Goal: Task Accomplishment & Management: Manage account settings

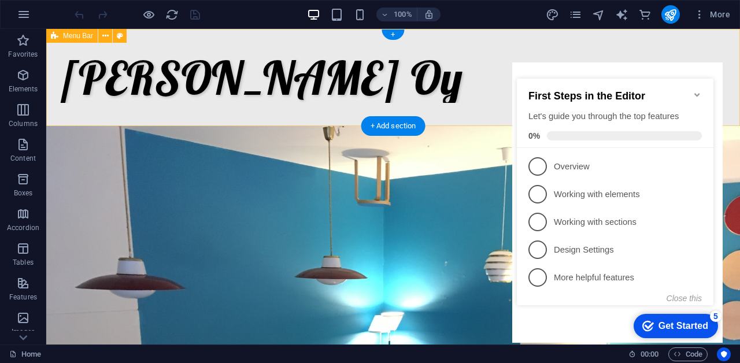
click at [700, 90] on icon "Minimize checklist" at bounding box center [697, 94] width 9 height 9
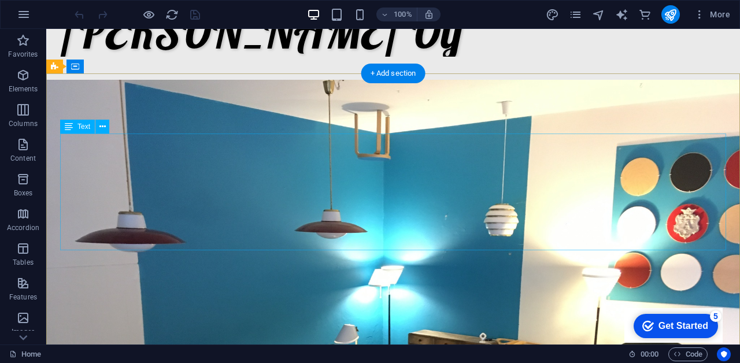
scroll to position [39, 0]
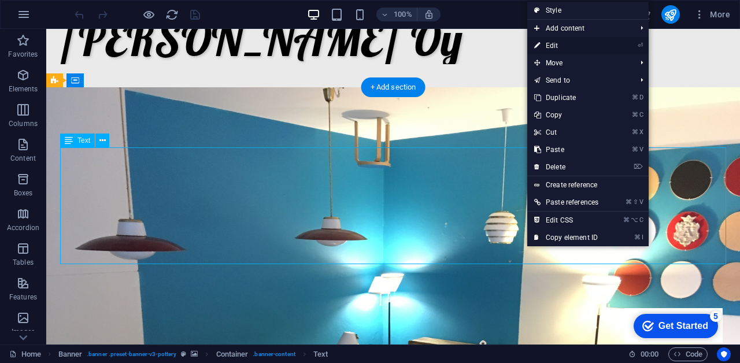
click at [554, 47] on link "⏎ Edit" at bounding box center [566, 45] width 78 height 17
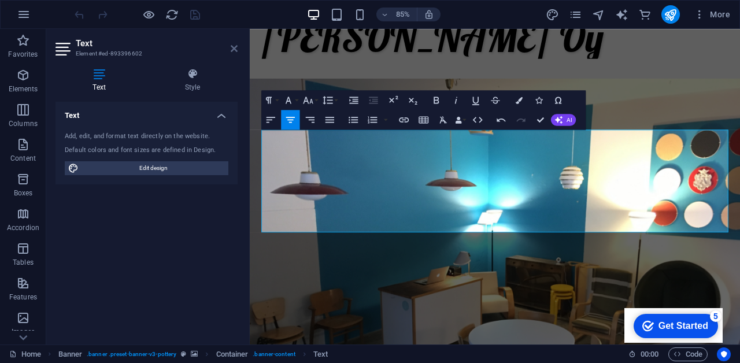
click at [234, 49] on icon at bounding box center [234, 48] width 7 height 9
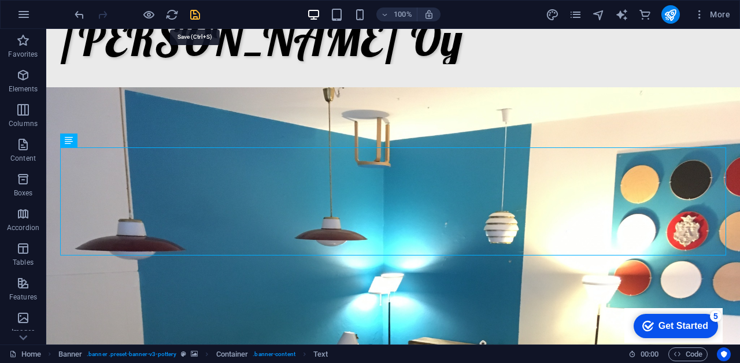
click at [195, 19] on icon "save" at bounding box center [194, 14] width 13 height 13
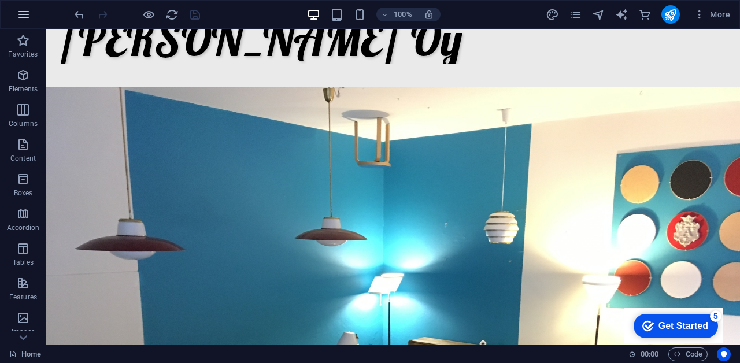
click at [25, 10] on icon "button" at bounding box center [24, 15] width 14 height 14
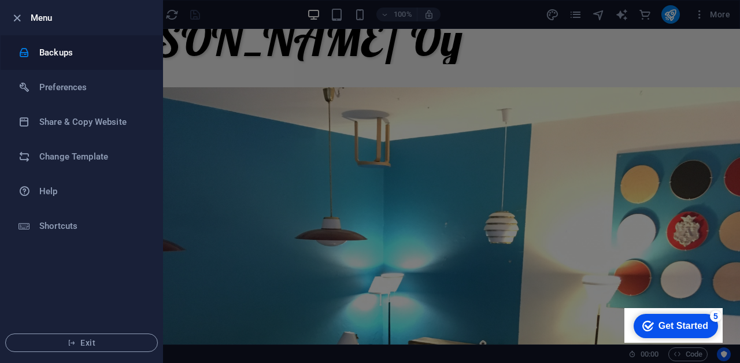
click at [50, 52] on h6 "Backups" at bounding box center [92, 53] width 107 height 14
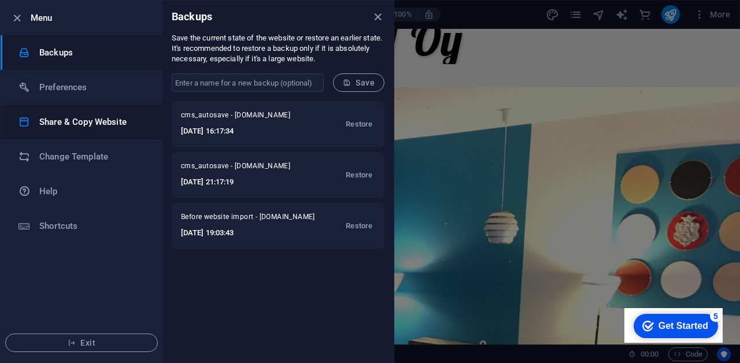
click at [72, 119] on h6 "Share & Copy Website" at bounding box center [92, 122] width 107 height 14
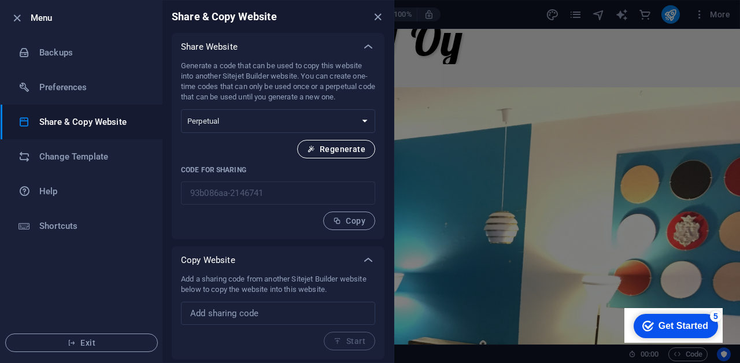
click at [345, 150] on span "Regenerate" at bounding box center [336, 149] width 58 height 9
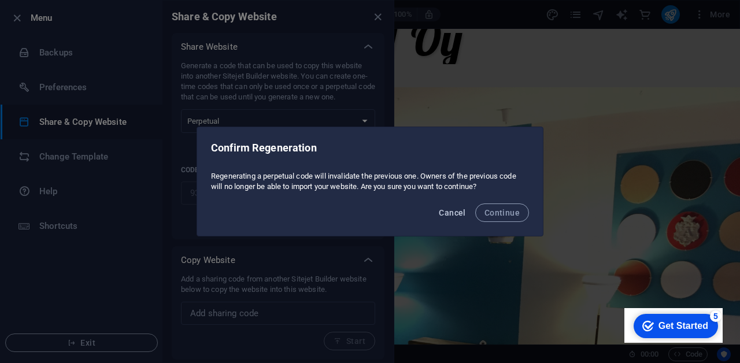
click at [457, 215] on span "Cancel" at bounding box center [452, 212] width 27 height 9
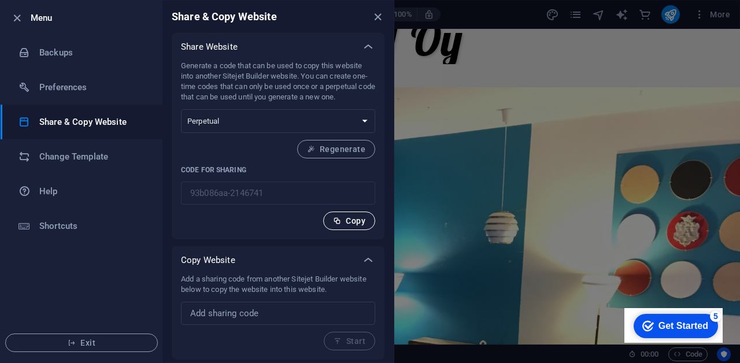
click at [361, 225] on button "Copy" at bounding box center [349, 221] width 52 height 19
click at [377, 21] on icon "close" at bounding box center [377, 16] width 13 height 13
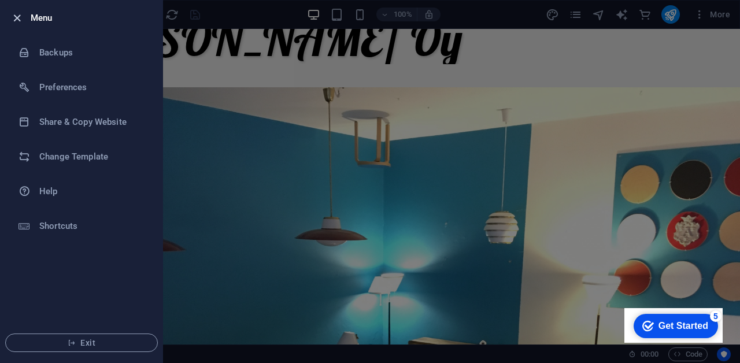
click at [15, 20] on icon "button" at bounding box center [16, 18] width 13 height 13
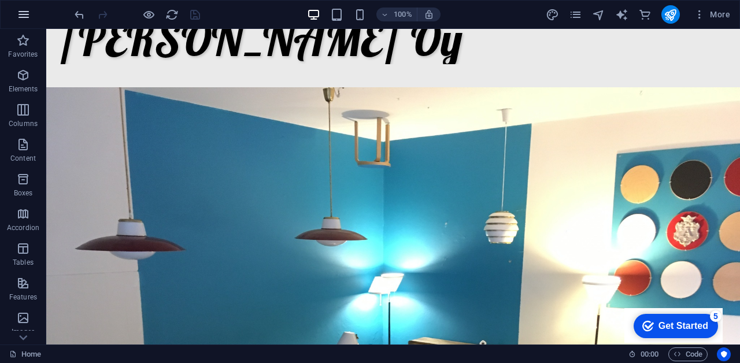
click at [29, 16] on icon "button" at bounding box center [24, 15] width 14 height 14
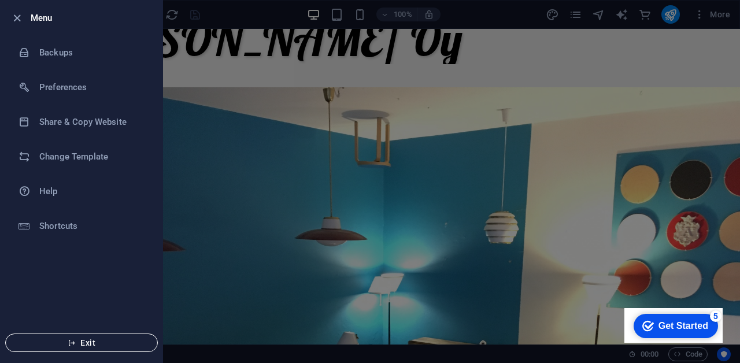
click at [89, 345] on span "Exit" at bounding box center [81, 342] width 133 height 9
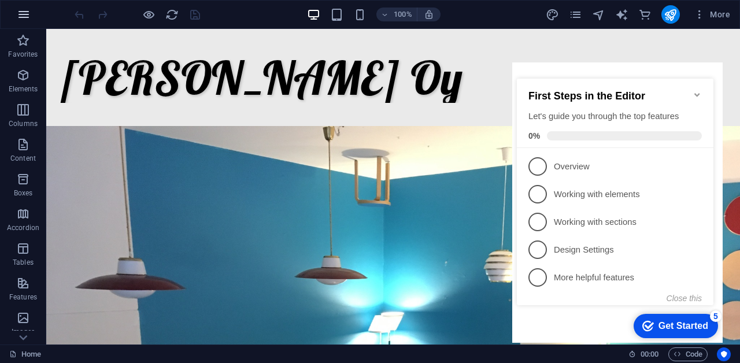
click at [25, 13] on icon "button" at bounding box center [24, 15] width 14 height 14
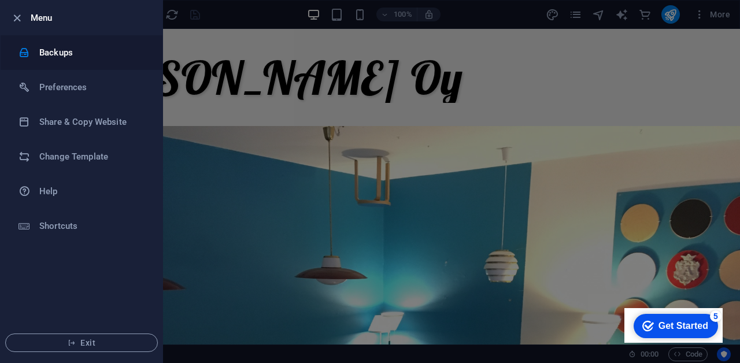
click at [40, 54] on h6 "Backups" at bounding box center [92, 53] width 107 height 14
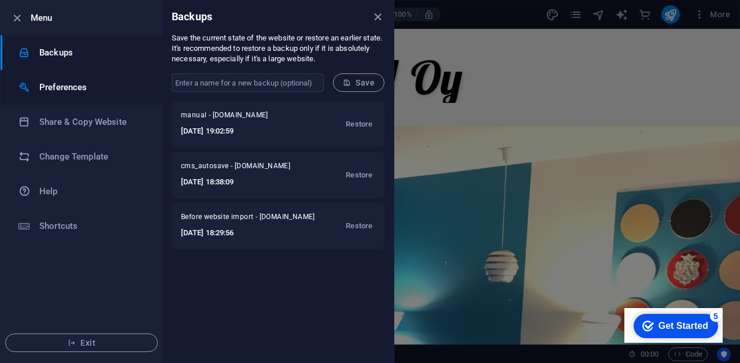
click at [67, 87] on h6 "Preferences" at bounding box center [92, 87] width 107 height 14
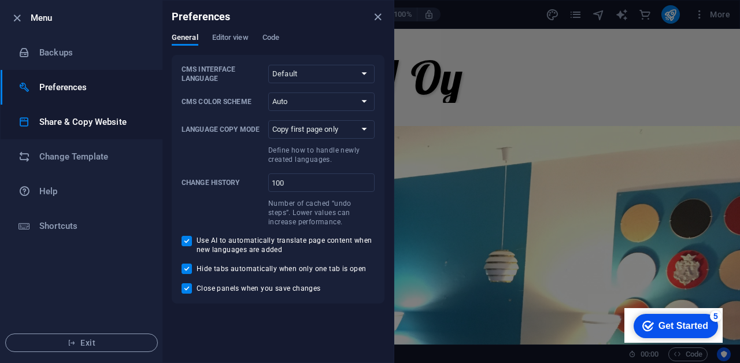
click at [69, 127] on h6 "Share & Copy Website" at bounding box center [92, 122] width 107 height 14
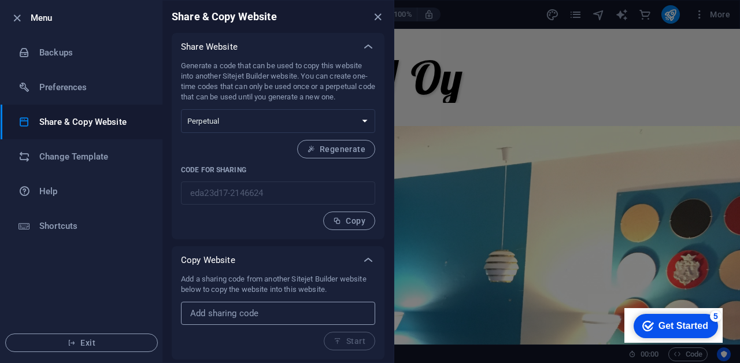
click at [243, 315] on input "text" at bounding box center [278, 313] width 194 height 23
paste input "93b086aa-2146741"
type input "93b086aa-2146741"
click at [334, 341] on icon "button" at bounding box center [338, 341] width 8 height 8
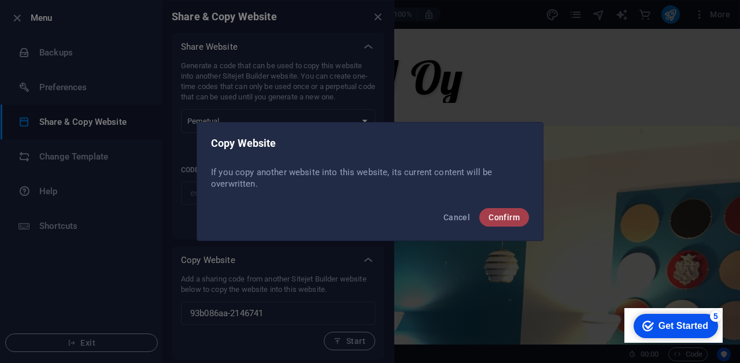
click at [501, 217] on span "Confirm" at bounding box center [504, 217] width 31 height 9
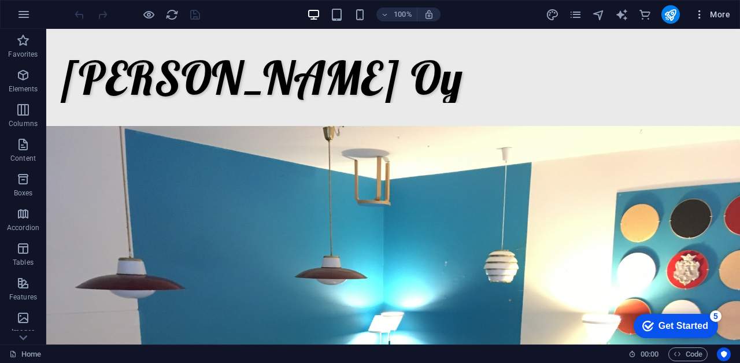
click at [720, 14] on span "More" at bounding box center [712, 15] width 36 height 12
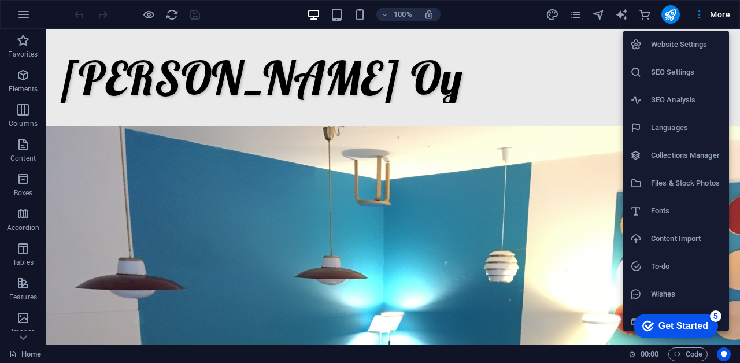
click at [693, 48] on h6 "Website Settings" at bounding box center [686, 45] width 71 height 14
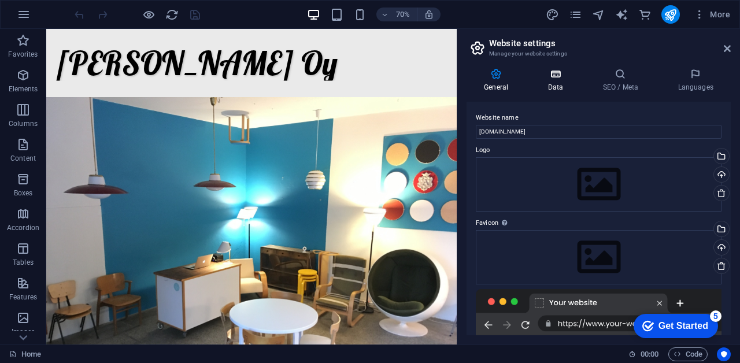
click at [558, 76] on icon at bounding box center [555, 74] width 50 height 12
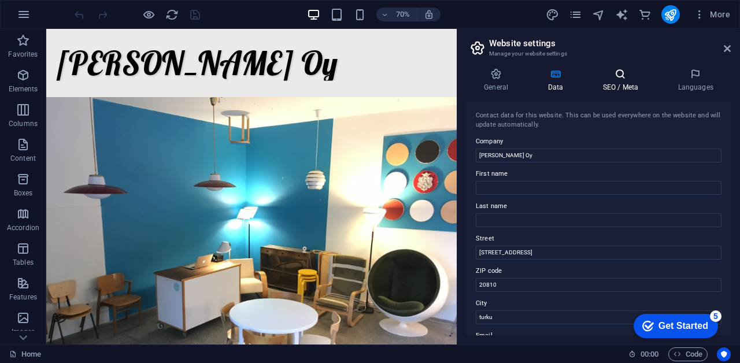
click at [618, 77] on icon at bounding box center [620, 74] width 71 height 12
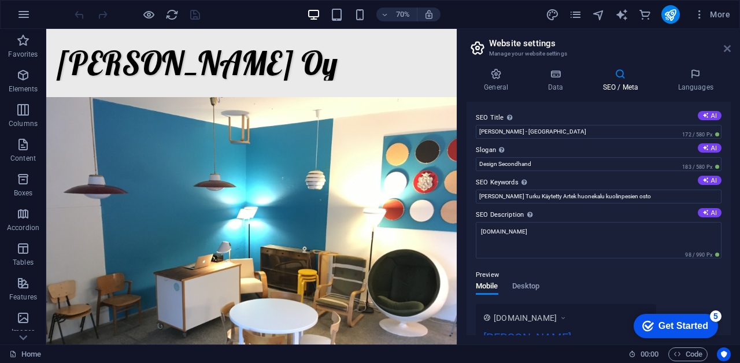
click at [725, 49] on icon at bounding box center [727, 48] width 7 height 9
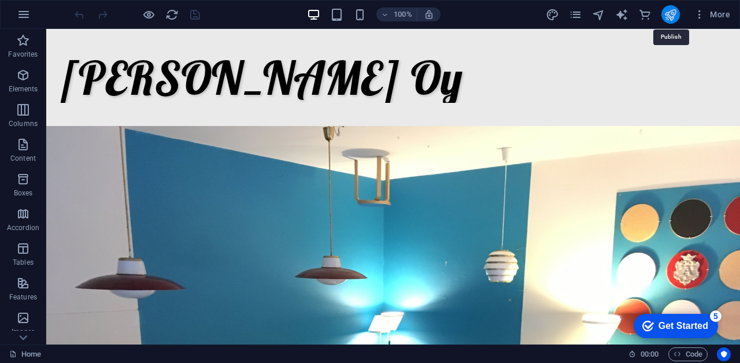
click at [671, 11] on icon "publish" at bounding box center [670, 14] width 13 height 13
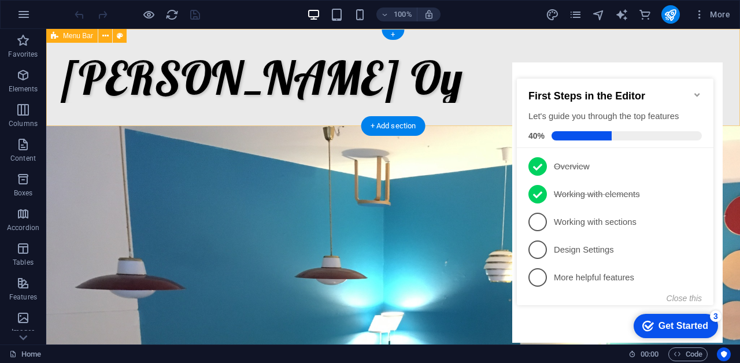
click at [697, 93] on icon "Minimize checklist" at bounding box center [696, 94] width 5 height 3
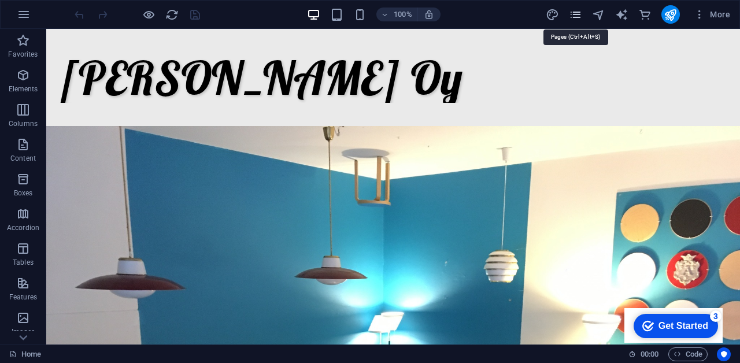
click at [577, 18] on icon "pages" at bounding box center [575, 14] width 13 height 13
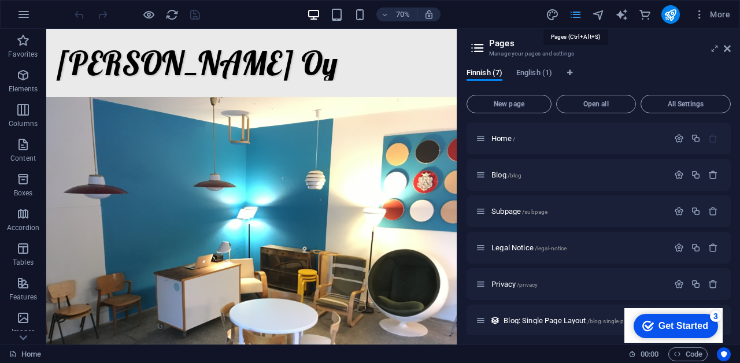
click at [577, 18] on icon "pages" at bounding box center [575, 14] width 13 height 13
click at [730, 51] on icon at bounding box center [727, 48] width 7 height 9
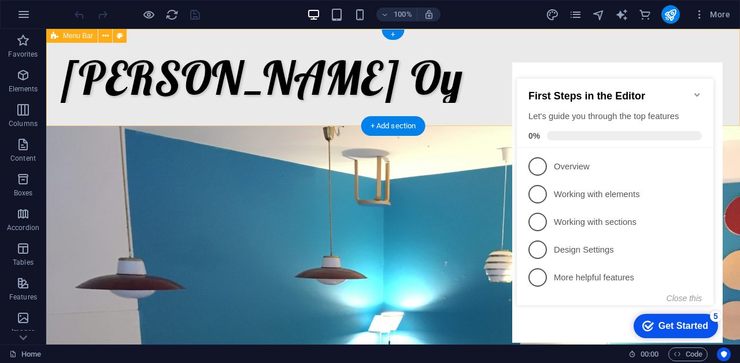
click at [697, 90] on icon "Minimize checklist" at bounding box center [697, 94] width 9 height 9
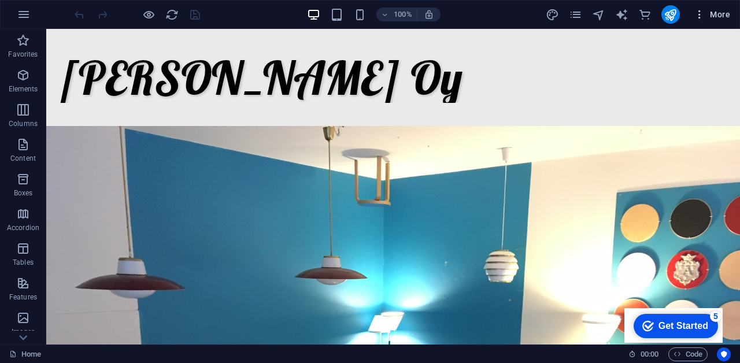
click at [726, 15] on span "More" at bounding box center [712, 15] width 36 height 12
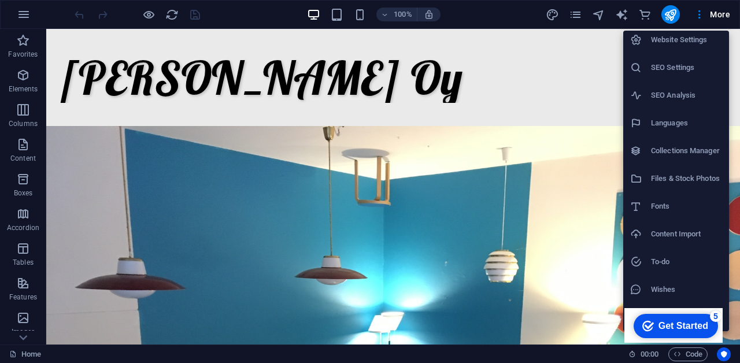
scroll to position [5, 0]
click at [686, 323] on div "Get Started" at bounding box center [684, 326] width 50 height 10
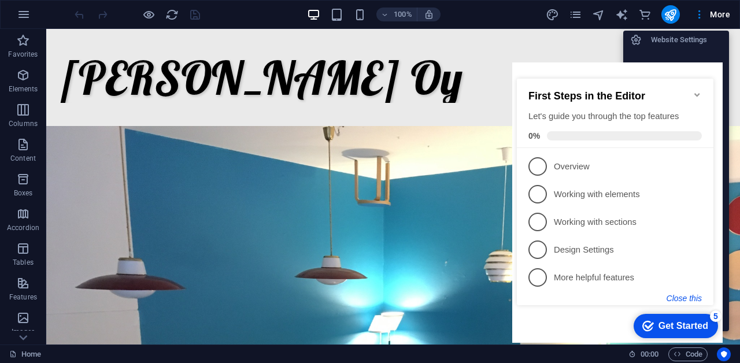
click at [696, 298] on button "Close this" at bounding box center [684, 298] width 35 height 9
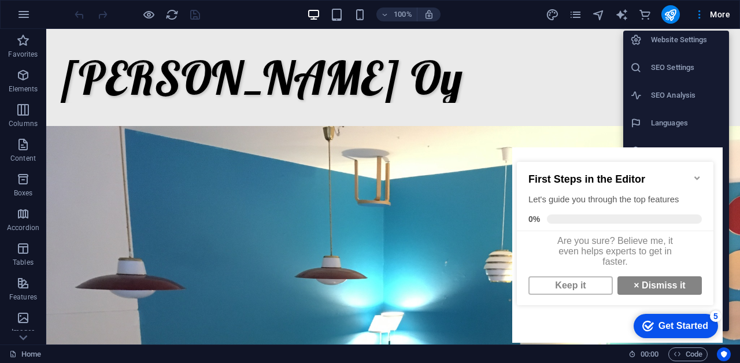
scroll to position [8, 0]
click at [587, 286] on link "Keep it" at bounding box center [570, 285] width 84 height 19
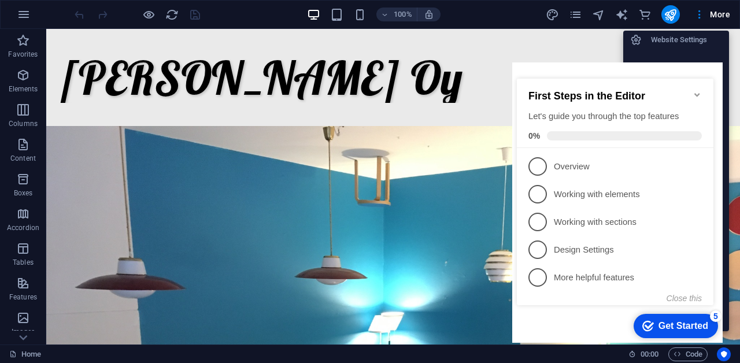
click at [698, 84] on div "First Steps in the Editor Let's guide you through the top features 0%" at bounding box center [615, 113] width 197 height 69
click at [694, 91] on icon "Minimize checklist" at bounding box center [697, 94] width 9 height 9
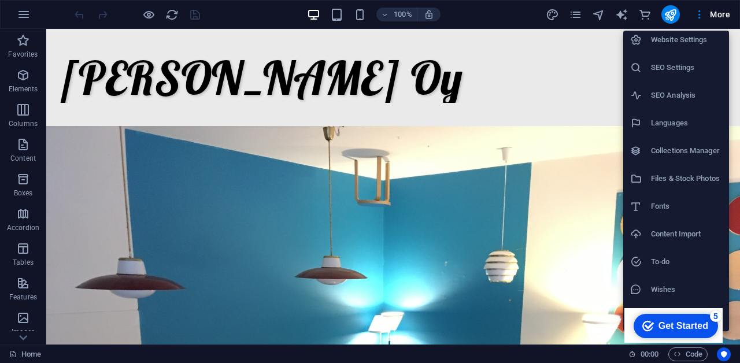
scroll to position [5, 0]
click div "checkmark Get Started 5 First Steps in the Editor Let's guide you through the t…"
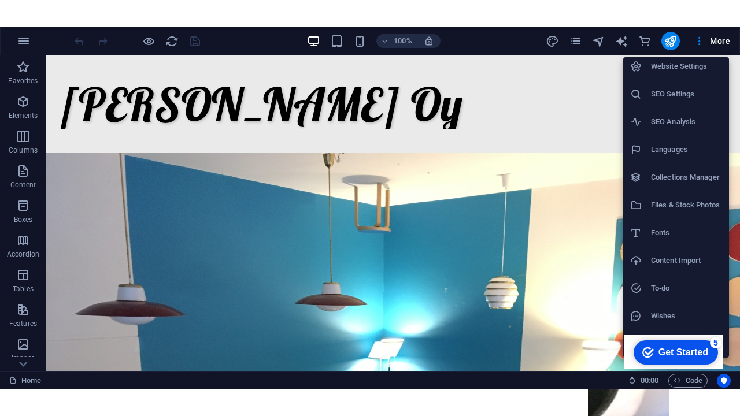
scroll to position [0, 0]
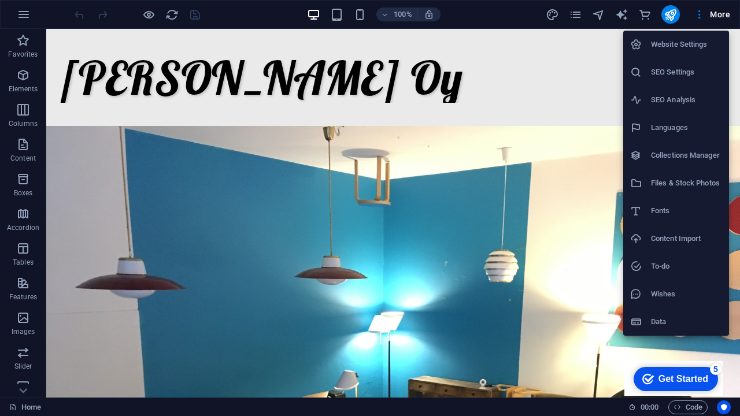
click at [658, 327] on h6 "Data" at bounding box center [686, 322] width 71 height 14
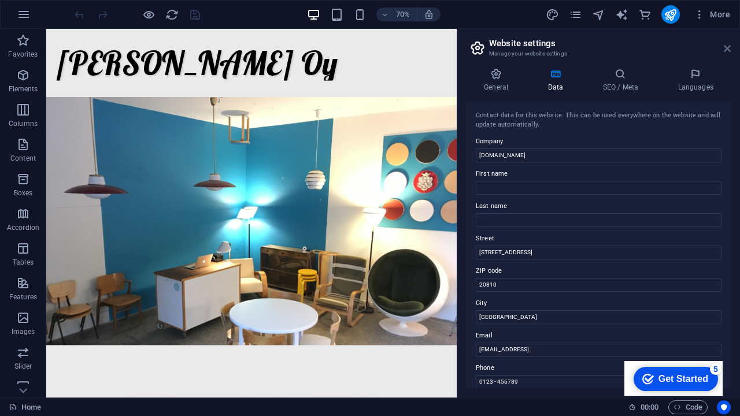
click at [727, 45] on icon at bounding box center [727, 48] width 7 height 9
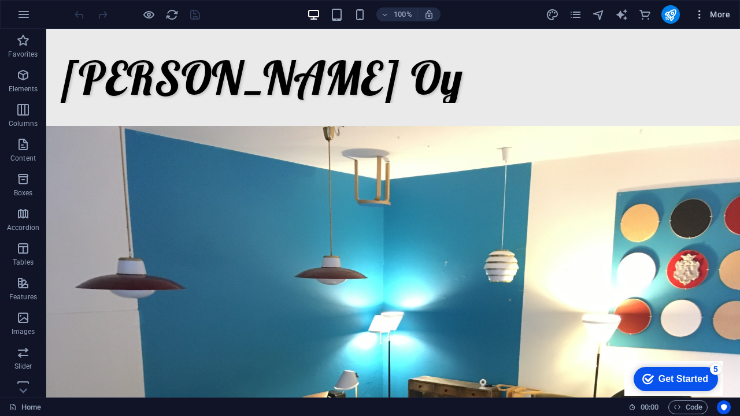
click at [718, 17] on span "More" at bounding box center [712, 15] width 36 height 12
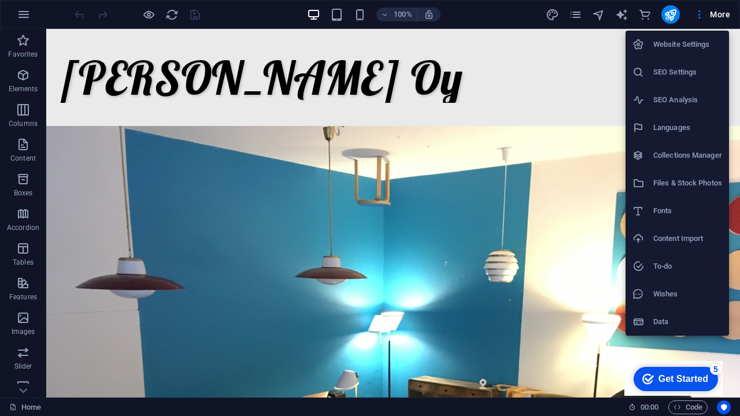
click at [712, 153] on h6 "Collections Manager" at bounding box center [687, 156] width 69 height 14
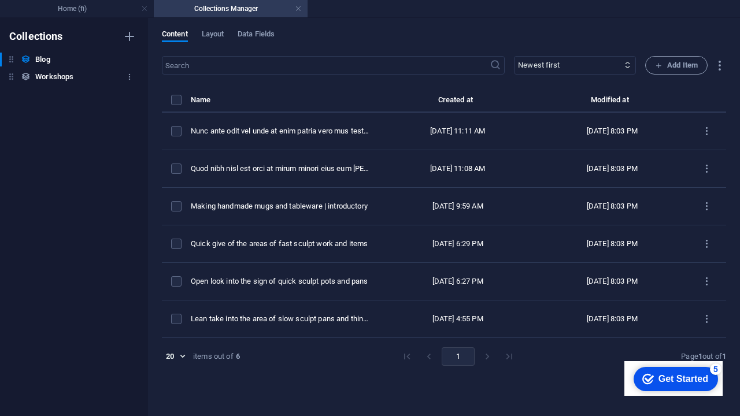
click at [69, 76] on h6 "Workshops" at bounding box center [54, 77] width 38 height 14
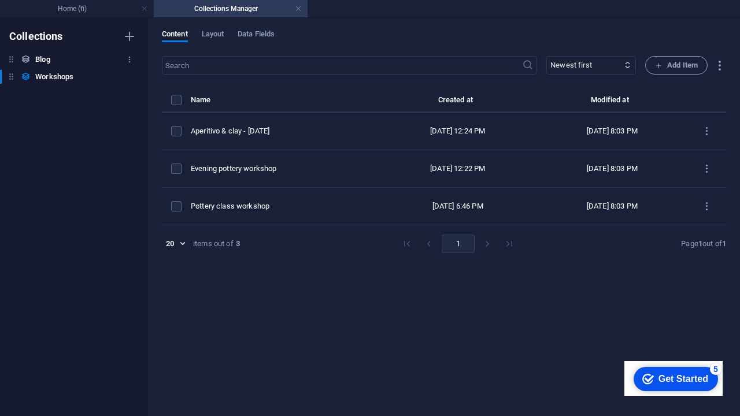
click at [51, 62] on div "Blog Blog" at bounding box center [68, 60] width 136 height 14
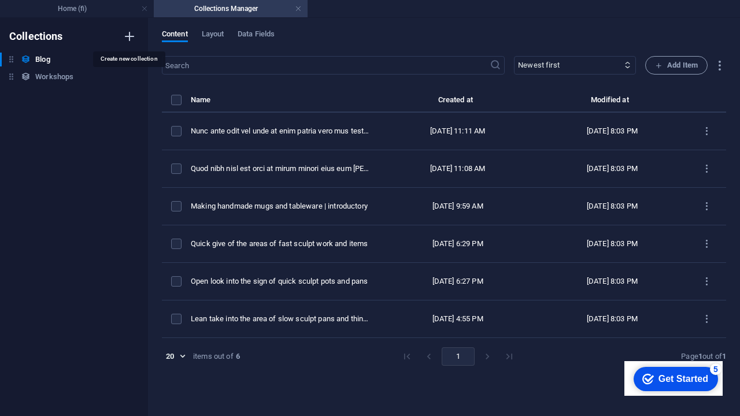
click at [128, 34] on icon "button" at bounding box center [130, 36] width 14 height 14
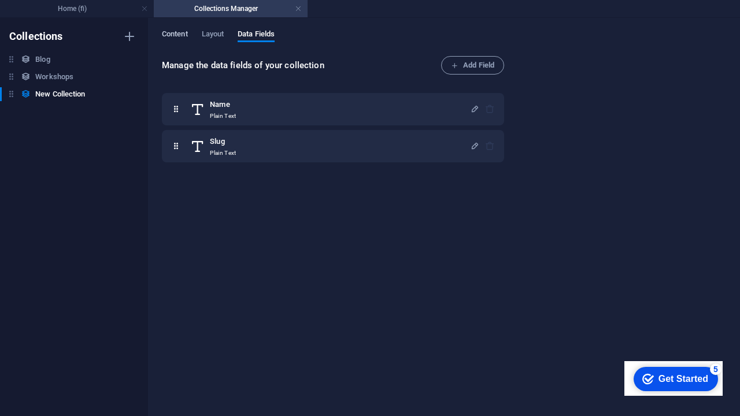
click at [187, 32] on span "Content" at bounding box center [175, 35] width 26 height 16
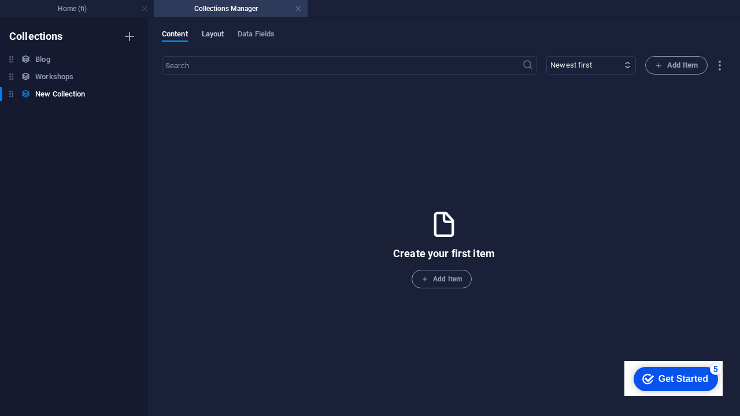
click at [217, 36] on span "Layout" at bounding box center [213, 35] width 23 height 16
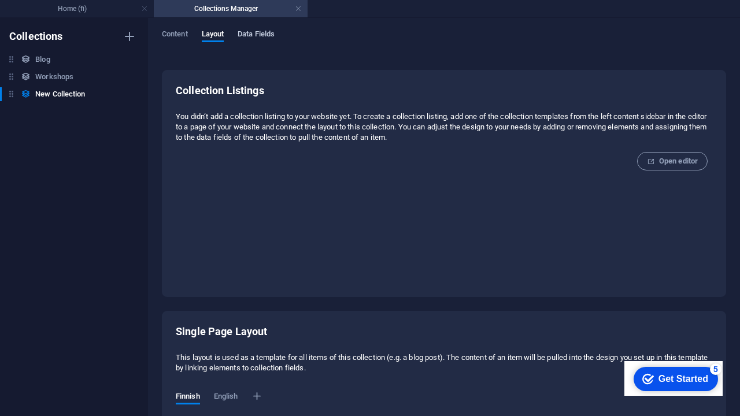
click at [260, 35] on span "Data Fields" at bounding box center [256, 35] width 37 height 16
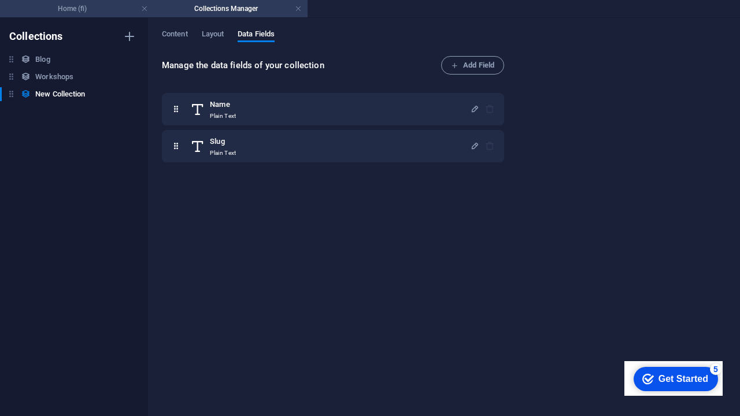
click at [114, 14] on h4 "Home (fi)" at bounding box center [77, 8] width 154 height 13
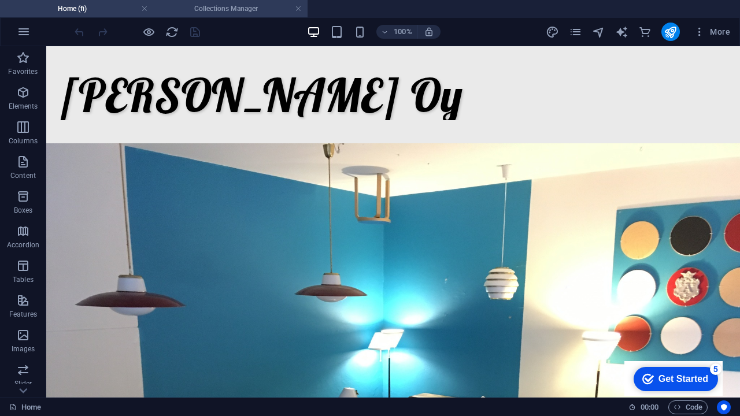
click at [194, 5] on h4 "Collections Manager" at bounding box center [231, 8] width 154 height 13
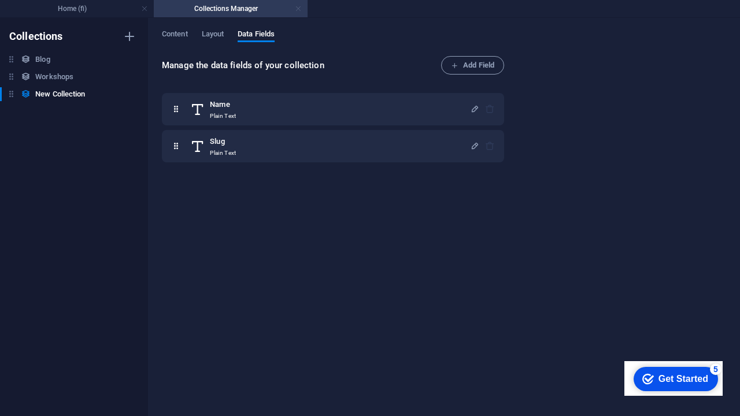
click at [299, 9] on link at bounding box center [298, 8] width 7 height 11
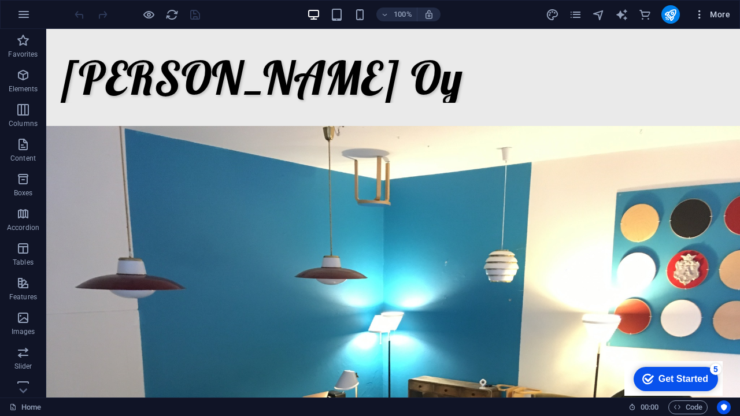
click at [724, 12] on span "More" at bounding box center [712, 15] width 36 height 12
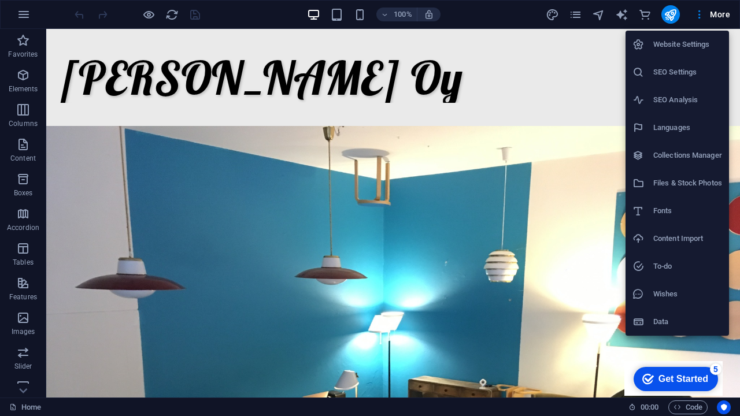
click at [704, 184] on h6 "Files & Stock Photos" at bounding box center [687, 183] width 69 height 14
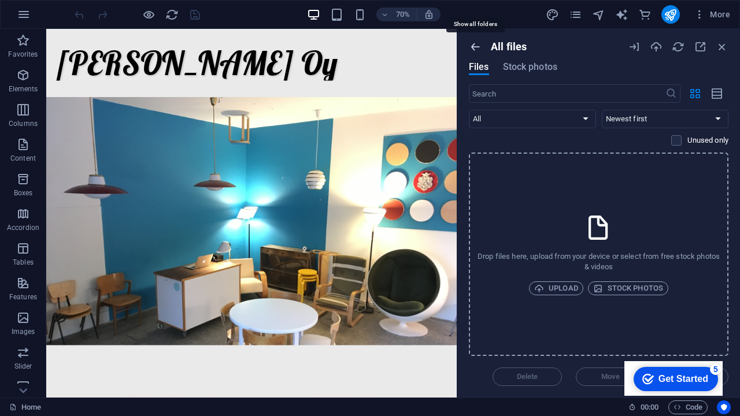
click at [476, 47] on icon "button" at bounding box center [475, 46] width 13 height 13
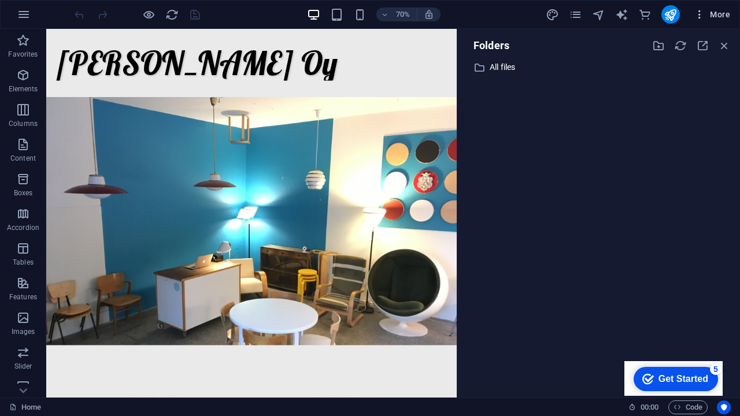
click at [716, 15] on span "More" at bounding box center [712, 15] width 36 height 12
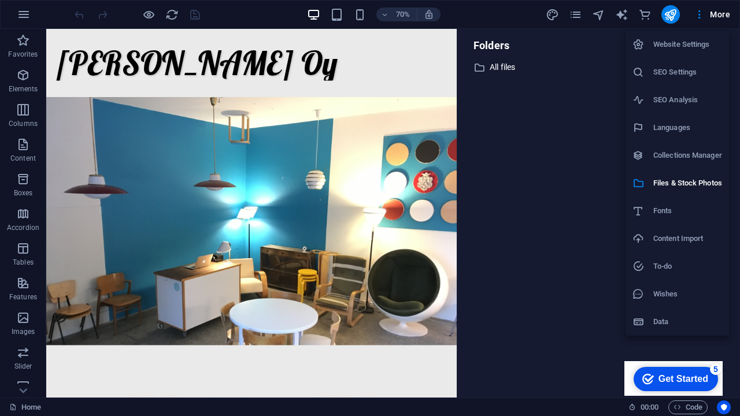
click at [698, 101] on h6 "SEO Analysis" at bounding box center [687, 100] width 69 height 14
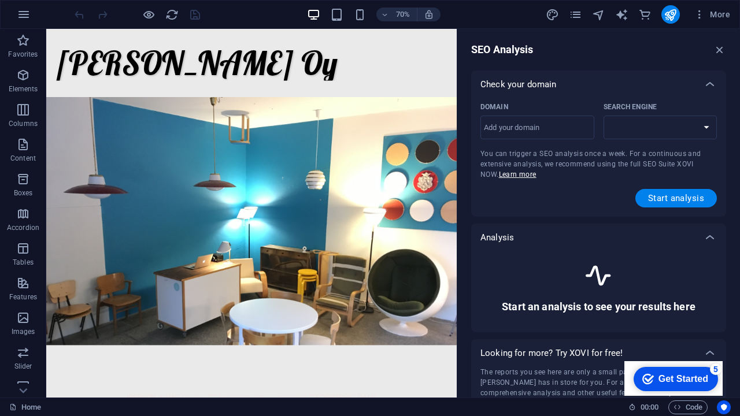
select select "google.com"
click at [714, 48] on icon "button" at bounding box center [719, 49] width 13 height 13
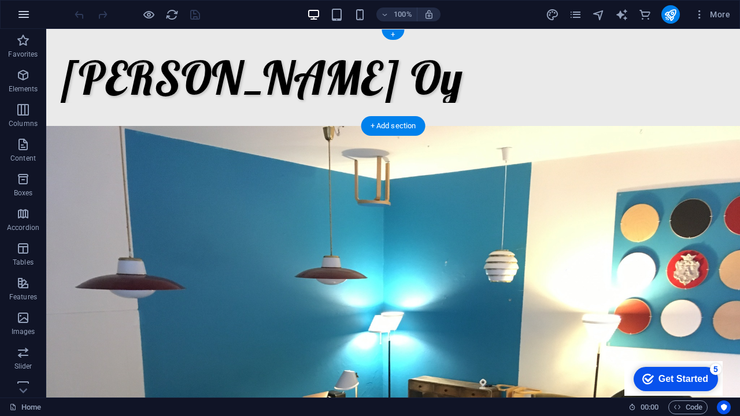
click at [12, 11] on button "button" at bounding box center [24, 15] width 28 height 28
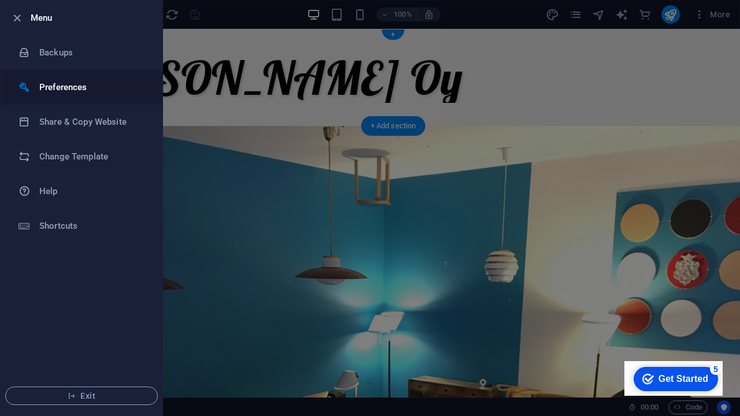
click at [45, 83] on h6 "Preferences" at bounding box center [92, 87] width 107 height 14
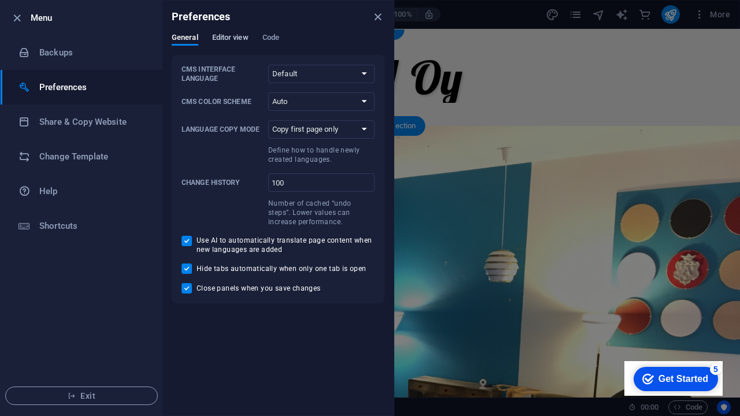
click at [221, 39] on span "Editor view" at bounding box center [230, 39] width 36 height 16
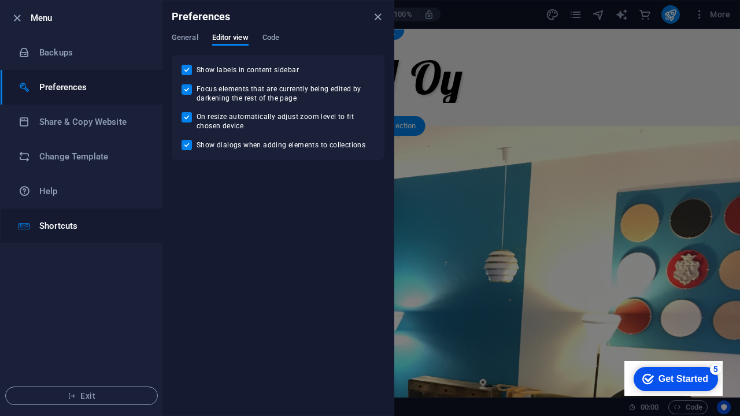
click at [65, 225] on h6 "Shortcuts" at bounding box center [92, 226] width 107 height 14
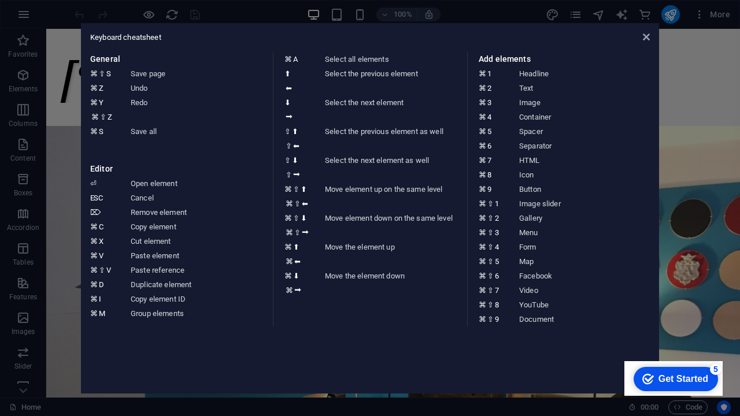
click at [650, 34] on div "Keyboard cheatsheet General ⌘ ⇧ S Save page ⌘ Z Undo ⌘ Y ⌘ ⇧ Z Redo ⌘ S Save al…" at bounding box center [370, 208] width 578 height 371
click at [646, 39] on icon at bounding box center [646, 36] width 7 height 9
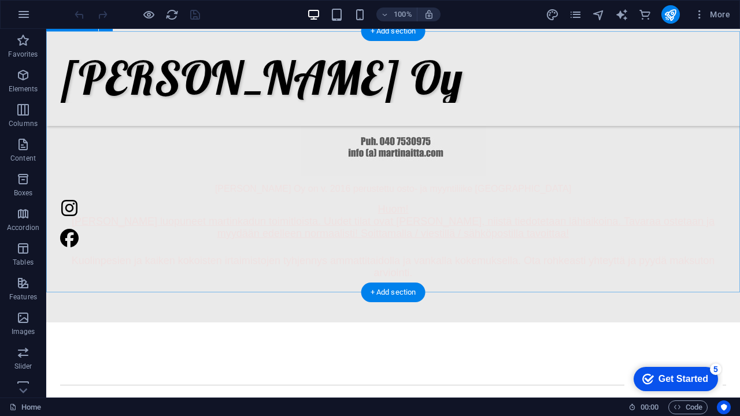
scroll to position [129, 0]
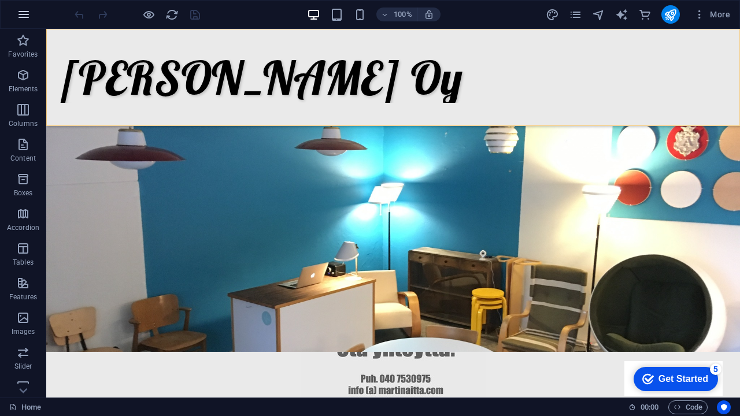
click at [18, 13] on icon "button" at bounding box center [24, 15] width 14 height 14
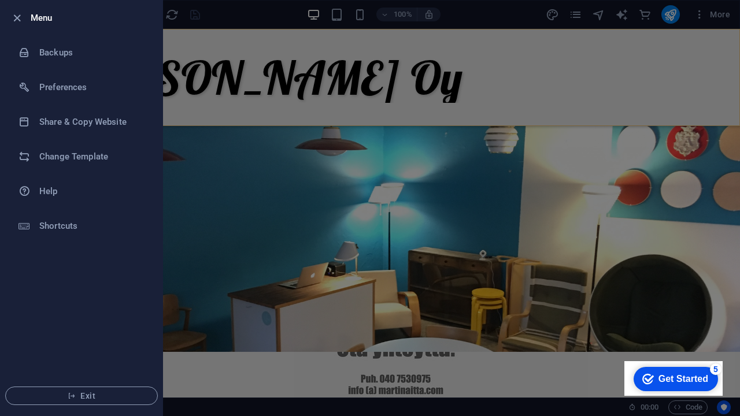
click at [310, 60] on div at bounding box center [370, 208] width 740 height 416
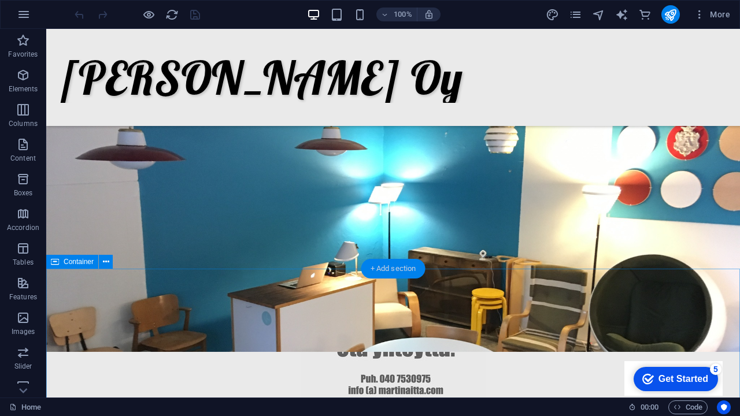
click at [405, 272] on div "+ Add section" at bounding box center [393, 269] width 64 height 20
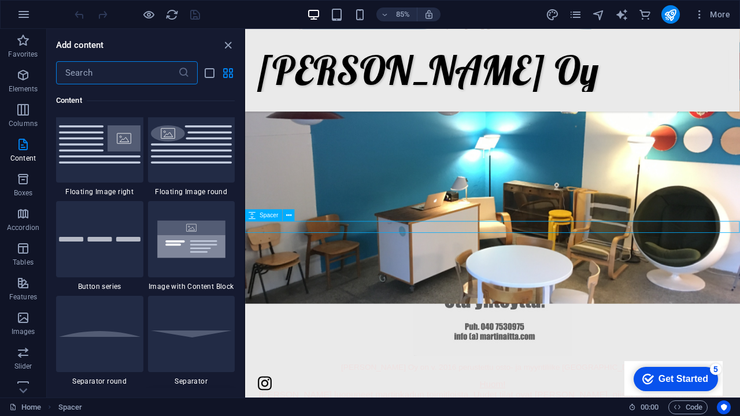
scroll to position [2665, 0]
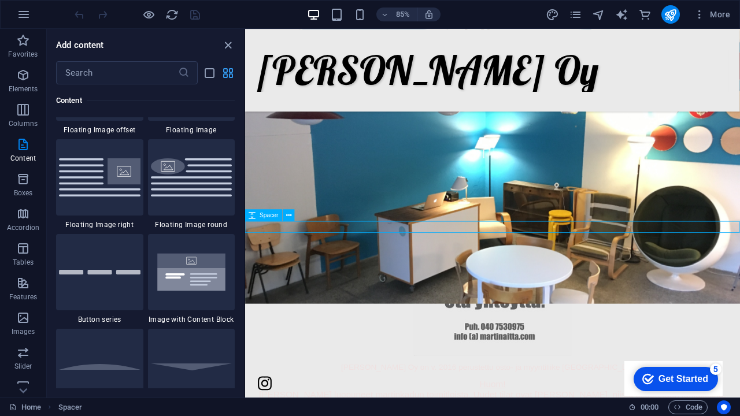
click at [232, 77] on icon "grid-view" at bounding box center [227, 72] width 13 height 13
click at [205, 69] on icon "list-view" at bounding box center [209, 72] width 13 height 13
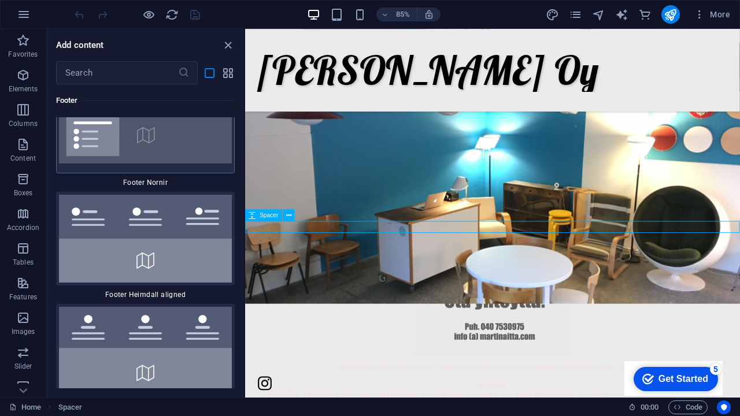
scroll to position [18302, 0]
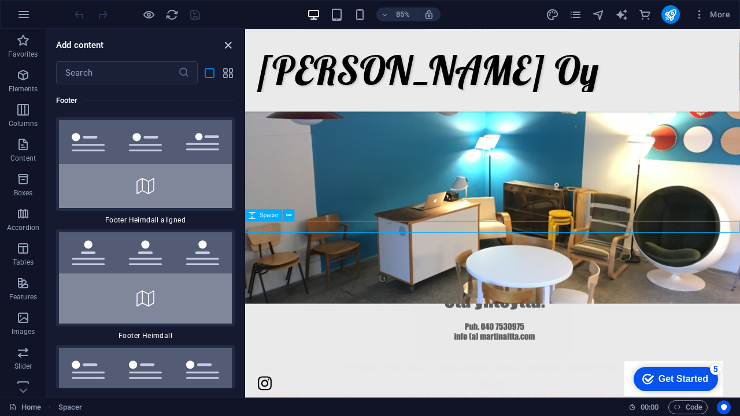
click at [228, 43] on icon "close panel" at bounding box center [227, 45] width 13 height 13
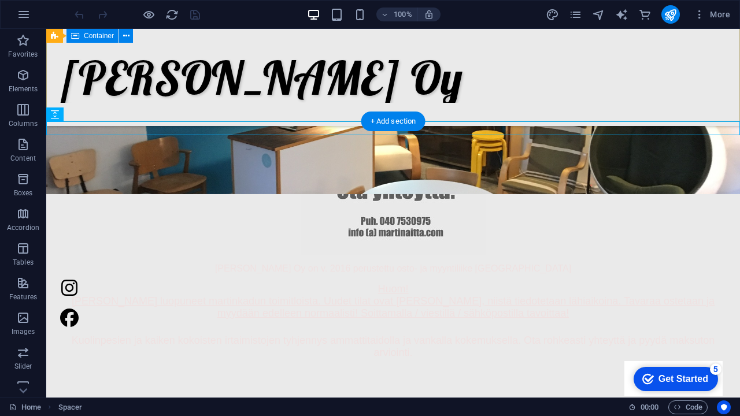
scroll to position [318, 0]
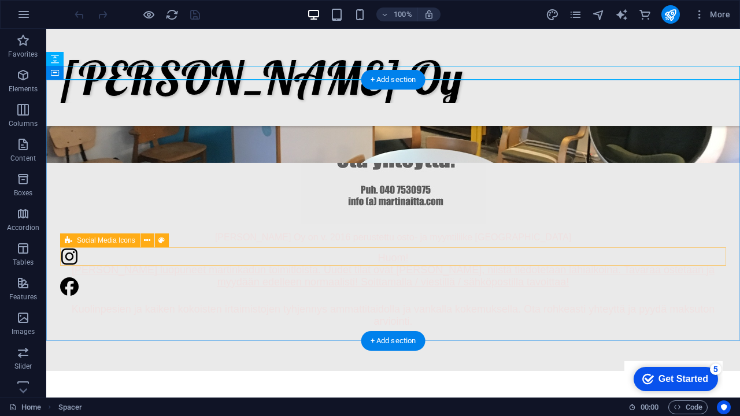
click at [320, 258] on div at bounding box center [393, 271] width 666 height 49
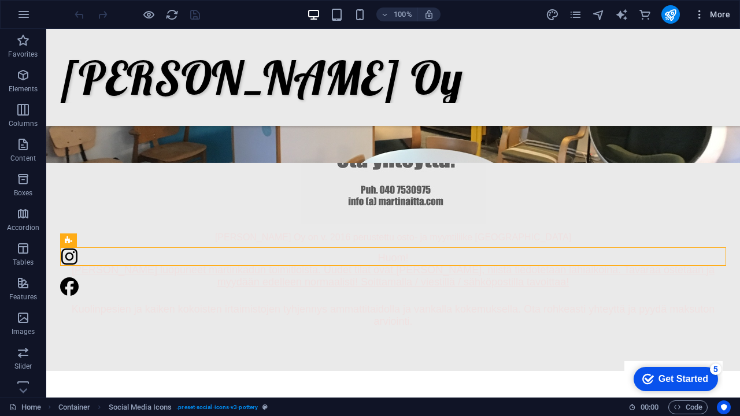
click at [716, 15] on span "More" at bounding box center [712, 15] width 36 height 12
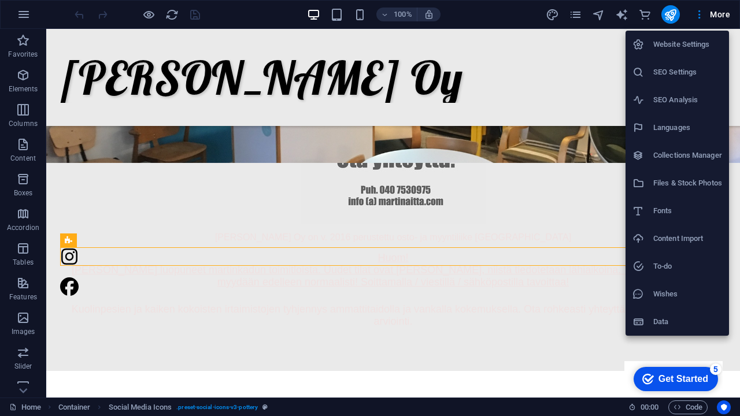
click at [701, 49] on h6 "Website Settings" at bounding box center [687, 45] width 69 height 14
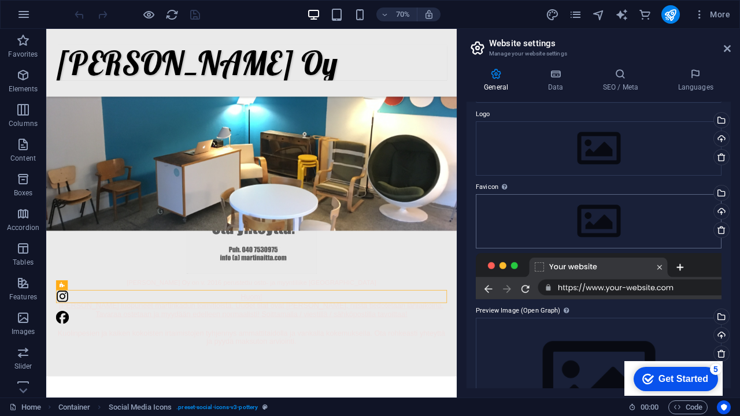
scroll to position [37, 0]
click at [513, 223] on div "Drag files here, click to choose files or select files from Files or our free s…" at bounding box center [599, 220] width 246 height 54
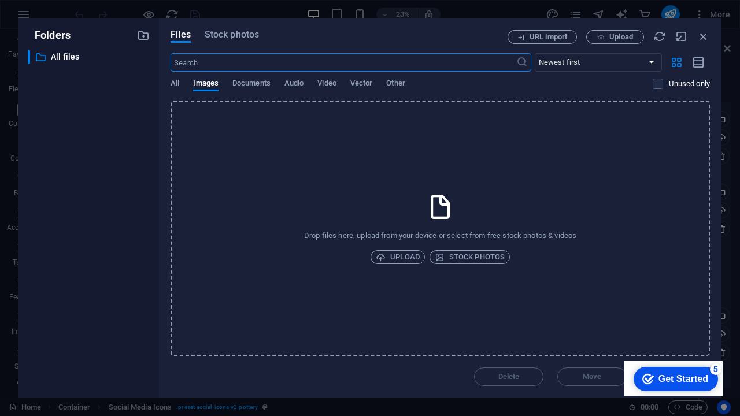
scroll to position [0, 0]
click at [405, 258] on span "Upload" at bounding box center [398, 257] width 44 height 14
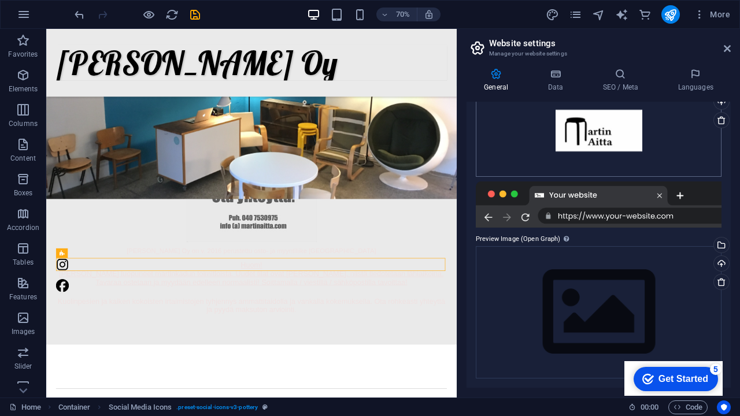
scroll to position [145, 0]
click at [194, 13] on icon "save" at bounding box center [194, 14] width 13 height 13
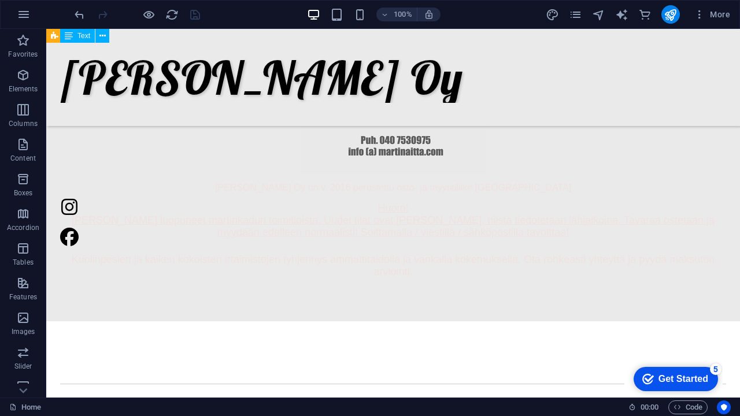
scroll to position [367, 0]
click at [711, 19] on span "More" at bounding box center [712, 15] width 36 height 12
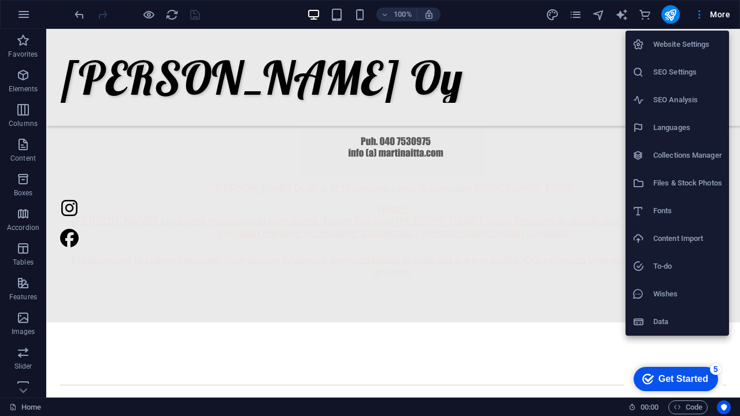
click at [704, 53] on li "Website Settings" at bounding box center [677, 45] width 103 height 28
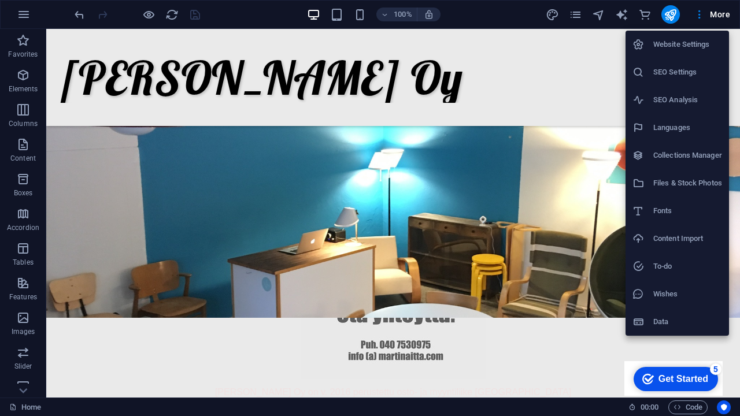
select select "48"
select select "41"
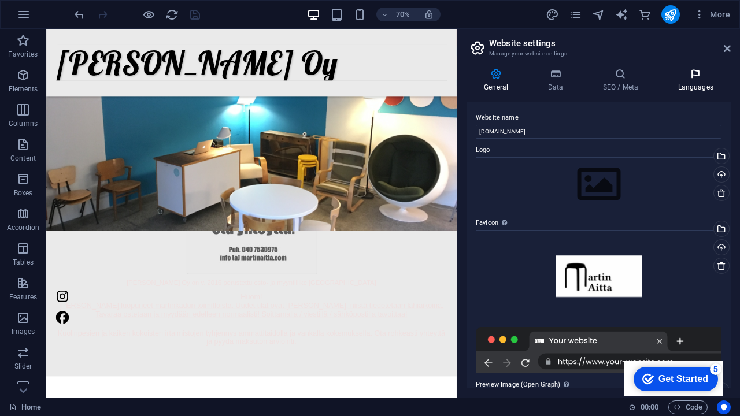
click at [699, 75] on icon at bounding box center [695, 74] width 71 height 12
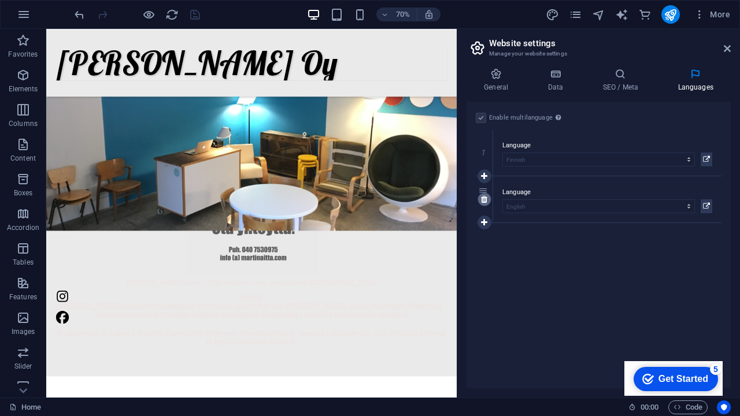
click at [488, 200] on link at bounding box center [485, 200] width 14 height 14
click at [626, 85] on h4 "SEO / Meta" at bounding box center [622, 80] width 75 height 24
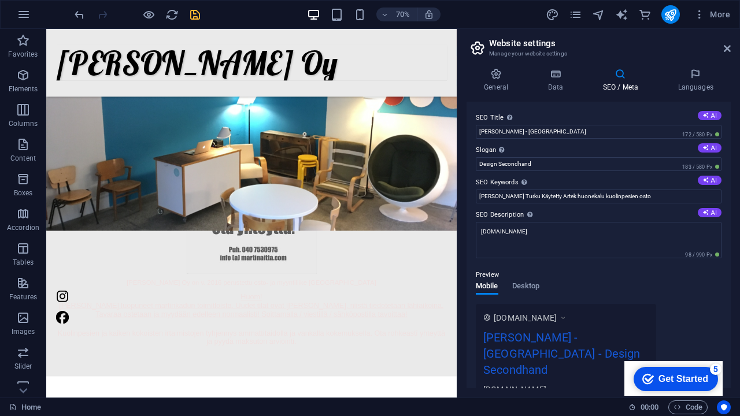
scroll to position [0, 0]
click at [556, 76] on icon at bounding box center [555, 74] width 50 height 12
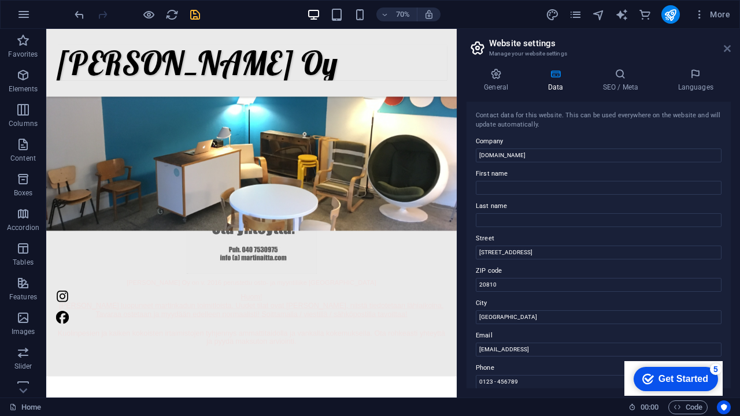
click at [724, 48] on icon at bounding box center [727, 48] width 7 height 9
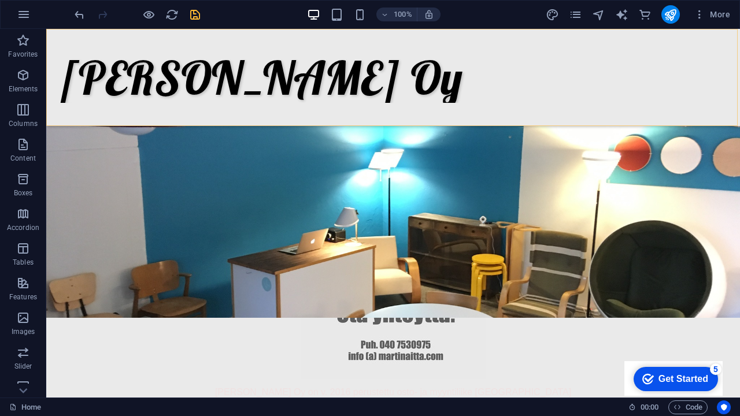
click at [376, 72] on div "[PERSON_NAME] Oy" at bounding box center [393, 77] width 694 height 97
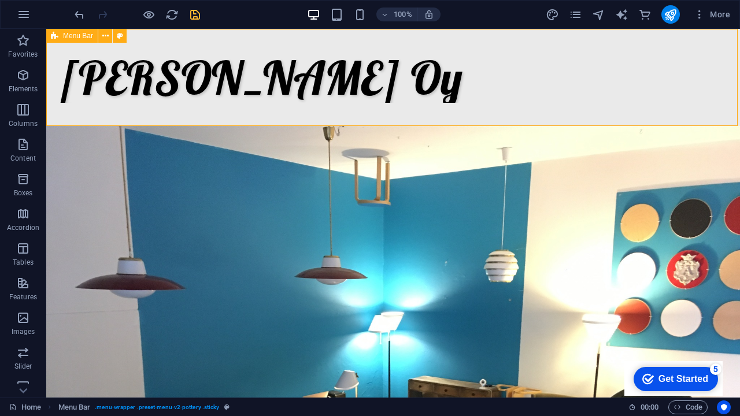
click at [404, 50] on div "[PERSON_NAME] Oy" at bounding box center [393, 77] width 694 height 97
click at [72, 37] on span "Menu Bar" at bounding box center [78, 35] width 30 height 7
click at [397, 32] on div "+" at bounding box center [393, 34] width 23 height 10
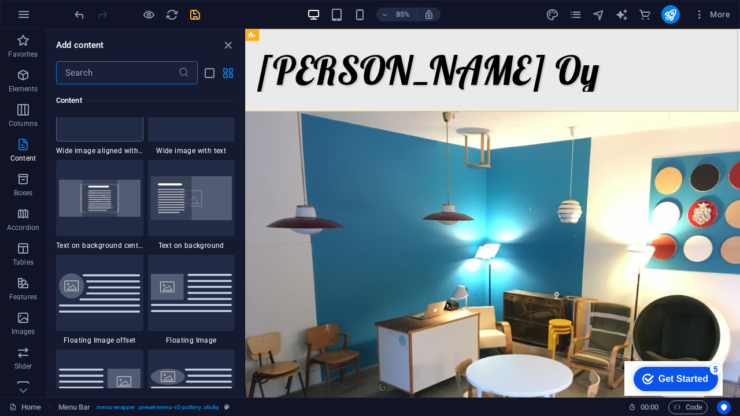
scroll to position [2683, 0]
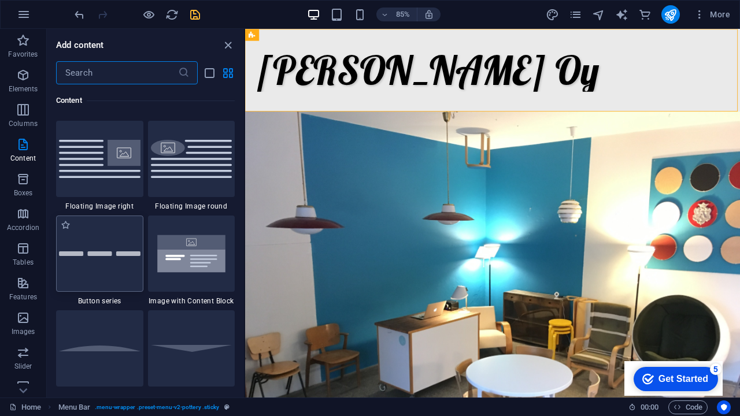
click at [108, 264] on div at bounding box center [99, 254] width 87 height 76
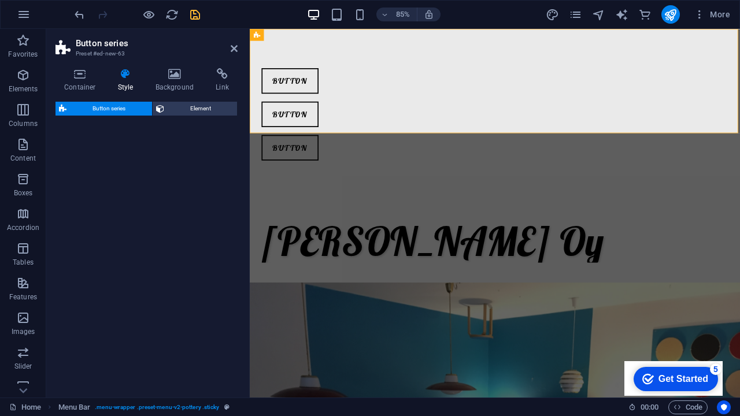
select select "rem"
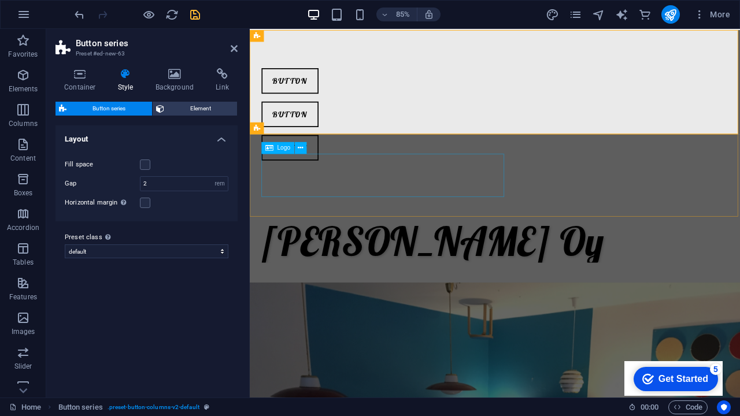
scroll to position [0, 0]
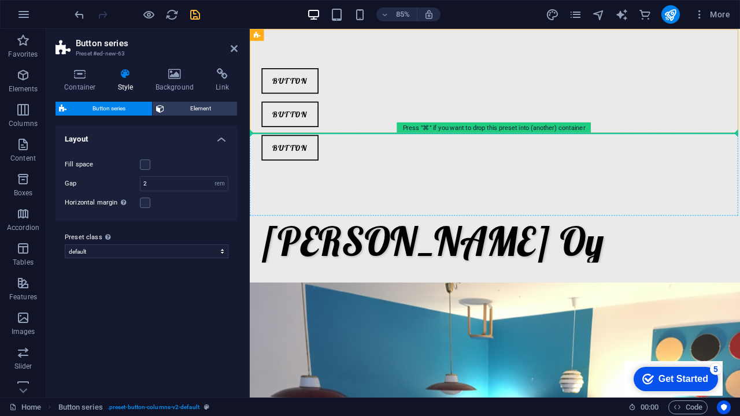
drag, startPoint x: 381, startPoint y: 95, endPoint x: 411, endPoint y: 183, distance: 92.1
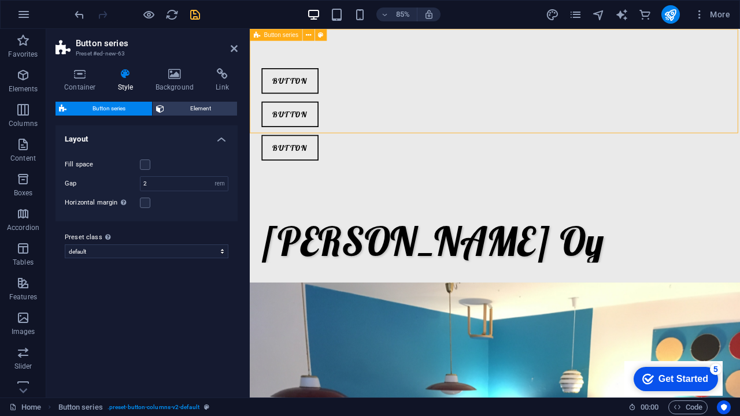
click at [350, 125] on div "Button Button Button" at bounding box center [538, 129] width 577 height 201
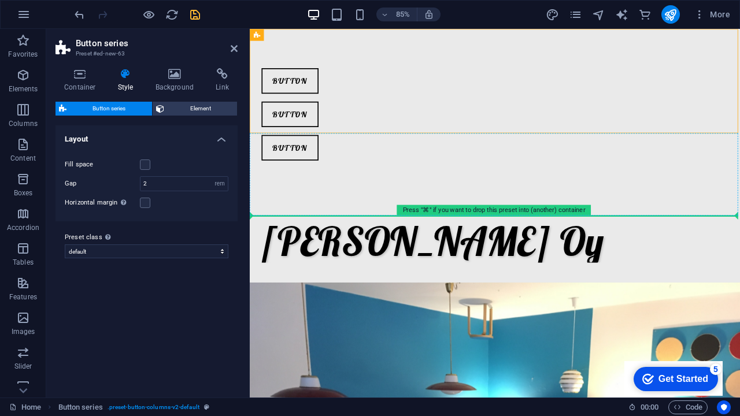
drag, startPoint x: 350, startPoint y: 111, endPoint x: 386, endPoint y: 213, distance: 107.9
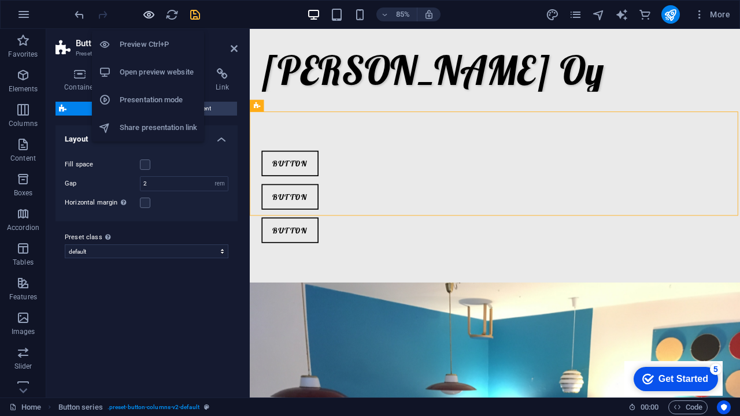
click at [150, 13] on icon "button" at bounding box center [148, 14] width 13 height 13
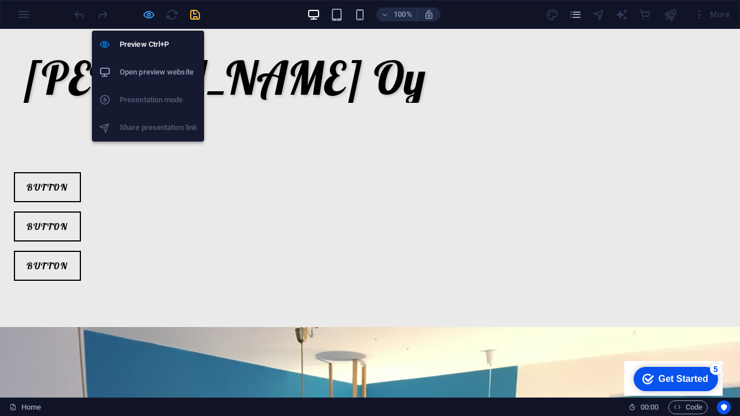
click at [151, 10] on icon "button" at bounding box center [148, 14] width 13 height 13
select select "rem"
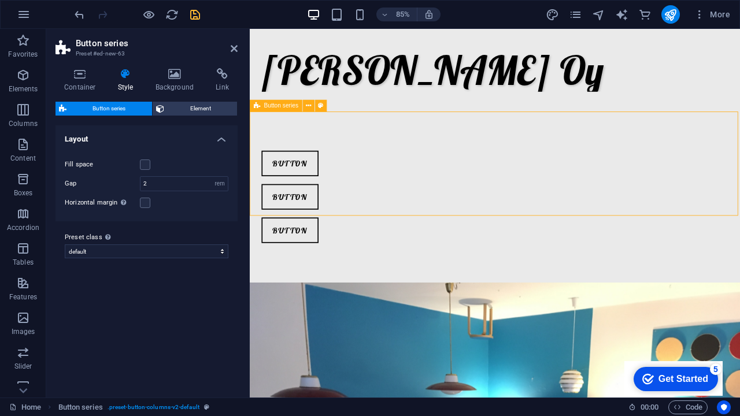
drag, startPoint x: 797, startPoint y: 226, endPoint x: 775, endPoint y: 144, distance: 85.0
click at [739, 142] on div "Button Button Button" at bounding box center [538, 226] width 577 height 201
drag, startPoint x: 347, startPoint y: 169, endPoint x: 476, endPoint y: 152, distance: 130.0
click at [476, 152] on div "Button Button Button" at bounding box center [538, 226] width 577 height 201
drag, startPoint x: 476, startPoint y: 152, endPoint x: 617, endPoint y: 147, distance: 140.6
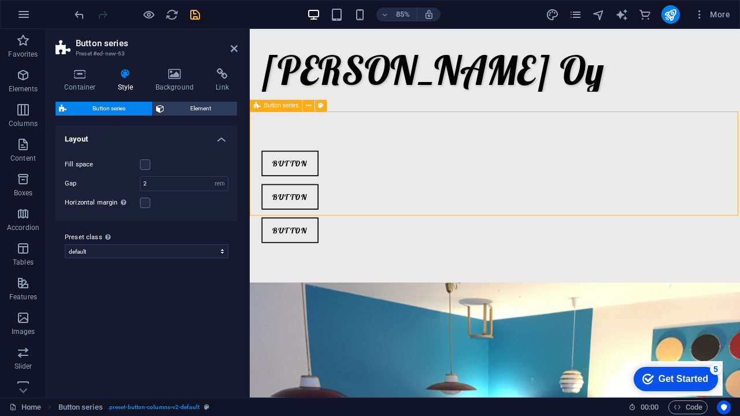
click at [617, 147] on div "Button Button Button" at bounding box center [538, 226] width 577 height 201
click at [308, 106] on icon at bounding box center [308, 106] width 5 height 10
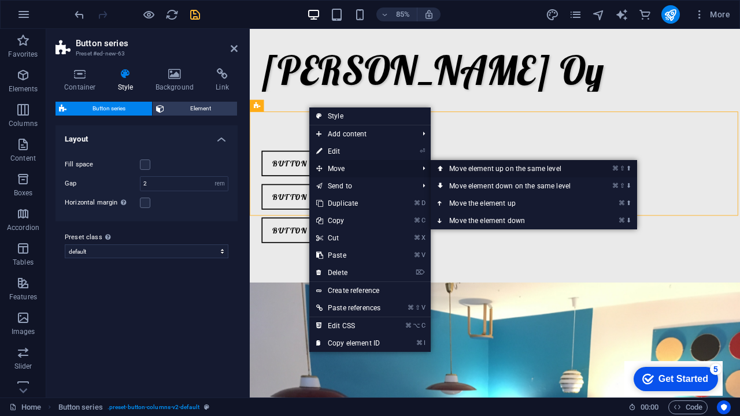
click at [463, 169] on link "⌘ ⇧ ⬆ Move element up on the same level" at bounding box center [512, 168] width 163 height 17
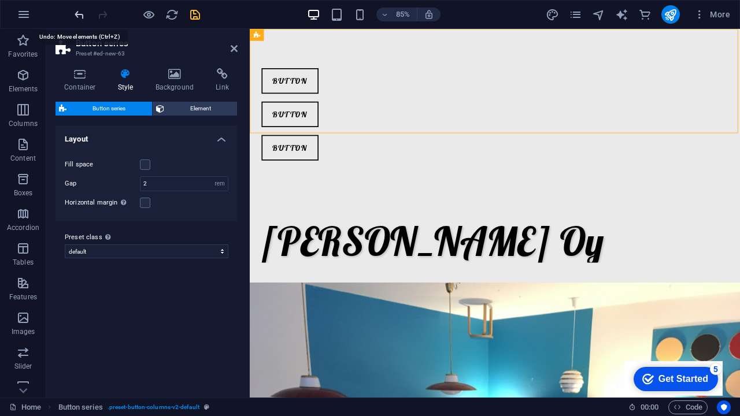
click at [77, 14] on icon "undo" at bounding box center [79, 14] width 13 height 13
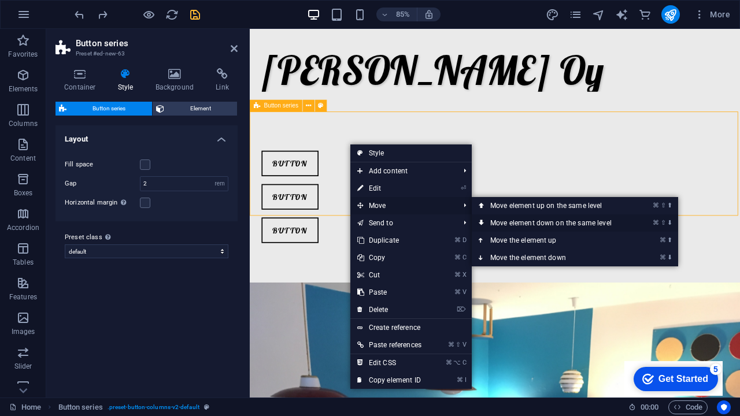
click at [513, 221] on link "⌘ ⇧ ⬇ Move element down on the same level" at bounding box center [553, 223] width 163 height 17
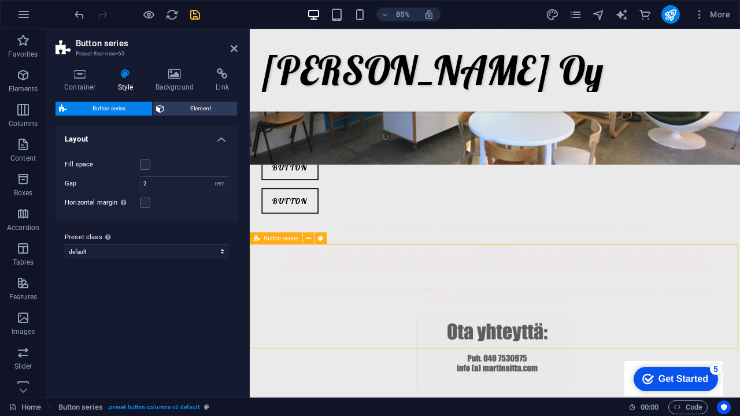
scroll to position [199, 0]
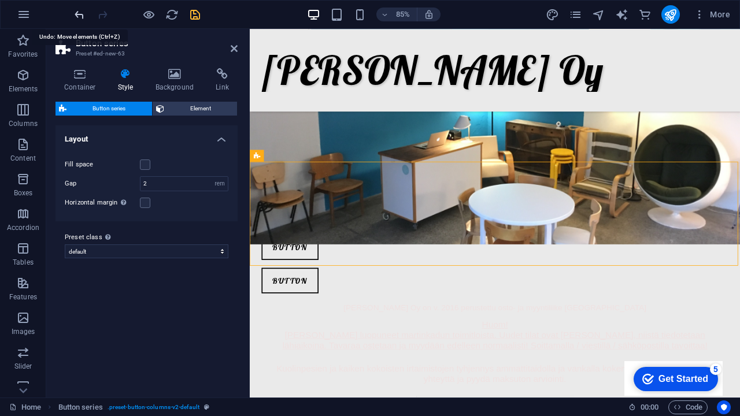
click at [79, 12] on icon "undo" at bounding box center [79, 14] width 13 height 13
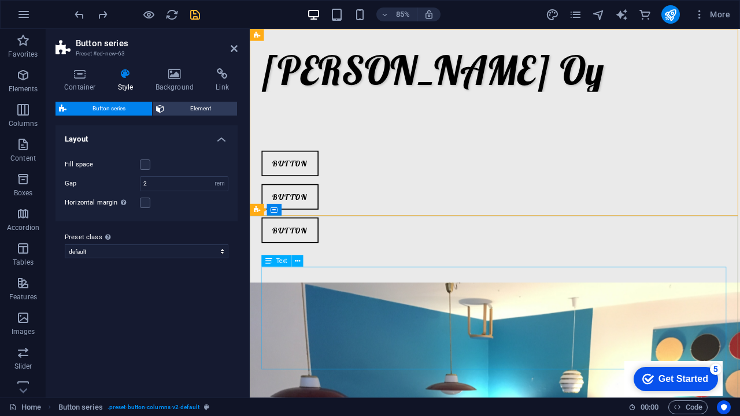
scroll to position [0, 0]
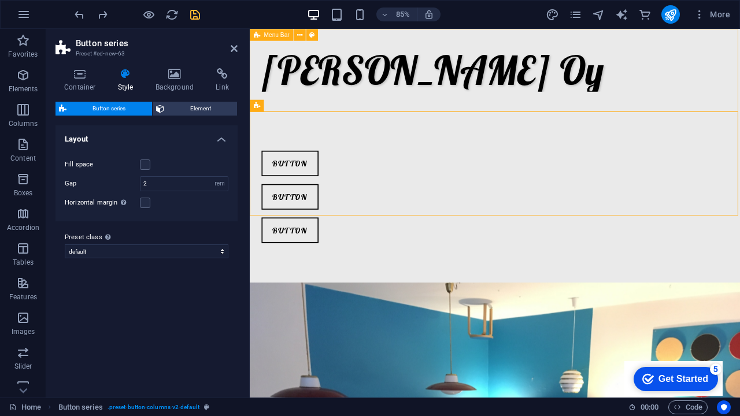
click at [561, 101] on div "[PERSON_NAME] Oy" at bounding box center [538, 77] width 577 height 97
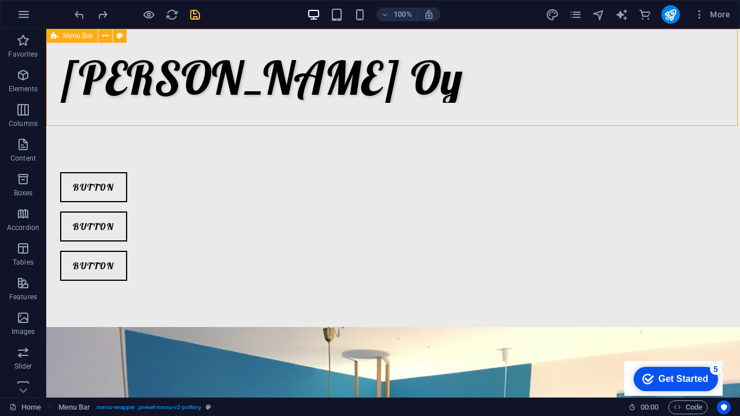
click at [510, 83] on div "[PERSON_NAME] Oy" at bounding box center [393, 77] width 694 height 97
drag, startPoint x: 354, startPoint y: 83, endPoint x: 221, endPoint y: 84, distance: 132.4
click at [222, 84] on div "[PERSON_NAME] Oy" at bounding box center [393, 77] width 694 height 97
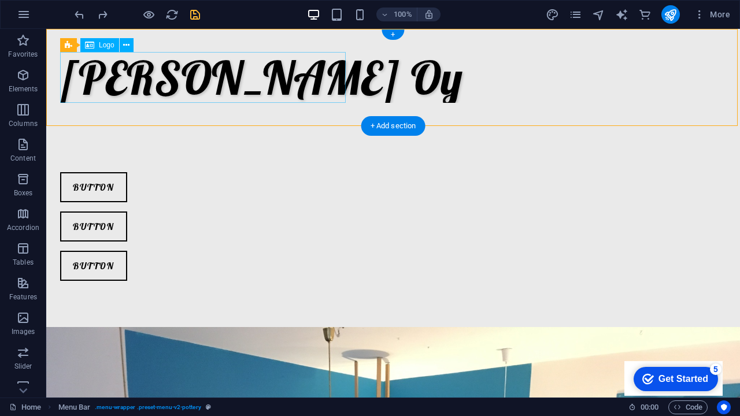
click at [242, 77] on div "[PERSON_NAME] Oy" at bounding box center [393, 77] width 666 height 51
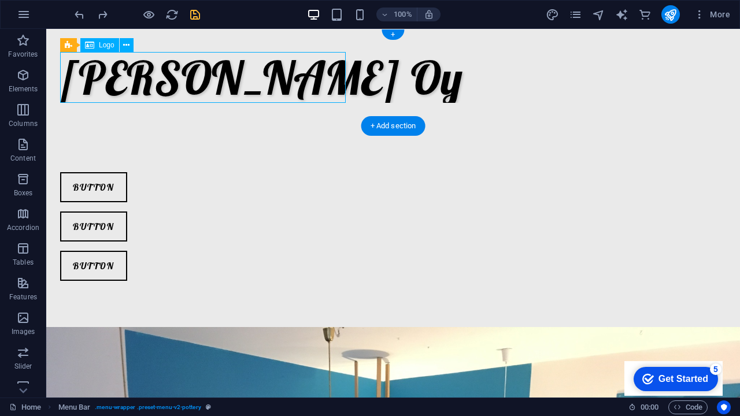
click at [242, 77] on div "[PERSON_NAME] Oy" at bounding box center [393, 77] width 666 height 51
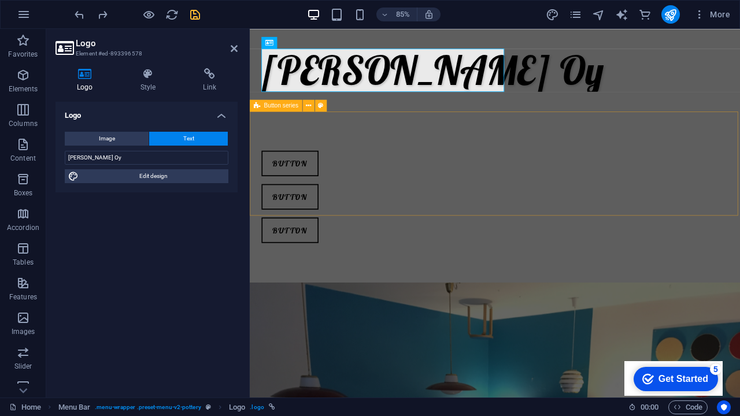
click at [378, 157] on div "Button Button Button" at bounding box center [538, 226] width 577 height 201
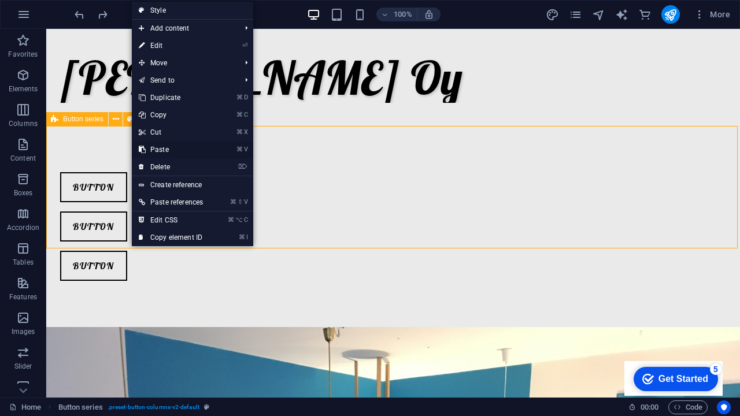
click at [158, 146] on link "⌘ V Paste" at bounding box center [171, 149] width 78 height 17
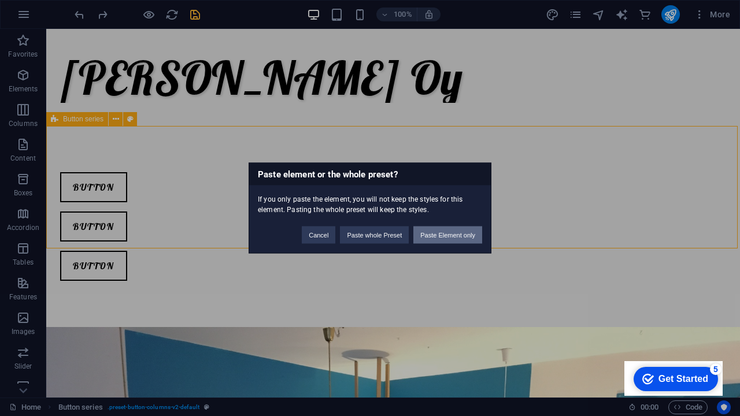
click at [460, 238] on button "Paste Element only" at bounding box center [447, 235] width 69 height 17
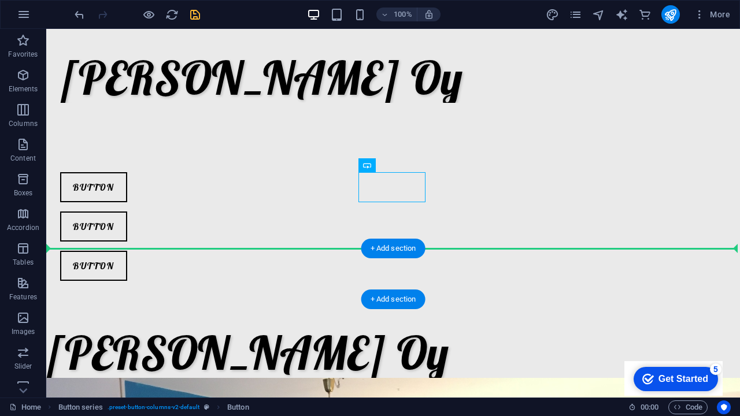
drag, startPoint x: 372, startPoint y: 181, endPoint x: 446, endPoint y: 272, distance: 116.8
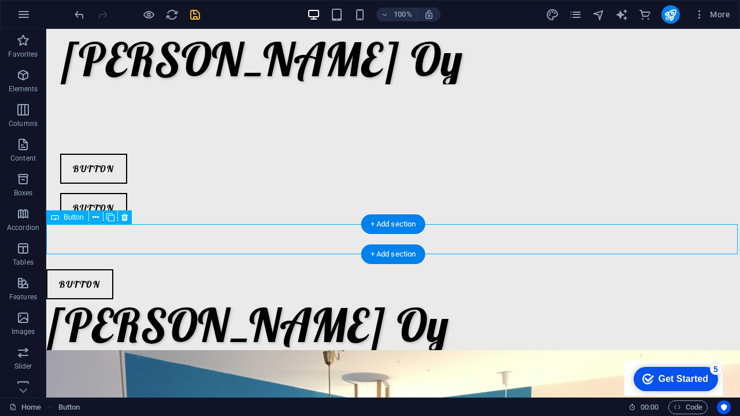
scroll to position [28, 0]
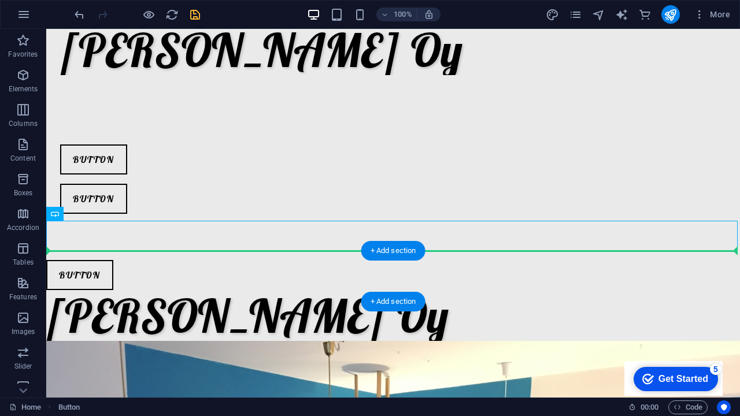
drag, startPoint x: 101, startPoint y: 239, endPoint x: 321, endPoint y: 254, distance: 220.2
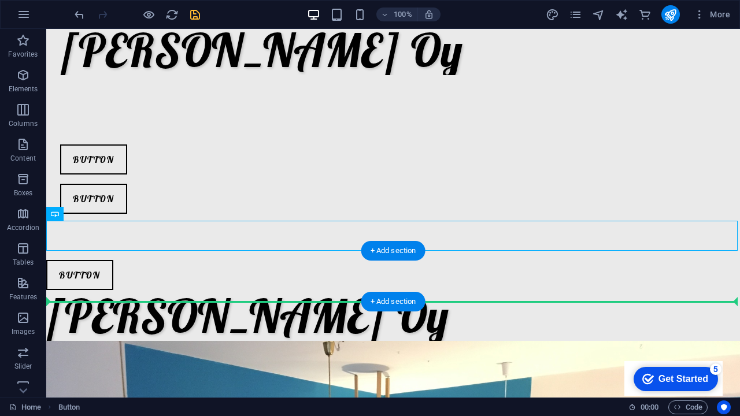
drag, startPoint x: 57, startPoint y: 236, endPoint x: 419, endPoint y: 278, distance: 364.3
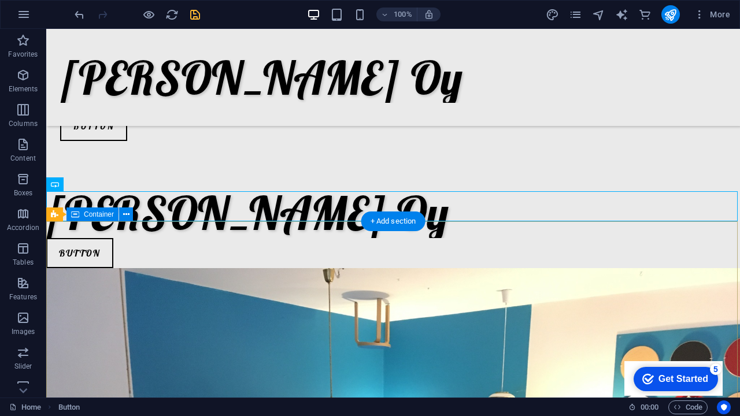
scroll to position [94, 0]
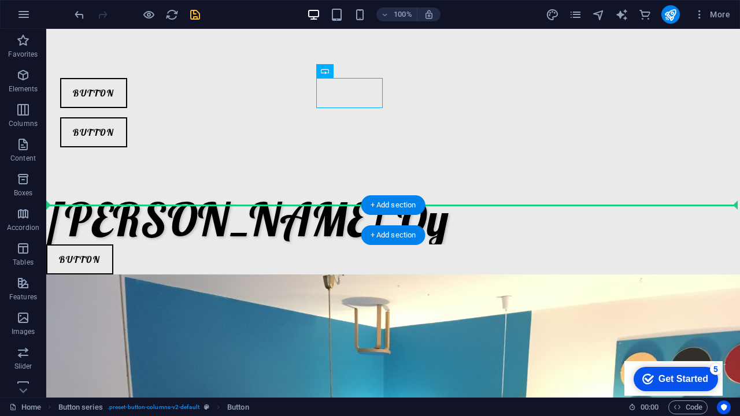
drag, startPoint x: 348, startPoint y: 94, endPoint x: 189, endPoint y: 217, distance: 201.1
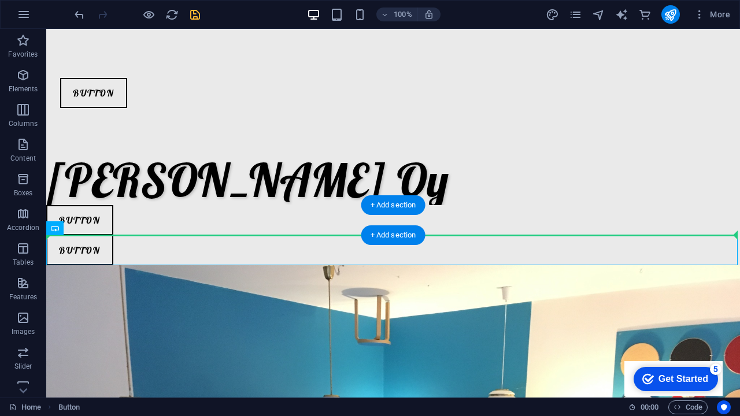
drag, startPoint x: 80, startPoint y: 255, endPoint x: 143, endPoint y: 221, distance: 71.2
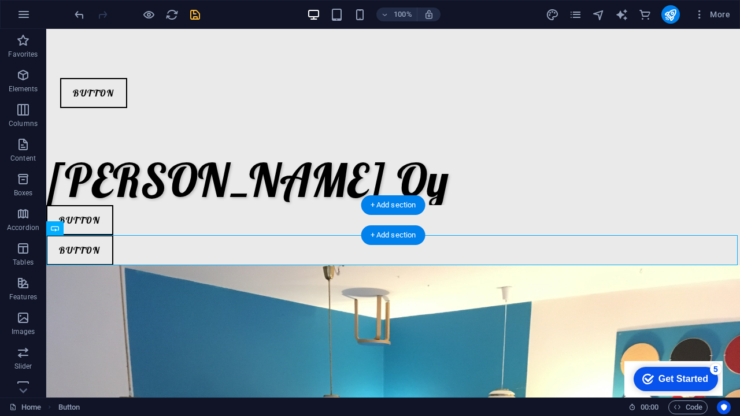
click at [88, 217] on div "Button" at bounding box center [393, 220] width 694 height 30
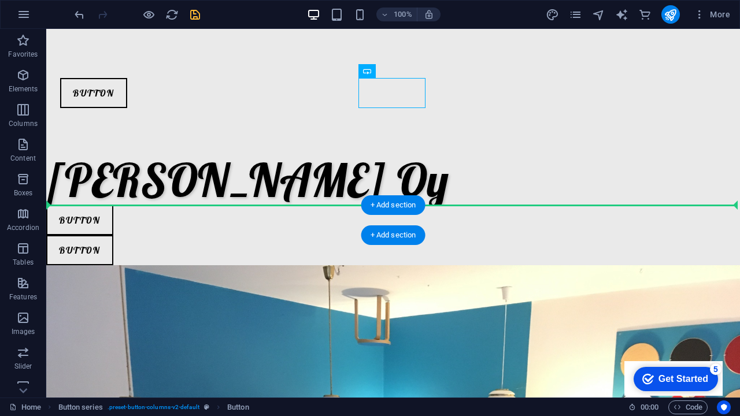
drag, startPoint x: 393, startPoint y: 93, endPoint x: 171, endPoint y: 209, distance: 249.8
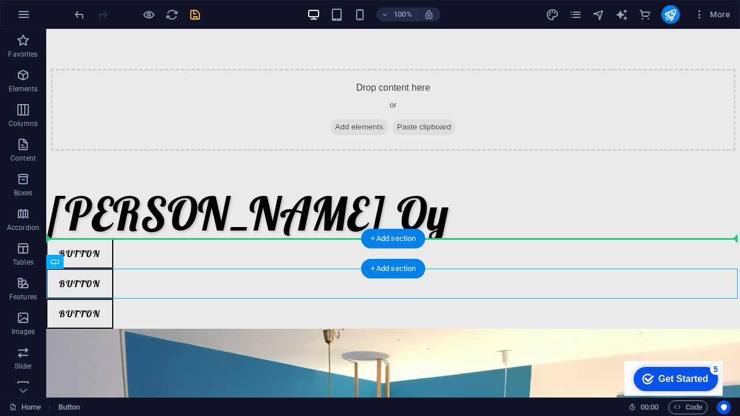
drag, startPoint x: 91, startPoint y: 286, endPoint x: 395, endPoint y: 244, distance: 307.0
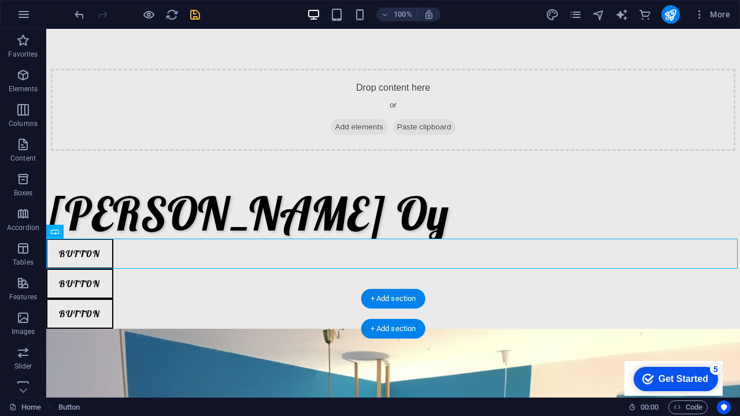
click at [82, 309] on div "Button" at bounding box center [393, 314] width 694 height 30
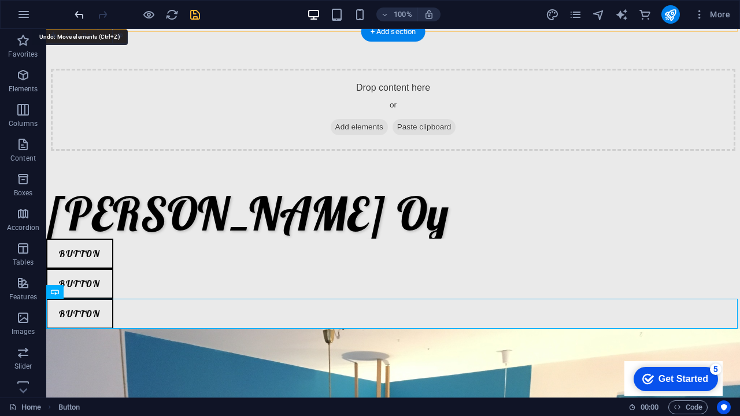
click at [77, 14] on icon "undo" at bounding box center [79, 14] width 13 height 13
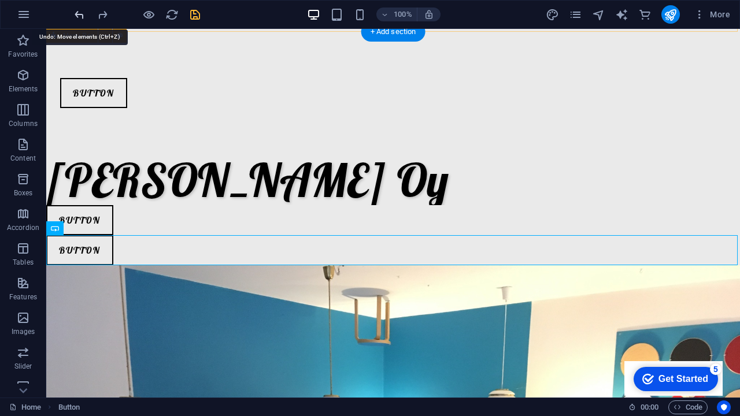
click at [77, 14] on icon "undo" at bounding box center [79, 14] width 13 height 13
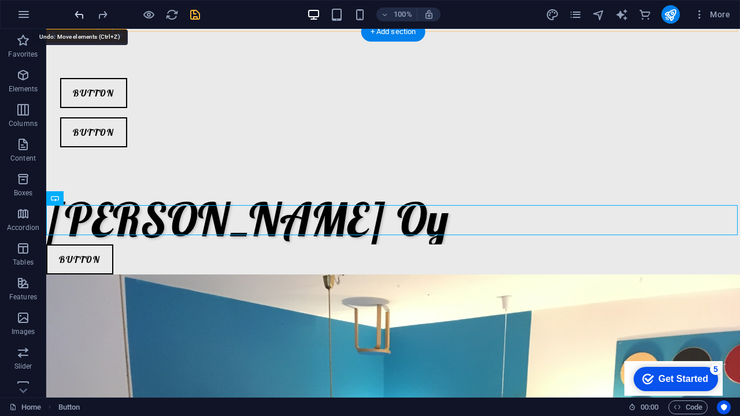
click at [77, 13] on icon "undo" at bounding box center [79, 14] width 13 height 13
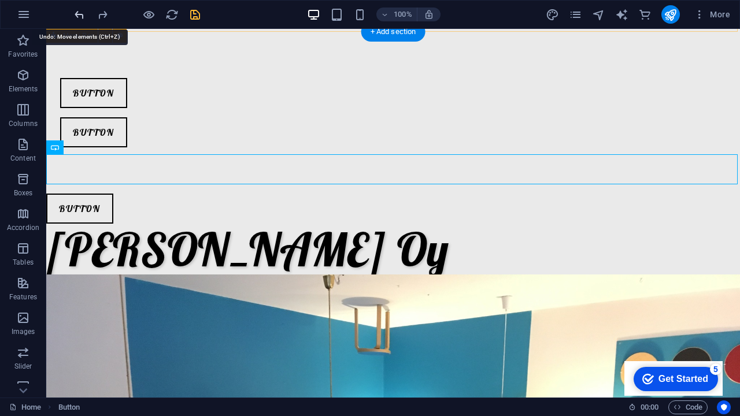
click at [76, 13] on icon "undo" at bounding box center [79, 14] width 13 height 13
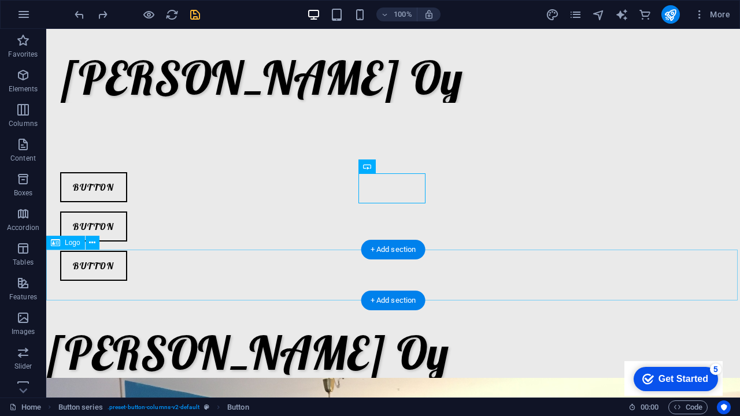
scroll to position [0, 0]
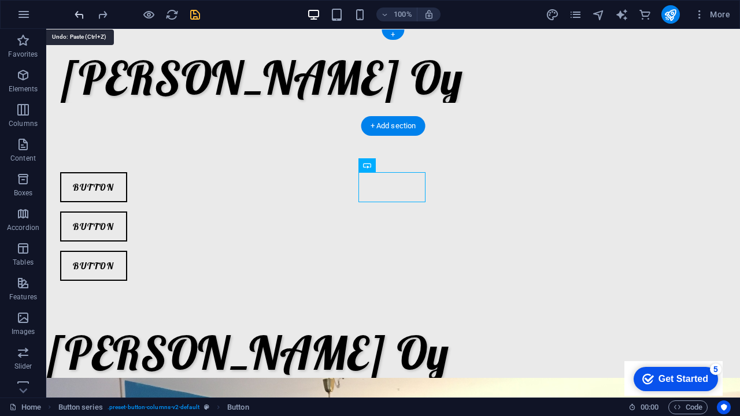
click at [80, 13] on icon "undo" at bounding box center [79, 14] width 13 height 13
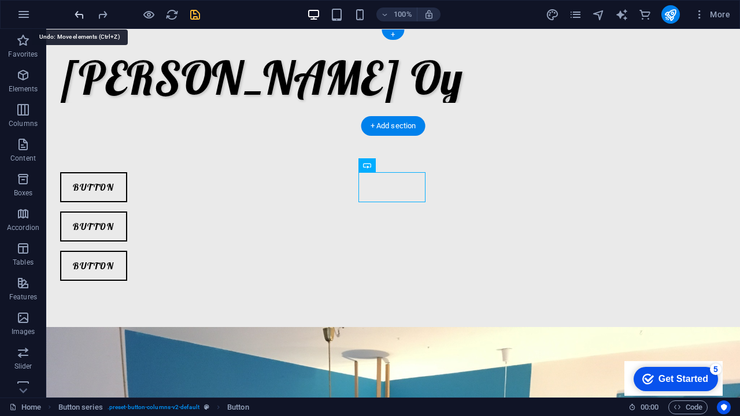
click at [80, 13] on icon "undo" at bounding box center [79, 14] width 13 height 13
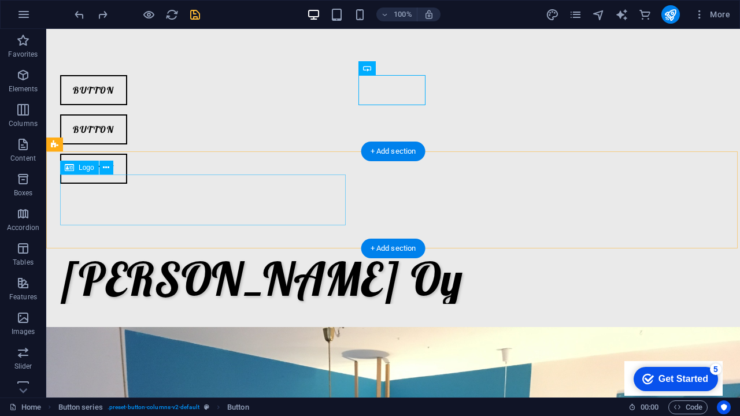
click at [178, 253] on div "[PERSON_NAME] Oy" at bounding box center [393, 278] width 666 height 51
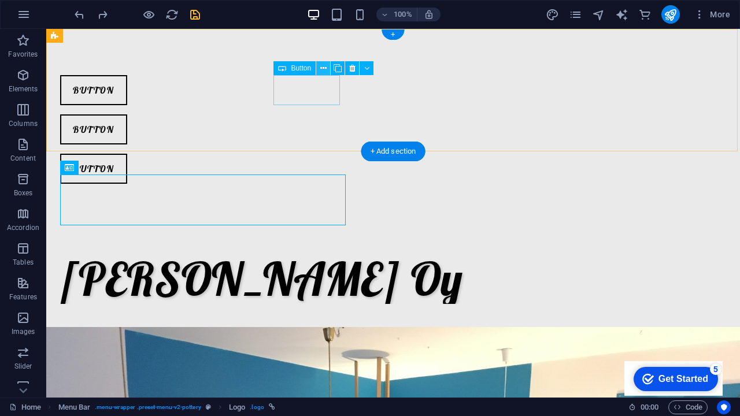
click at [326, 68] on icon at bounding box center [323, 68] width 6 height 12
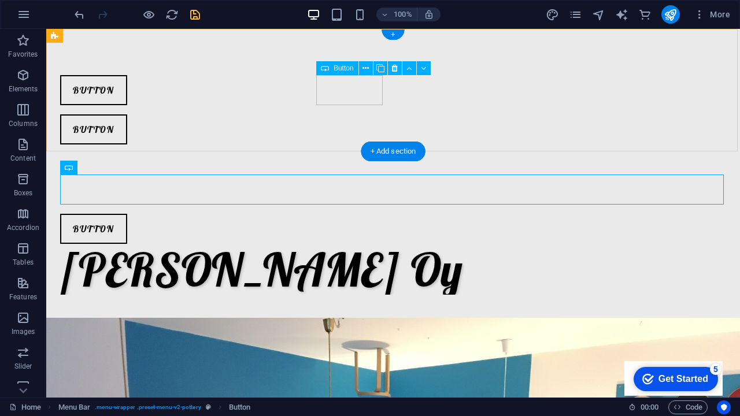
click at [367, 86] on div "Button" at bounding box center [393, 90] width 666 height 30
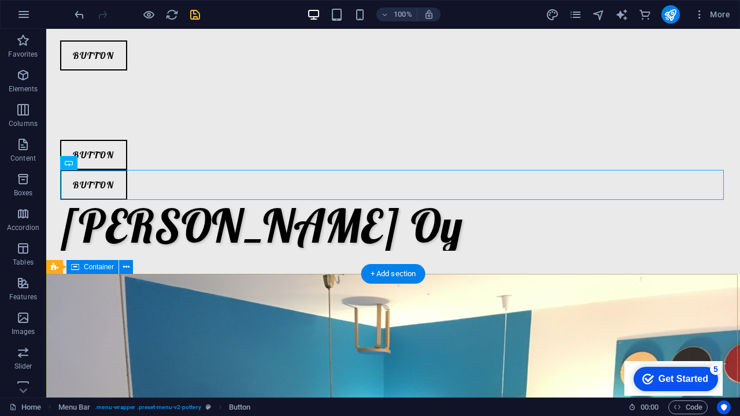
scroll to position [29, 0]
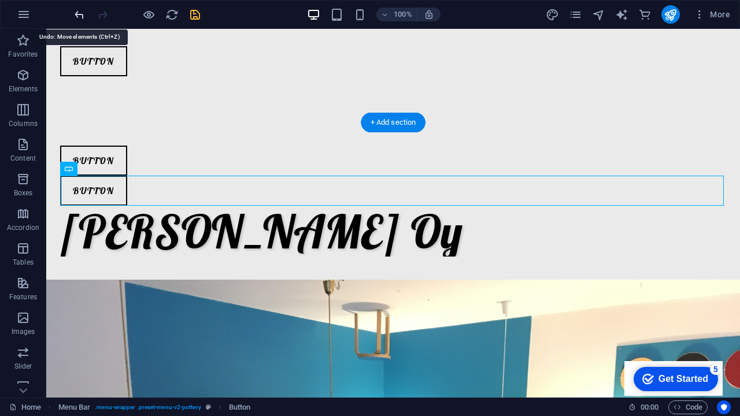
click at [82, 16] on icon "undo" at bounding box center [79, 14] width 13 height 13
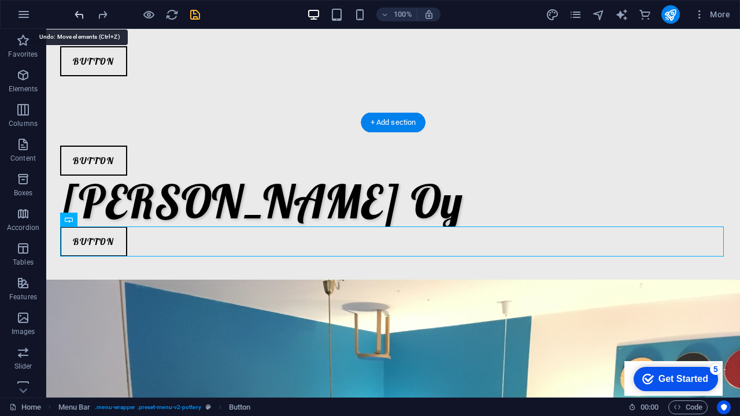
click at [82, 16] on icon "undo" at bounding box center [79, 14] width 13 height 13
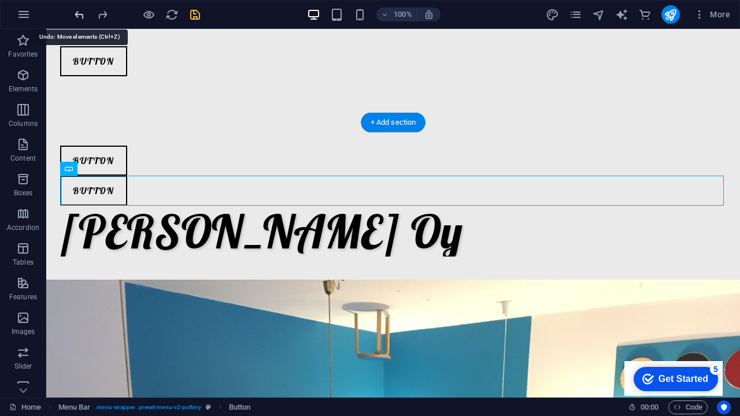
click at [79, 19] on icon "undo" at bounding box center [79, 14] width 13 height 13
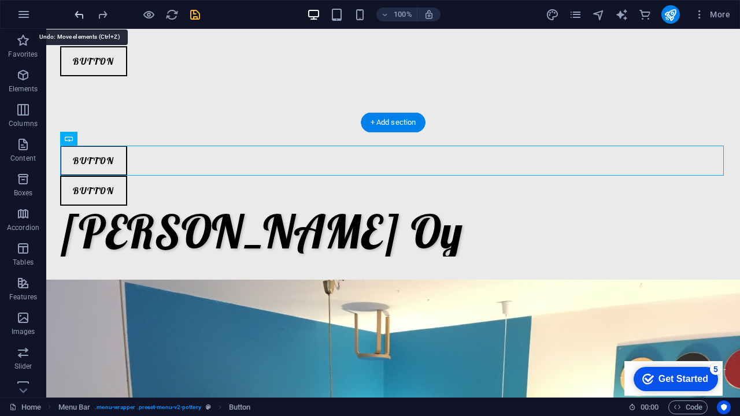
click at [79, 19] on icon "undo" at bounding box center [79, 14] width 13 height 13
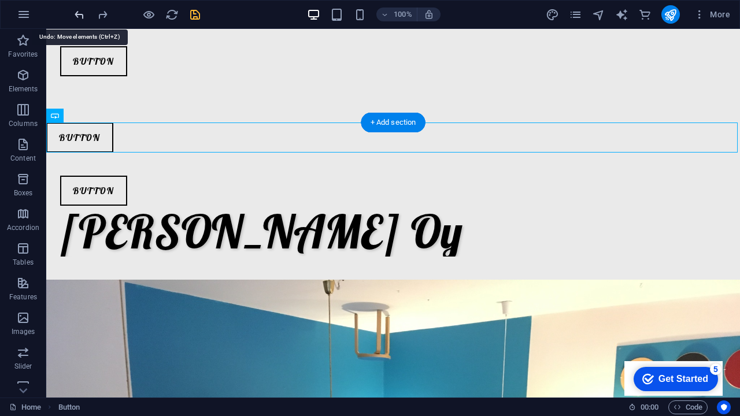
click at [79, 19] on icon "undo" at bounding box center [79, 14] width 13 height 13
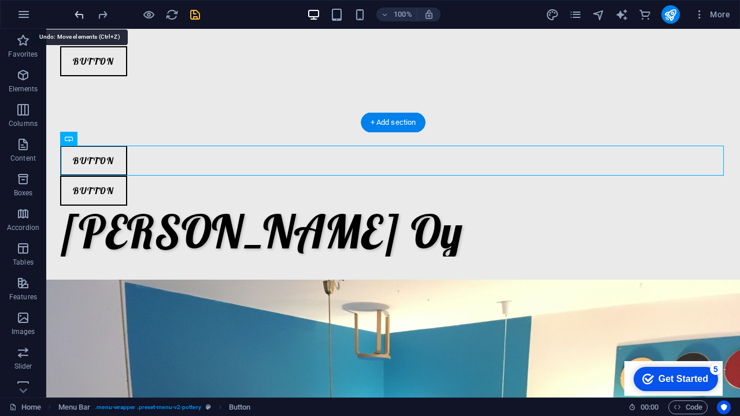
click at [79, 19] on icon "undo" at bounding box center [79, 14] width 13 height 13
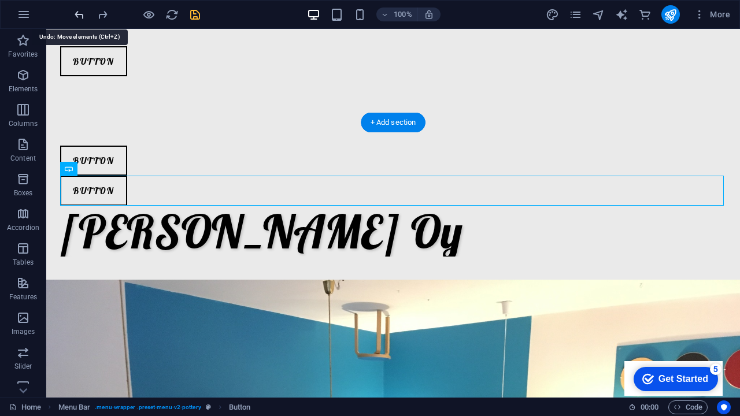
click at [79, 19] on icon "undo" at bounding box center [79, 14] width 13 height 13
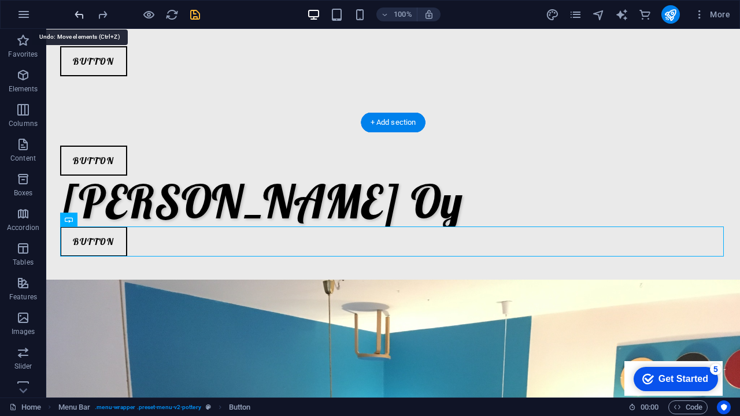
click at [79, 19] on icon "undo" at bounding box center [79, 14] width 13 height 13
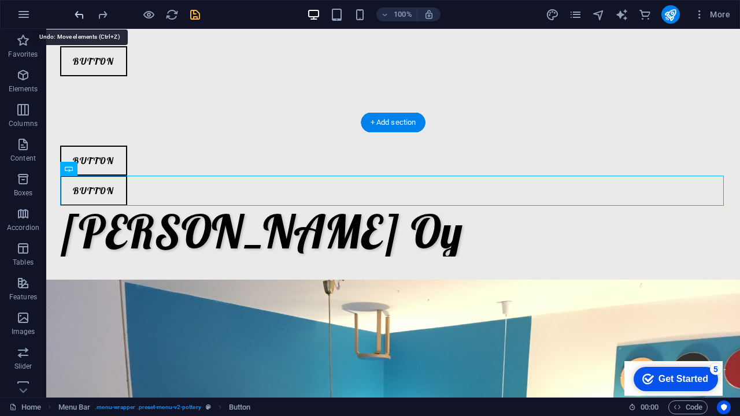
click at [79, 19] on icon "undo" at bounding box center [79, 14] width 13 height 13
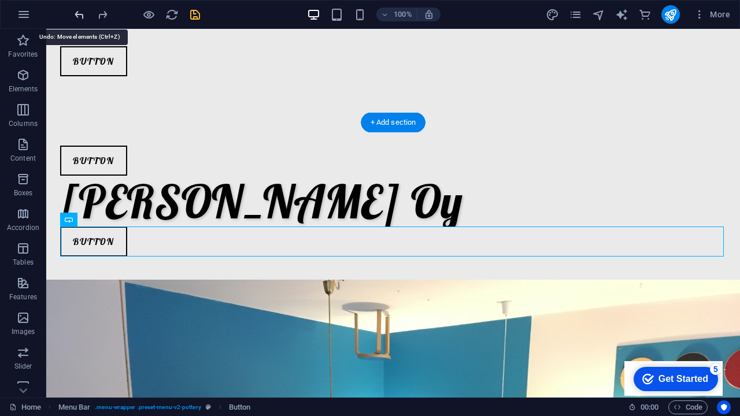
click at [79, 19] on icon "undo" at bounding box center [79, 14] width 13 height 13
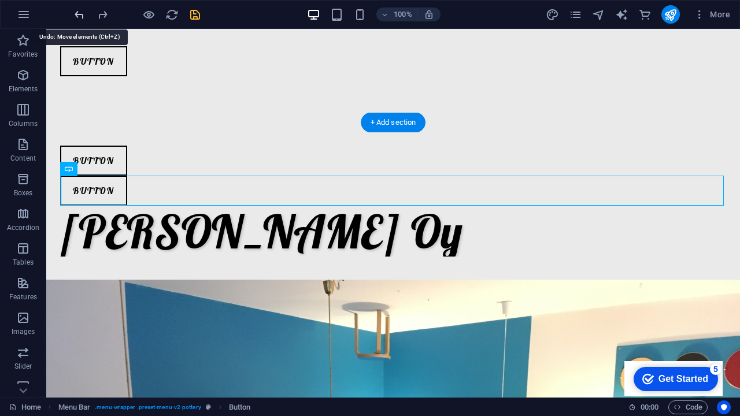
click at [79, 19] on icon "undo" at bounding box center [79, 14] width 13 height 13
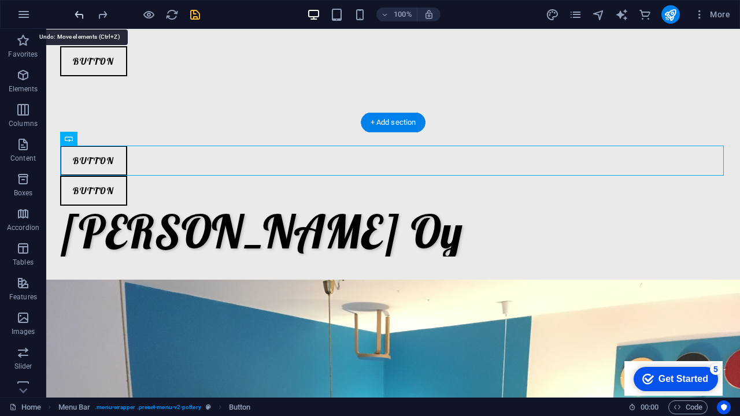
click at [79, 19] on icon "undo" at bounding box center [79, 14] width 13 height 13
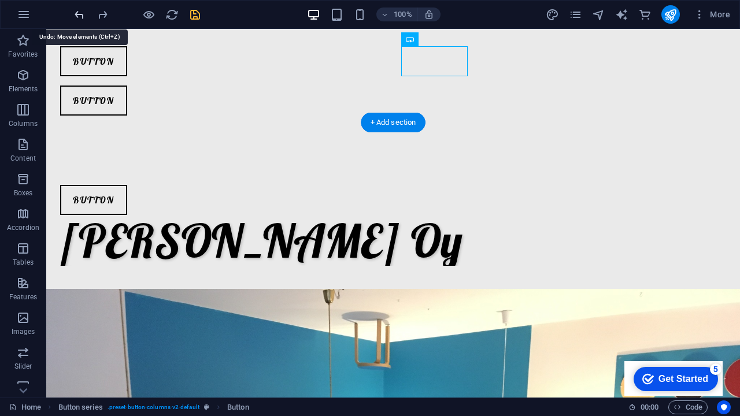
click at [79, 19] on icon "undo" at bounding box center [79, 14] width 13 height 13
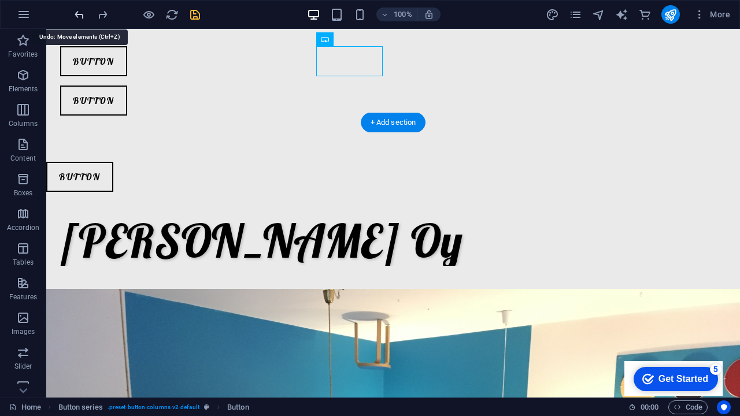
click at [79, 19] on icon "undo" at bounding box center [79, 14] width 13 height 13
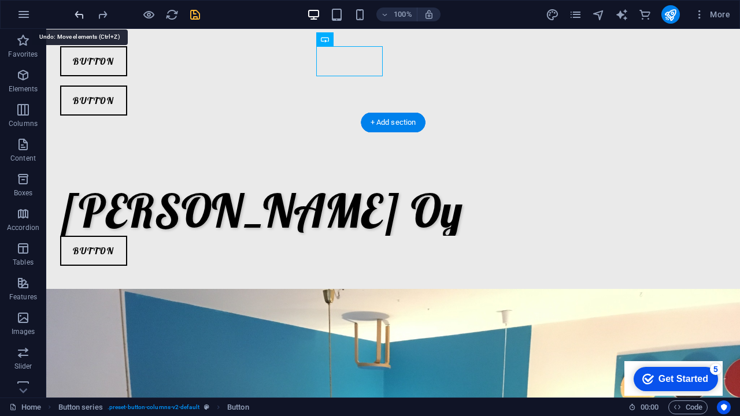
click at [79, 19] on icon "undo" at bounding box center [79, 14] width 13 height 13
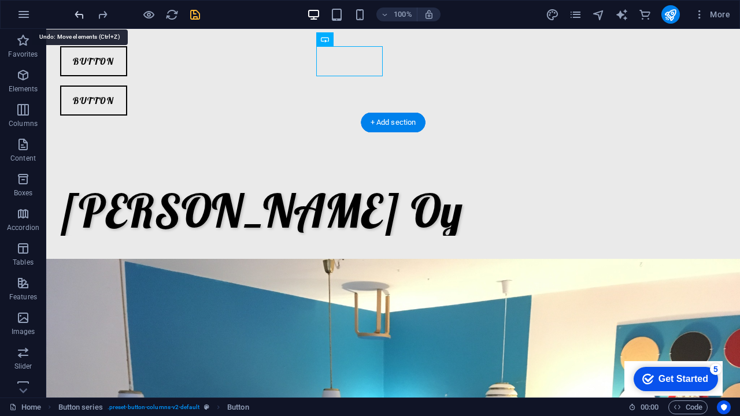
click at [79, 18] on icon "undo" at bounding box center [79, 14] width 13 height 13
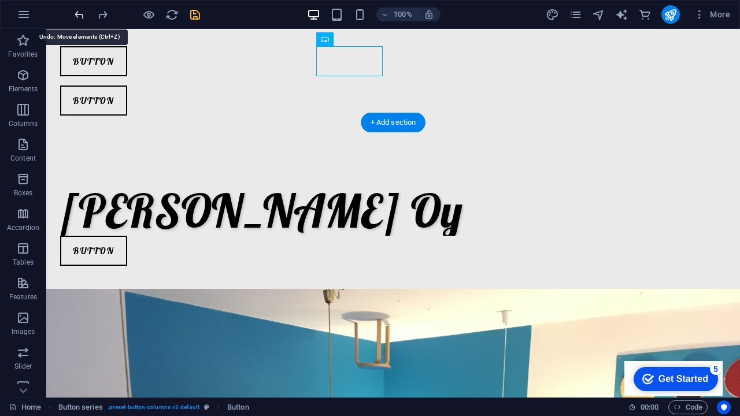
click at [79, 18] on icon "undo" at bounding box center [79, 14] width 13 height 13
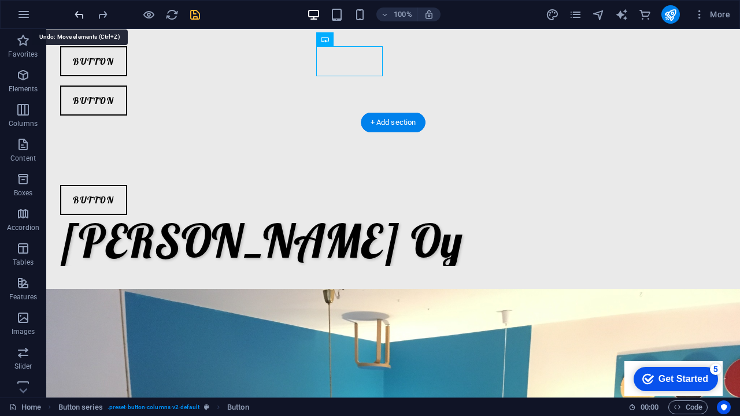
click at [79, 18] on icon "undo" at bounding box center [79, 14] width 13 height 13
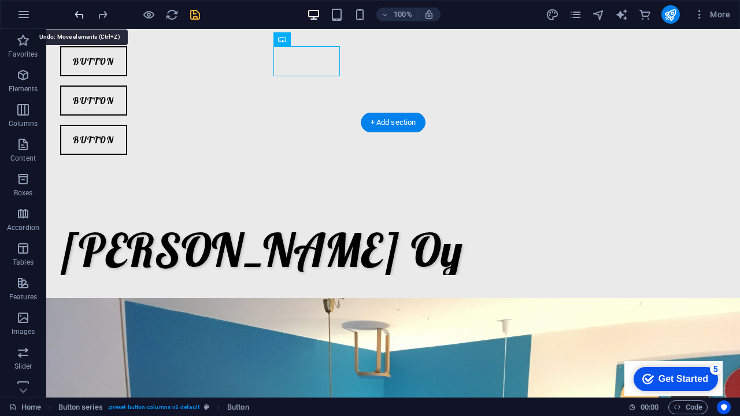
click at [79, 18] on icon "undo" at bounding box center [79, 14] width 13 height 13
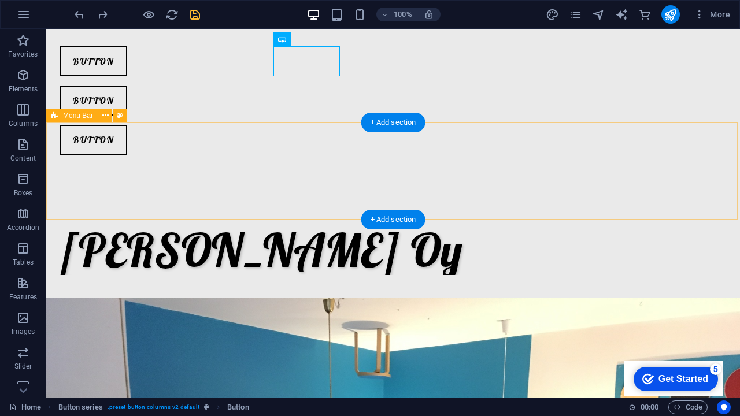
click at [383, 201] on div "[PERSON_NAME] Oy" at bounding box center [393, 249] width 694 height 97
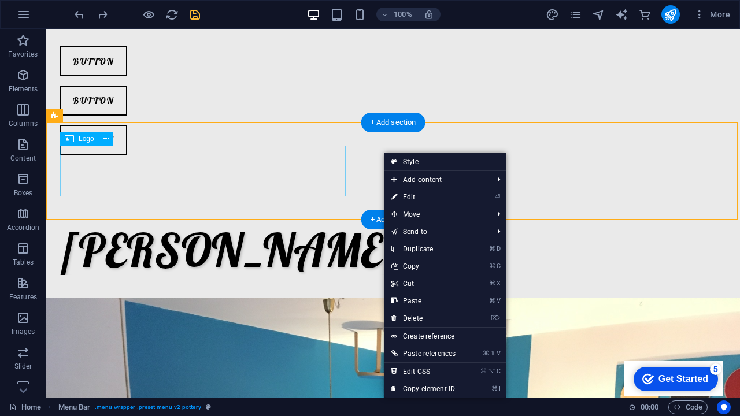
click at [328, 224] on div "[PERSON_NAME] Oy" at bounding box center [393, 249] width 666 height 51
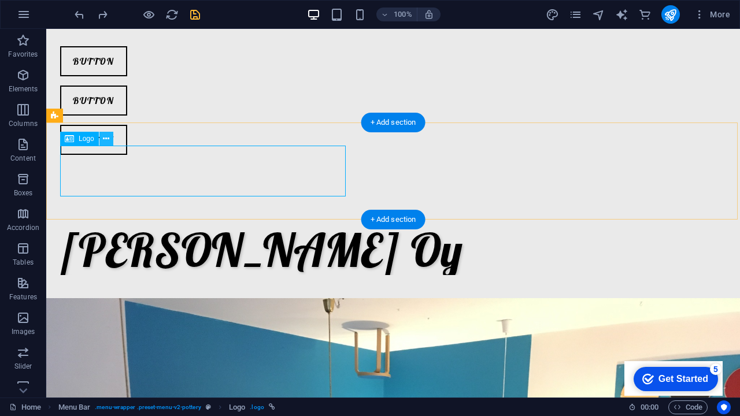
click at [108, 140] on icon at bounding box center [106, 139] width 6 height 12
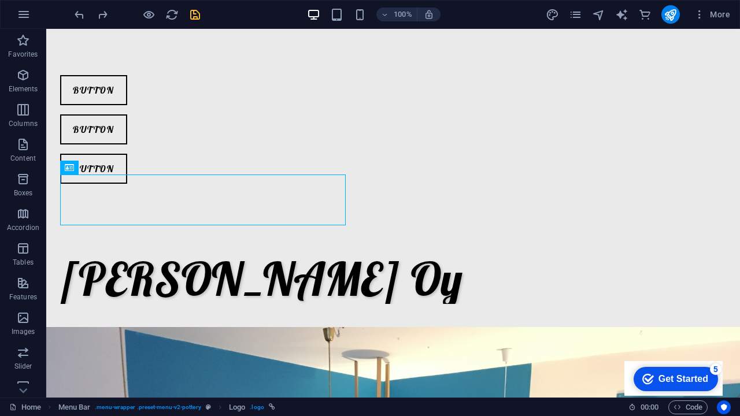
scroll to position [0, 0]
click at [23, 14] on icon "button" at bounding box center [24, 15] width 14 height 14
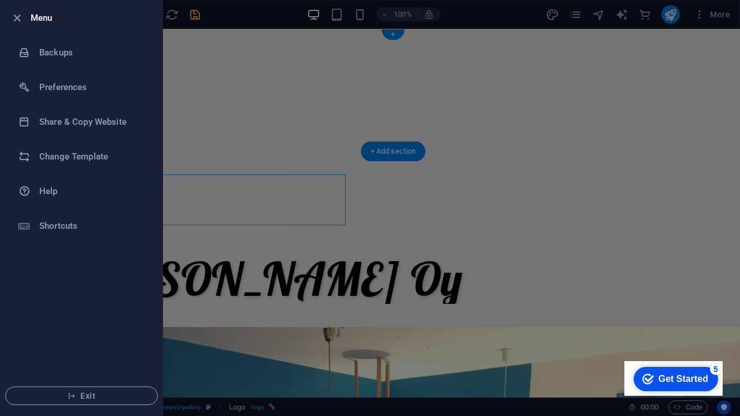
click at [23, 14] on icon "button" at bounding box center [16, 18] width 13 height 13
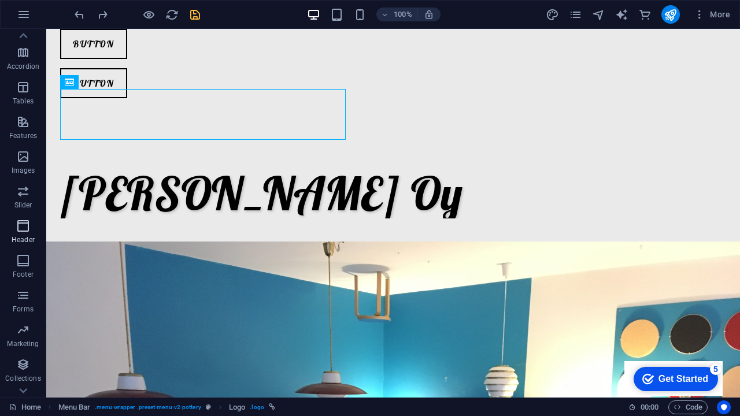
scroll to position [186, 0]
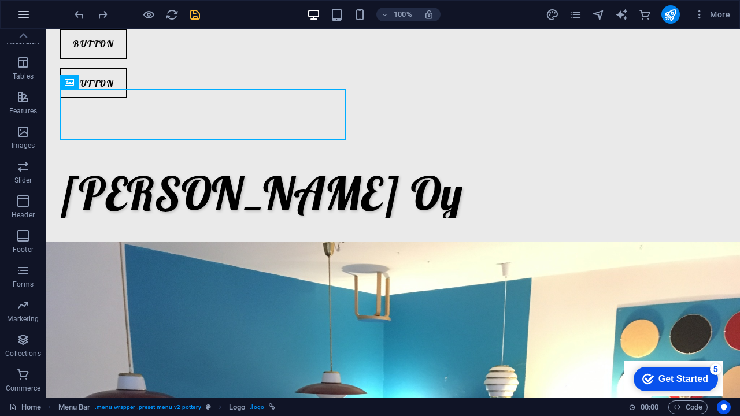
click at [25, 6] on button "button" at bounding box center [24, 15] width 28 height 28
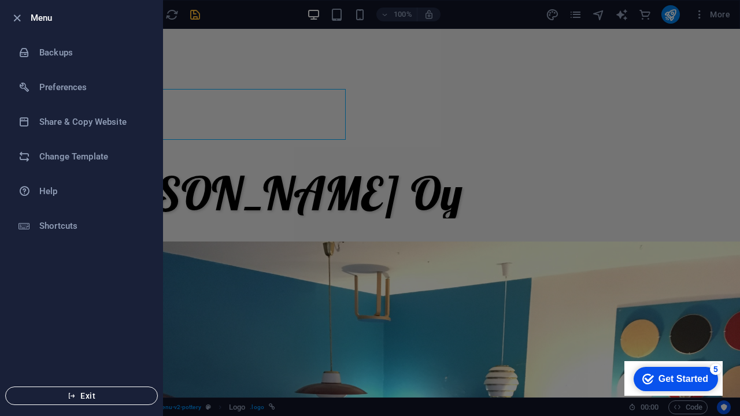
click at [68, 363] on icon "button" at bounding box center [72, 396] width 8 height 8
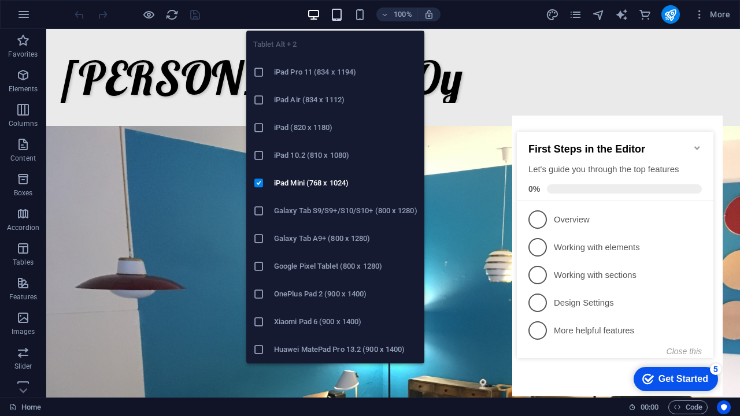
click at [337, 12] on icon "button" at bounding box center [336, 14] width 13 height 13
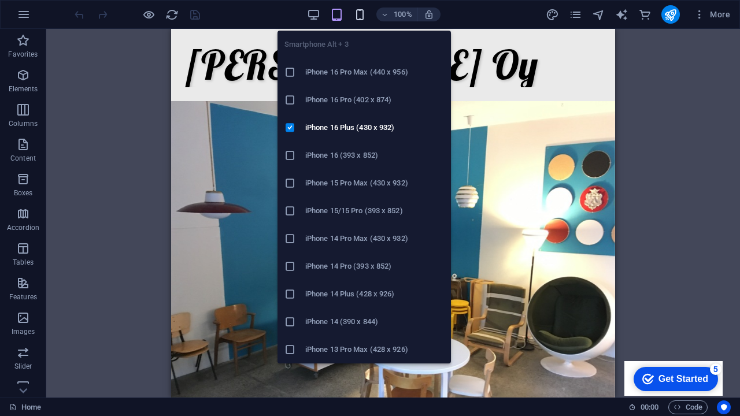
click at [361, 13] on icon "button" at bounding box center [359, 14] width 13 height 13
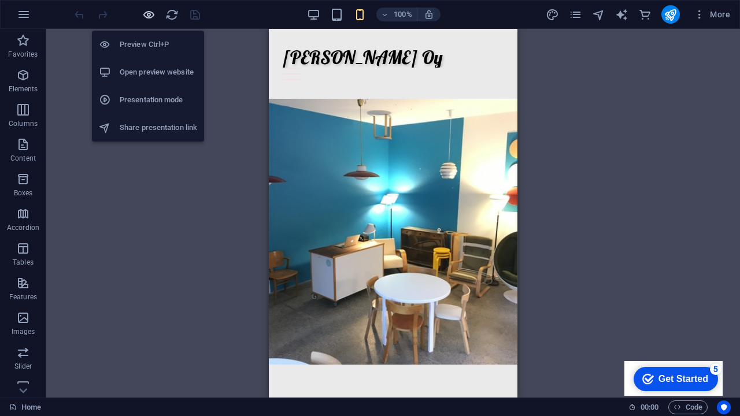
click at [149, 13] on icon "button" at bounding box center [148, 14] width 13 height 13
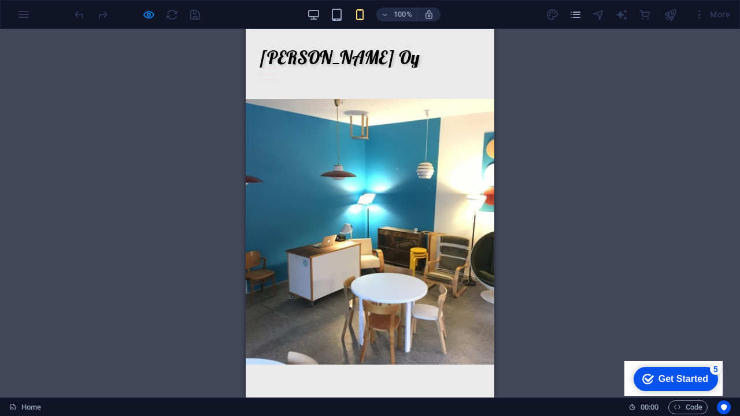
scroll to position [203, 0]
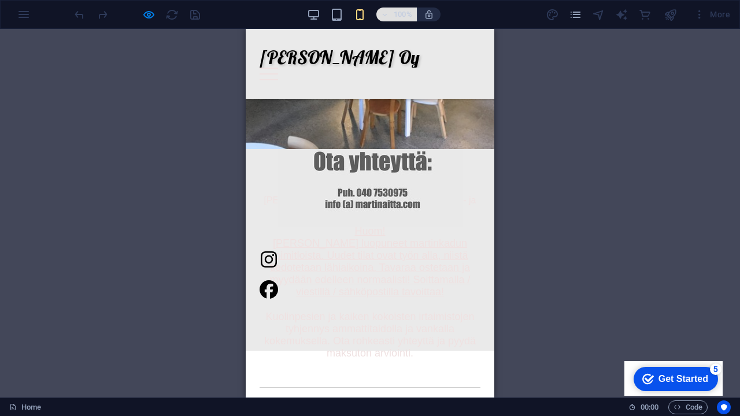
click at [389, 14] on icon "button" at bounding box center [385, 15] width 8 height 8
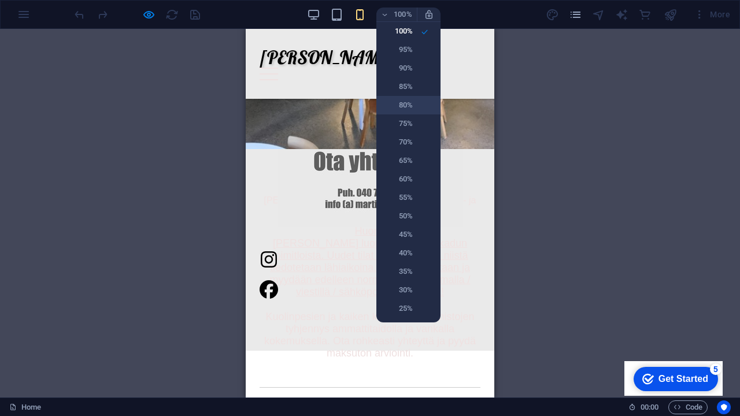
click at [415, 106] on li "80%" at bounding box center [408, 105] width 64 height 19
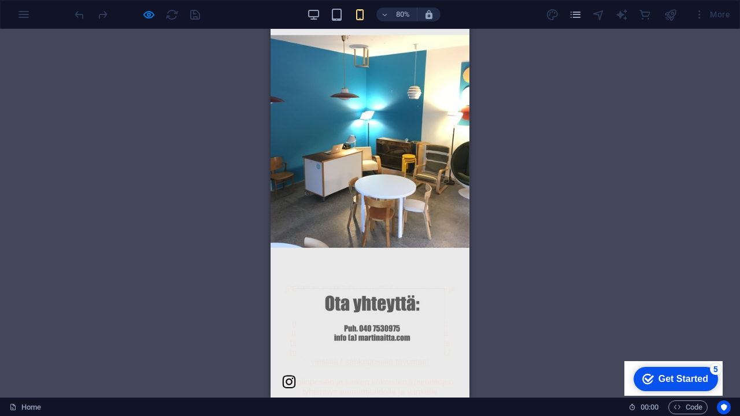
scroll to position [0, 0]
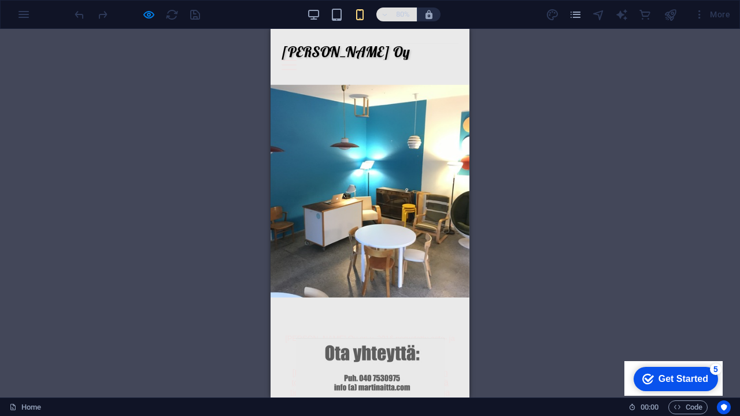
click at [389, 15] on icon "button" at bounding box center [385, 15] width 8 height 8
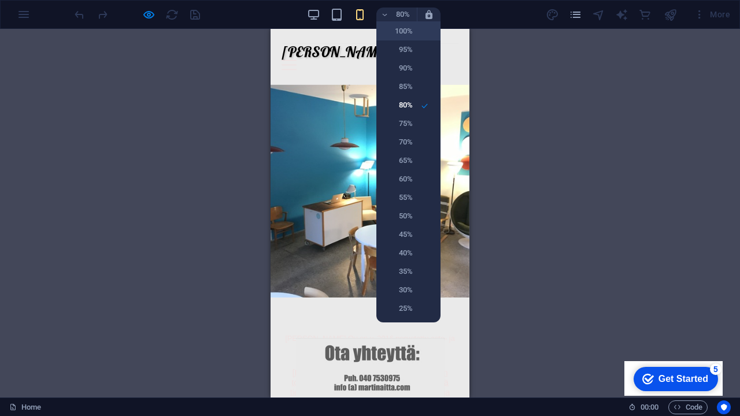
click at [411, 35] on h6 "100%" at bounding box center [397, 31] width 29 height 14
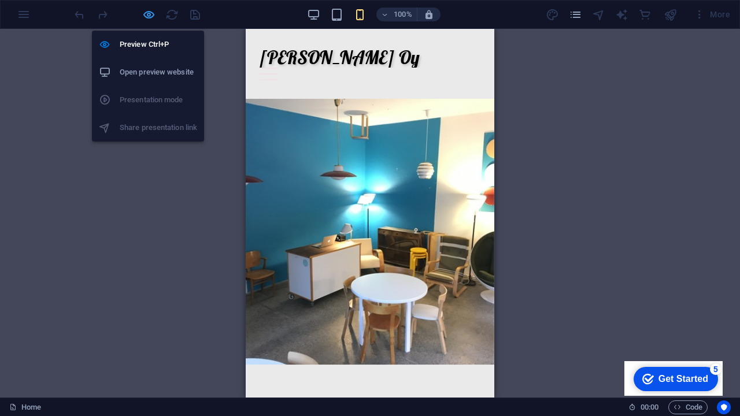
click at [150, 11] on icon "button" at bounding box center [148, 14] width 13 height 13
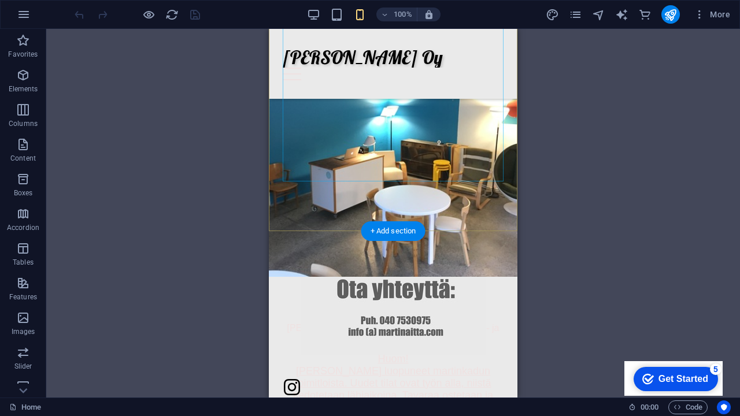
scroll to position [121, 0]
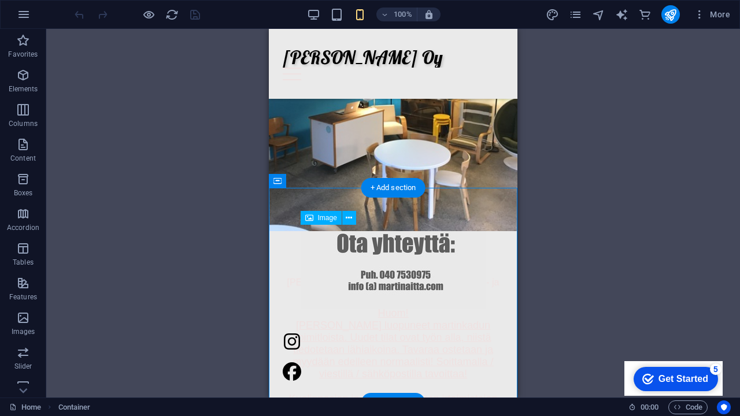
drag, startPoint x: 401, startPoint y: 243, endPoint x: 400, endPoint y: 285, distance: 42.2
click at [400, 285] on figure at bounding box center [393, 267] width 221 height 84
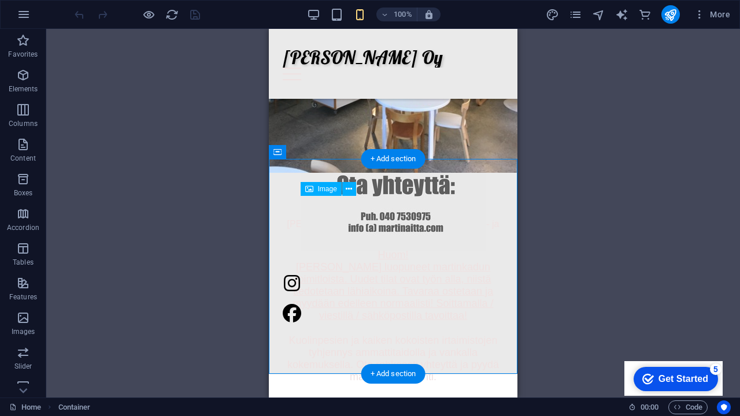
scroll to position [183, 0]
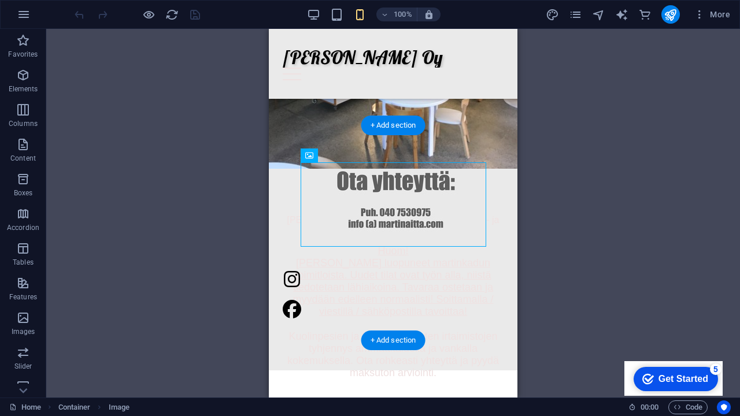
drag, startPoint x: 597, startPoint y: 188, endPoint x: 332, endPoint y: 202, distance: 265.2
click at [416, 206] on figure at bounding box center [393, 204] width 221 height 84
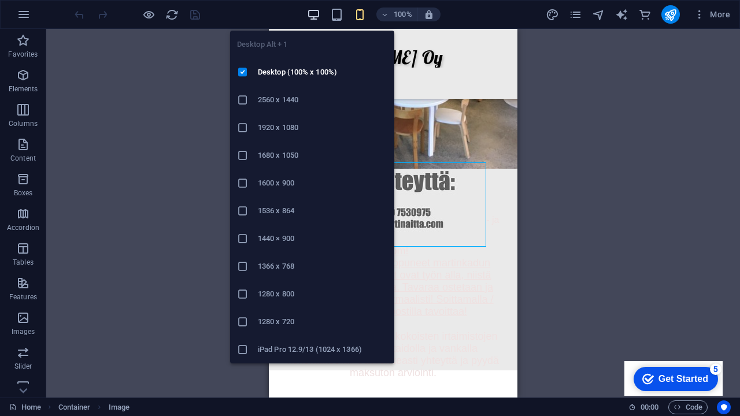
click at [310, 13] on icon "button" at bounding box center [313, 14] width 13 height 13
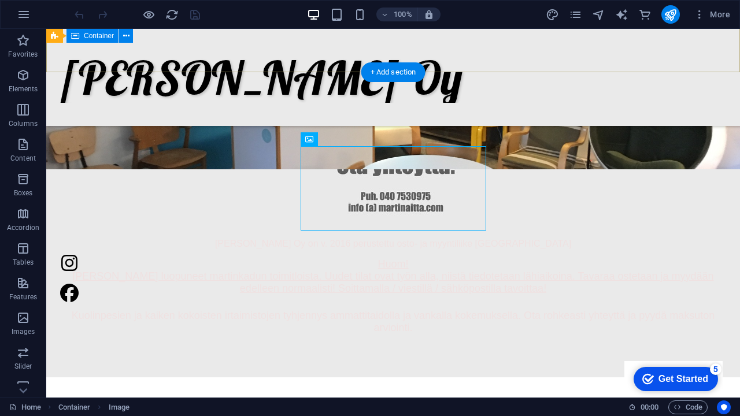
scroll to position [315, 0]
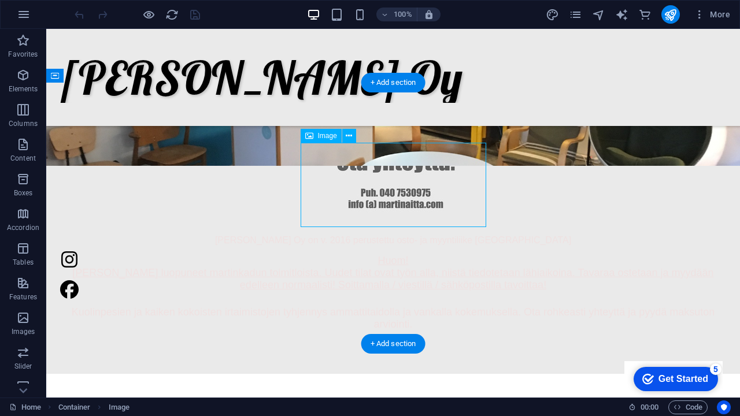
drag, startPoint x: 394, startPoint y: 169, endPoint x: 395, endPoint y: 220, distance: 50.3
click at [395, 220] on figure at bounding box center [393, 185] width 666 height 84
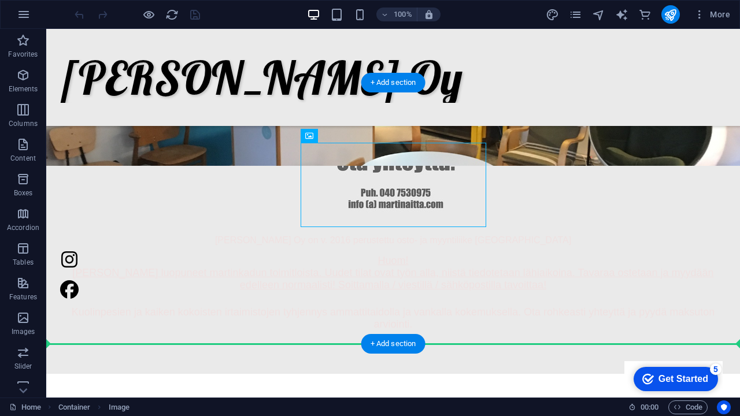
drag, startPoint x: 397, startPoint y: 186, endPoint x: 397, endPoint y: 271, distance: 85.0
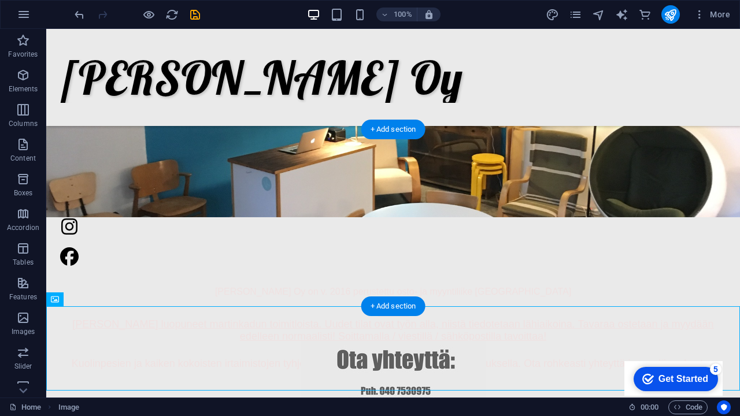
scroll to position [327, 0]
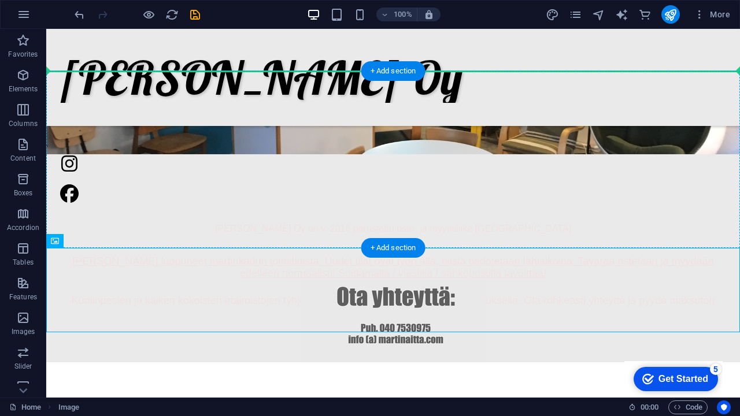
drag, startPoint x: 396, startPoint y: 269, endPoint x: 400, endPoint y: 157, distance: 112.2
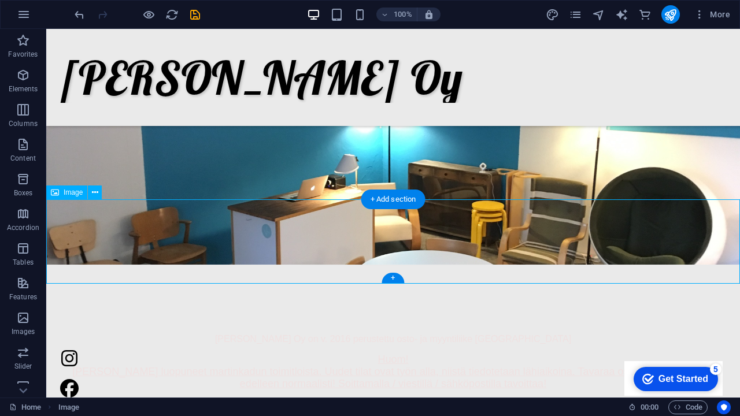
scroll to position [198, 0]
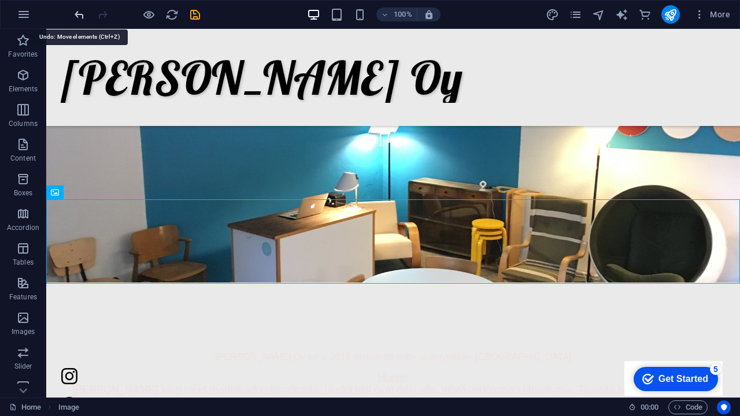
click at [79, 14] on icon "undo" at bounding box center [79, 14] width 13 height 13
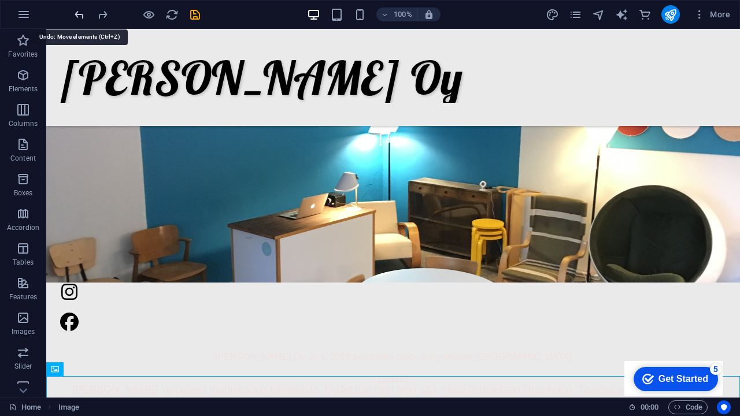
click at [79, 14] on icon "undo" at bounding box center [79, 14] width 13 height 13
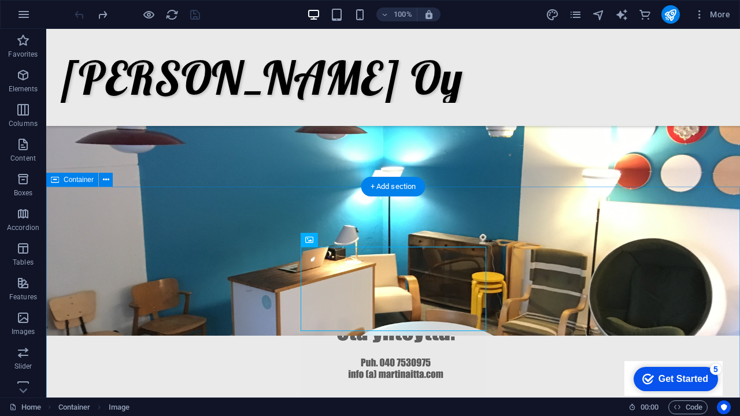
scroll to position [117, 0]
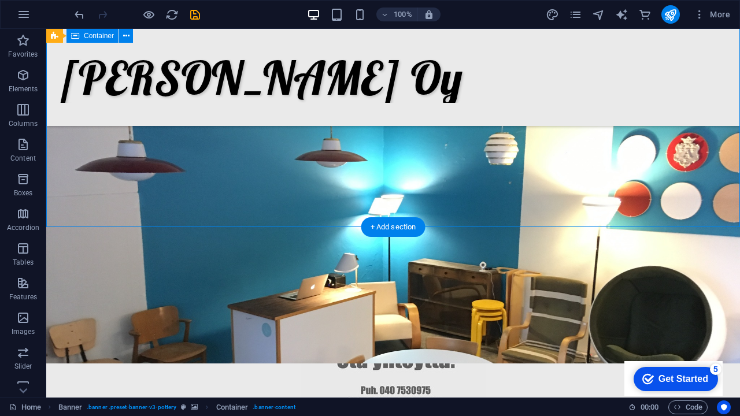
scroll to position [310, 0]
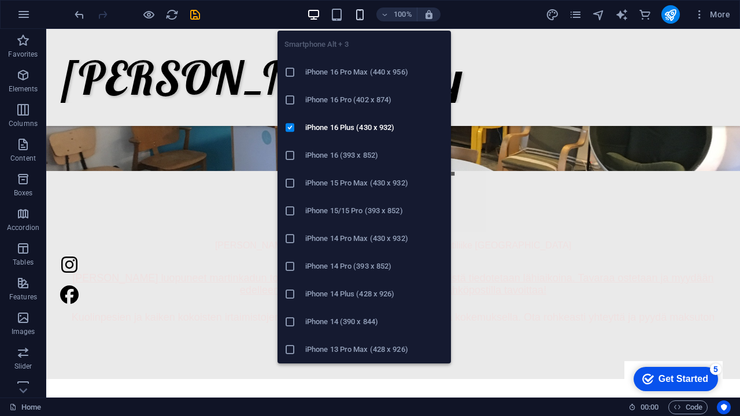
click at [361, 13] on icon "button" at bounding box center [359, 14] width 13 height 13
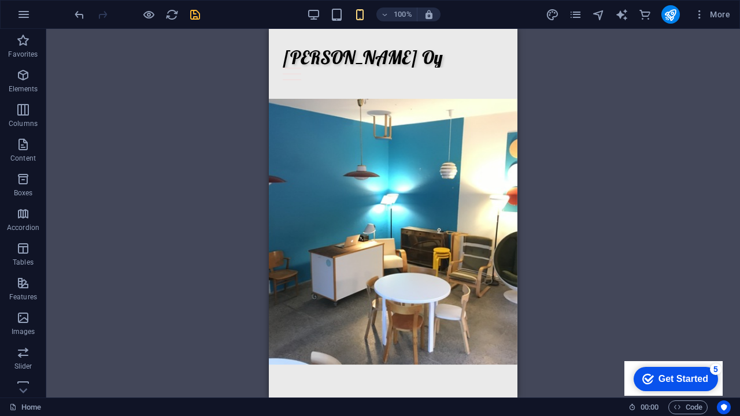
scroll to position [0, 0]
click at [198, 17] on icon "save" at bounding box center [194, 14] width 13 height 13
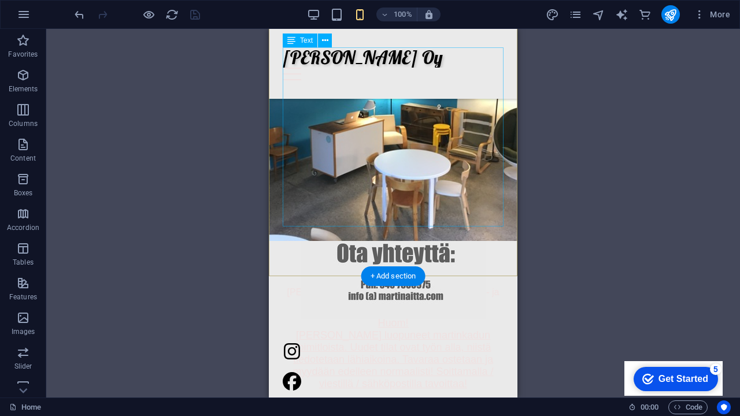
scroll to position [138, 0]
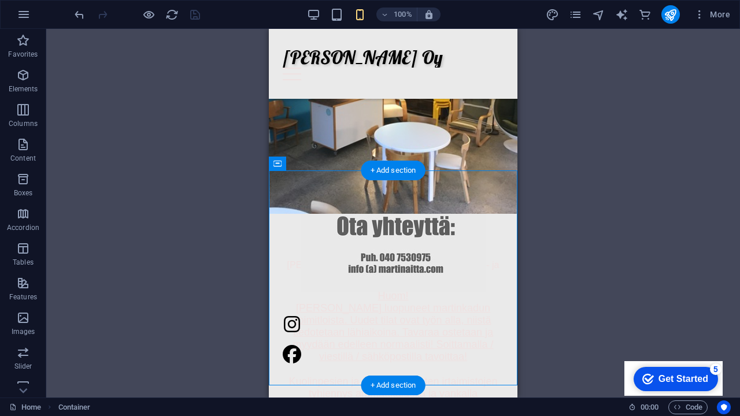
drag, startPoint x: 334, startPoint y: 324, endPoint x: 345, endPoint y: 187, distance: 137.5
click at [345, 187] on div at bounding box center [393, 293] width 249 height 245
click at [351, 328] on div at bounding box center [393, 339] width 221 height 49
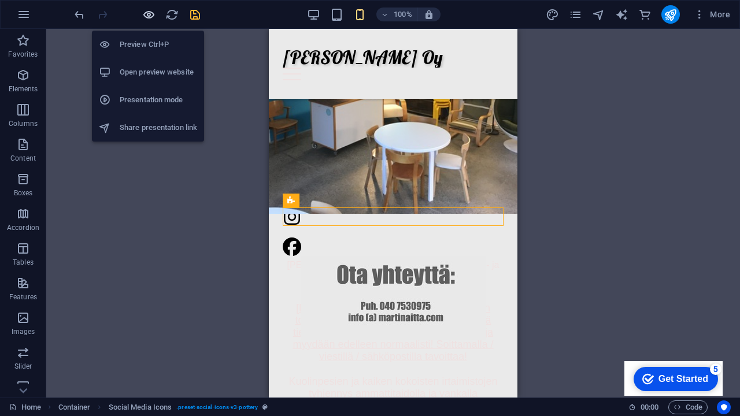
click at [150, 13] on icon "button" at bounding box center [148, 14] width 13 height 13
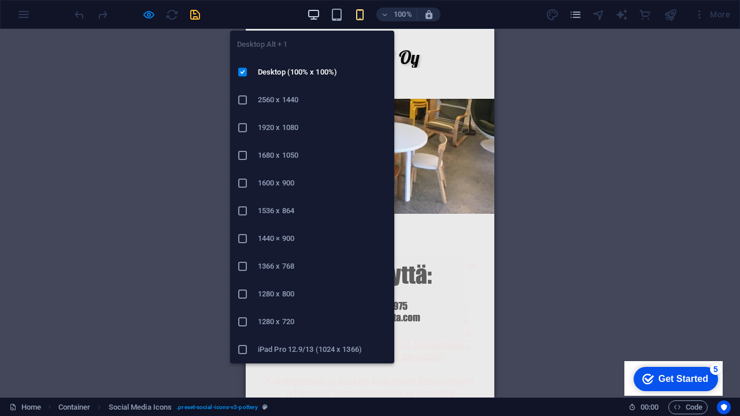
click at [315, 13] on icon "button" at bounding box center [313, 14] width 13 height 13
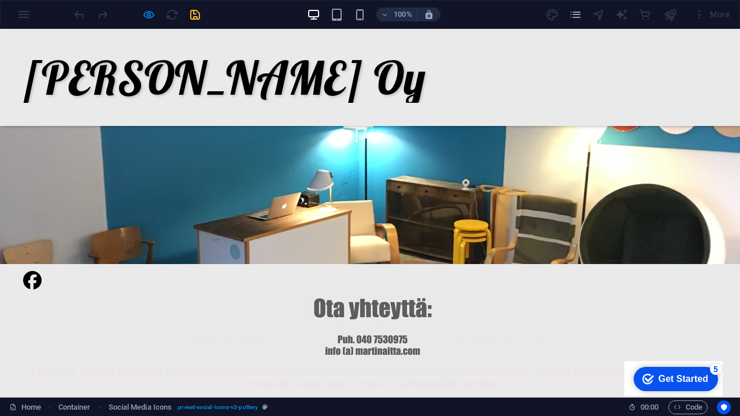
scroll to position [198, 0]
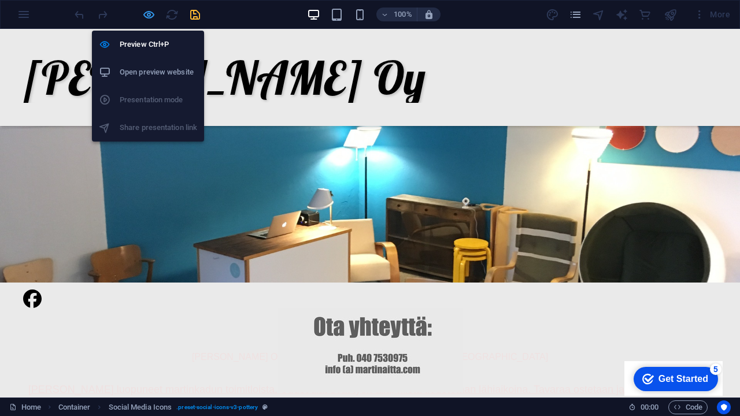
click at [154, 13] on icon "button" at bounding box center [148, 14] width 13 height 13
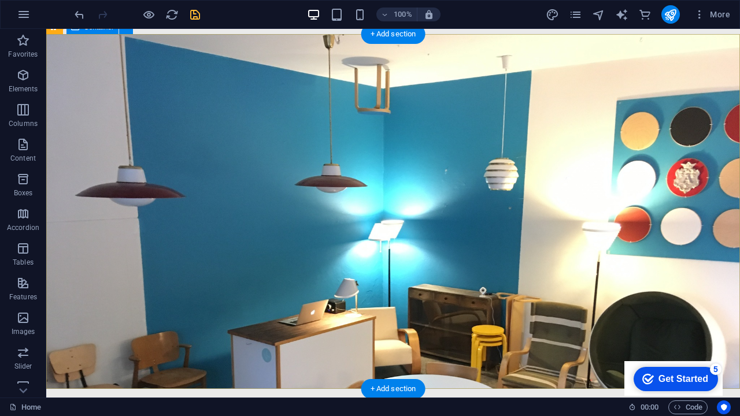
scroll to position [98, 0]
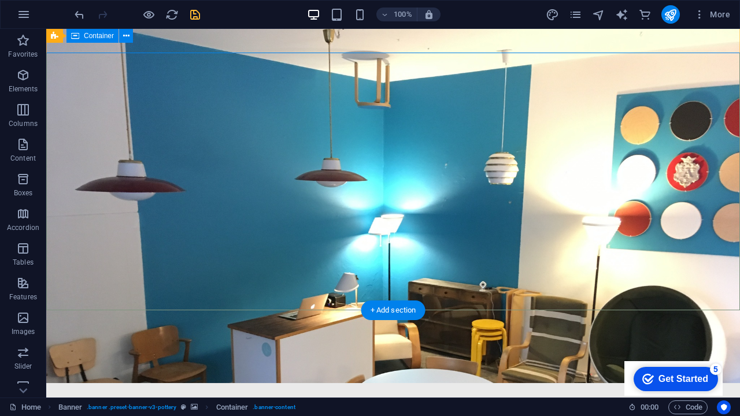
scroll to position [23, 0]
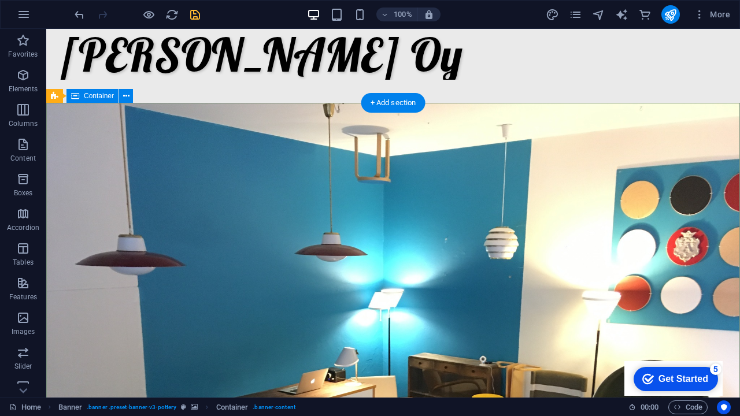
click at [124, 99] on icon at bounding box center [126, 96] width 6 height 12
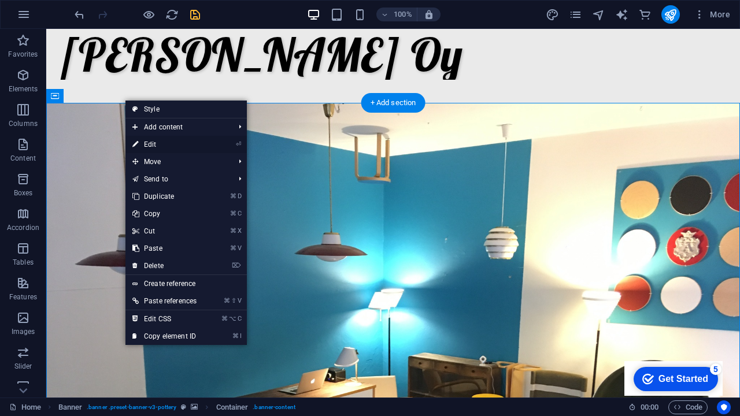
click at [146, 142] on link "⏎ Edit" at bounding box center [164, 144] width 78 height 17
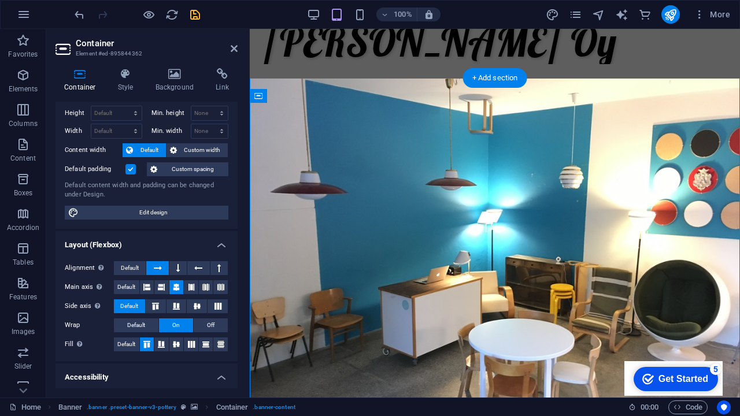
scroll to position [27, 0]
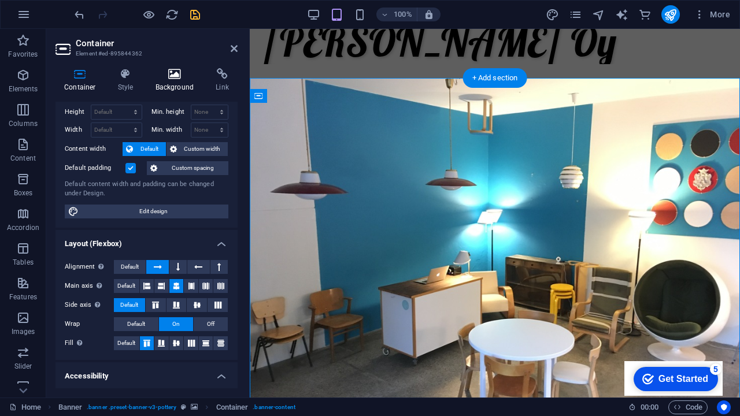
click at [166, 77] on icon at bounding box center [175, 74] width 56 height 12
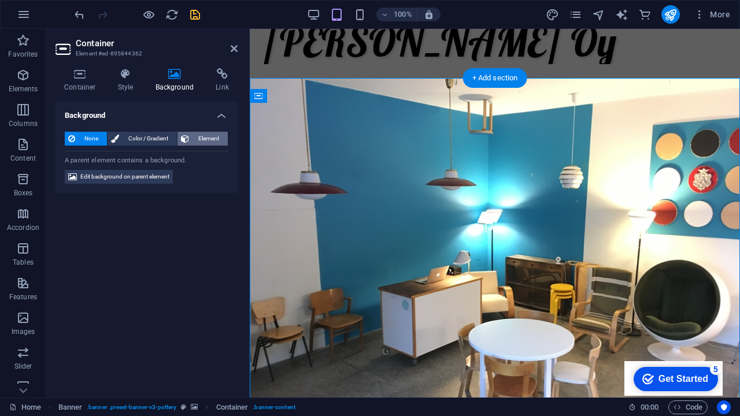
click at [196, 136] on span "Element" at bounding box center [209, 139] width 32 height 14
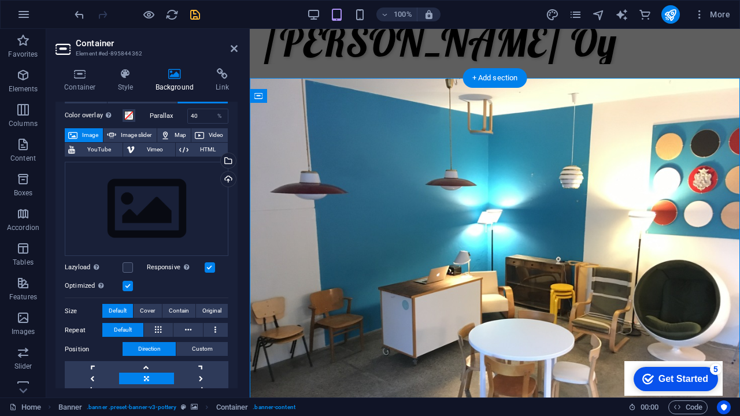
scroll to position [40, 0]
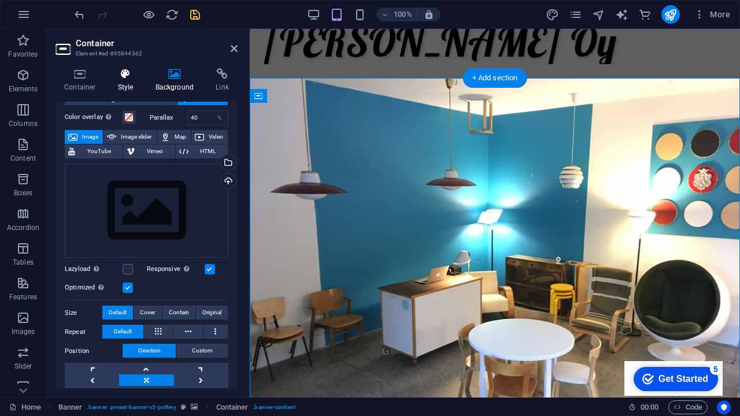
click at [137, 77] on icon at bounding box center [125, 74] width 33 height 12
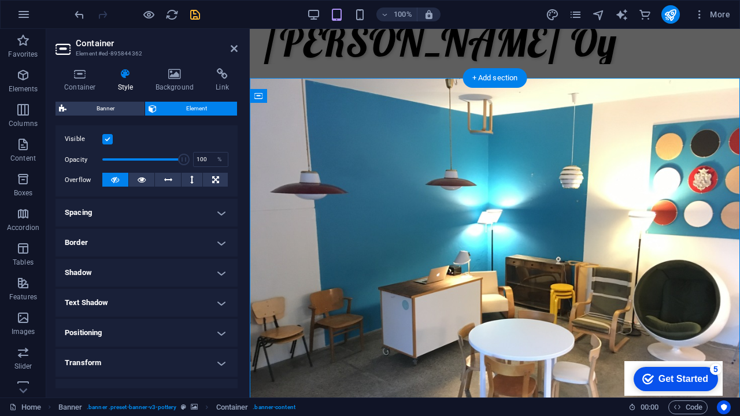
scroll to position [193, 0]
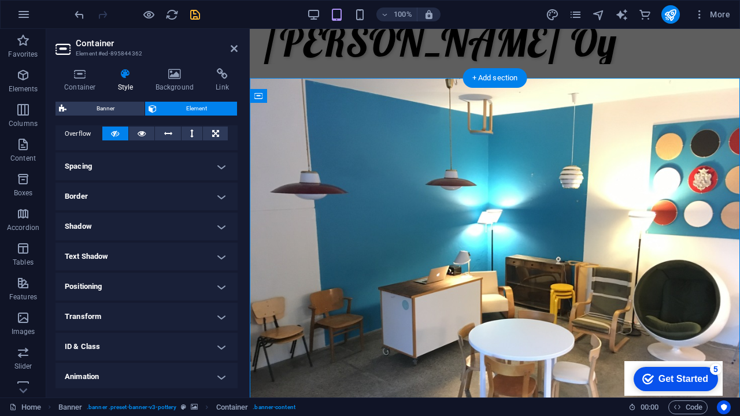
click at [151, 294] on h4 "Positioning" at bounding box center [147, 287] width 182 height 28
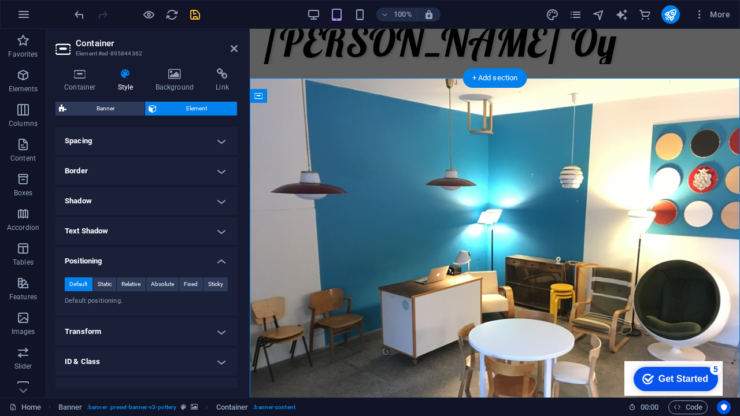
scroll to position [220, 0]
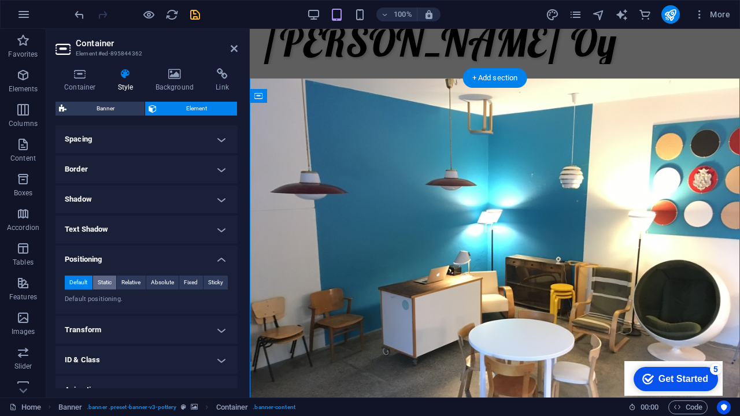
click at [103, 283] on span "Static" at bounding box center [105, 283] width 14 height 14
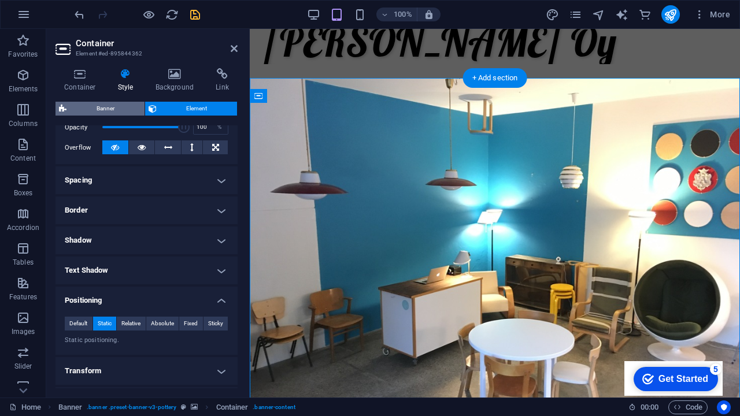
click at [112, 103] on span "Banner" at bounding box center [105, 109] width 71 height 14
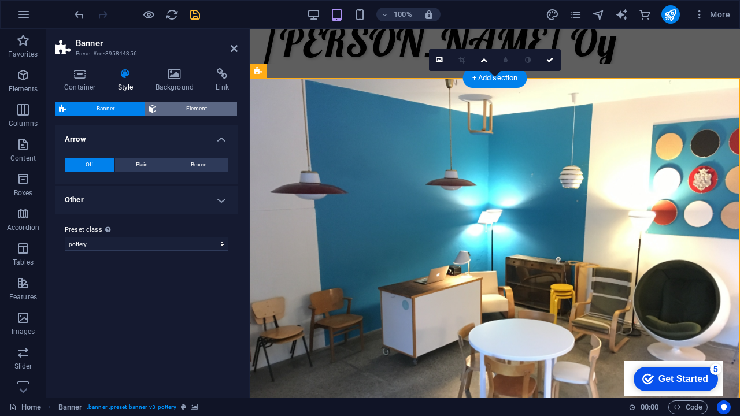
click at [168, 108] on span "Element" at bounding box center [197, 109] width 74 height 14
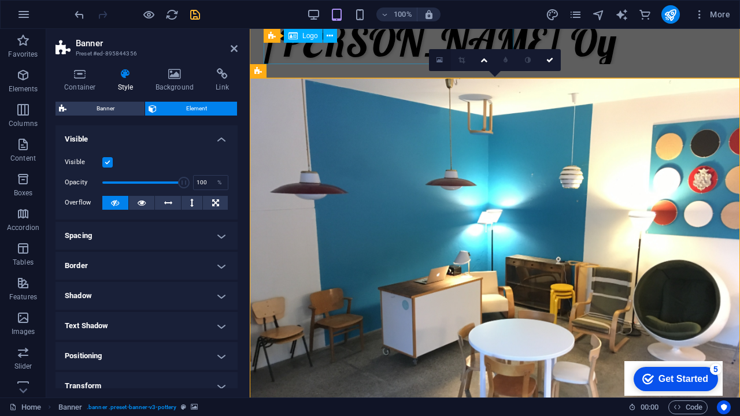
click at [443, 57] on icon at bounding box center [440, 60] width 6 height 8
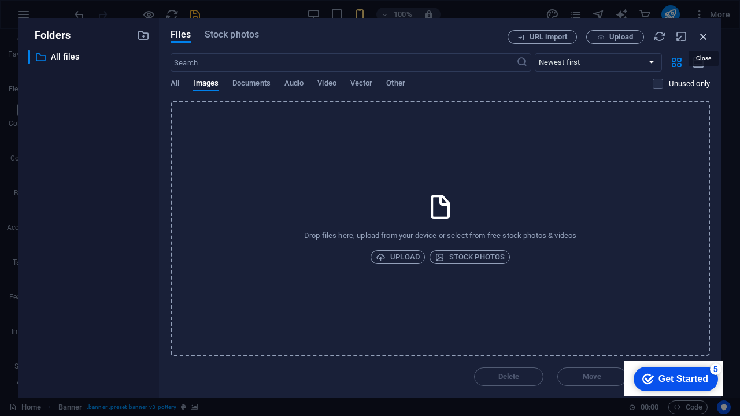
click at [700, 35] on icon "button" at bounding box center [703, 36] width 13 height 13
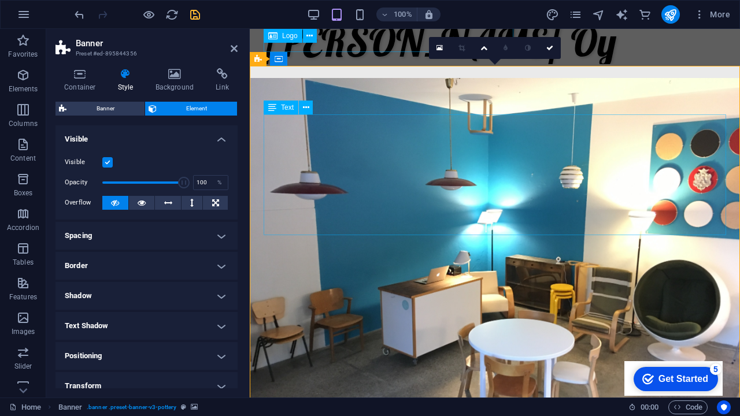
scroll to position [60, 0]
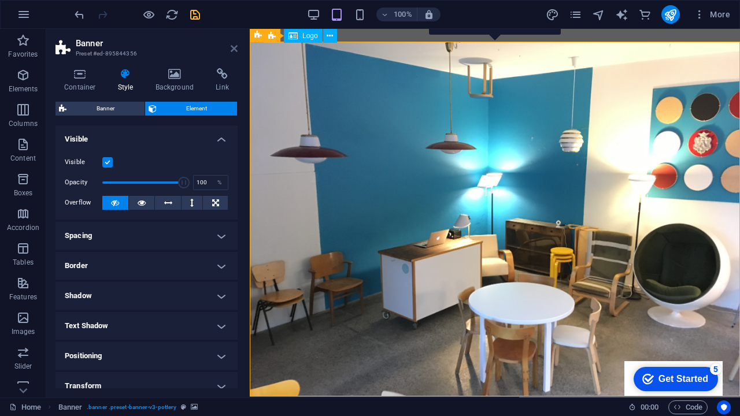
click at [234, 47] on icon at bounding box center [234, 48] width 7 height 9
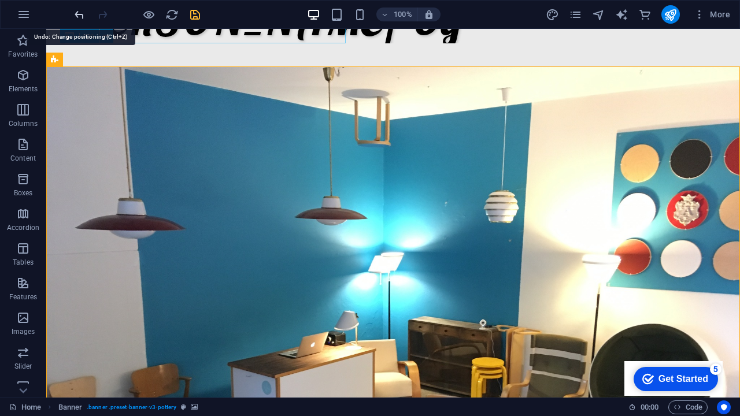
click at [76, 17] on icon "undo" at bounding box center [79, 14] width 13 height 13
click at [79, 16] on icon "undo" at bounding box center [79, 14] width 13 height 13
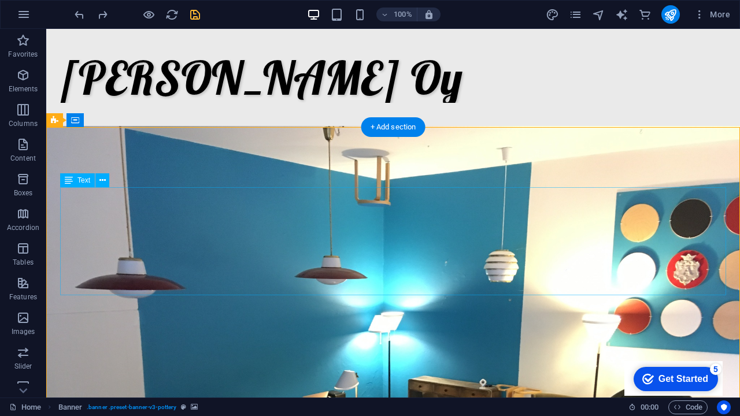
scroll to position [0, 0]
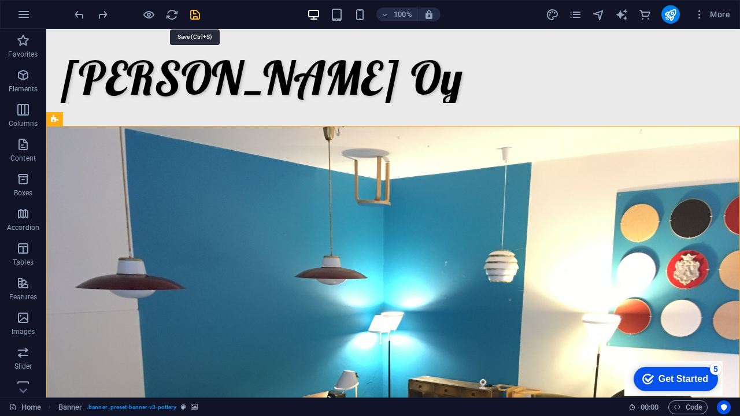
click at [195, 15] on icon "save" at bounding box center [194, 14] width 13 height 13
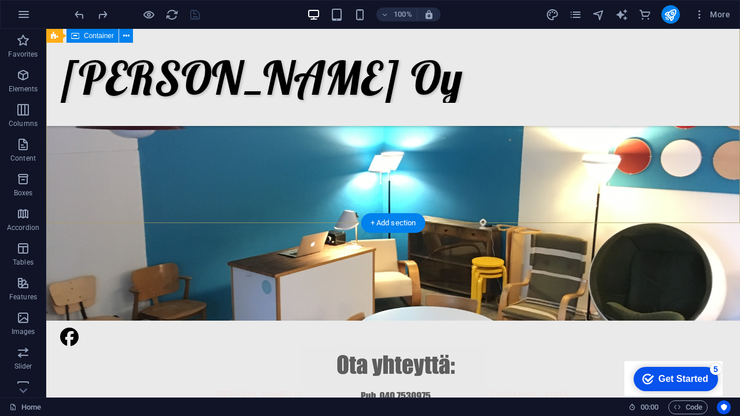
scroll to position [161, 0]
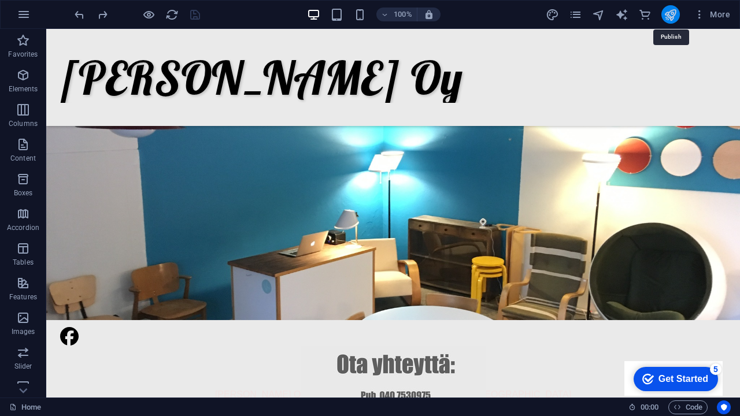
click at [674, 13] on icon "publish" at bounding box center [670, 14] width 13 height 13
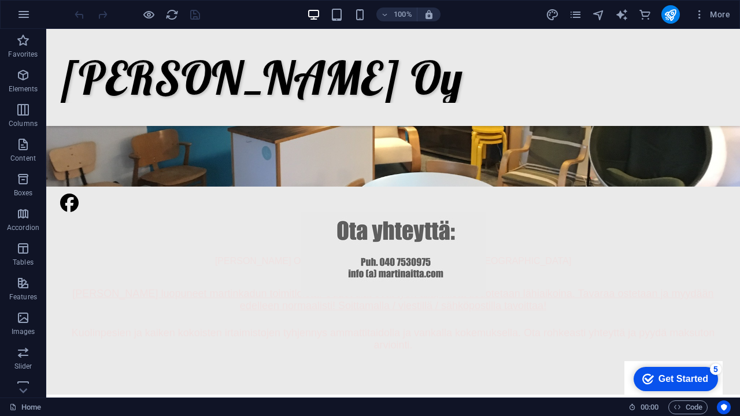
scroll to position [262, 0]
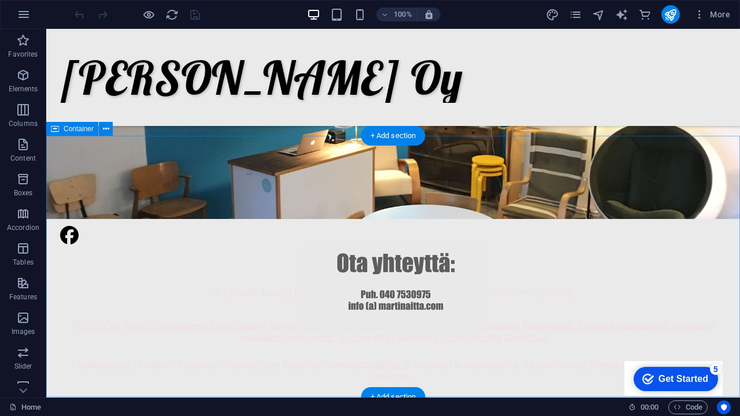
click at [160, 170] on div at bounding box center [393, 281] width 694 height 291
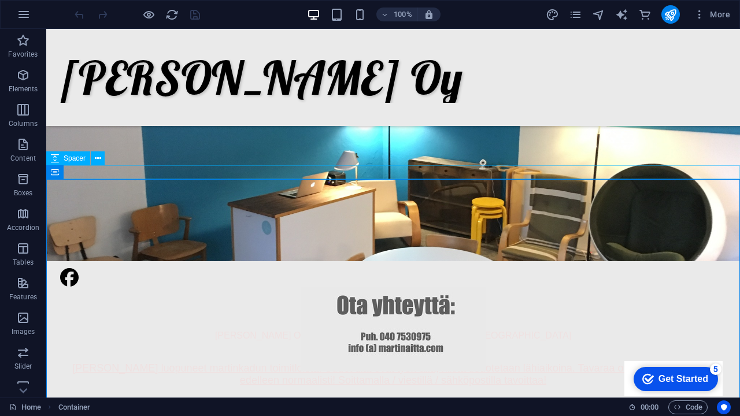
scroll to position [215, 0]
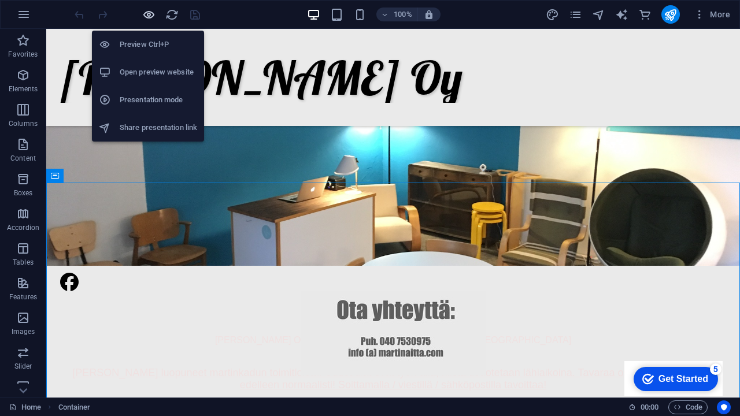
click at [150, 14] on icon "button" at bounding box center [148, 14] width 13 height 13
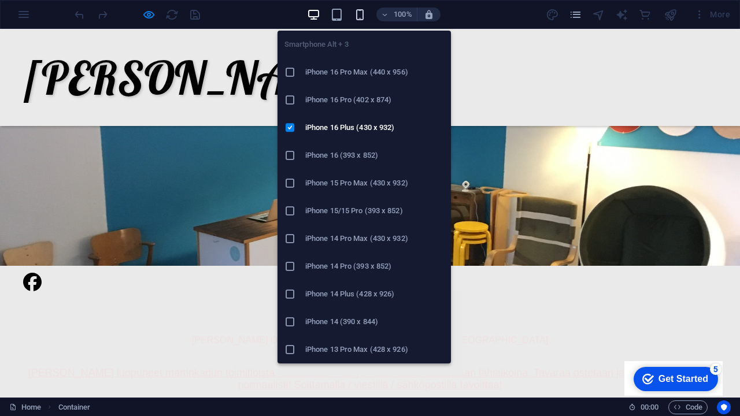
click at [357, 15] on icon "button" at bounding box center [359, 14] width 13 height 13
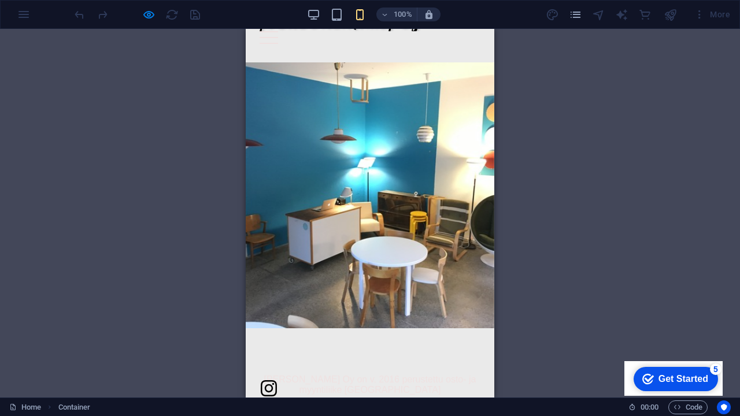
scroll to position [0, 0]
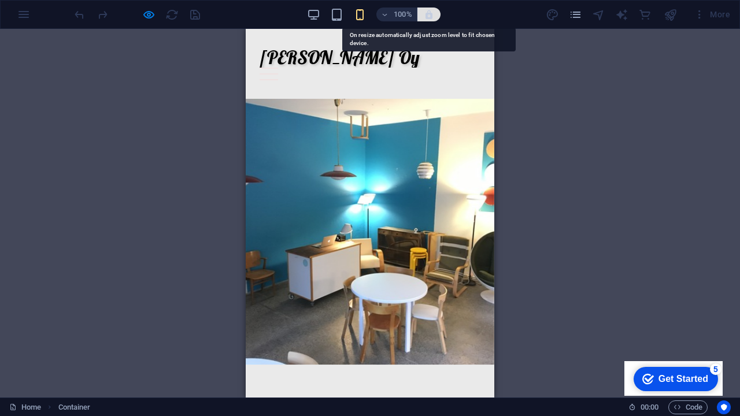
click at [427, 13] on icon "button" at bounding box center [429, 14] width 10 height 10
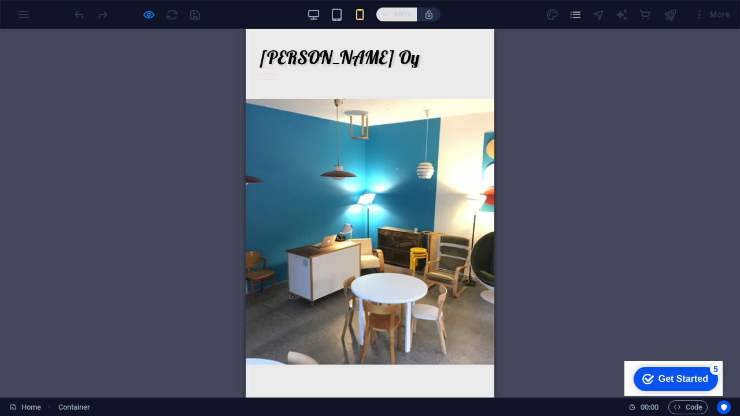
click at [405, 12] on h6 "100%" at bounding box center [403, 15] width 19 height 14
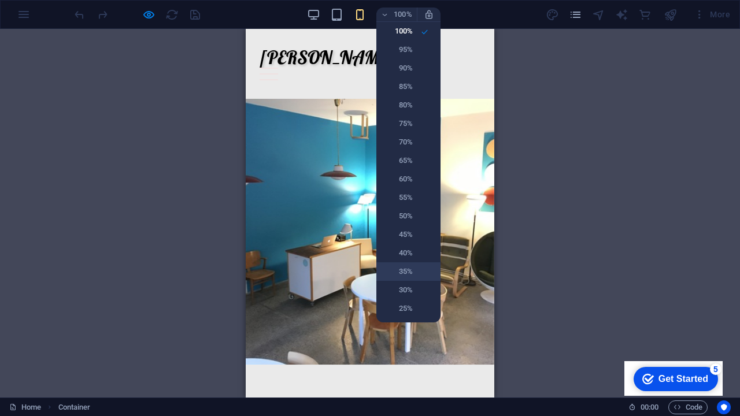
click at [399, 276] on h6 "35%" at bounding box center [397, 272] width 29 height 14
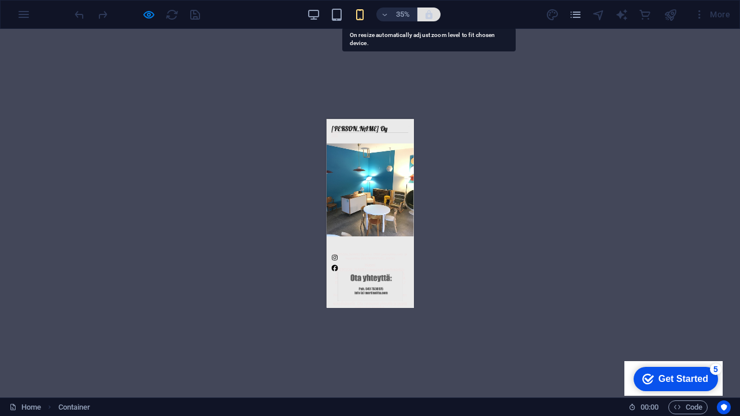
click at [427, 16] on icon "button" at bounding box center [429, 14] width 10 height 10
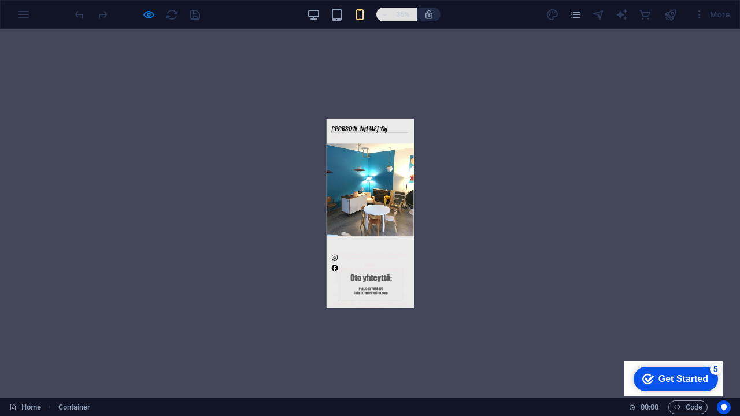
click at [405, 16] on h6 "35%" at bounding box center [403, 15] width 19 height 14
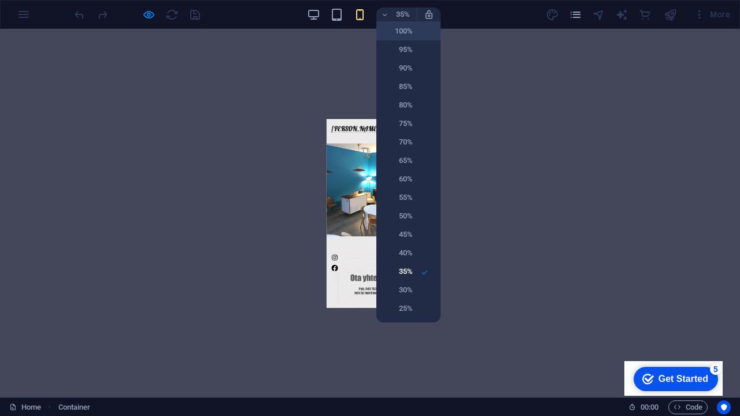
click at [405, 34] on h6 "100%" at bounding box center [397, 31] width 29 height 14
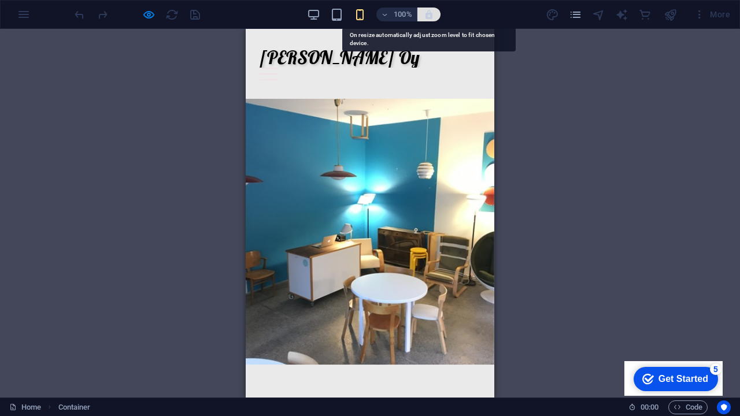
click at [428, 16] on icon "button" at bounding box center [429, 14] width 10 height 10
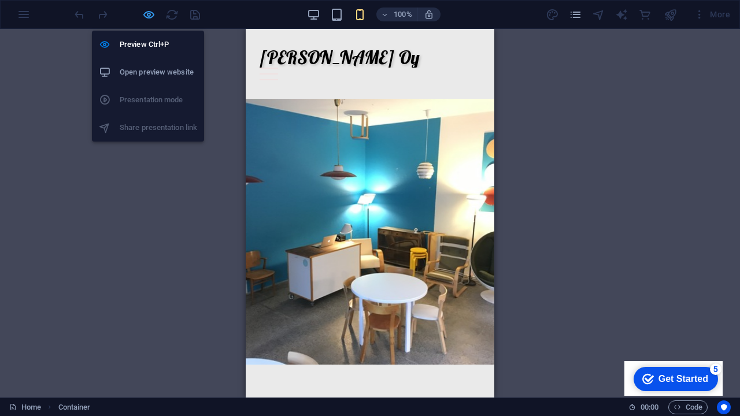
click at [154, 13] on icon "button" at bounding box center [148, 14] width 13 height 13
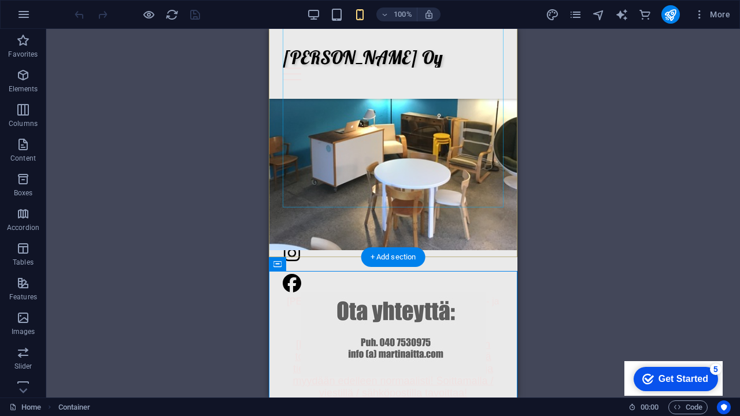
scroll to position [123, 0]
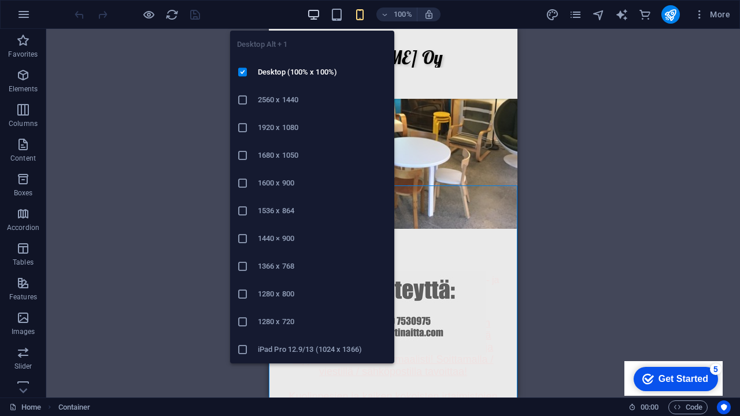
click at [319, 16] on icon "button" at bounding box center [313, 14] width 13 height 13
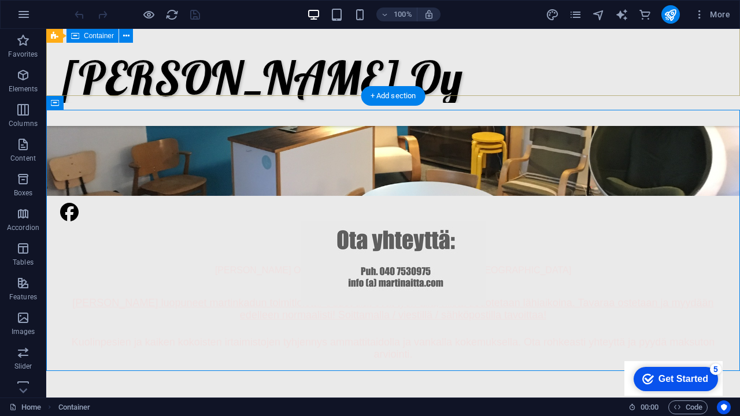
scroll to position [288, 0]
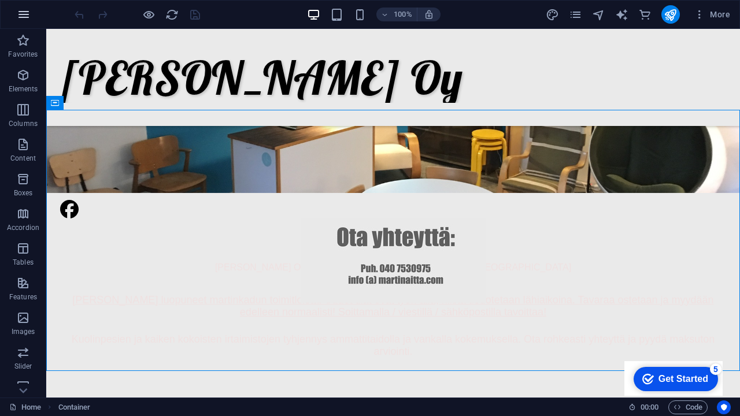
click at [24, 14] on icon "button" at bounding box center [24, 15] width 14 height 14
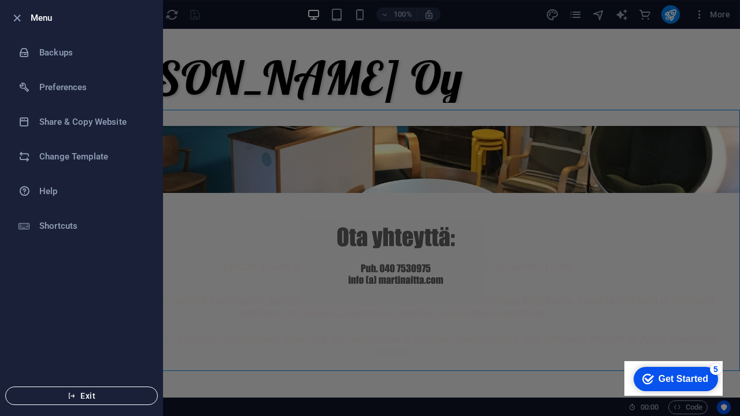
click at [62, 395] on span "Exit" at bounding box center [81, 395] width 133 height 9
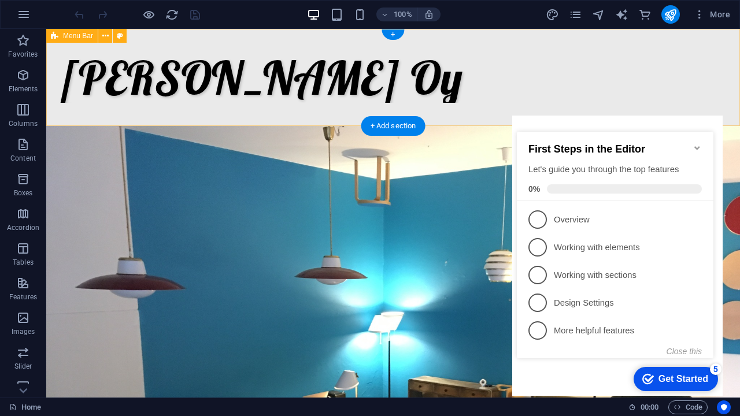
click at [695, 146] on icon "Minimize checklist" at bounding box center [696, 147] width 5 height 3
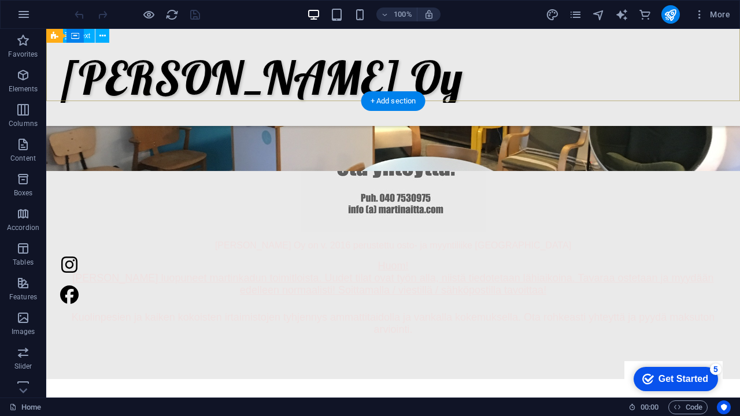
scroll to position [324, 0]
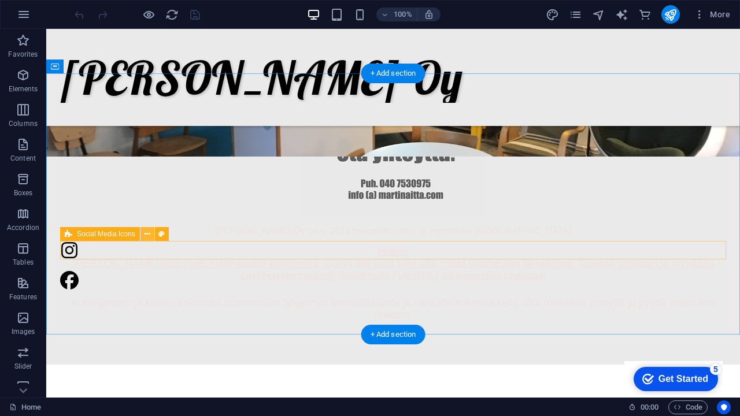
click at [149, 234] on icon at bounding box center [147, 234] width 6 height 12
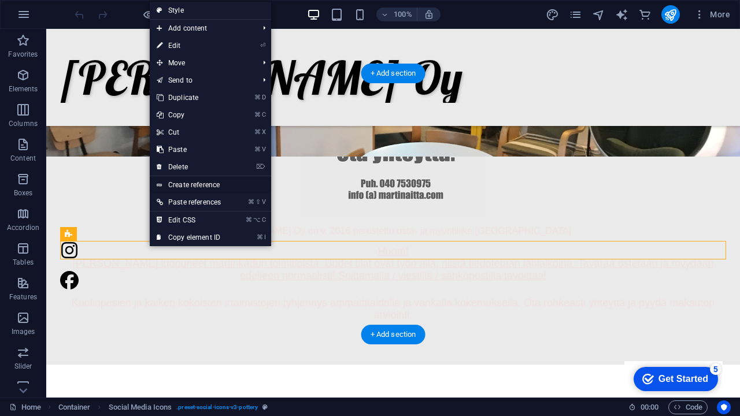
click at [185, 184] on link "Create reference" at bounding box center [210, 184] width 121 height 17
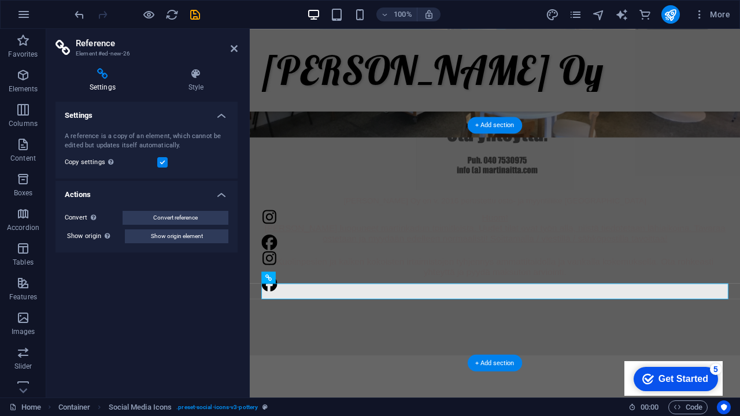
scroll to position [256, 0]
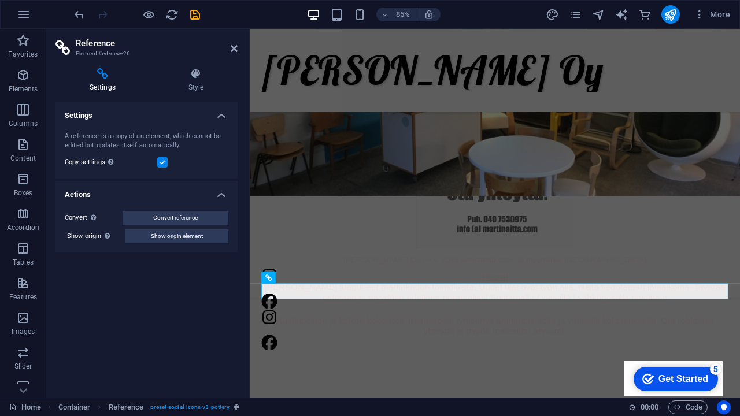
click at [165, 162] on label at bounding box center [162, 162] width 10 height 10
click at [0, 0] on input "Copy settings Use the same settings (flex, animation, position, style) as for t…" at bounding box center [0, 0] width 0 height 0
click at [165, 161] on label at bounding box center [162, 162] width 10 height 10
click at [0, 0] on input "Copy settings Use the same settings (flex, animation, position, style) as for t…" at bounding box center [0, 0] width 0 height 0
click at [217, 118] on h4 "Settings" at bounding box center [147, 112] width 182 height 21
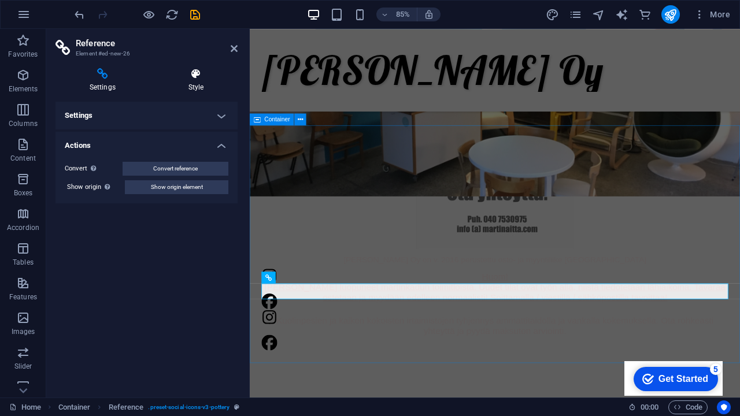
click at [194, 82] on h4 "Style" at bounding box center [195, 80] width 83 height 24
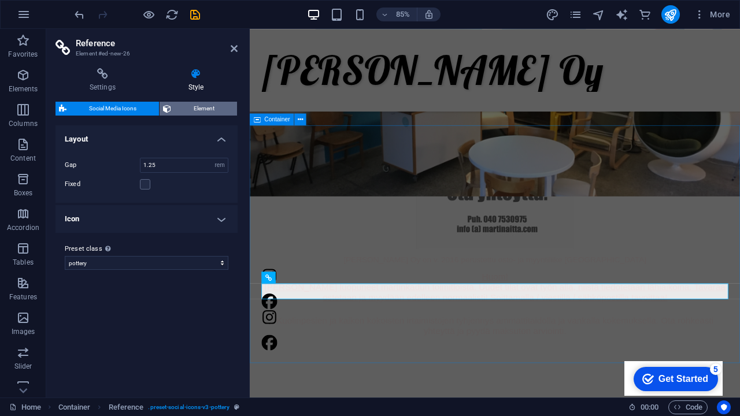
click at [193, 107] on span "Element" at bounding box center [204, 109] width 59 height 14
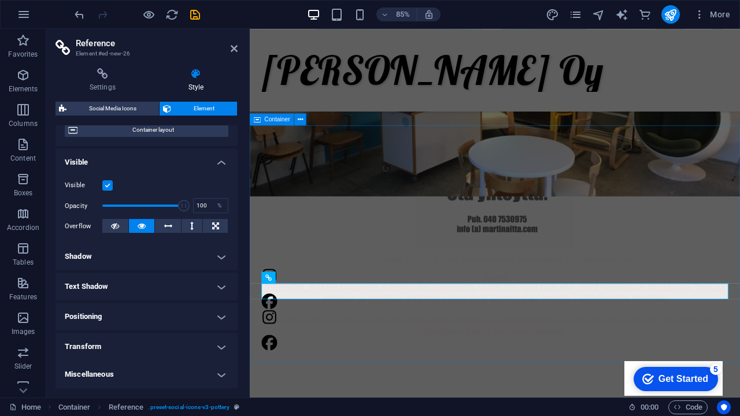
scroll to position [100, 0]
click at [220, 375] on h4 "Miscellaneous" at bounding box center [147, 375] width 182 height 28
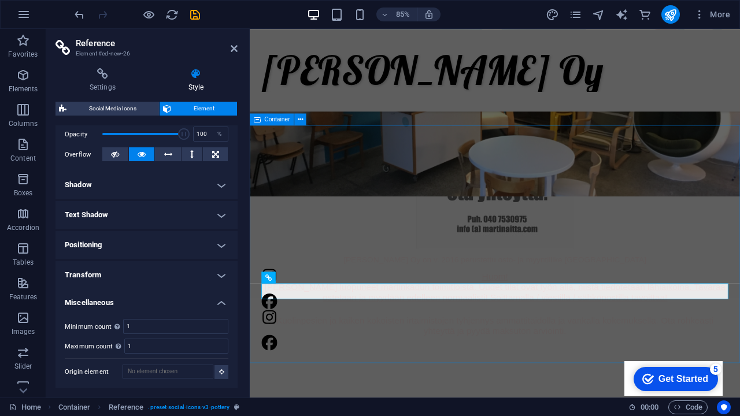
scroll to position [172, 0]
click at [217, 308] on h4 "Miscellaneous" at bounding box center [147, 300] width 182 height 21
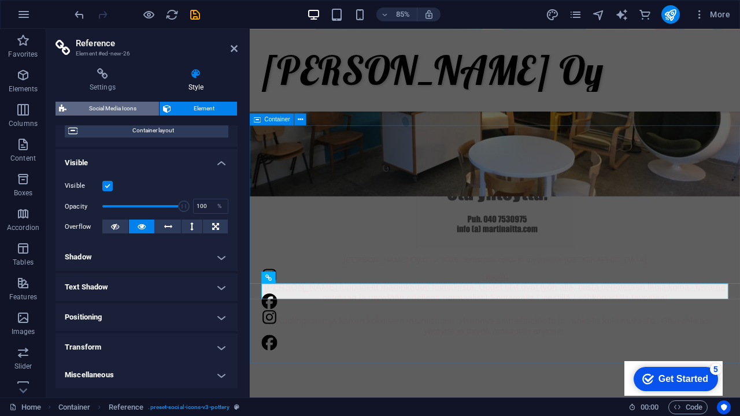
click at [117, 109] on span "Social Media Icons" at bounding box center [113, 109] width 86 height 14
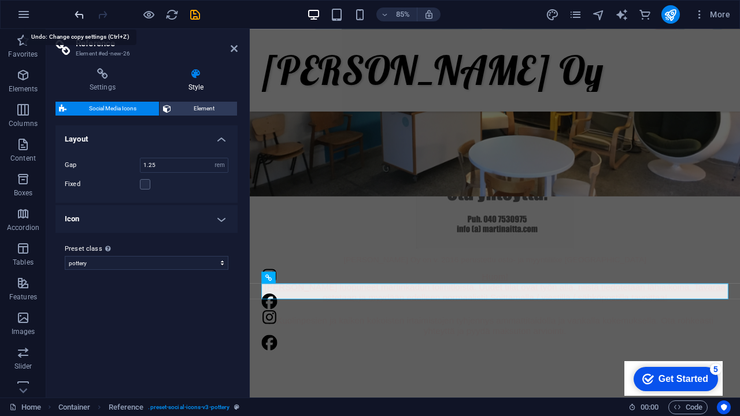
click at [83, 19] on icon "undo" at bounding box center [79, 14] width 13 height 13
click at [82, 19] on icon "undo" at bounding box center [79, 14] width 13 height 13
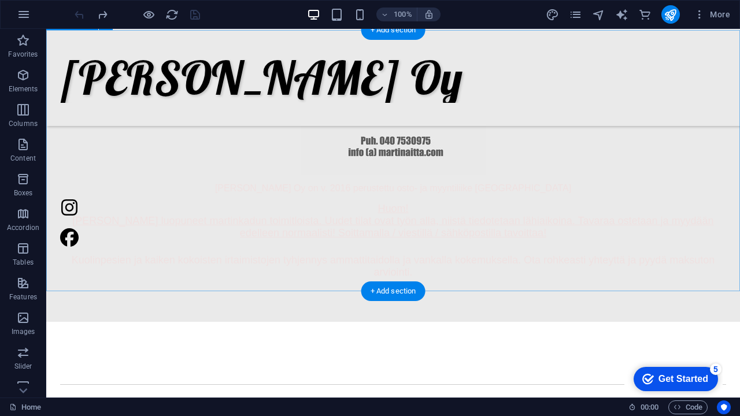
scroll to position [367, 0]
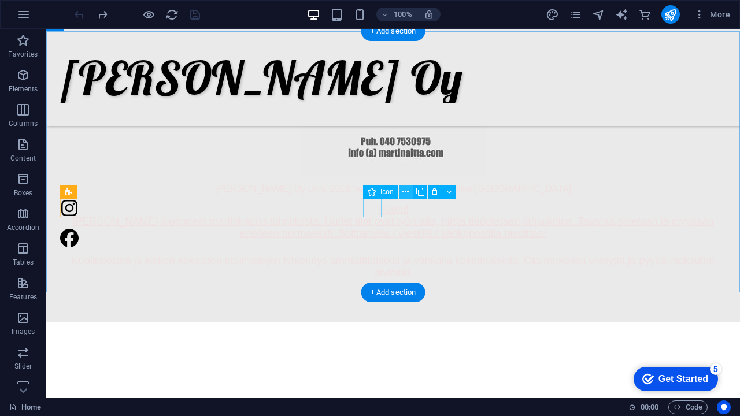
click at [407, 193] on icon at bounding box center [405, 192] width 6 height 12
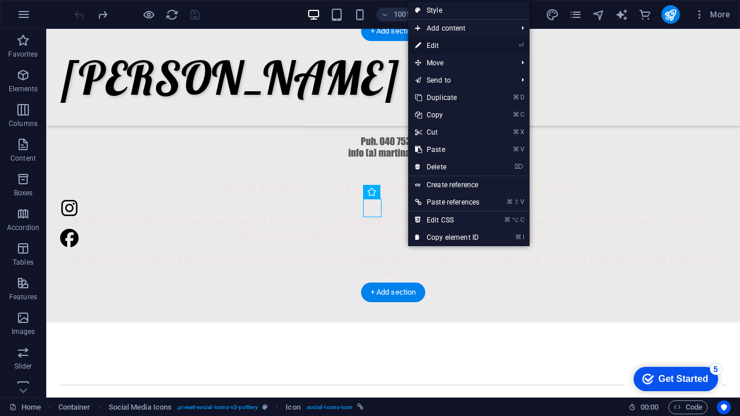
click at [474, 47] on link "⏎ Edit" at bounding box center [447, 45] width 78 height 17
select select "xMidYMid"
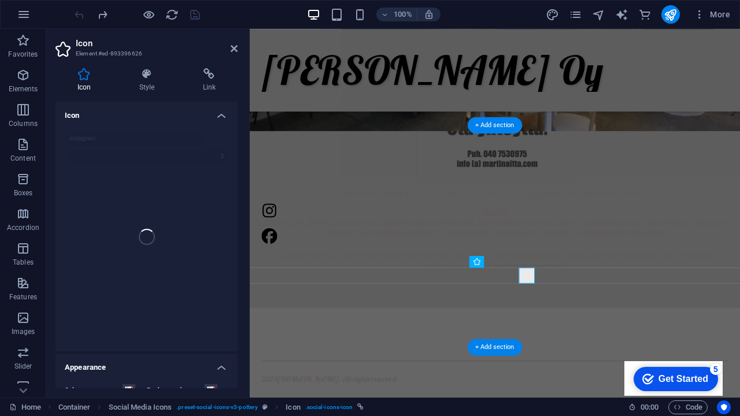
scroll to position [256, 0]
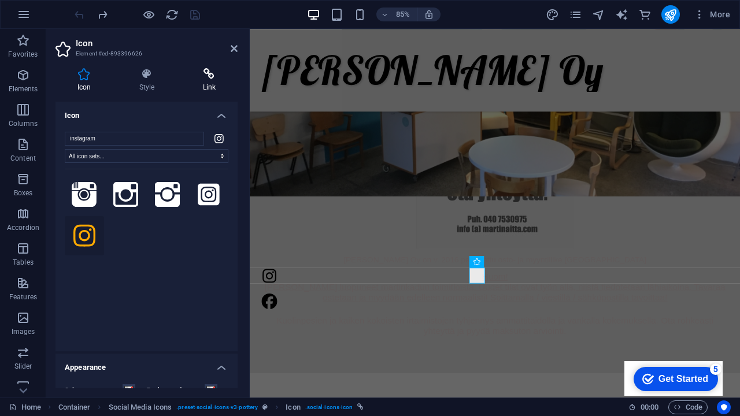
click at [205, 73] on icon at bounding box center [209, 74] width 57 height 12
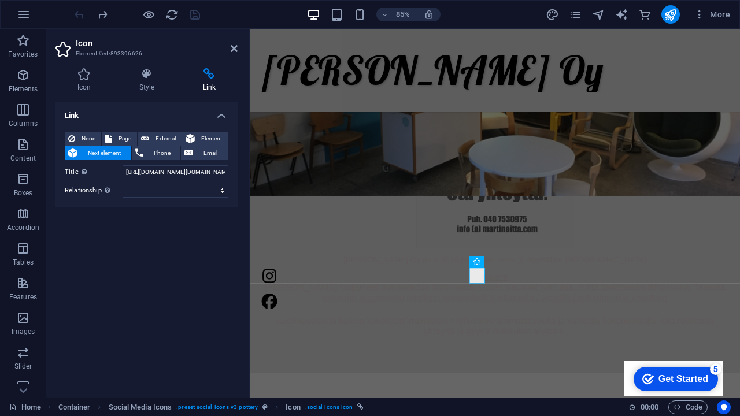
click at [517, 317] on figure at bounding box center [538, 319] width 549 height 19
click at [146, 140] on icon at bounding box center [145, 139] width 8 height 14
select select "blank"
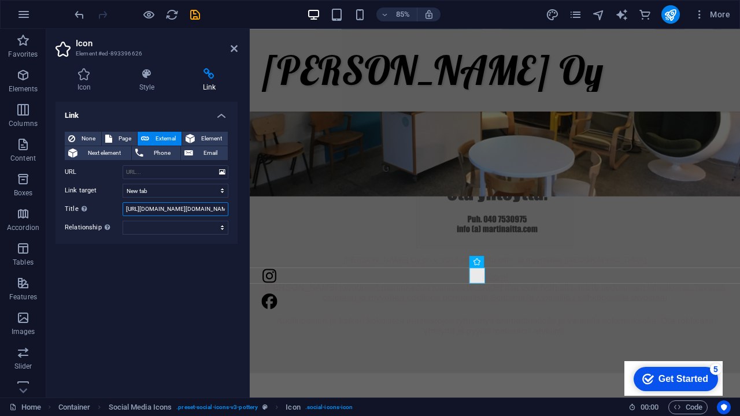
click at [168, 208] on input "https://www.instagram.com/martin.aitta/" at bounding box center [176, 209] width 106 height 14
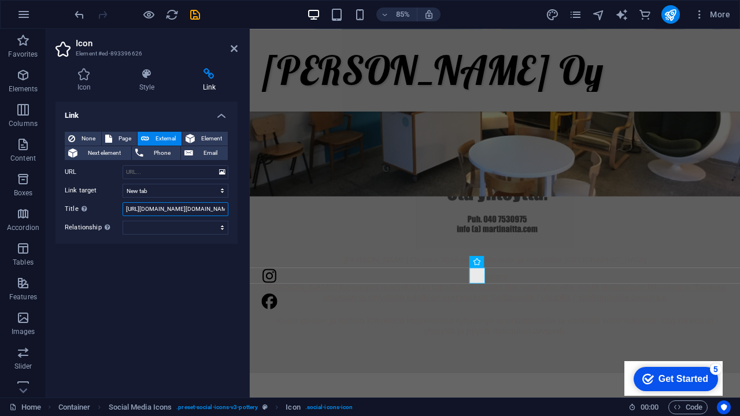
click at [168, 208] on input "https://www.instagram.com/martin.aitta/" at bounding box center [176, 209] width 106 height 14
click at [163, 171] on input "URL" at bounding box center [176, 172] width 106 height 14
paste input "https://www.instagram.com/martin.aitta/"
type input "https://www.instagram.com/martin.aitta/"
click at [148, 210] on input "https://www.instagram.com/martin.aitta/" at bounding box center [176, 209] width 106 height 14
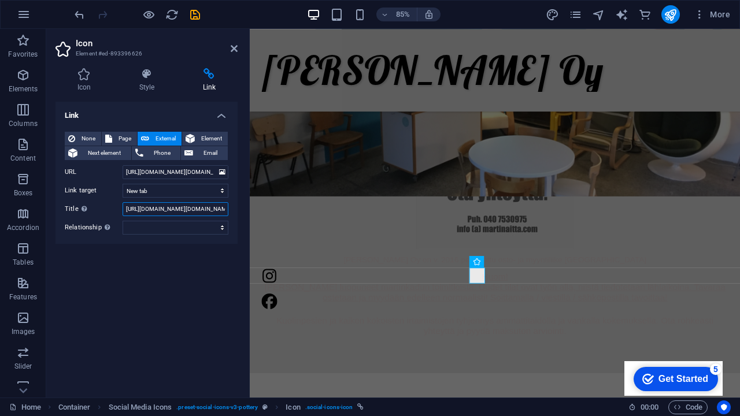
click at [148, 210] on input "https://www.instagram.com/martin.aitta/" at bounding box center [176, 209] width 106 height 14
type input "instagram"
click at [198, 17] on icon "save" at bounding box center [194, 14] width 13 height 13
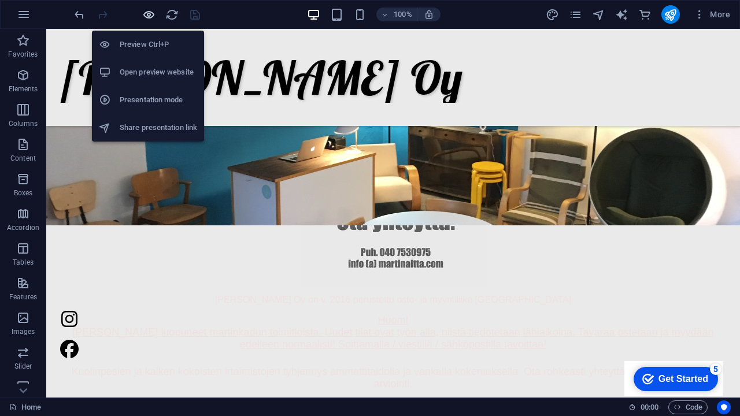
click at [150, 12] on icon "button" at bounding box center [148, 14] width 13 height 13
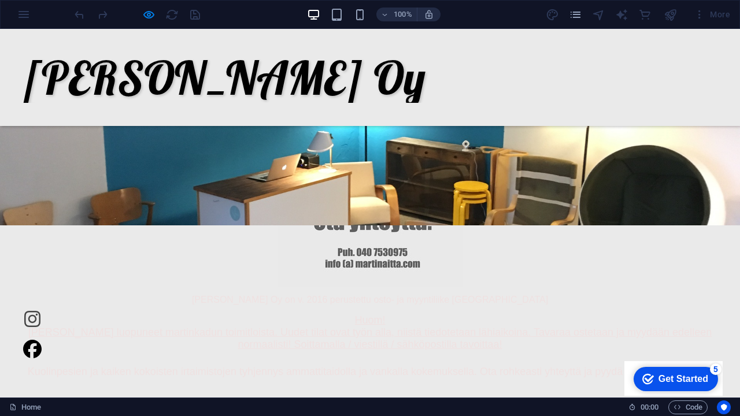
click at [42, 321] on icon at bounding box center [32, 319] width 19 height 19
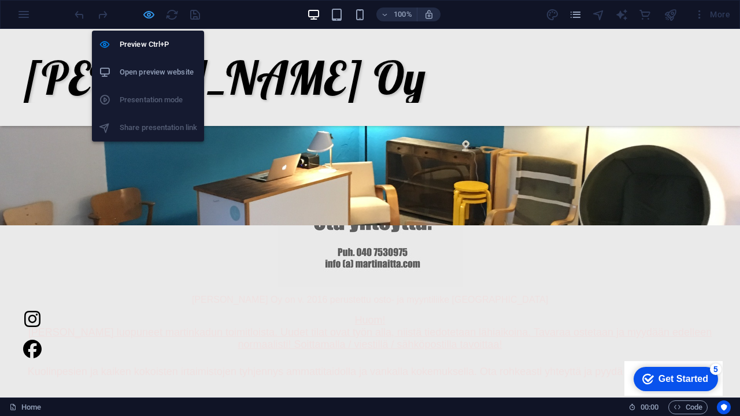
click at [145, 15] on icon "button" at bounding box center [148, 14] width 13 height 13
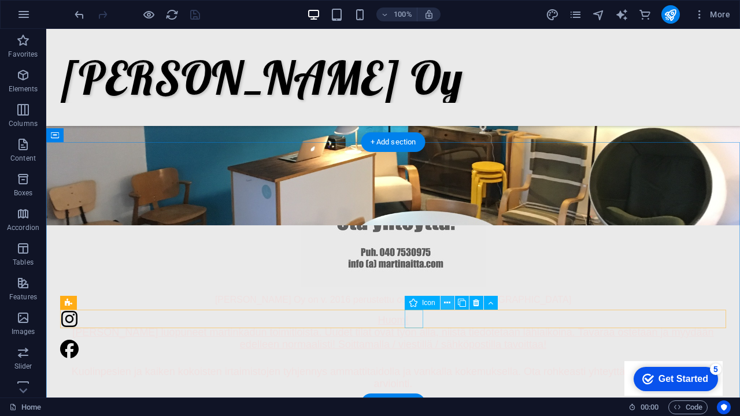
click at [448, 304] on icon at bounding box center [447, 303] width 6 height 12
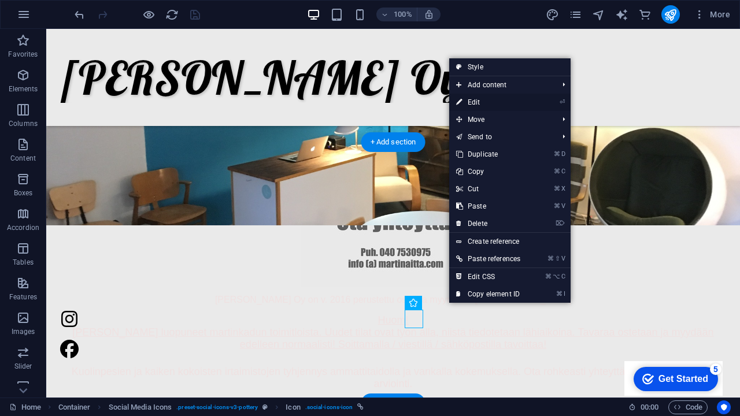
click at [487, 102] on link "⏎ Edit" at bounding box center [488, 102] width 78 height 17
select select "xMidYMid"
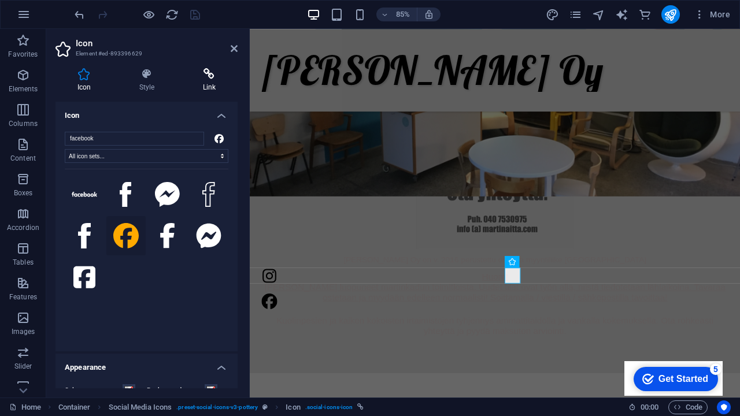
click at [208, 79] on icon at bounding box center [209, 74] width 57 height 12
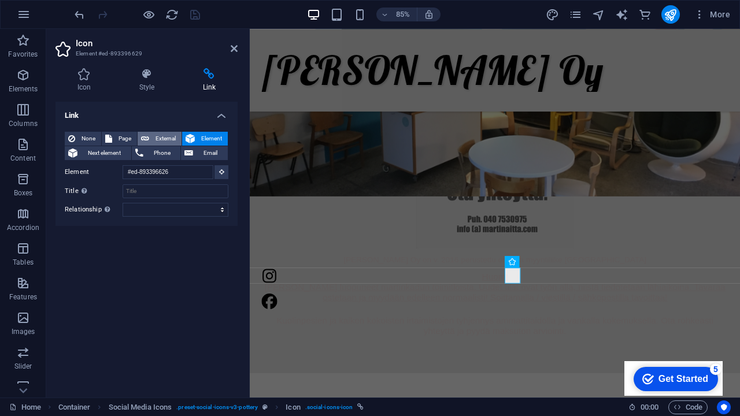
click at [167, 133] on span "External" at bounding box center [165, 139] width 25 height 14
select select "blank"
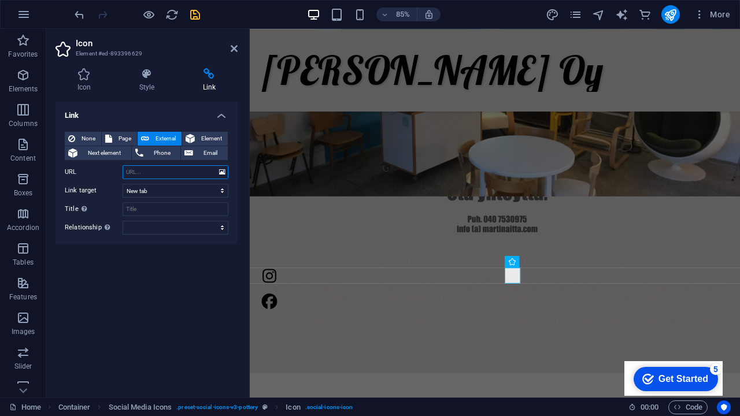
paste input "https://www.facebook.com/martin.aitta/"
type input "https://www.facebook.com/martin.aitta/"
click at [154, 207] on input "Title Additional link description, should not be the same as the link text. The…" at bounding box center [176, 209] width 106 height 14
type input "Facebook - Martin Aitta"
click at [144, 273] on div "Link None Page External Element Next element Phone Email Page Home Blog Subpage…" at bounding box center [147, 245] width 182 height 287
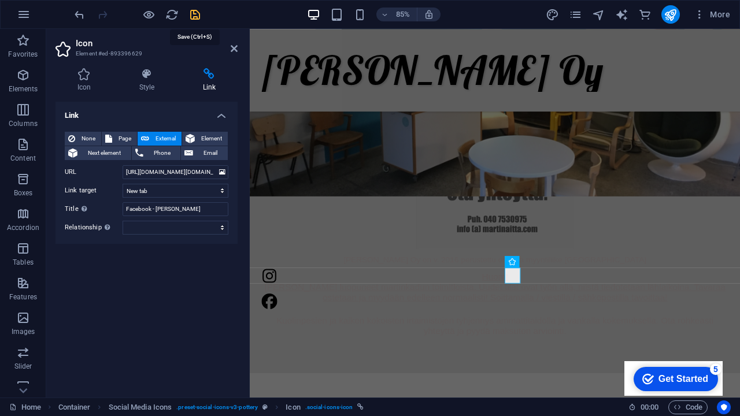
click at [192, 19] on icon "save" at bounding box center [194, 14] width 13 height 13
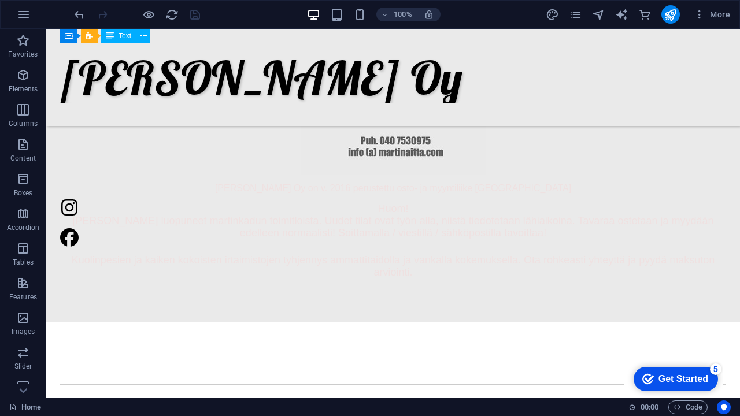
scroll to position [367, 0]
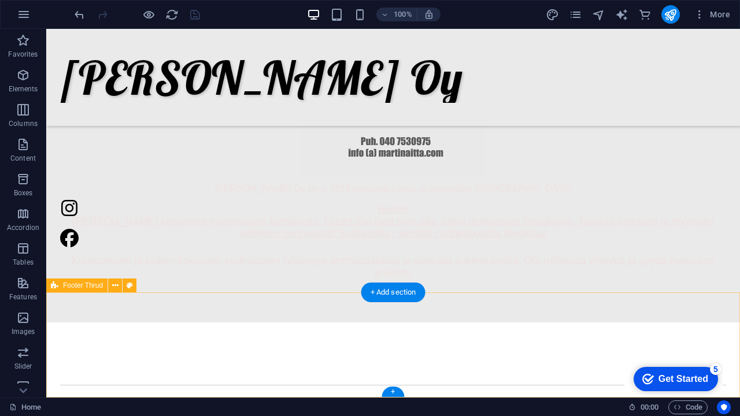
click at [301, 323] on div "2024 store.martinaitta.com . All rights reserved." at bounding box center [393, 376] width 694 height 106
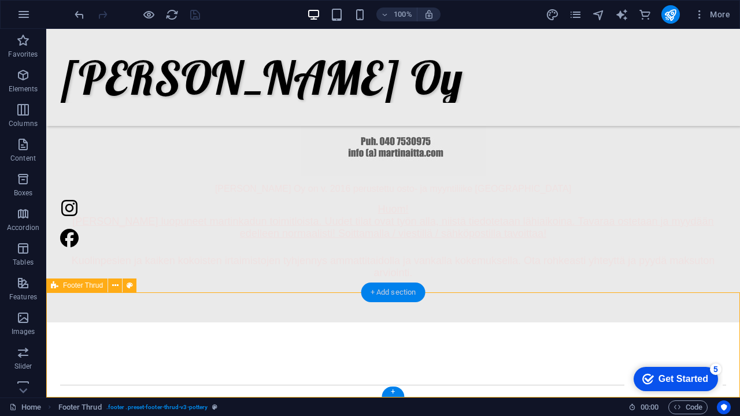
drag, startPoint x: 374, startPoint y: 290, endPoint x: 148, endPoint y: 319, distance: 227.9
click at [374, 290] on div "+ Add section" at bounding box center [393, 293] width 64 height 20
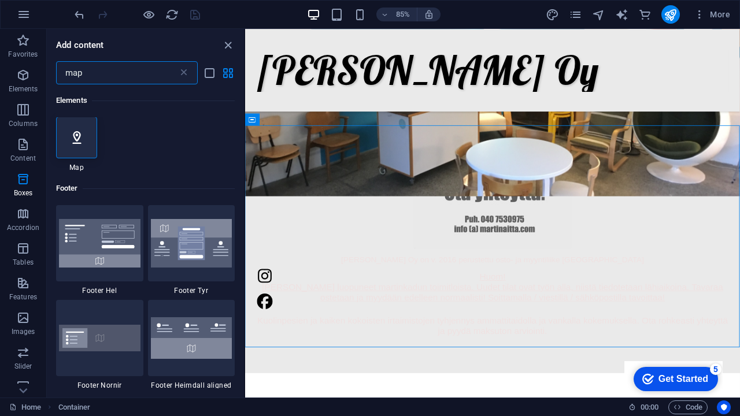
scroll to position [0, 0]
type input "map"
click at [83, 135] on icon at bounding box center [76, 138] width 15 height 15
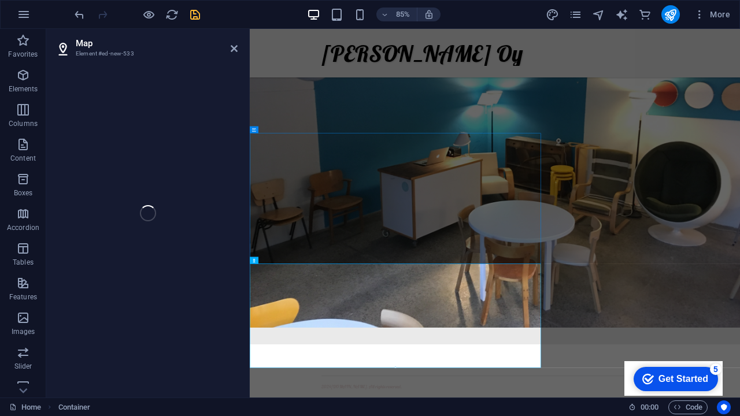
select select "1"
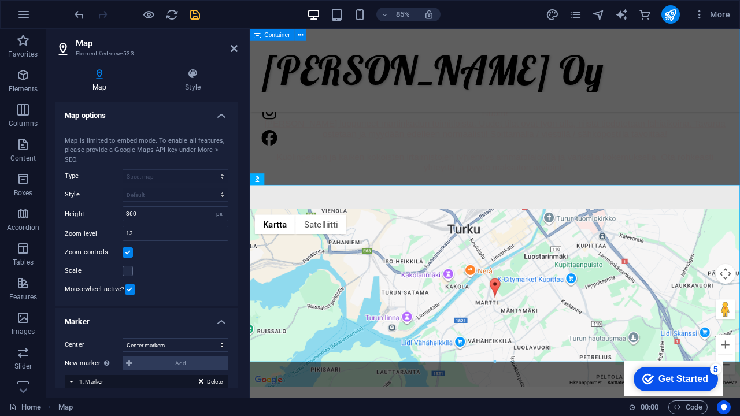
scroll to position [448, 0]
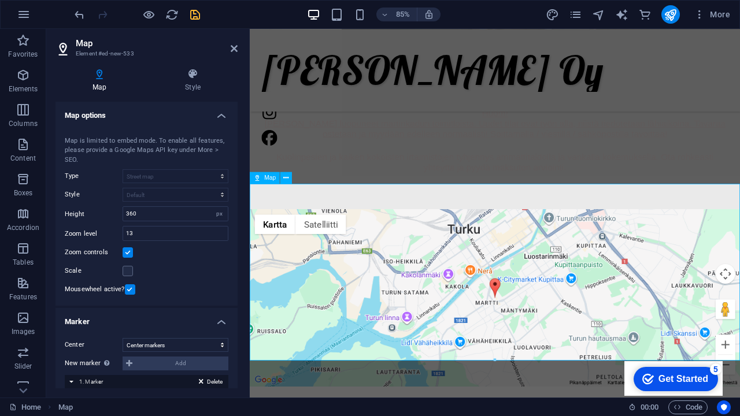
click at [537, 298] on div "← Siirry vasemmalle → Siirry oikealle ↑ Siirry ylöspäin ↓ Siirry alaspäin + Läh…" at bounding box center [538, 345] width 577 height 208
click at [739, 368] on div "← Siirry vasemmalle → Siirry oikealle ↑ Siirry ylöspäin ↓ Siirry alaspäin + Läh…" at bounding box center [538, 345] width 577 height 208
click at [739, 369] on div "← Siirry vasemmalle → Siirry oikealle ↑ Siirry ylöspäin ↓ Siirry alaspäin + Läh…" at bounding box center [538, 345] width 577 height 208
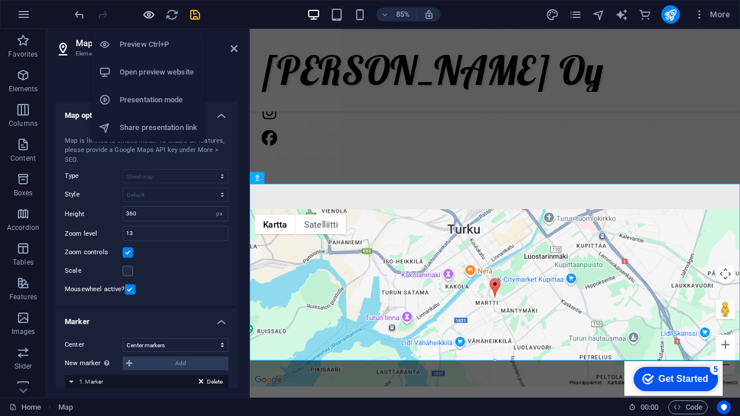
click at [145, 14] on icon "button" at bounding box center [148, 14] width 13 height 13
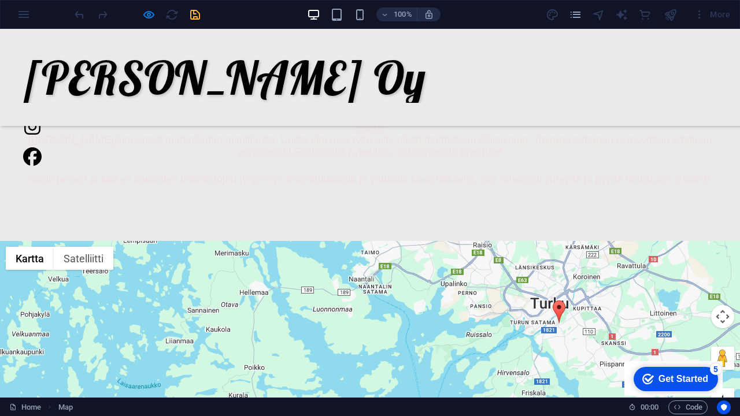
click at [727, 389] on button "Suurenna" at bounding box center [722, 400] width 23 height 23
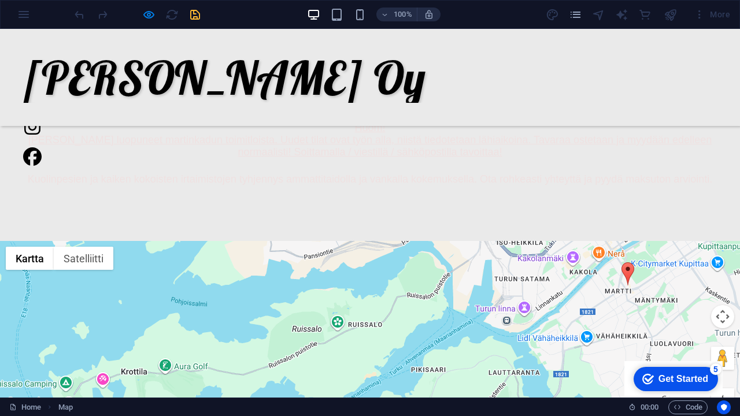
drag, startPoint x: 635, startPoint y: 293, endPoint x: 374, endPoint y: 302, distance: 261.5
click at [362, 302] on div at bounding box center [370, 345] width 740 height 208
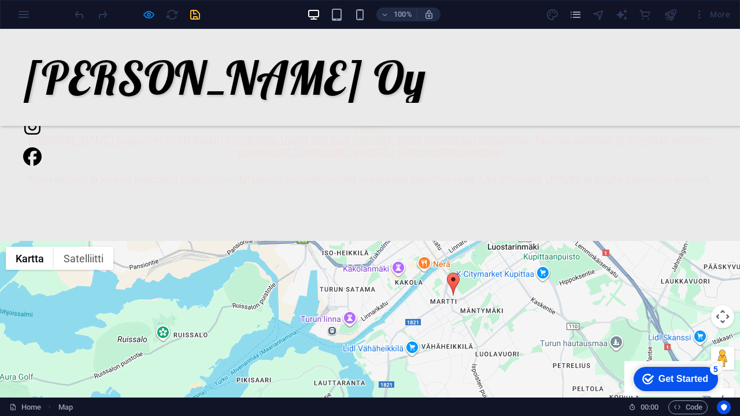
drag, startPoint x: 358, startPoint y: 302, endPoint x: 183, endPoint y: 313, distance: 175.0
click at [183, 313] on div at bounding box center [370, 345] width 740 height 208
click at [730, 389] on button "Suurenna" at bounding box center [722, 400] width 23 height 23
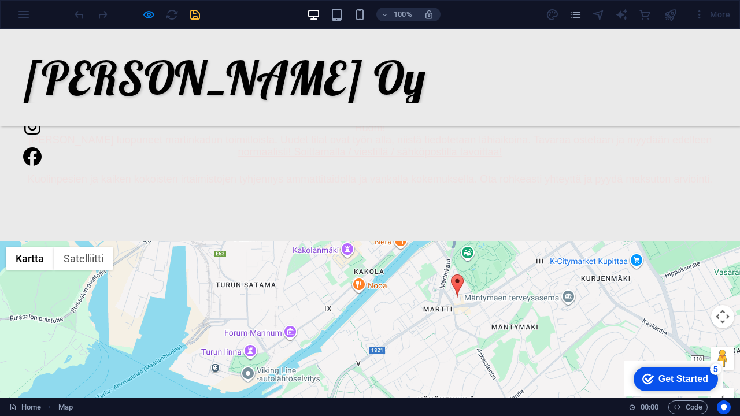
drag, startPoint x: 596, startPoint y: 279, endPoint x: 516, endPoint y: 331, distance: 94.9
click at [516, 331] on div at bounding box center [370, 345] width 740 height 208
click at [731, 389] on button "Suurenna" at bounding box center [722, 400] width 23 height 23
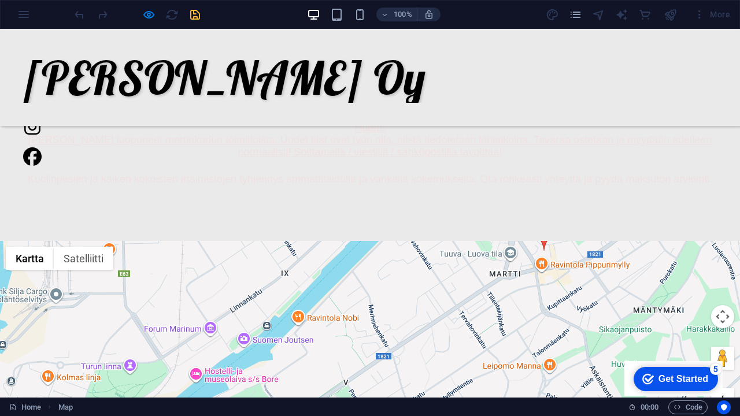
click at [731, 389] on button "Suurenna" at bounding box center [722, 400] width 23 height 23
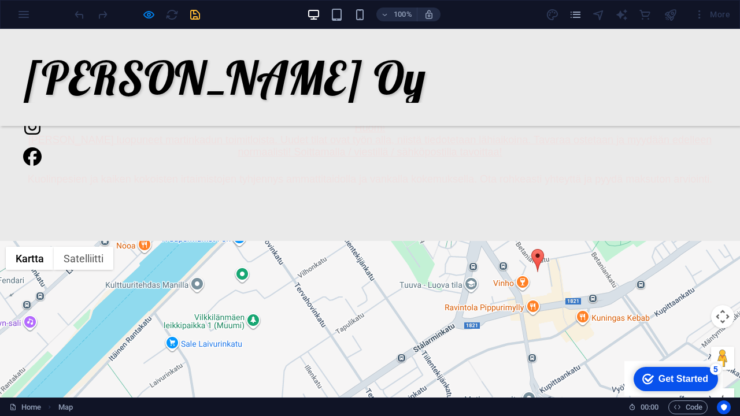
drag, startPoint x: 645, startPoint y: 299, endPoint x: 464, endPoint y: 416, distance: 215.6
click at [464, 416] on html "Skip to main content Martin Aitta Oy Martin Aitta Oy on v. 2016 perustettu osto…" at bounding box center [370, 68] width 740 height 974
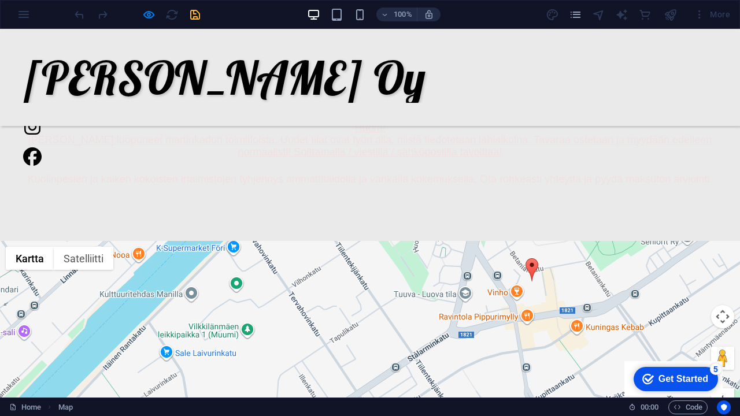
drag, startPoint x: 498, startPoint y: 335, endPoint x: 493, endPoint y: 346, distance: 12.4
click at [493, 346] on div at bounding box center [370, 345] width 740 height 208
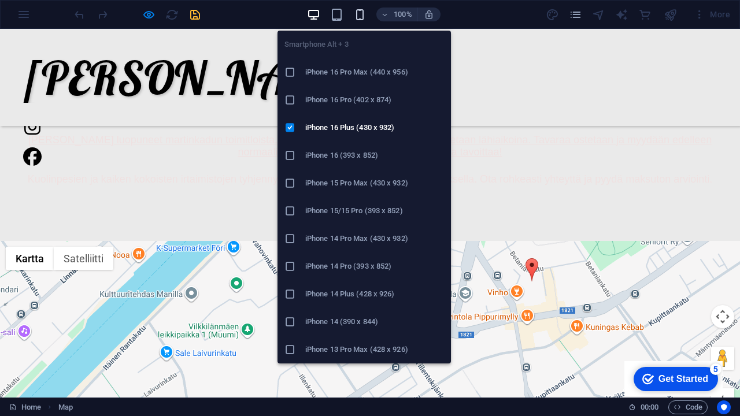
click at [360, 10] on icon "button" at bounding box center [359, 14] width 13 height 13
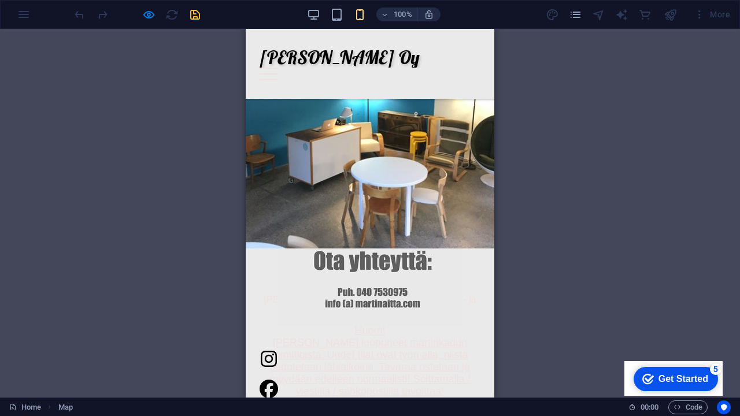
scroll to position [84, 0]
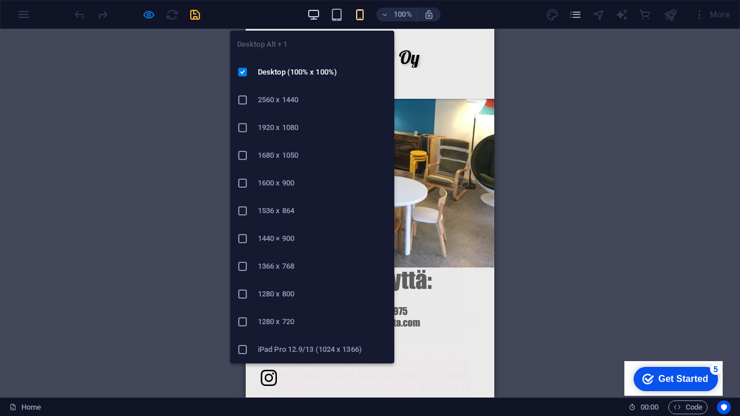
click at [317, 14] on icon "button" at bounding box center [313, 14] width 13 height 13
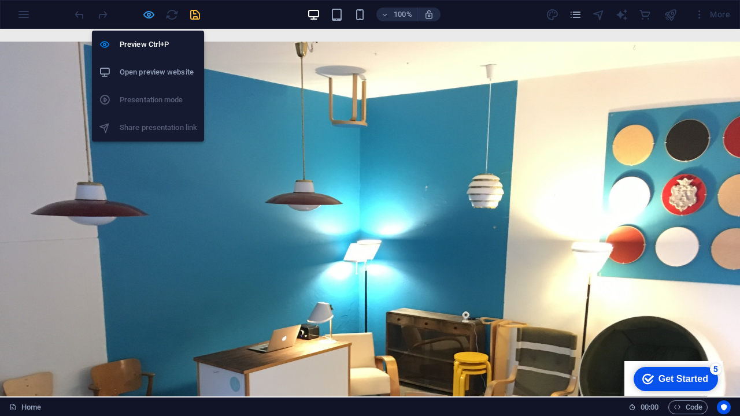
click at [144, 20] on icon "button" at bounding box center [148, 14] width 13 height 13
select select "1"
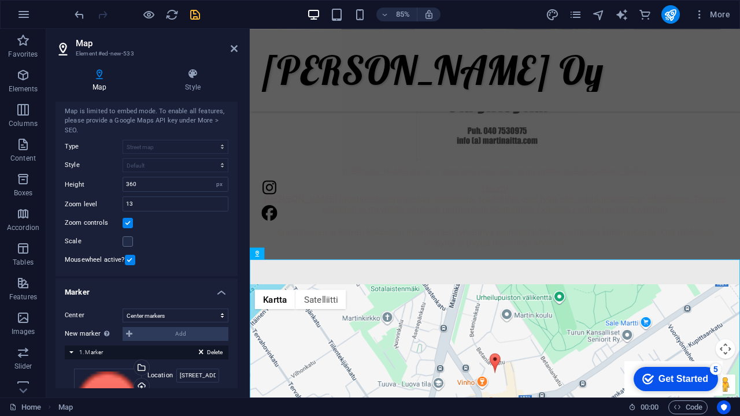
scroll to position [30, 0]
click at [186, 183] on input "360" at bounding box center [175, 184] width 105 height 14
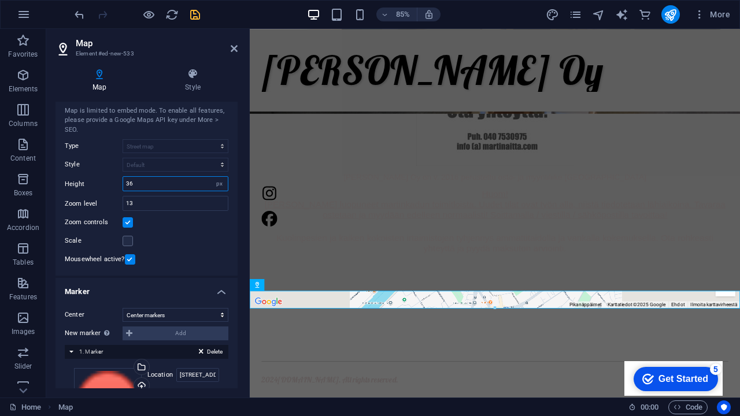
type input "3"
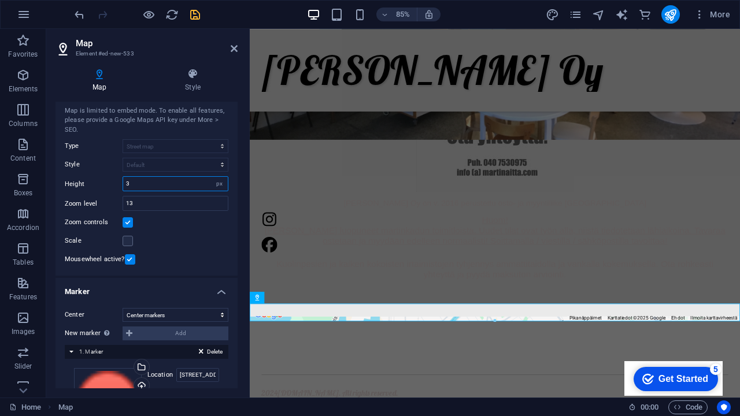
scroll to position [307, 0]
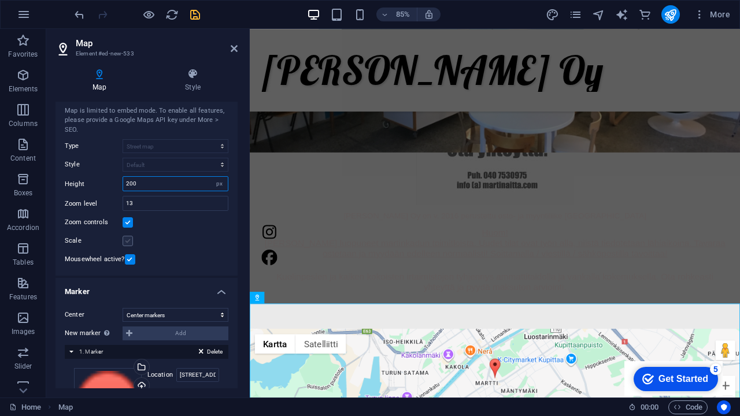
type input "200"
click at [129, 241] on label at bounding box center [128, 241] width 10 height 10
click at [0, 0] on input "Scale" at bounding box center [0, 0] width 0 height 0
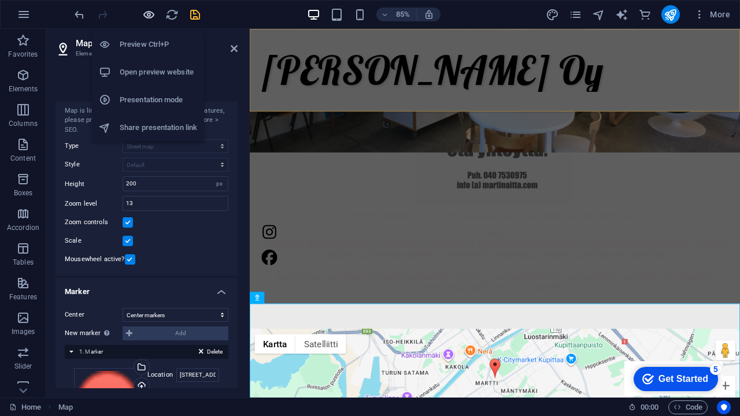
click at [147, 14] on icon "button" at bounding box center [148, 14] width 13 height 13
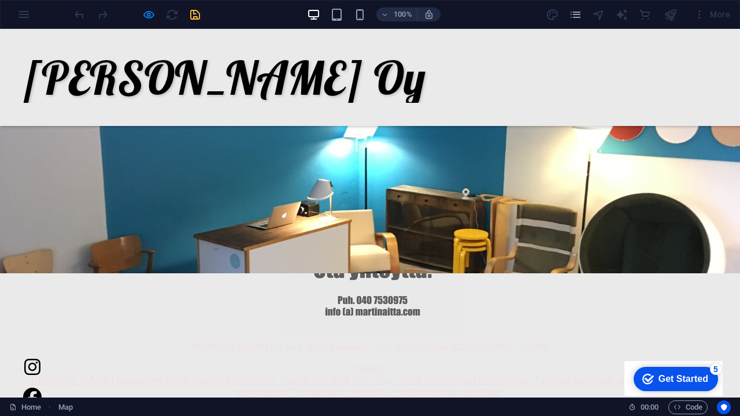
scroll to position [184, 0]
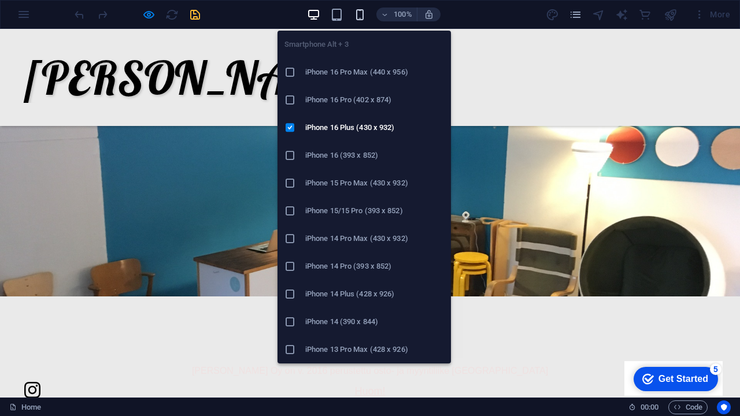
click at [357, 16] on icon "button" at bounding box center [359, 14] width 13 height 13
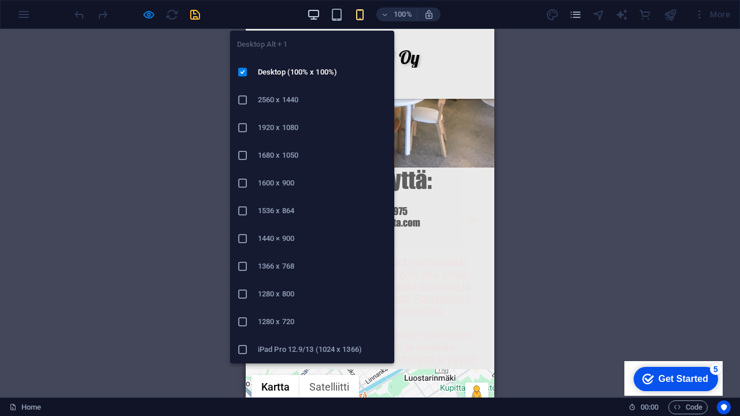
click at [309, 15] on icon "button" at bounding box center [313, 14] width 13 height 13
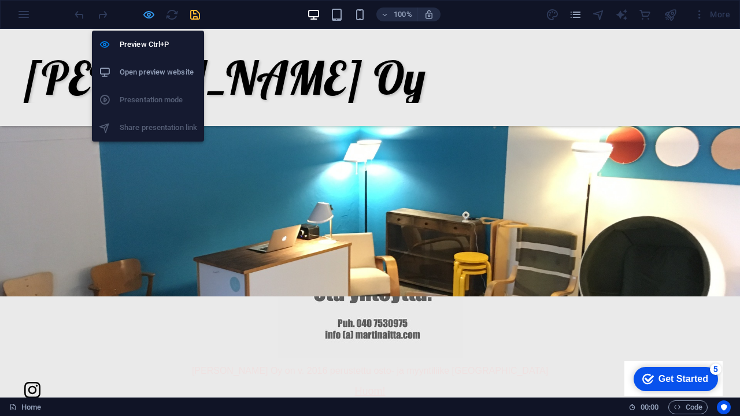
click at [147, 17] on icon "button" at bounding box center [148, 14] width 13 height 13
select select "1"
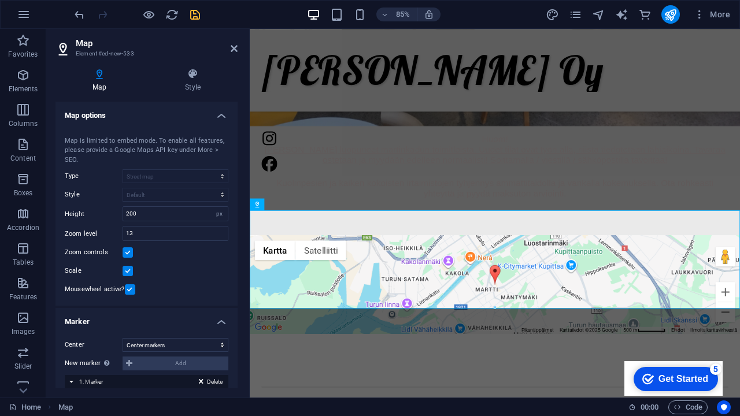
scroll to position [0, 0]
click at [187, 77] on icon at bounding box center [193, 74] width 90 height 12
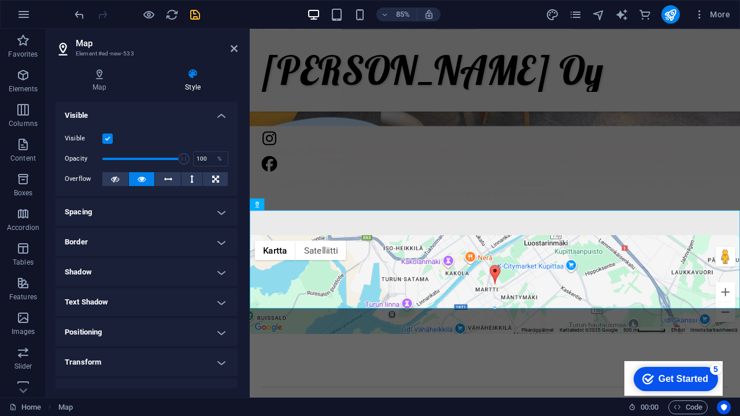
click at [215, 210] on h4 "Spacing" at bounding box center [147, 212] width 182 height 28
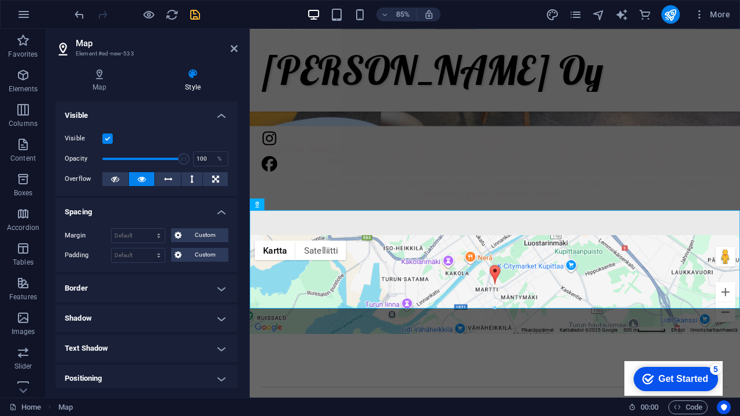
click at [215, 210] on h4 "Spacing" at bounding box center [147, 208] width 182 height 21
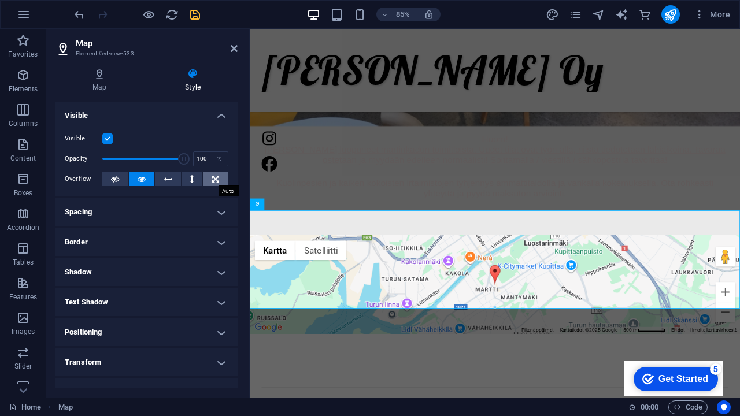
click at [216, 179] on icon at bounding box center [215, 179] width 7 height 14
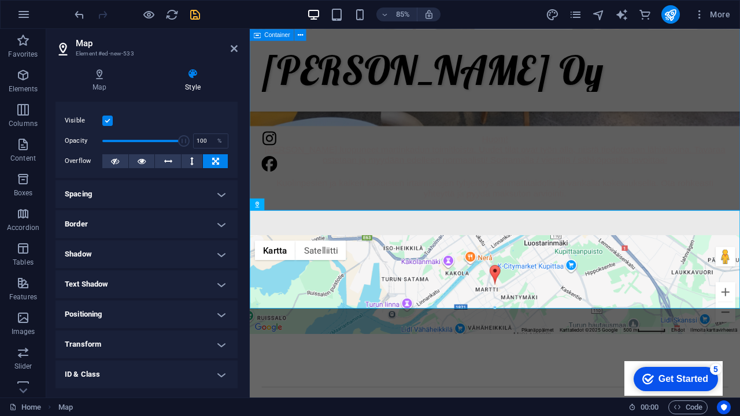
scroll to position [22, 0]
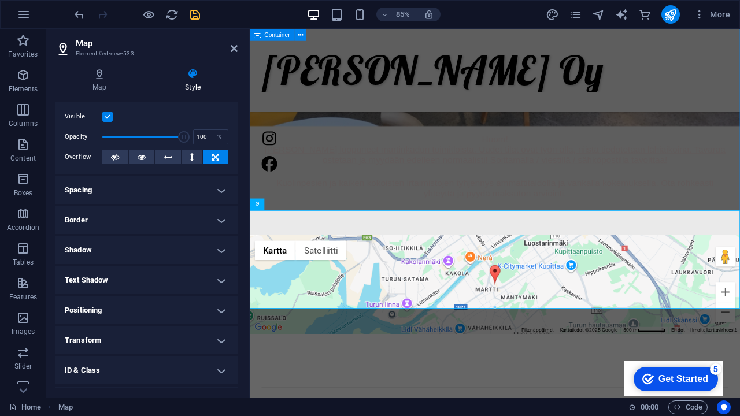
click at [156, 222] on h4 "Border" at bounding box center [147, 220] width 182 height 28
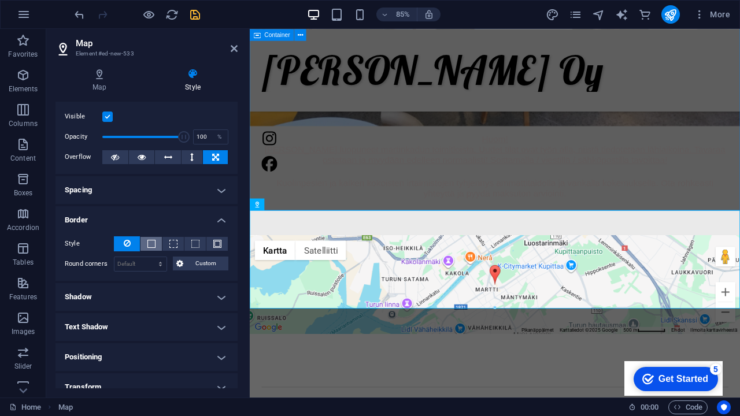
click at [154, 241] on button at bounding box center [150, 244] width 21 height 14
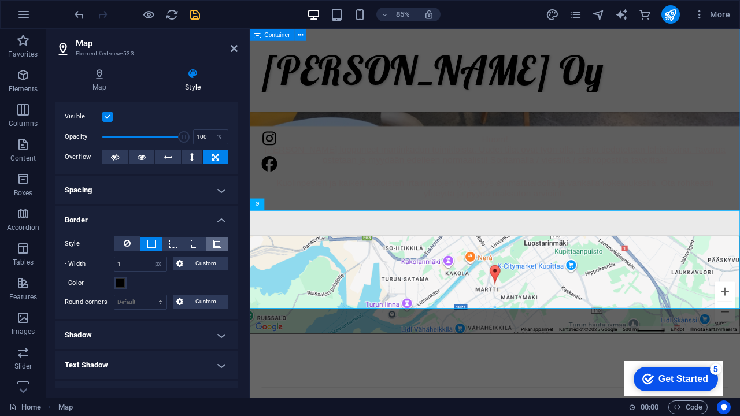
click at [219, 244] on span at bounding box center [217, 244] width 8 height 8
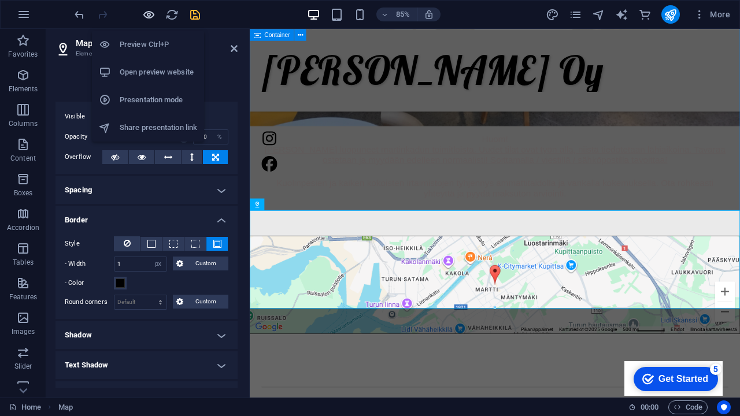
click at [144, 15] on icon "button" at bounding box center [148, 14] width 13 height 13
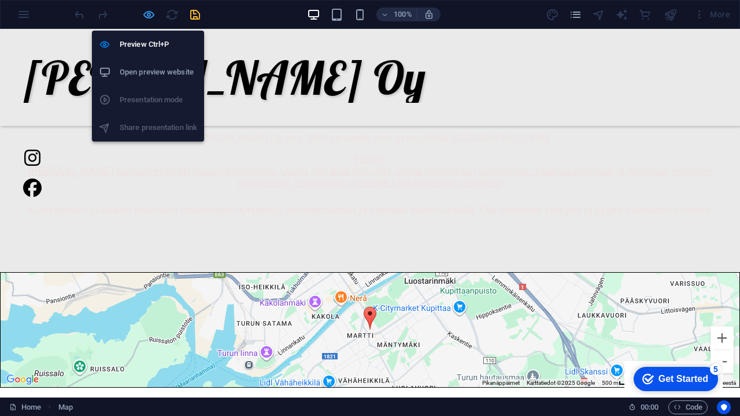
click at [151, 13] on icon "button" at bounding box center [148, 14] width 13 height 13
select select "px"
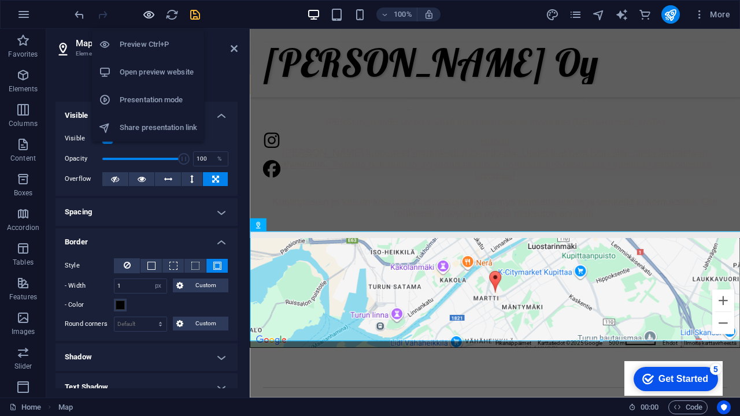
scroll to position [371, 0]
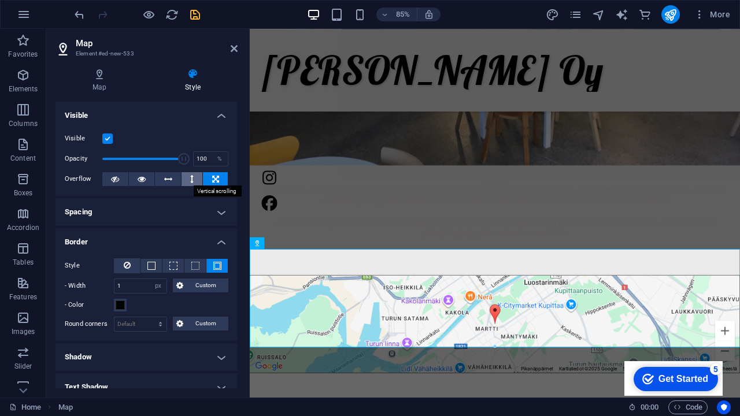
click at [194, 181] on button at bounding box center [192, 179] width 21 height 14
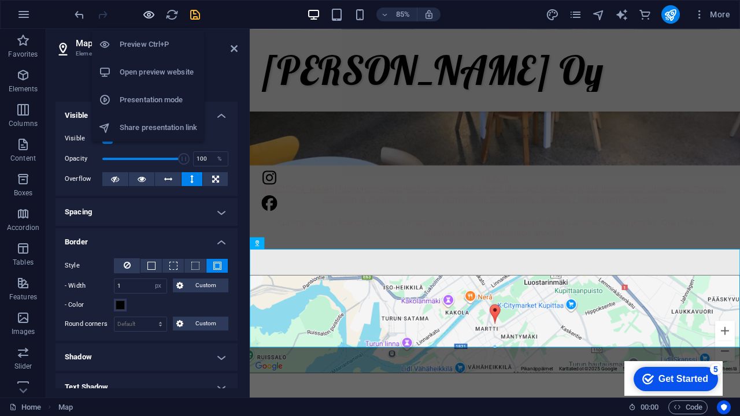
click at [149, 19] on icon "button" at bounding box center [148, 14] width 13 height 13
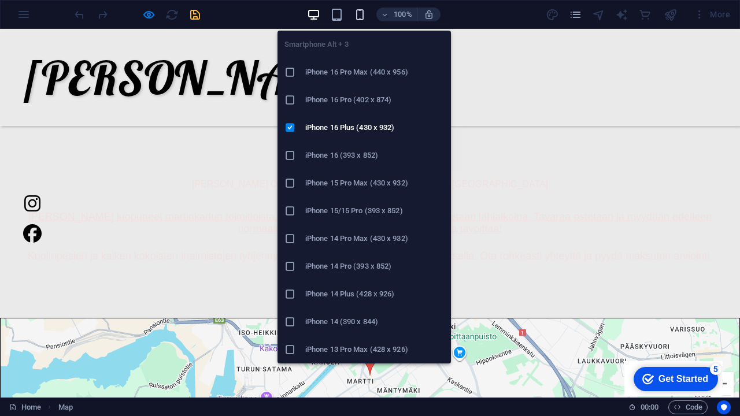
click at [360, 15] on icon "button" at bounding box center [359, 14] width 13 height 13
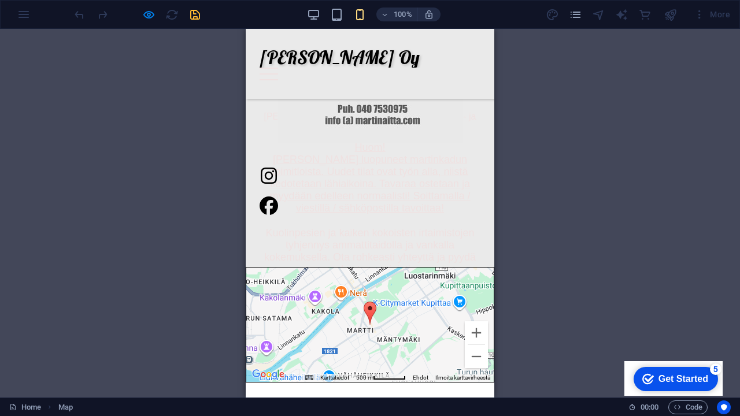
scroll to position [287, 0]
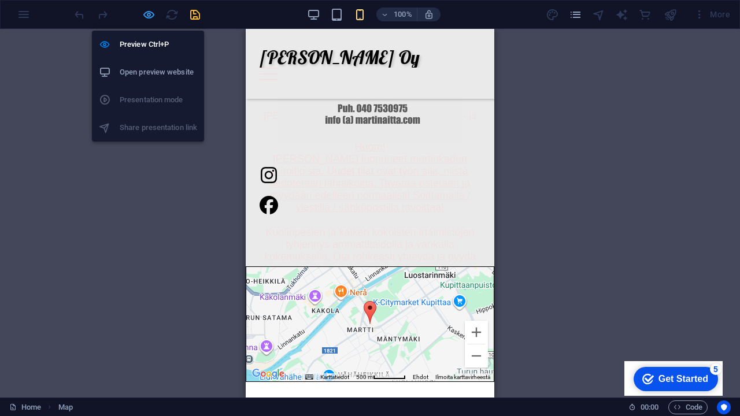
click at [146, 12] on icon "button" at bounding box center [148, 14] width 13 height 13
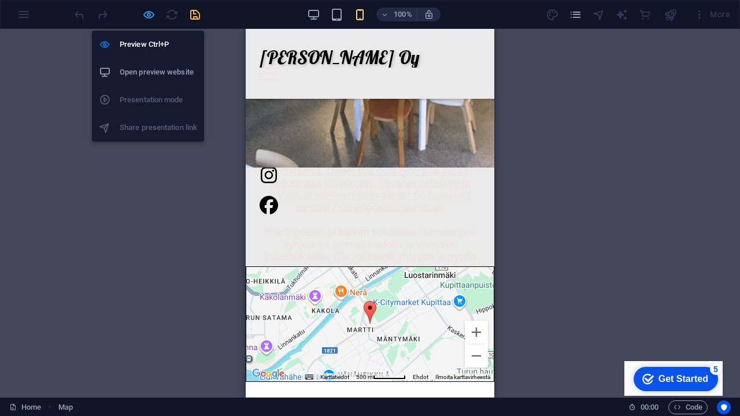
select select "px"
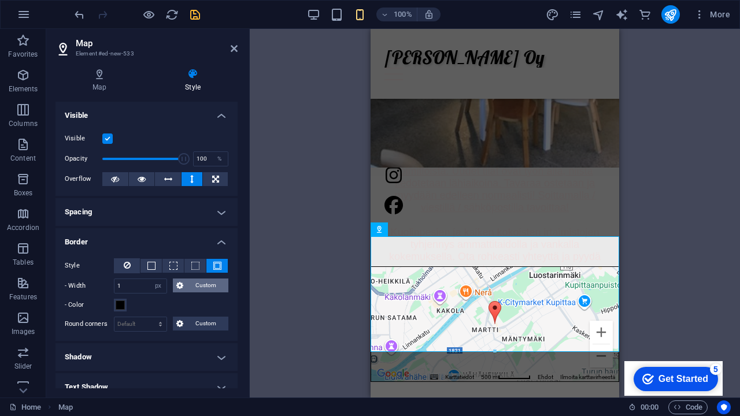
click at [208, 282] on span "Custom" at bounding box center [206, 286] width 39 height 14
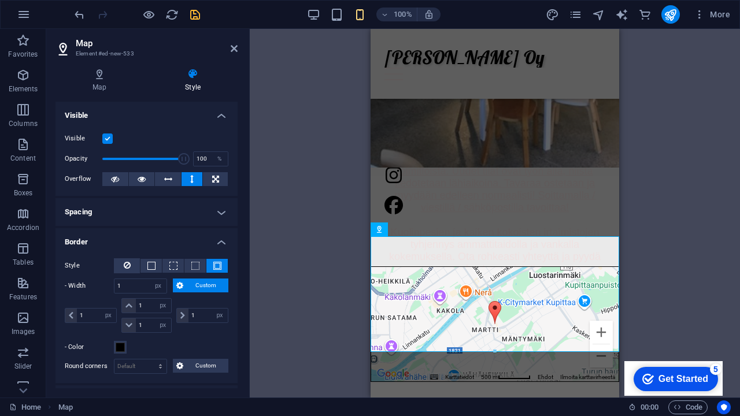
click at [208, 282] on span "Custom" at bounding box center [206, 286] width 39 height 14
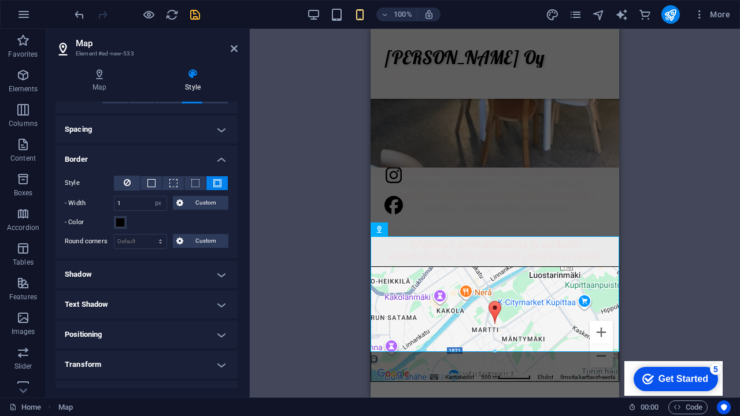
scroll to position [83, 0]
click at [209, 329] on h4 "Positioning" at bounding box center [147, 334] width 182 height 28
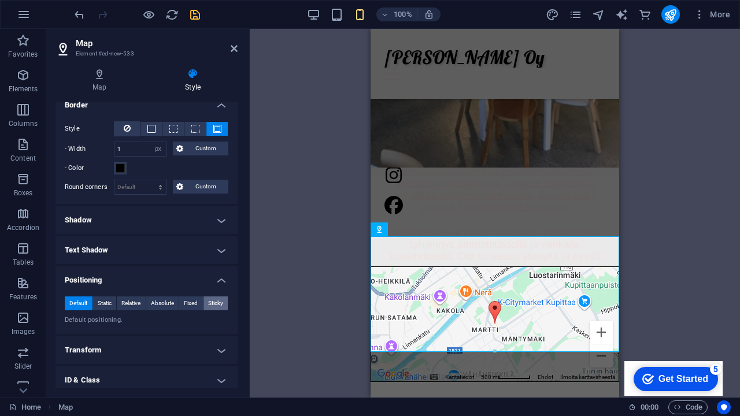
scroll to position [149, 0]
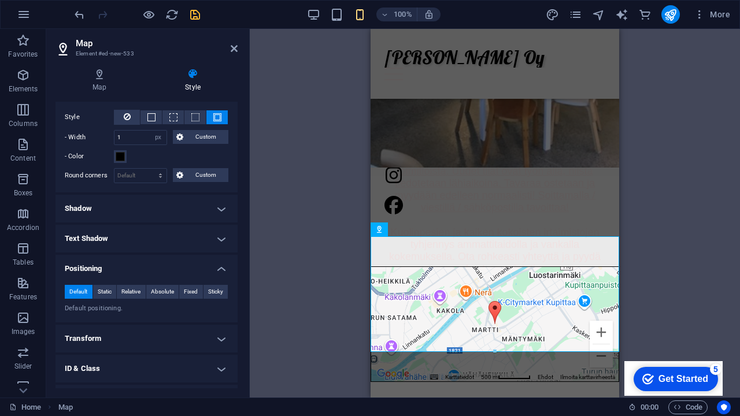
click at [209, 351] on h4 "Transform" at bounding box center [147, 339] width 182 height 28
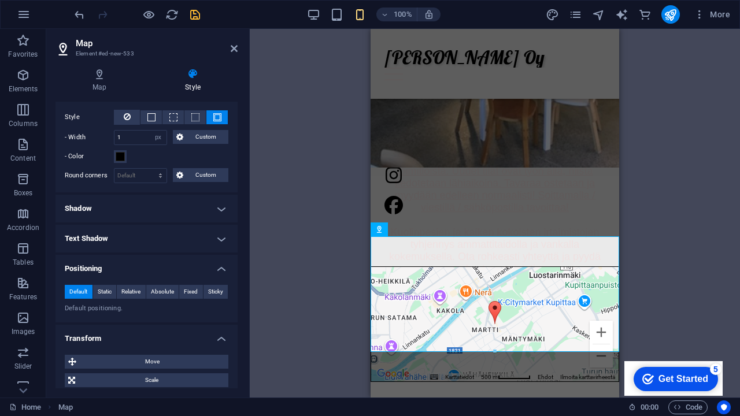
click at [210, 341] on h4 "Transform" at bounding box center [147, 335] width 182 height 21
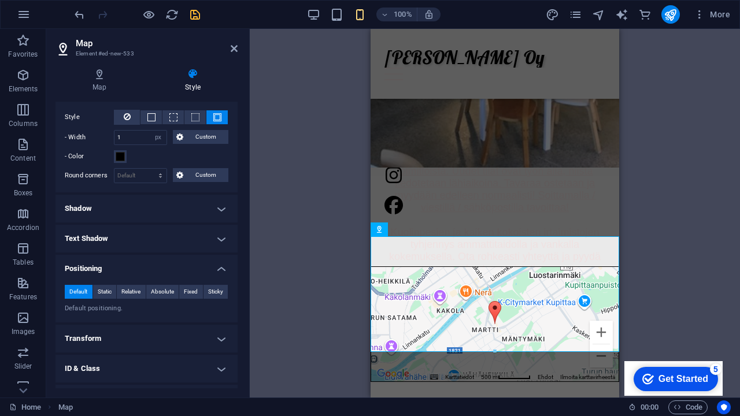
click at [210, 341] on h4 "Transform" at bounding box center [147, 339] width 182 height 28
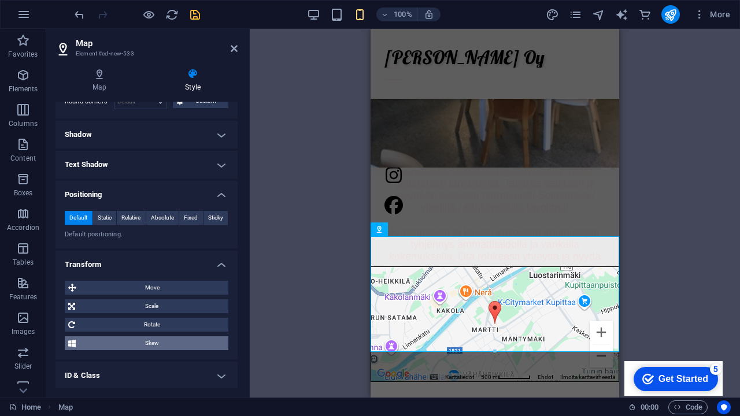
scroll to position [224, 0]
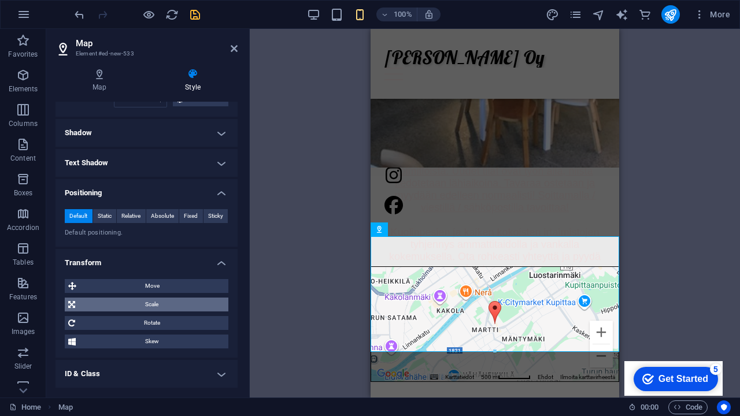
click at [199, 307] on span "Scale" at bounding box center [152, 305] width 146 height 14
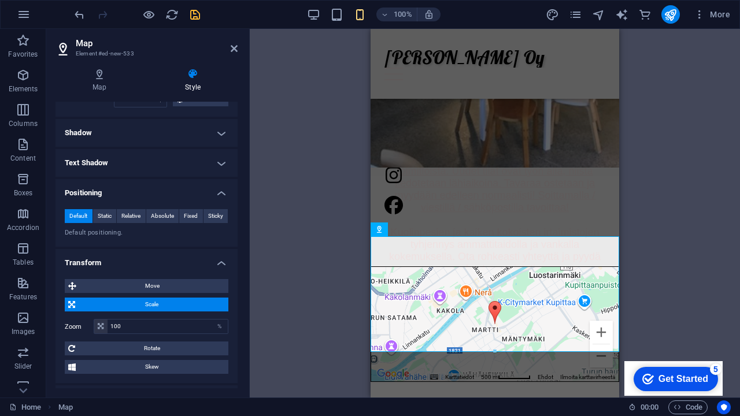
click at [198, 306] on span "Scale" at bounding box center [152, 305] width 146 height 14
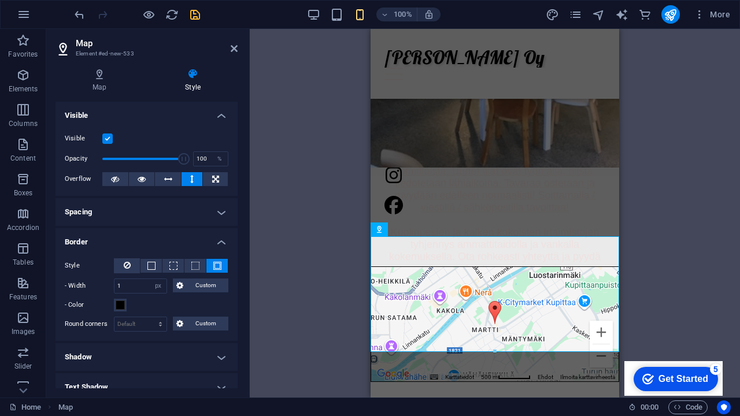
scroll to position [0, 0]
click at [202, 217] on h4 "Spacing" at bounding box center [147, 212] width 182 height 28
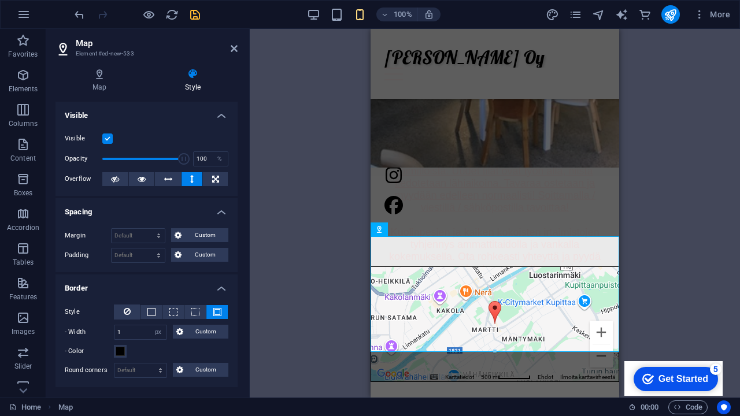
click at [202, 217] on h4 "Spacing" at bounding box center [147, 208] width 182 height 21
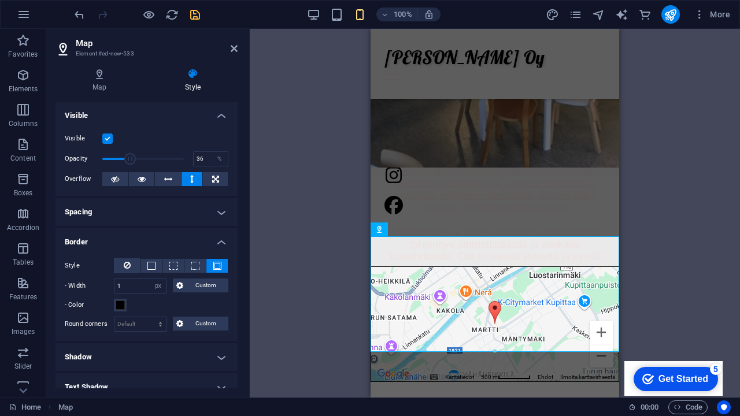
drag, startPoint x: 165, startPoint y: 158, endPoint x: 131, endPoint y: 160, distance: 34.7
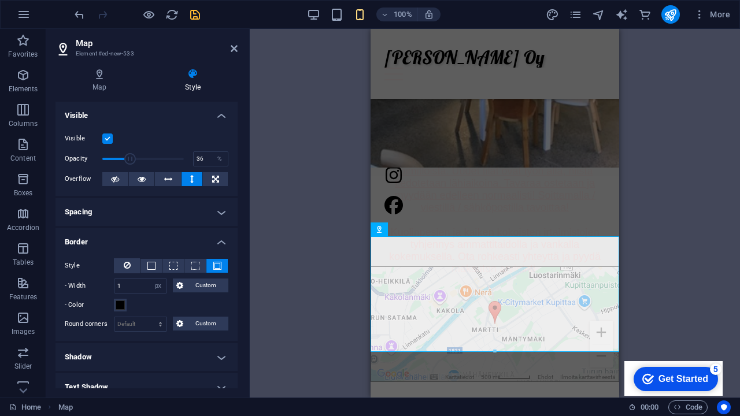
click at [131, 160] on span at bounding box center [143, 158] width 82 height 17
type input "67"
drag, startPoint x: 132, startPoint y: 158, endPoint x: 156, endPoint y: 157, distance: 23.7
click at [156, 157] on span at bounding box center [157, 159] width 12 height 12
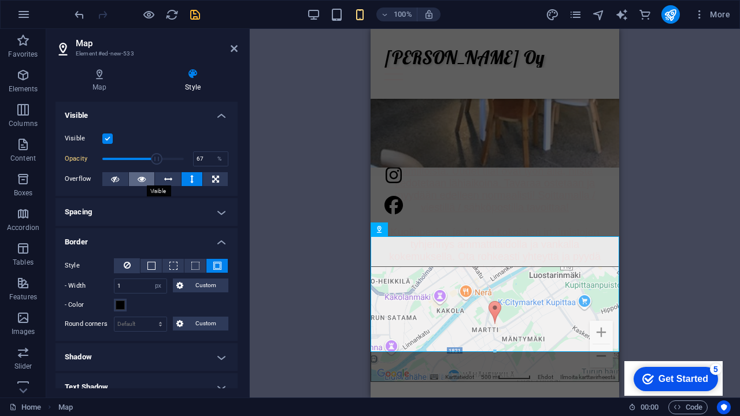
click at [145, 177] on icon at bounding box center [142, 179] width 8 height 14
click at [123, 176] on button at bounding box center [115, 179] width 26 height 14
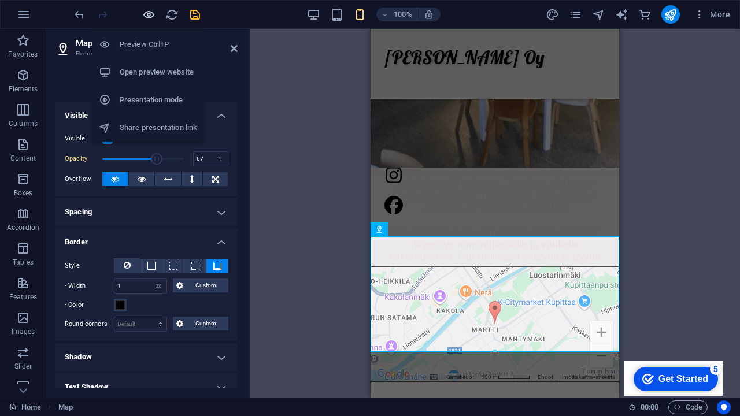
click at [149, 11] on icon "button" at bounding box center [148, 14] width 13 height 13
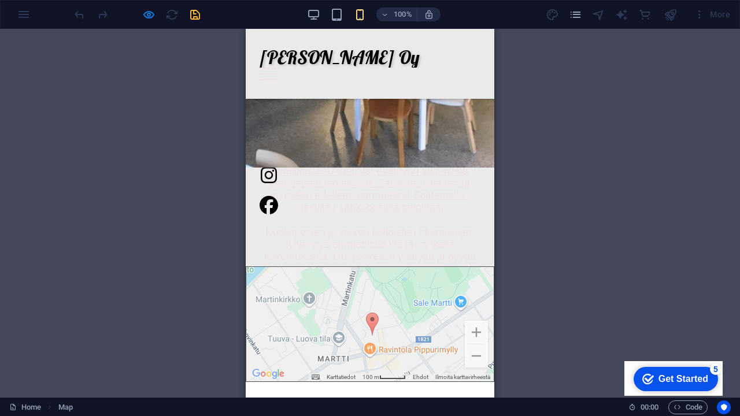
drag, startPoint x: 379, startPoint y: 290, endPoint x: 286, endPoint y: 243, distance: 104.2
click at [286, 267] on div at bounding box center [369, 324] width 247 height 114
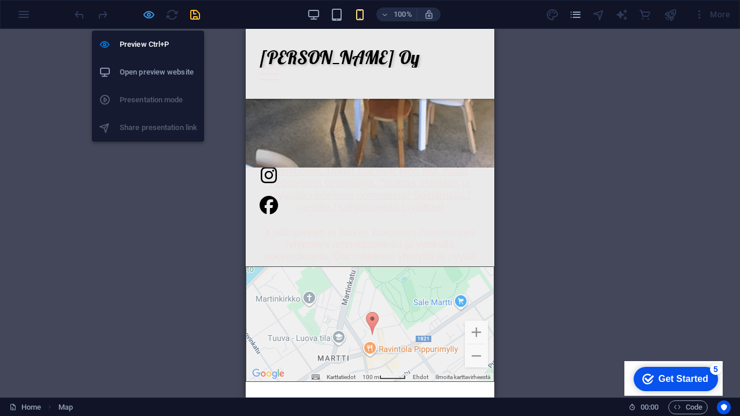
click at [146, 13] on icon "button" at bounding box center [148, 14] width 13 height 13
select select "px"
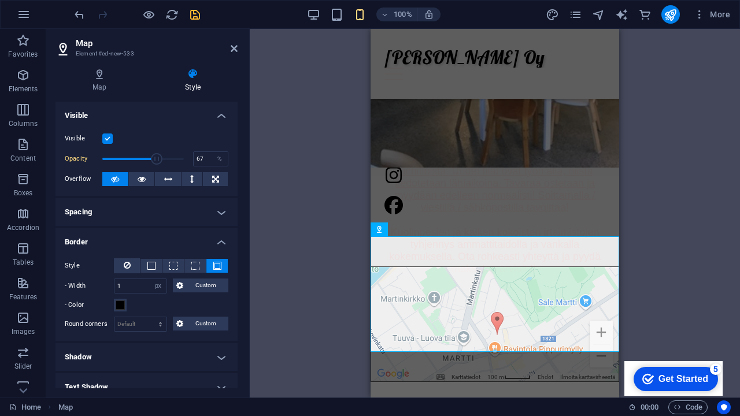
scroll to position [16, 0]
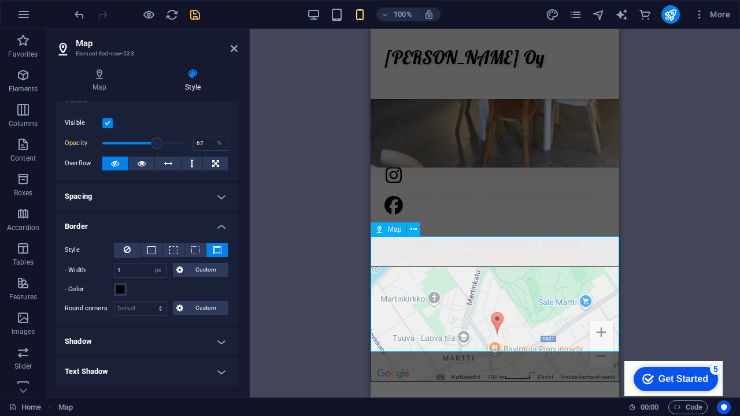
drag, startPoint x: 865, startPoint y: 379, endPoint x: 491, endPoint y: 332, distance: 376.9
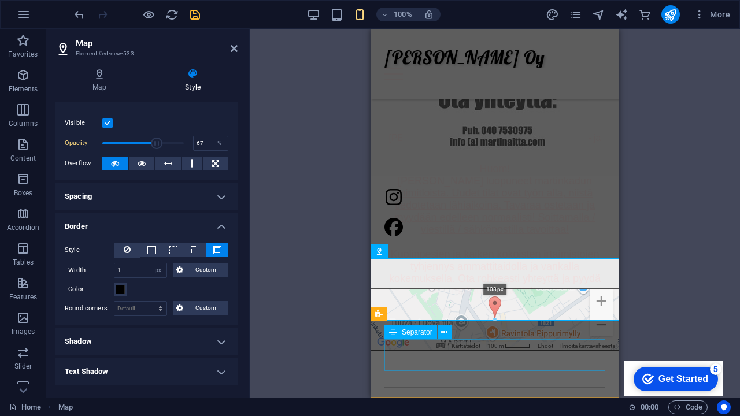
scroll to position [260, 0]
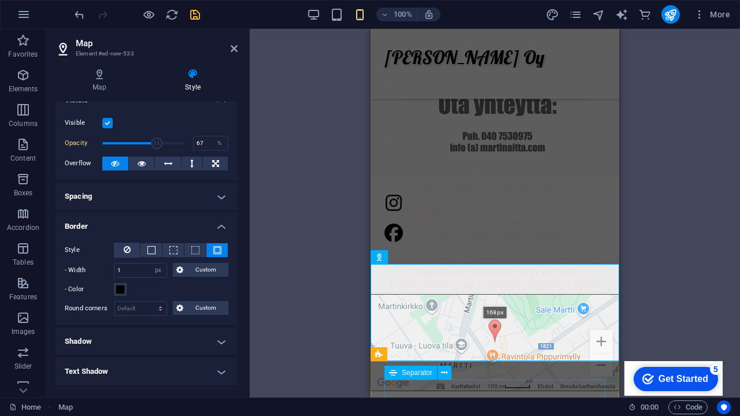
click at [608, 334] on div "168px" at bounding box center [495, 312] width 249 height 97
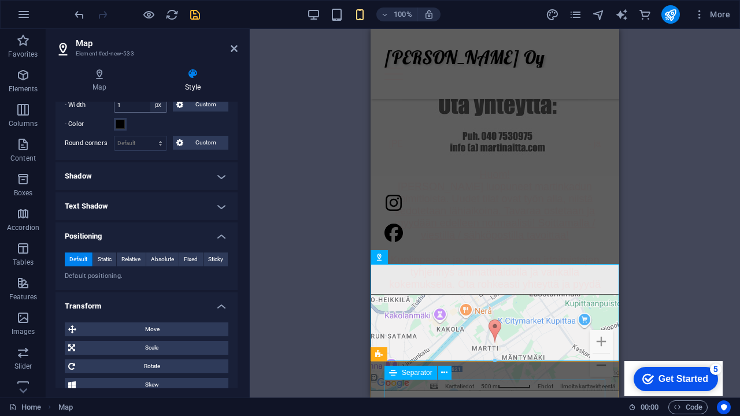
scroll to position [191, 0]
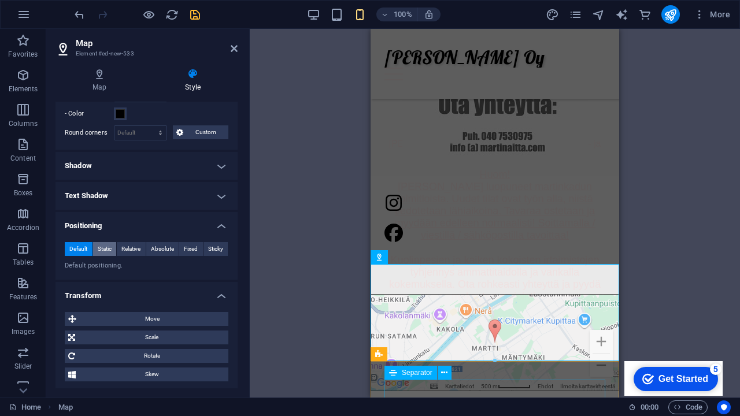
click at [109, 242] on span "Static" at bounding box center [105, 249] width 14 height 14
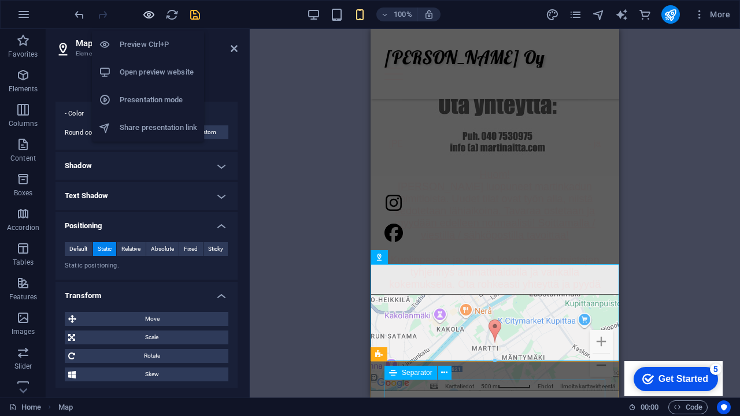
click at [151, 14] on icon "button" at bounding box center [148, 14] width 13 height 13
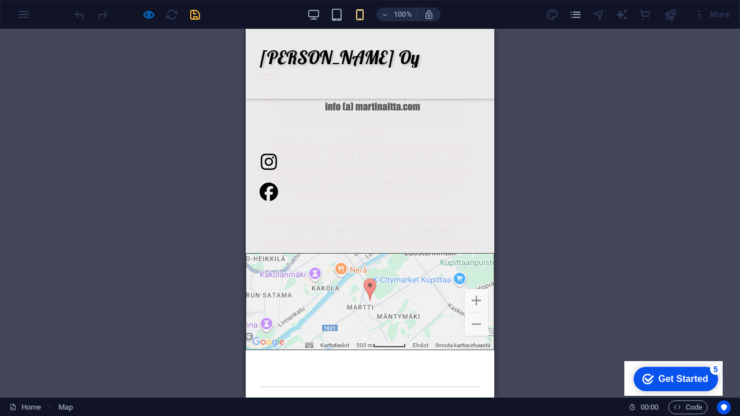
scroll to position [300, 0]
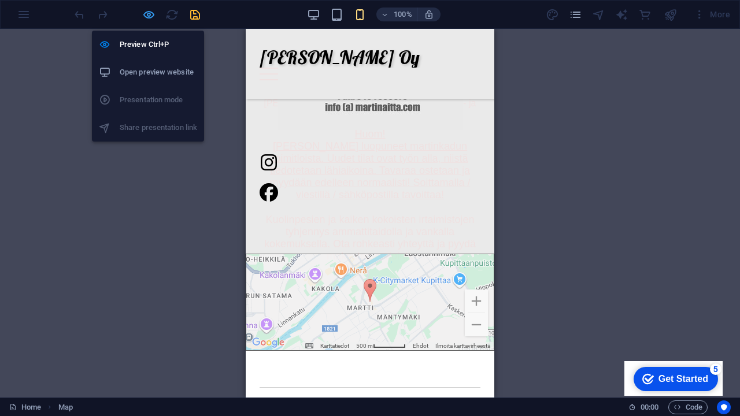
click at [151, 13] on icon "button" at bounding box center [148, 14] width 13 height 13
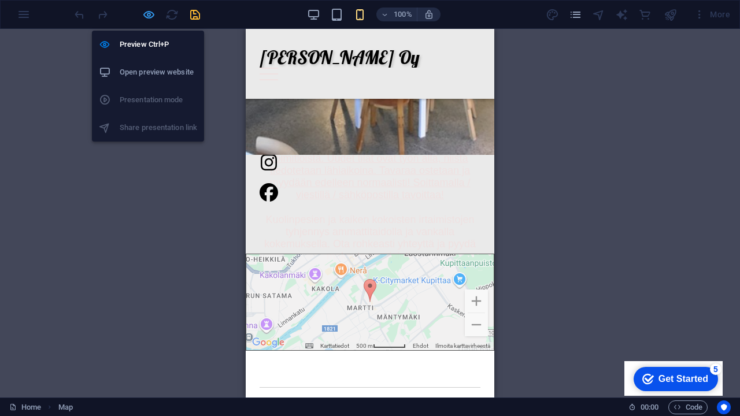
select select "px"
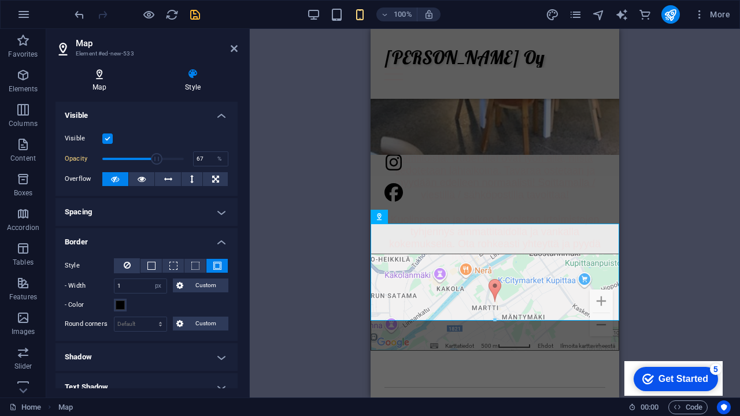
click at [110, 74] on icon at bounding box center [100, 74] width 88 height 12
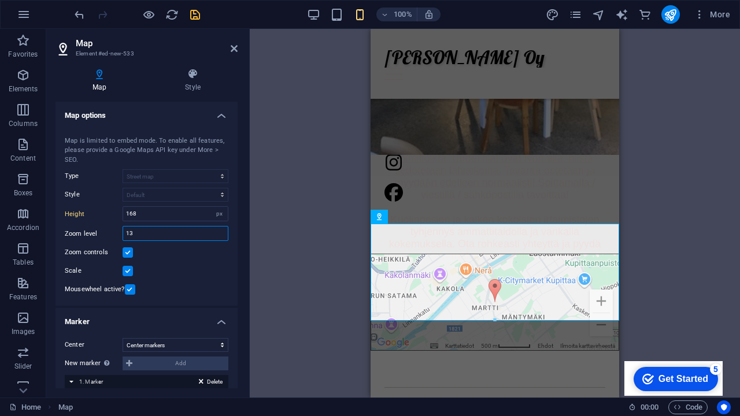
click at [149, 236] on input "13" at bounding box center [175, 234] width 105 height 14
type input "1"
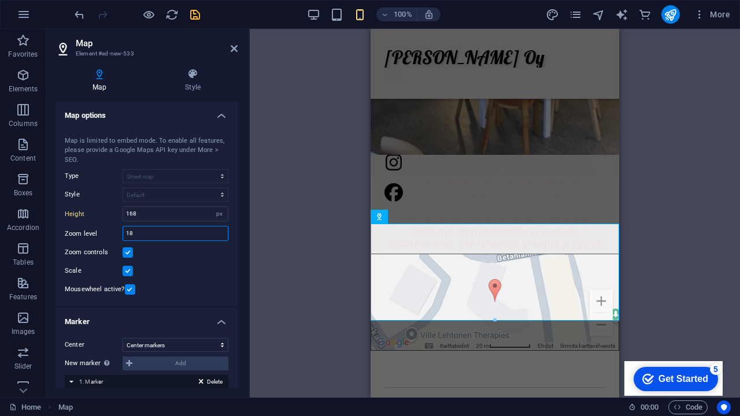
type input "1"
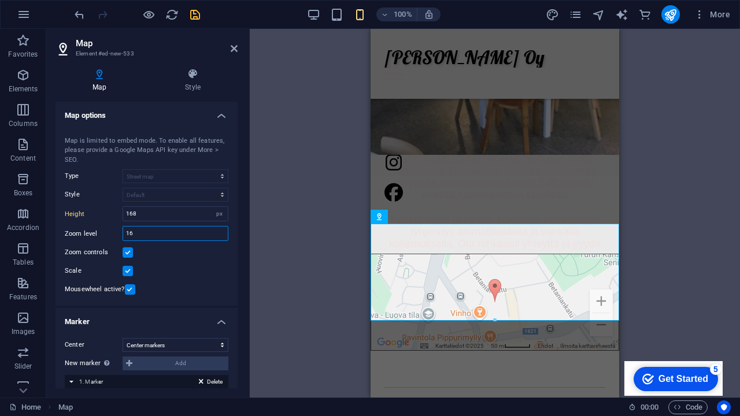
type input "16"
click at [130, 271] on label at bounding box center [128, 271] width 10 height 10
click at [0, 0] on input "Scale" at bounding box center [0, 0] width 0 height 0
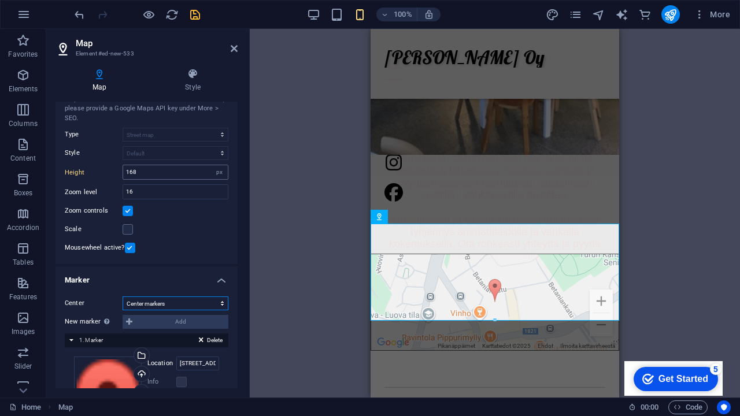
scroll to position [46, 0]
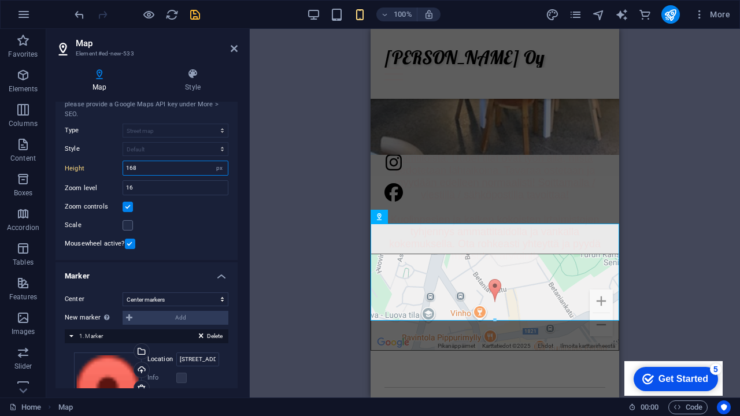
click at [197, 166] on input "168" at bounding box center [175, 168] width 105 height 14
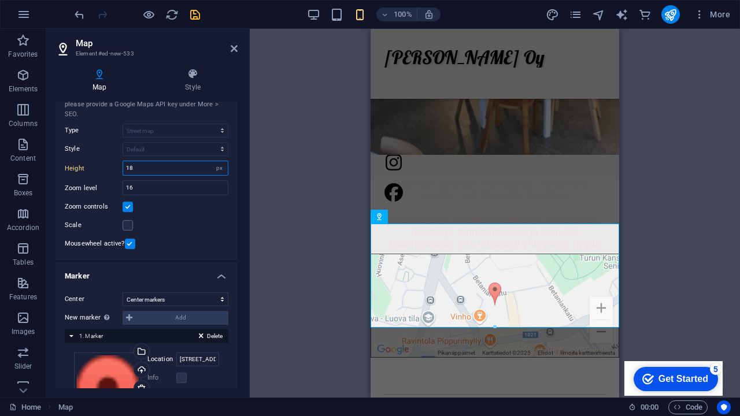
type input "1"
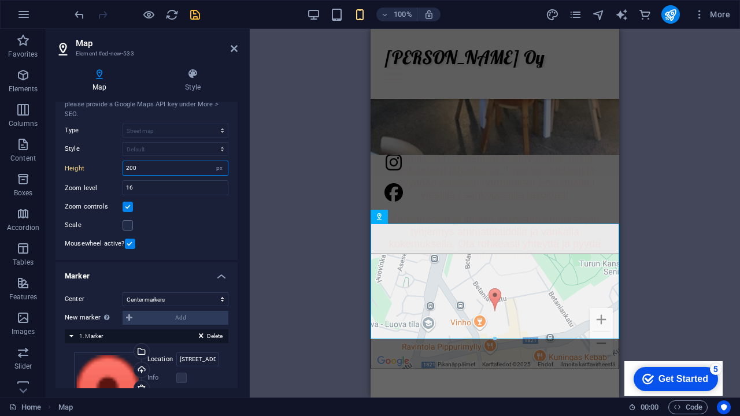
type input "200"
click at [221, 216] on div "Map center Betaniankatu 11, 20810 Turku Map is limited to embed mode. To enable…" at bounding box center [147, 169] width 182 height 184
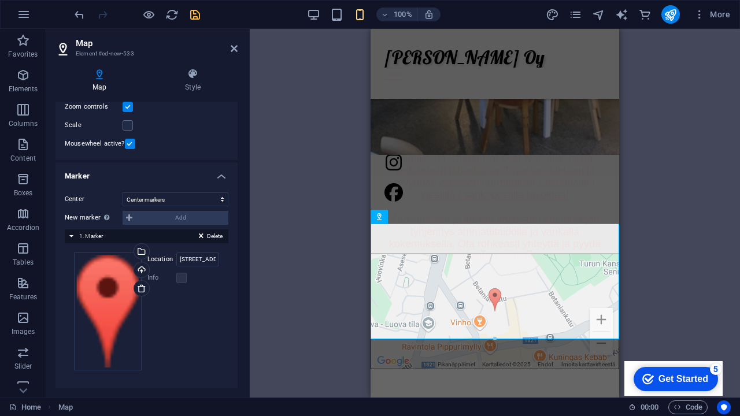
scroll to position [145, 0]
click at [191, 83] on h4 "Style" at bounding box center [193, 80] width 90 height 24
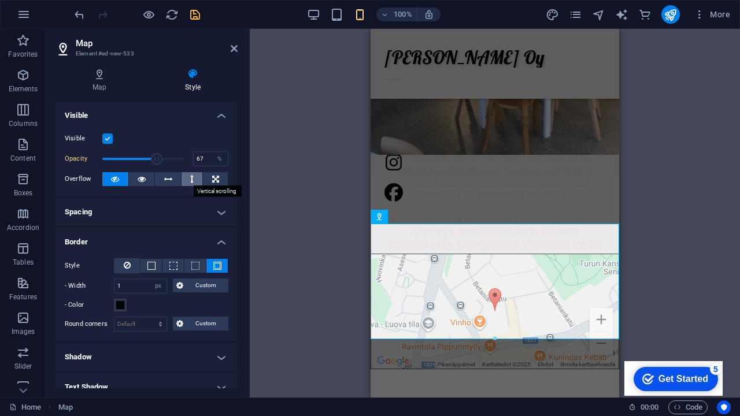
click at [191, 178] on icon at bounding box center [191, 179] width 3 height 14
click at [158, 13] on div at bounding box center [137, 14] width 130 height 19
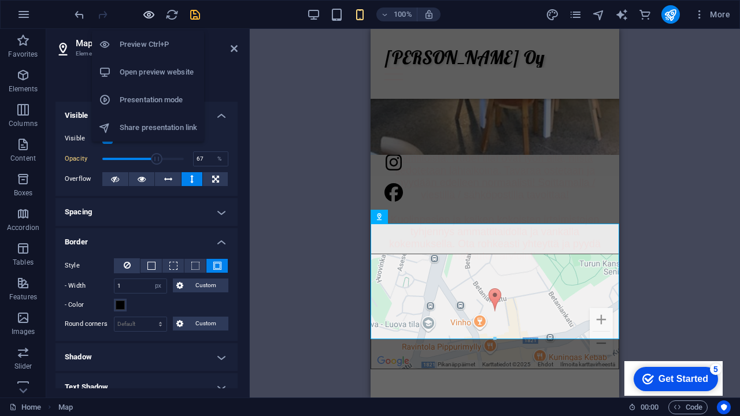
click at [150, 13] on icon "button" at bounding box center [148, 14] width 13 height 13
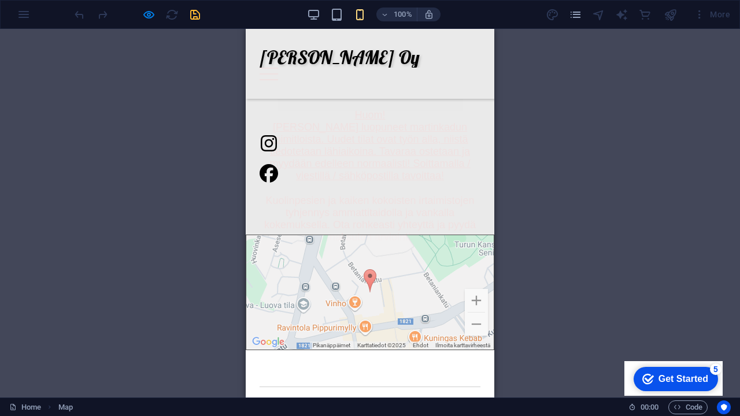
scroll to position [319, 0]
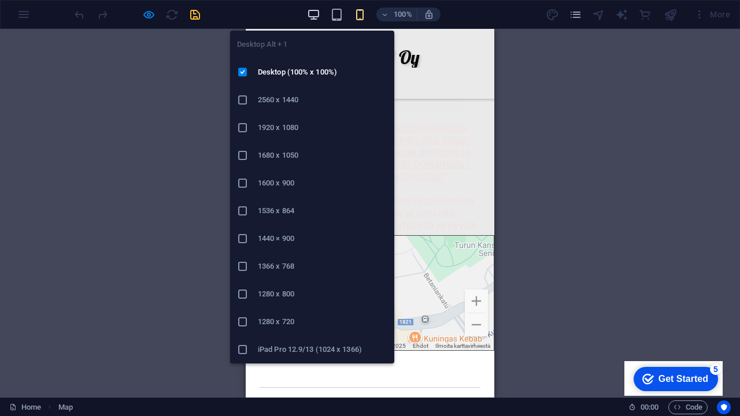
click at [312, 14] on icon "button" at bounding box center [313, 14] width 13 height 13
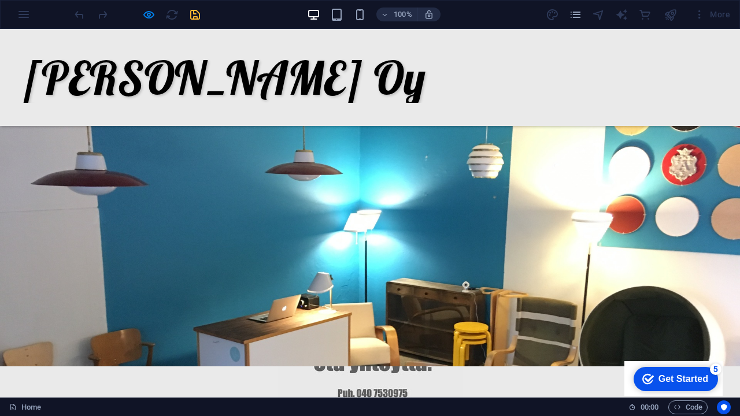
scroll to position [102, 0]
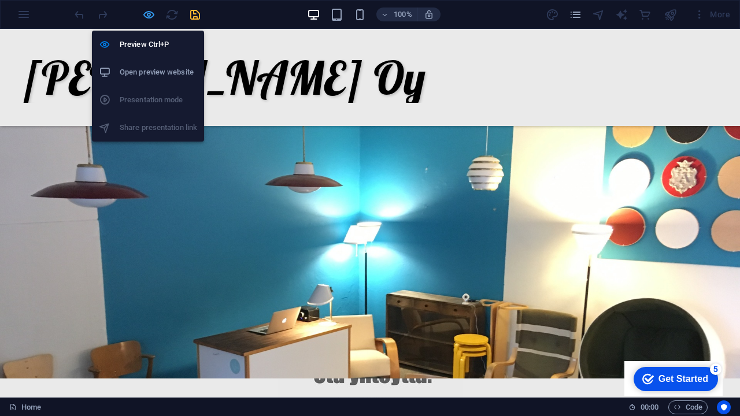
click at [149, 15] on icon "button" at bounding box center [148, 14] width 13 height 13
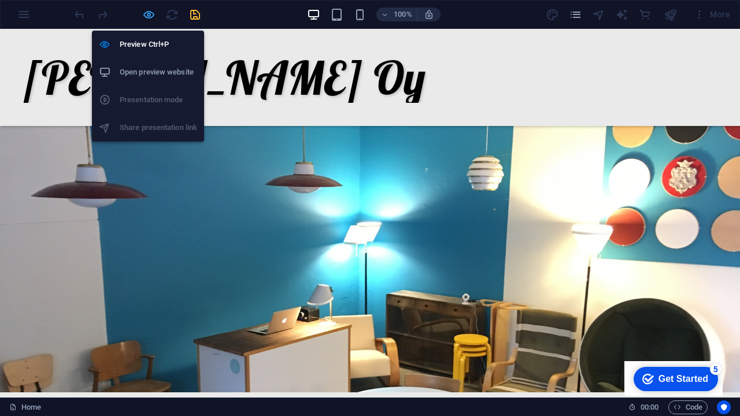
select select "px"
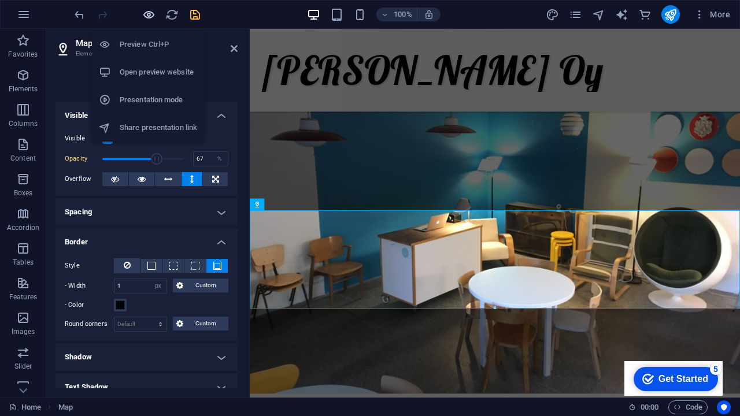
scroll to position [417, 0]
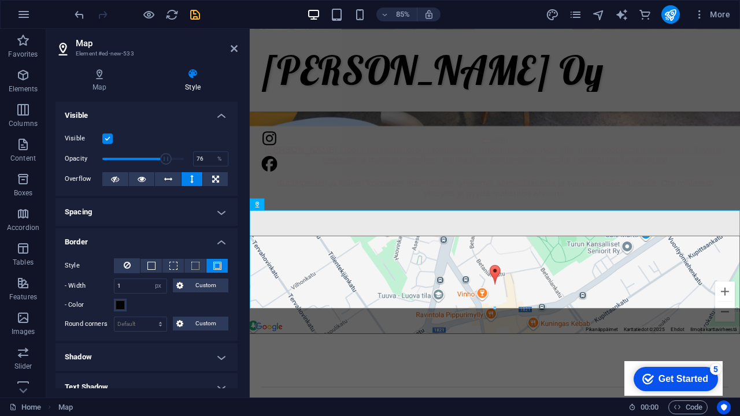
type input "75"
drag, startPoint x: 173, startPoint y: 157, endPoint x: 162, endPoint y: 158, distance: 11.0
click at [162, 158] on span at bounding box center [143, 158] width 82 height 17
click at [213, 178] on icon at bounding box center [215, 179] width 7 height 14
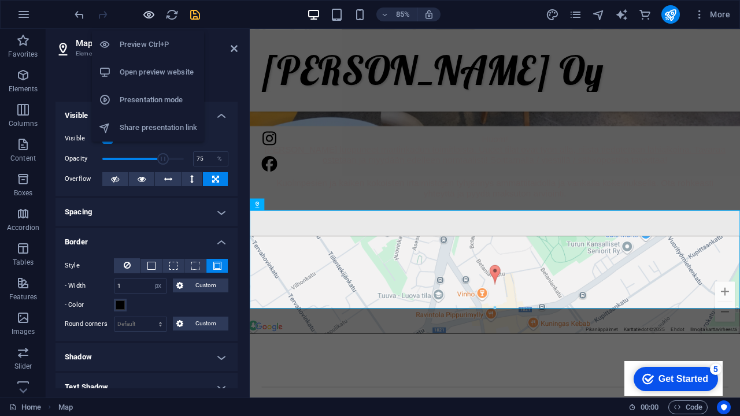
click at [152, 16] on icon "button" at bounding box center [148, 14] width 13 height 13
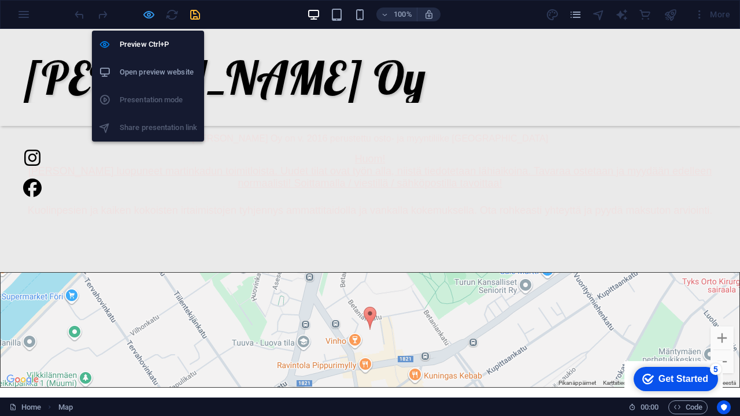
click at [152, 16] on icon "button" at bounding box center [148, 14] width 13 height 13
select select "px"
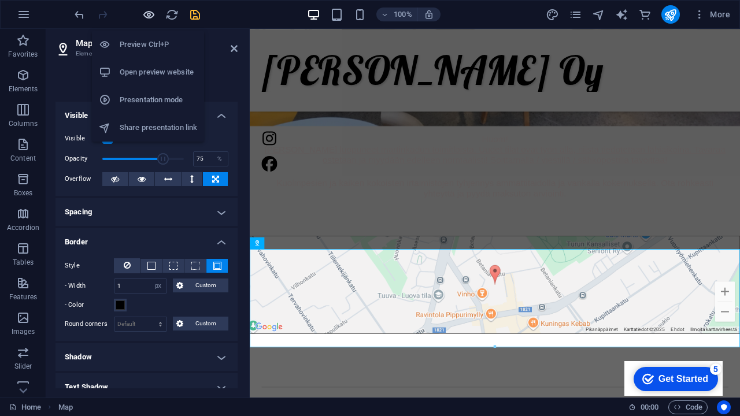
scroll to position [371, 0]
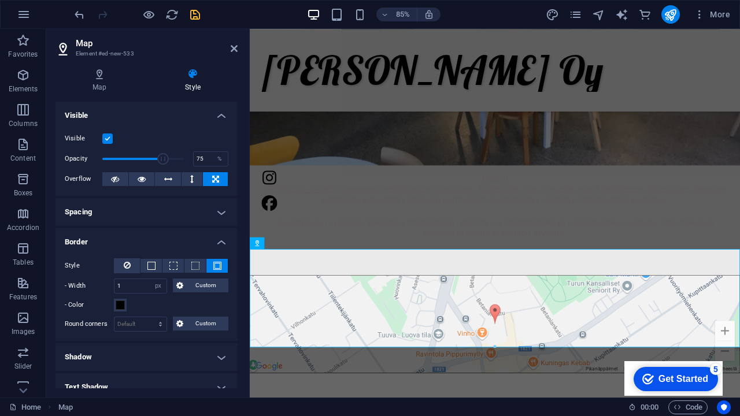
type input "52"
click at [143, 156] on span at bounding box center [143, 158] width 82 height 17
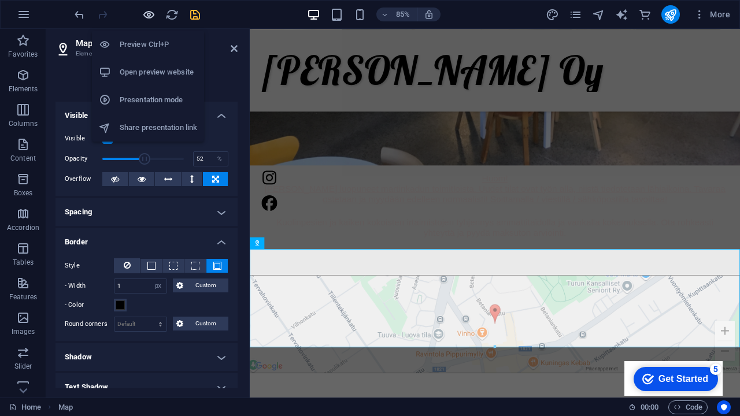
click at [153, 15] on icon "button" at bounding box center [148, 14] width 13 height 13
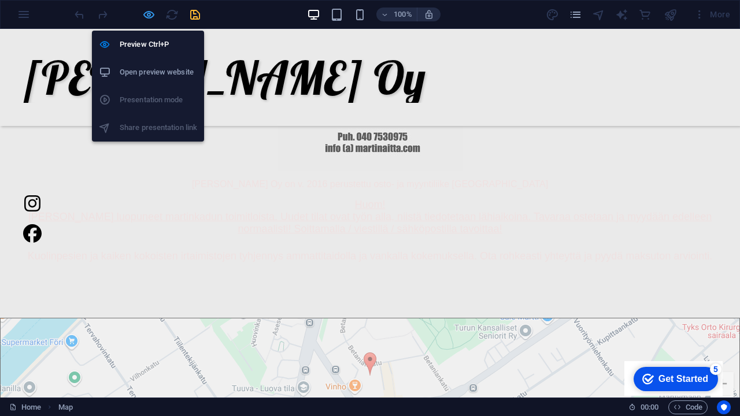
click at [153, 15] on icon "button" at bounding box center [148, 14] width 13 height 13
select select "px"
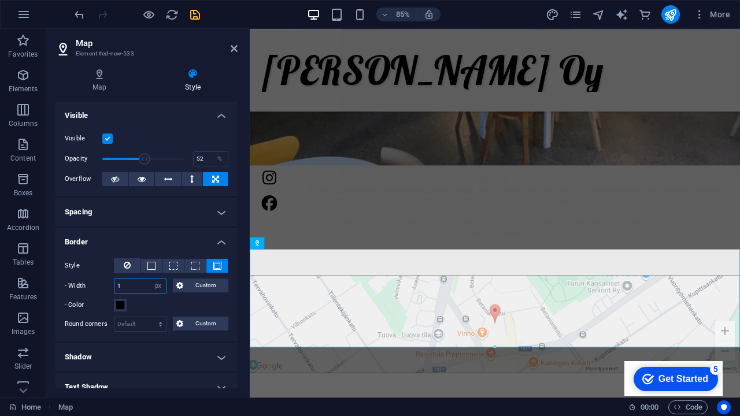
click at [142, 284] on input "1" at bounding box center [140, 286] width 52 height 14
click at [132, 289] on input "1" at bounding box center [140, 286] width 52 height 14
type input "2"
click at [138, 242] on h4 "Border" at bounding box center [147, 238] width 182 height 21
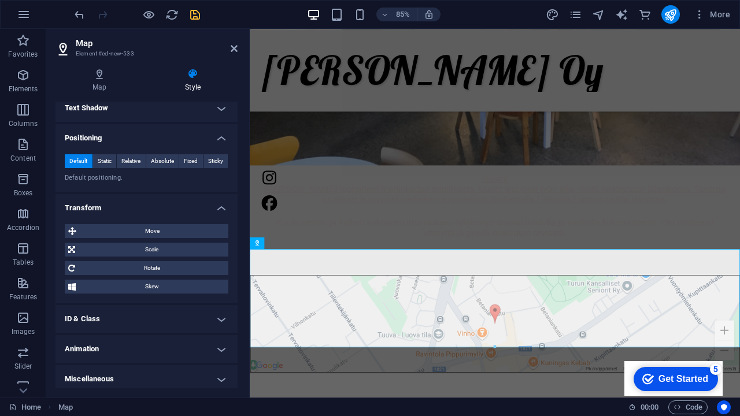
scroll to position [197, 0]
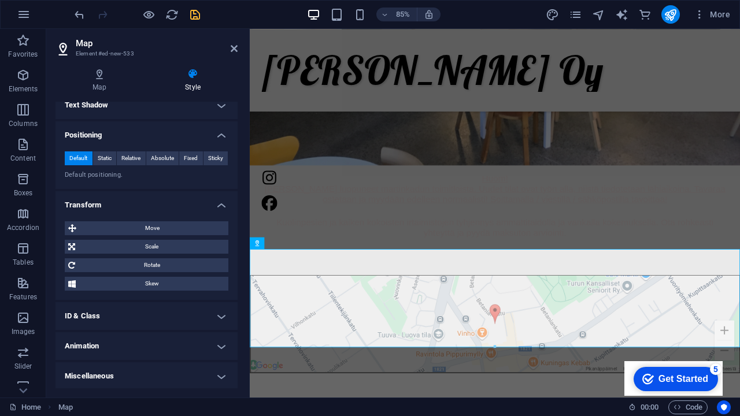
click at [152, 350] on h4 "Animation" at bounding box center [147, 346] width 182 height 28
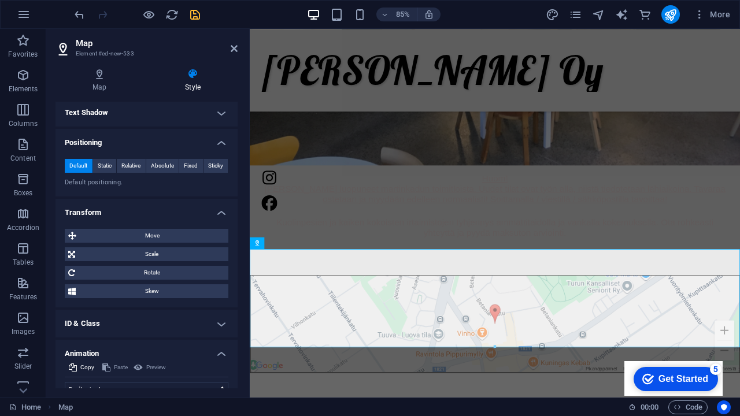
scroll to position [193, 0]
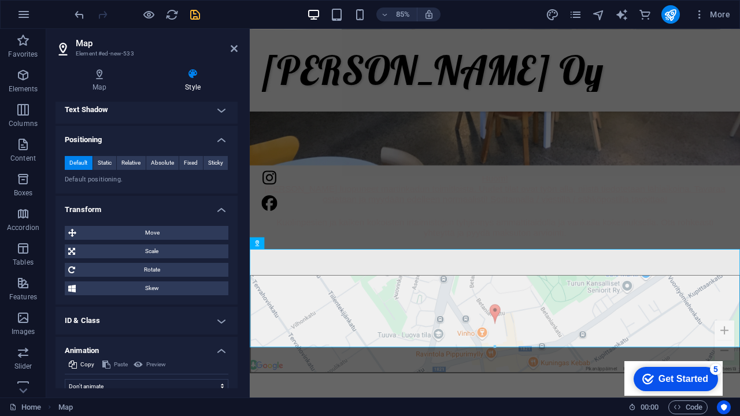
click at [214, 207] on h4 "Transform" at bounding box center [147, 206] width 182 height 21
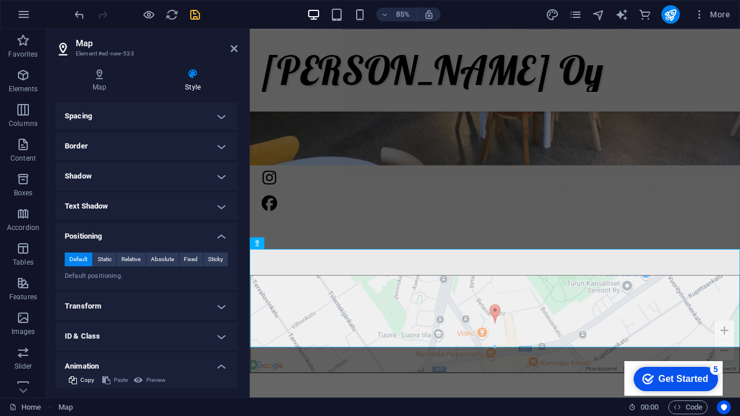
scroll to position [98, 0]
click at [215, 232] on h4 "Positioning" at bounding box center [147, 231] width 182 height 21
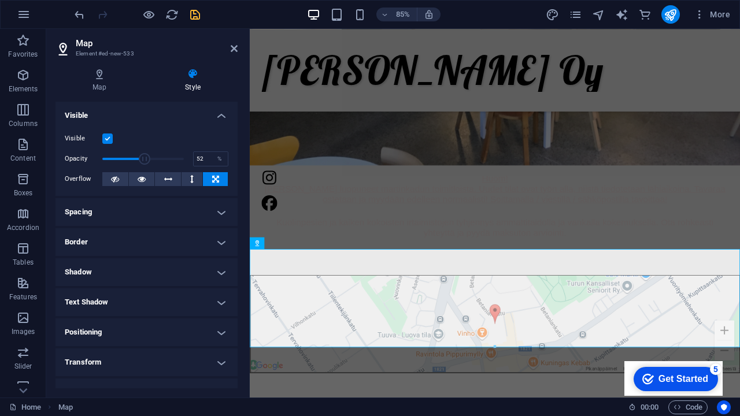
scroll to position [0, 0]
click at [219, 271] on h4 "Shadow" at bounding box center [147, 272] width 182 height 28
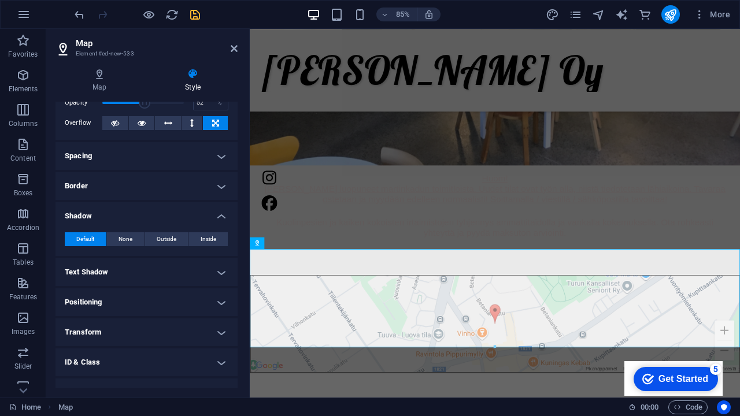
scroll to position [59, 0]
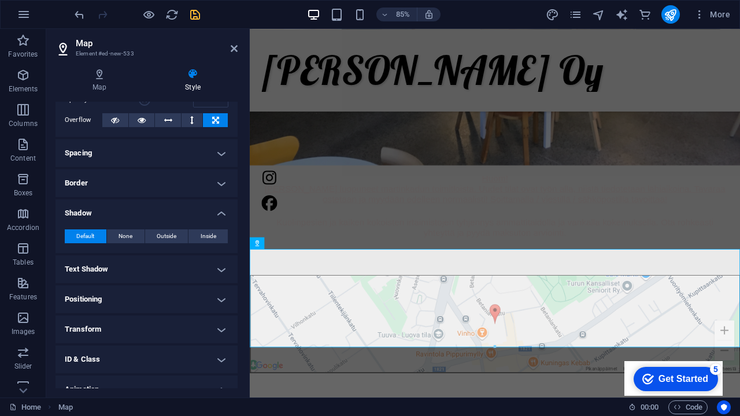
click at [219, 294] on h4 "Positioning" at bounding box center [147, 300] width 182 height 28
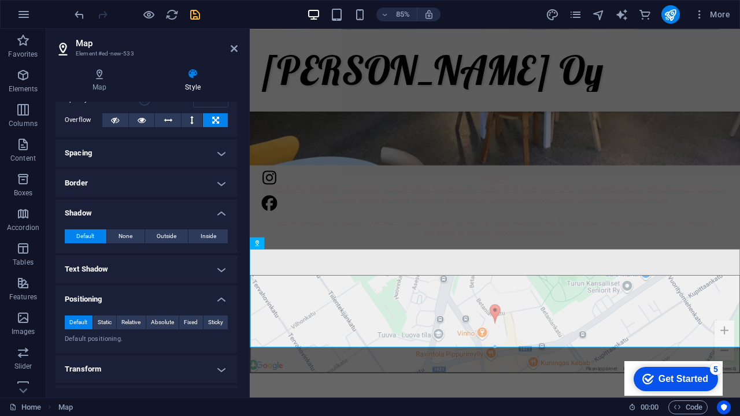
click at [219, 294] on h4 "Positioning" at bounding box center [147, 296] width 182 height 21
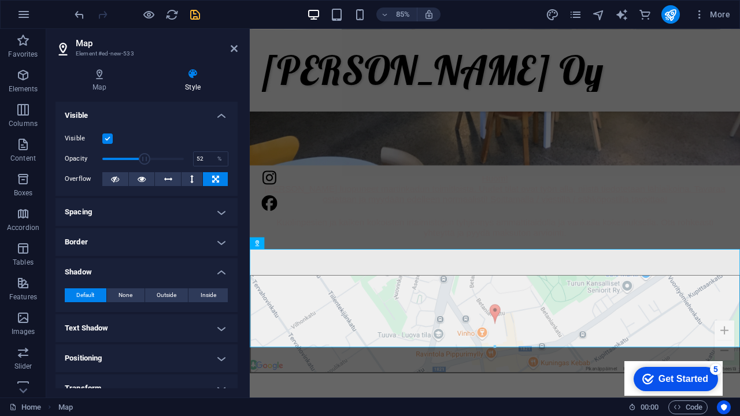
scroll to position [0, 0]
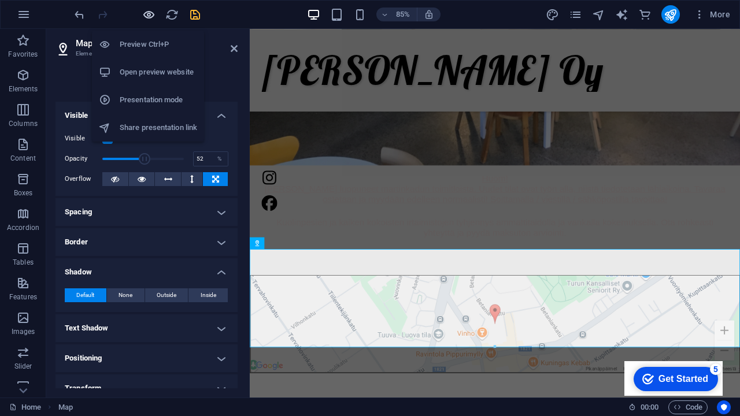
click at [154, 13] on icon "button" at bounding box center [148, 14] width 13 height 13
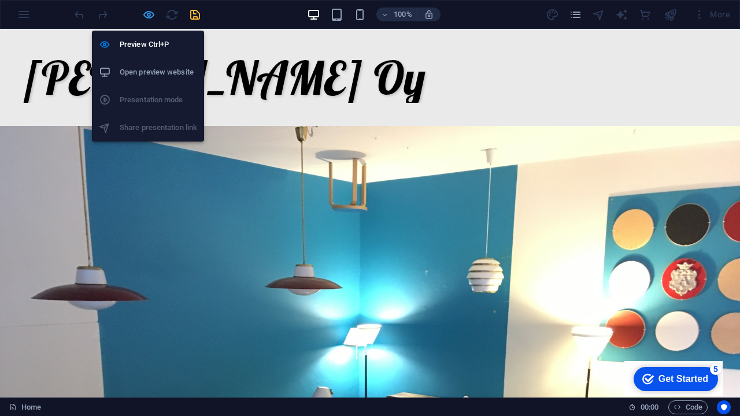
click at [152, 13] on icon "button" at bounding box center [148, 14] width 13 height 13
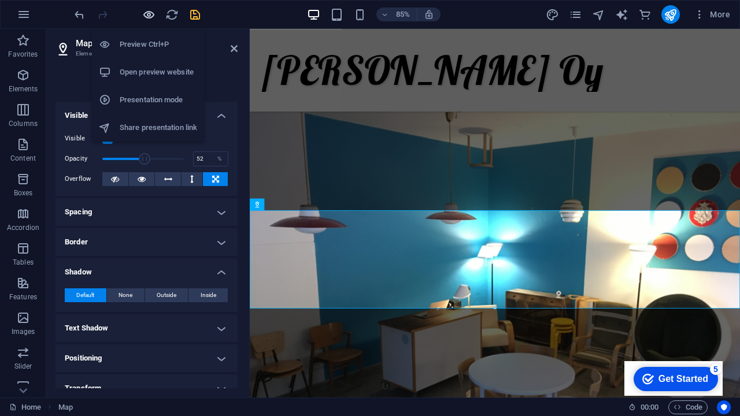
scroll to position [417, 0]
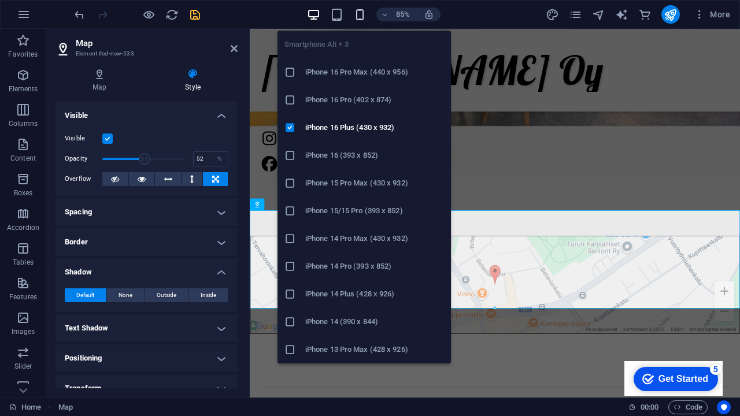
click at [357, 16] on icon "button" at bounding box center [359, 14] width 13 height 13
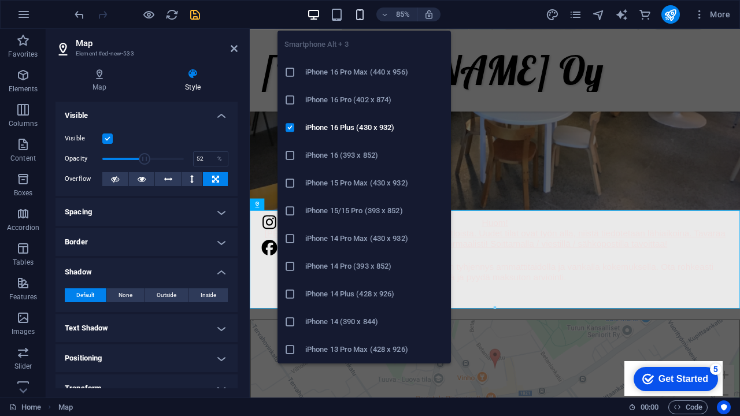
type input "67"
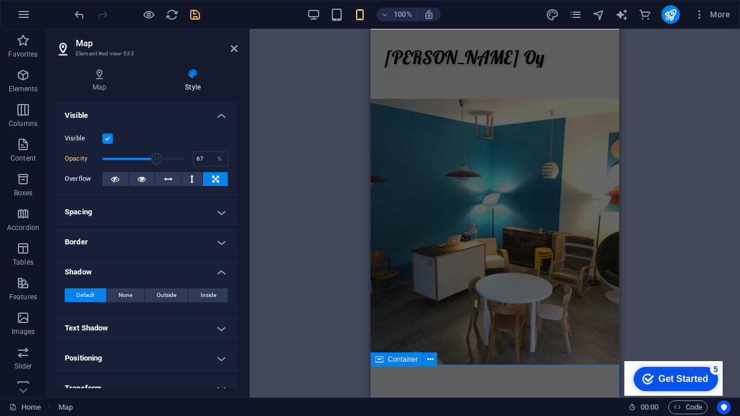
scroll to position [0, 0]
click at [194, 12] on icon "save" at bounding box center [194, 14] width 13 height 13
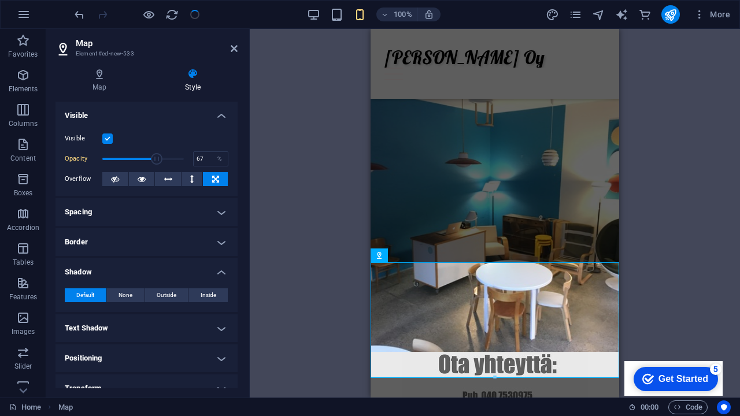
scroll to position [319, 0]
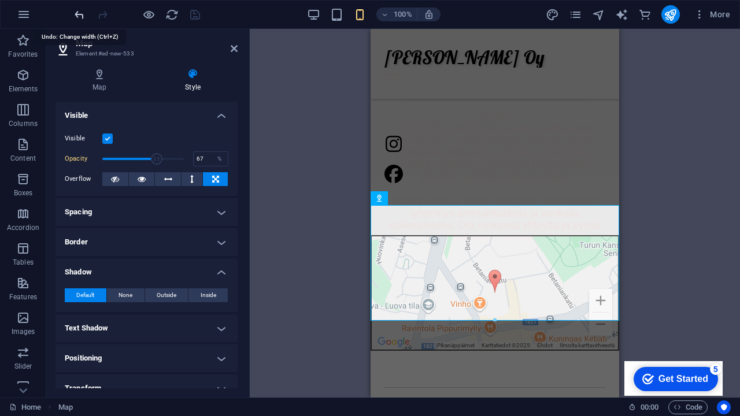
click at [79, 17] on icon "undo" at bounding box center [79, 14] width 13 height 13
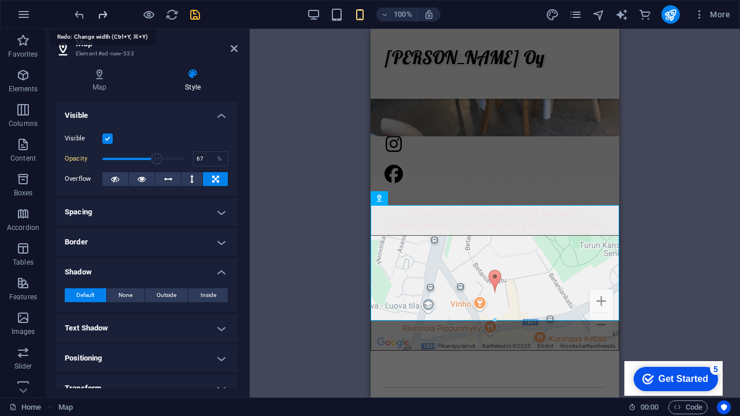
click at [99, 16] on icon "redo" at bounding box center [102, 14] width 13 height 13
click at [232, 51] on icon at bounding box center [234, 48] width 7 height 9
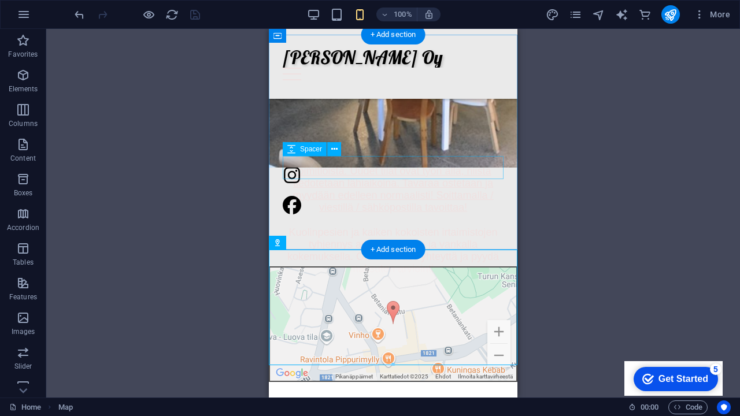
scroll to position [260, 0]
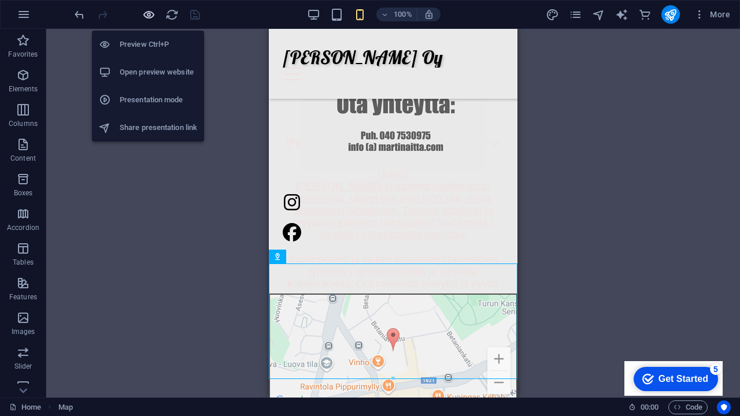
click at [145, 16] on icon "button" at bounding box center [148, 14] width 13 height 13
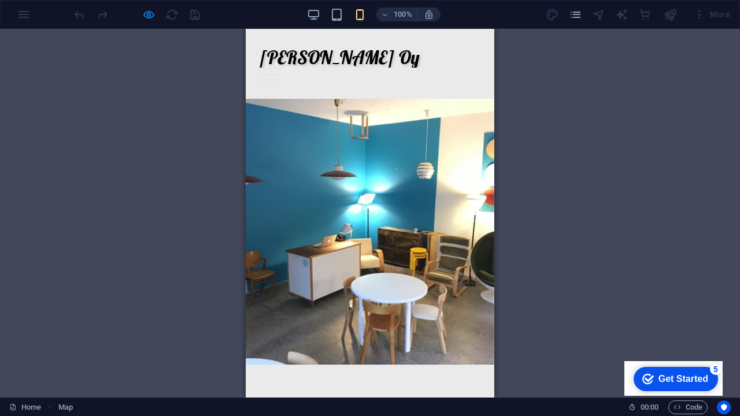
scroll to position [0, 0]
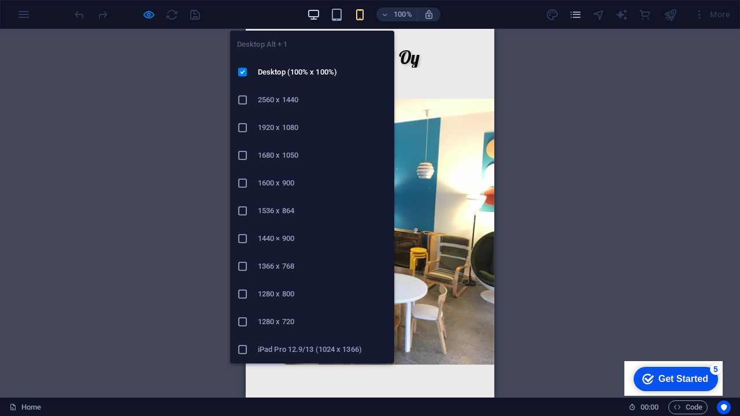
click at [315, 11] on icon "button" at bounding box center [313, 14] width 13 height 13
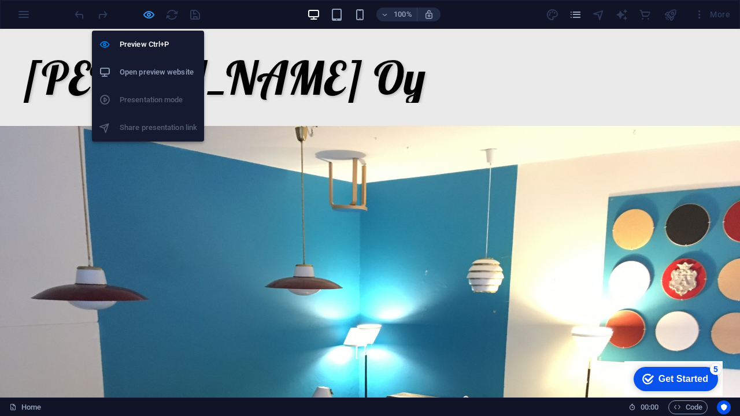
click at [151, 14] on icon "button" at bounding box center [148, 14] width 13 height 13
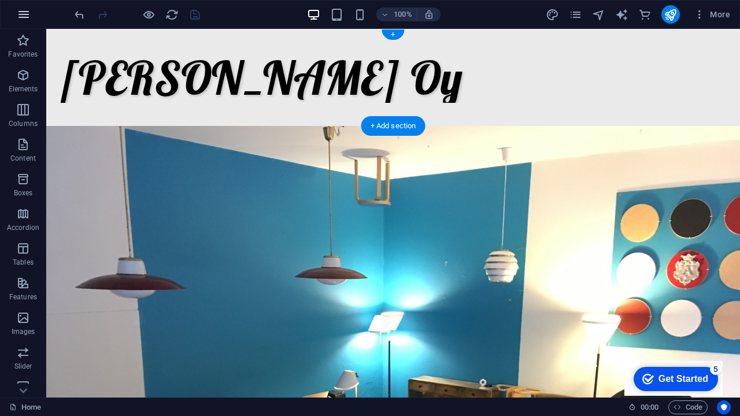
click at [25, 20] on icon "button" at bounding box center [24, 15] width 14 height 14
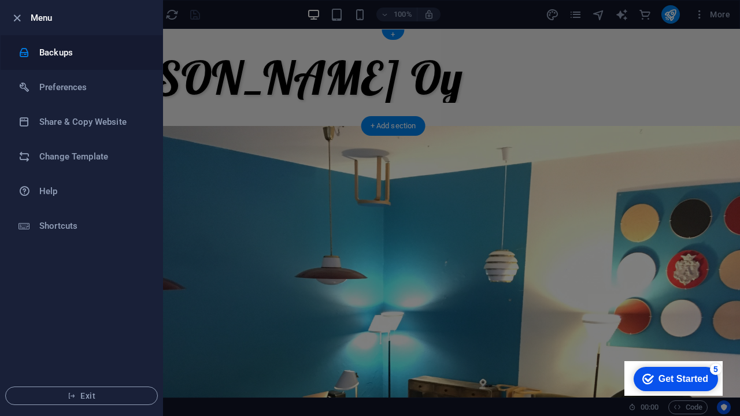
click at [43, 58] on h6 "Backups" at bounding box center [92, 53] width 107 height 14
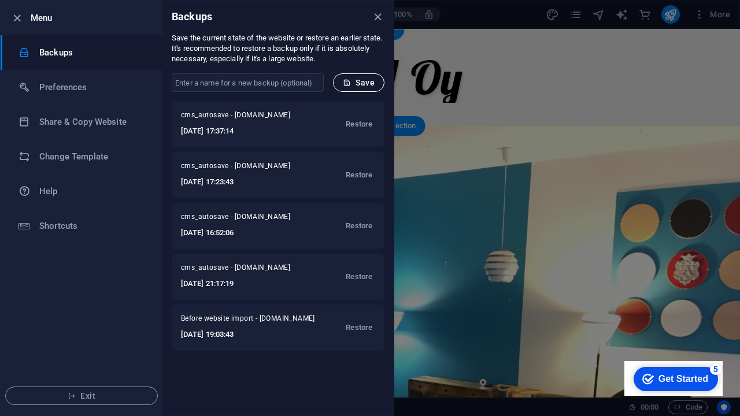
click at [355, 83] on span "Save" at bounding box center [359, 82] width 32 height 9
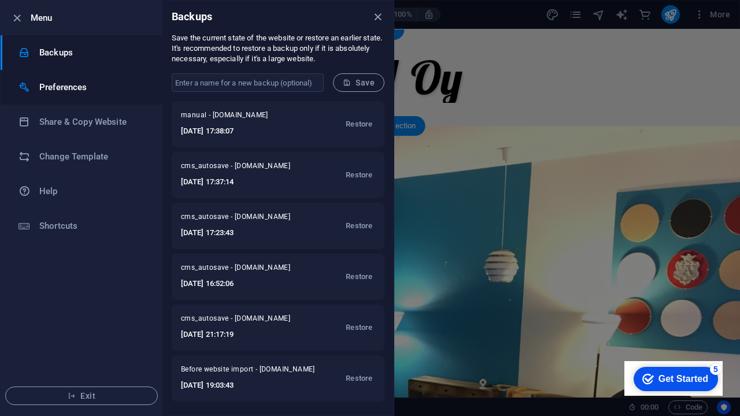
click at [49, 92] on h6 "Preferences" at bounding box center [92, 87] width 107 height 14
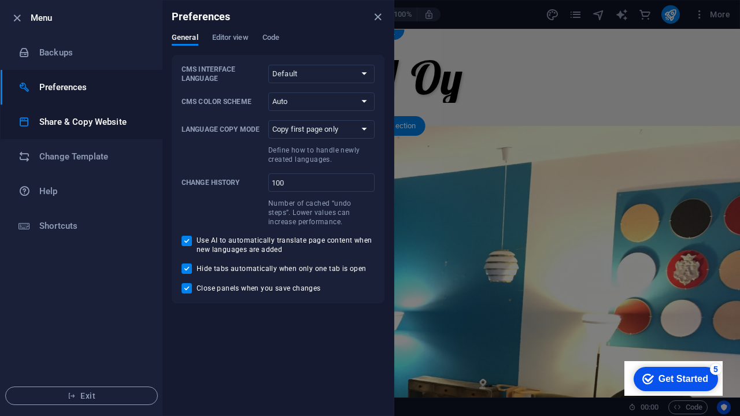
click at [54, 120] on h6 "Share & Copy Website" at bounding box center [92, 122] width 107 height 14
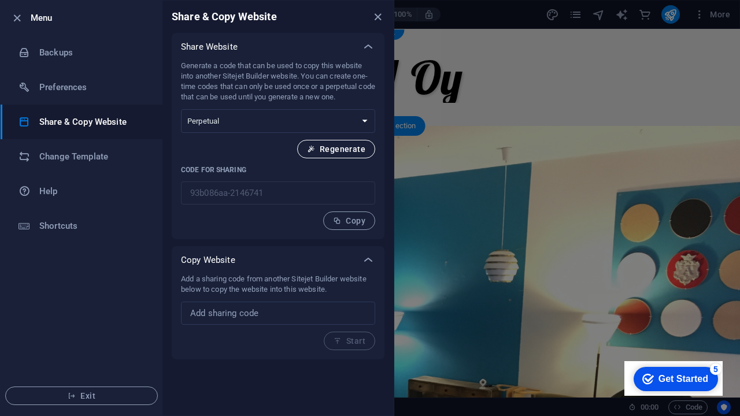
click at [338, 147] on span "Regenerate" at bounding box center [336, 149] width 58 height 9
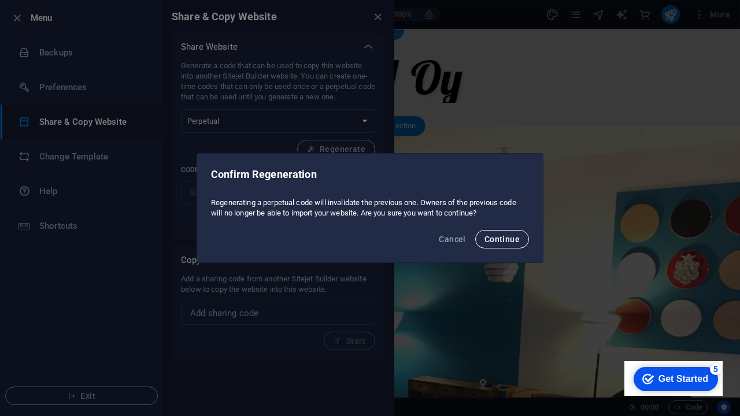
click at [505, 242] on span "Continue" at bounding box center [502, 239] width 35 height 9
type input "5802eded-2146741"
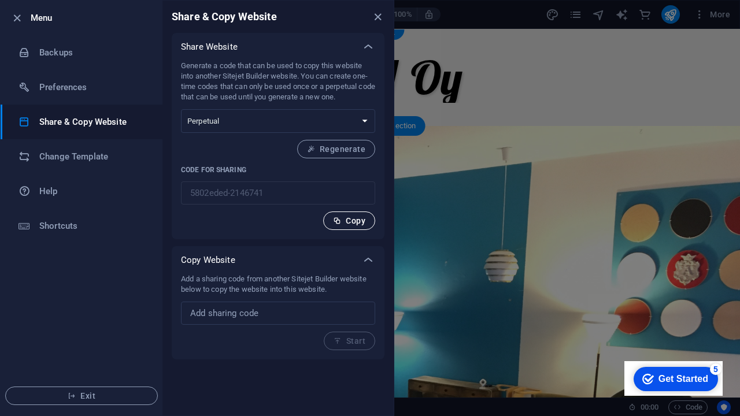
click at [365, 221] on span "Copy" at bounding box center [349, 220] width 32 height 9
click at [14, 22] on icon "button" at bounding box center [16, 18] width 13 height 13
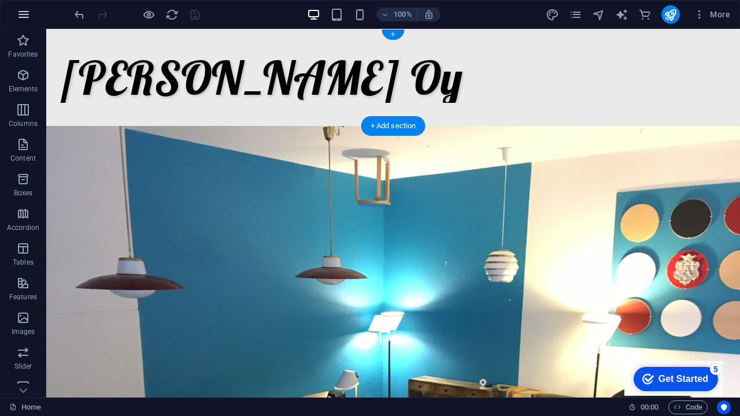
click at [23, 13] on icon "button" at bounding box center [24, 15] width 14 height 14
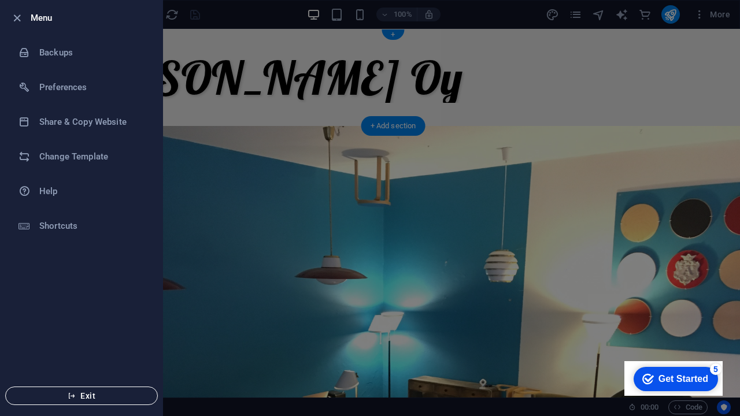
click at [94, 399] on span "Exit" at bounding box center [81, 395] width 133 height 9
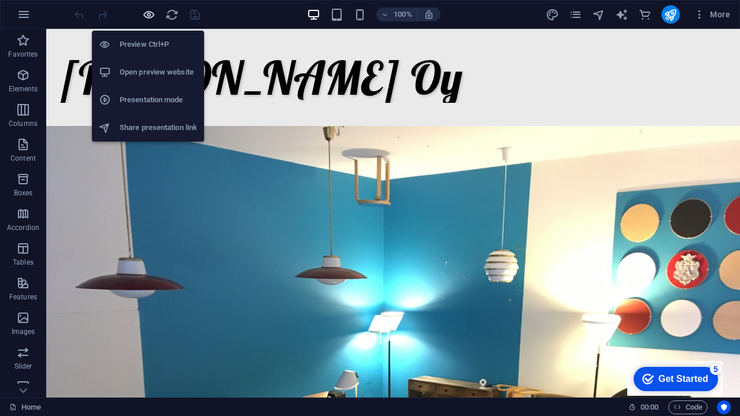
click at [148, 14] on icon "button" at bounding box center [148, 14] width 13 height 13
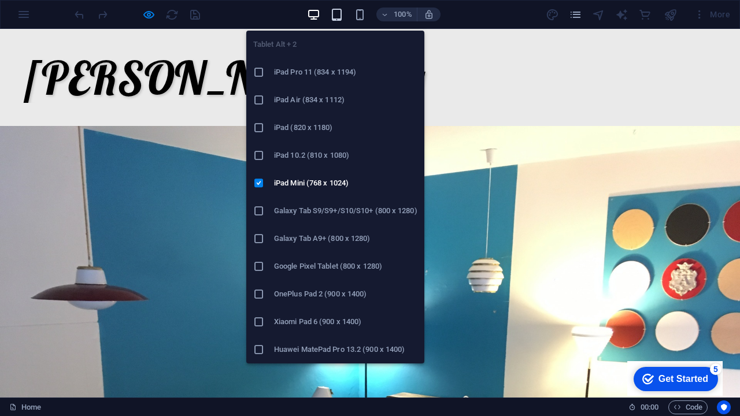
click at [341, 14] on icon "button" at bounding box center [336, 14] width 13 height 13
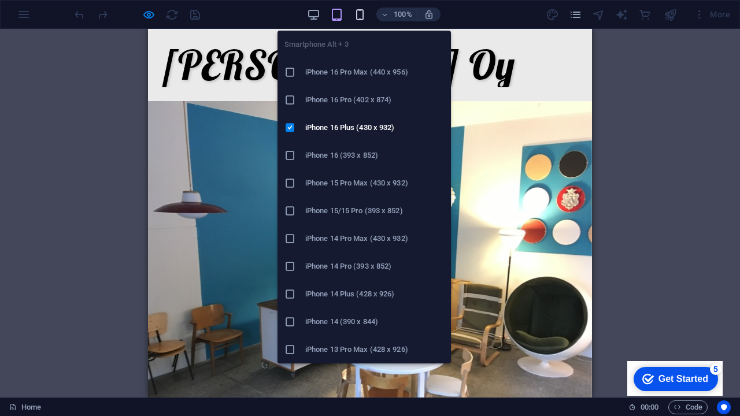
click at [361, 19] on icon "button" at bounding box center [359, 14] width 13 height 13
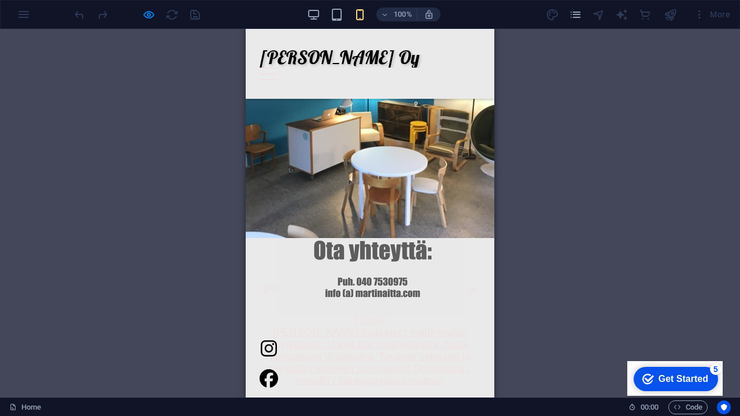
scroll to position [114, 0]
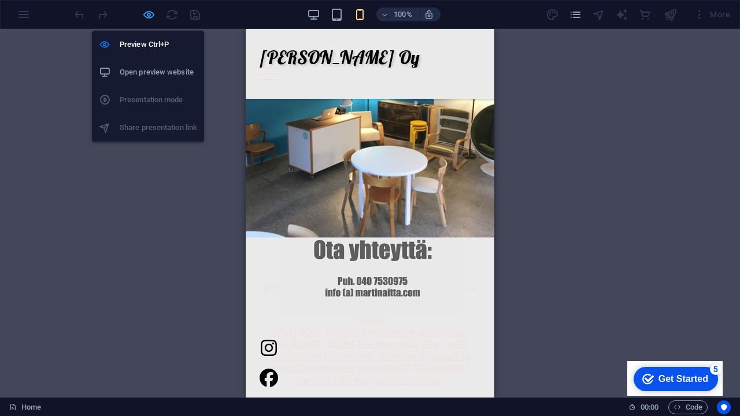
click at [150, 16] on icon "button" at bounding box center [148, 14] width 13 height 13
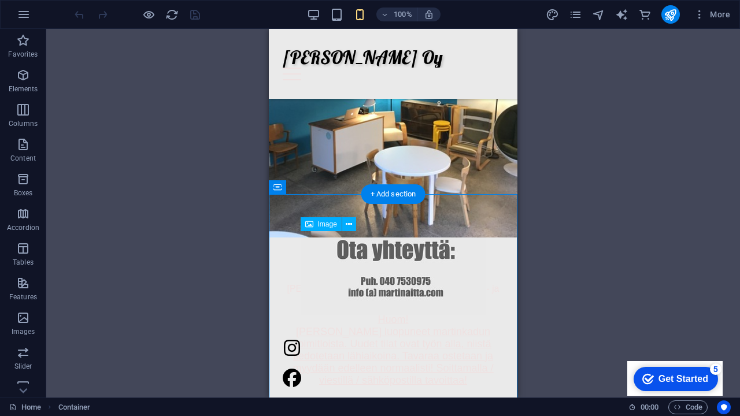
drag, startPoint x: 370, startPoint y: 270, endPoint x: 372, endPoint y: 294, distance: 24.3
click at [372, 294] on figure at bounding box center [393, 273] width 221 height 84
click at [378, 279] on figure at bounding box center [393, 273] width 221 height 84
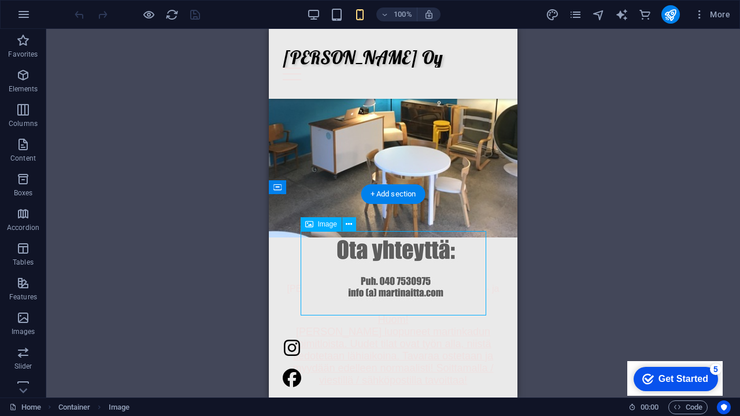
drag, startPoint x: 382, startPoint y: 267, endPoint x: 382, endPoint y: 314, distance: 47.4
click at [382, 314] on figure at bounding box center [393, 273] width 221 height 84
click at [429, 291] on figure at bounding box center [393, 273] width 221 height 84
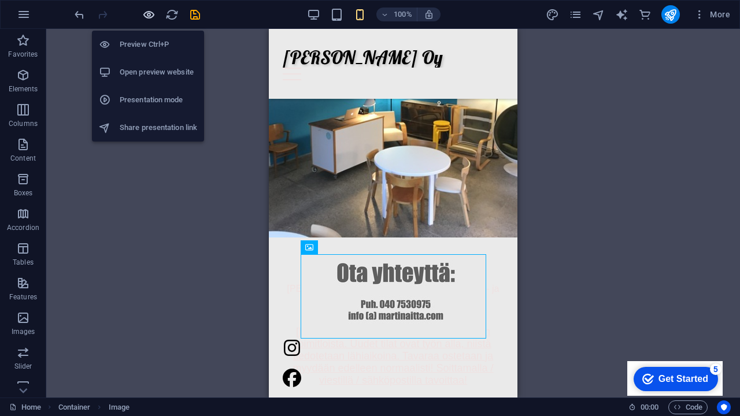
click at [146, 13] on icon "button" at bounding box center [148, 14] width 13 height 13
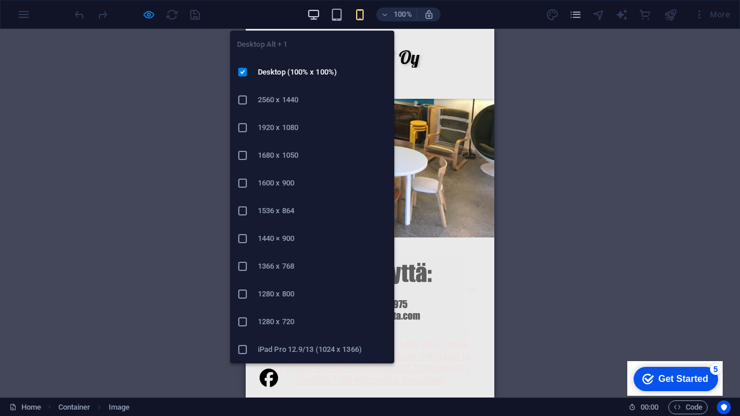
click at [313, 15] on icon "button" at bounding box center [313, 14] width 13 height 13
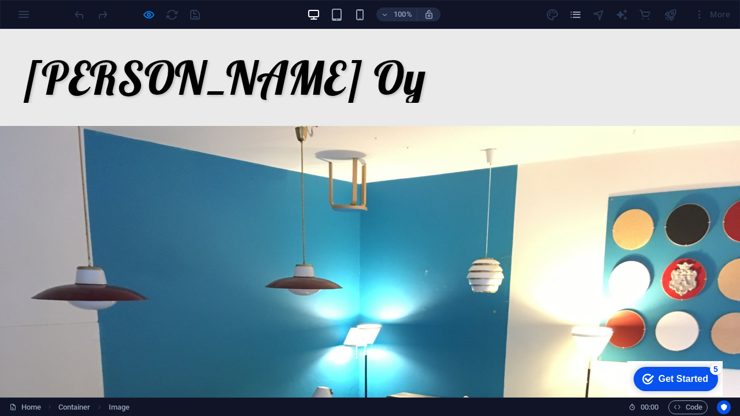
scroll to position [0, 0]
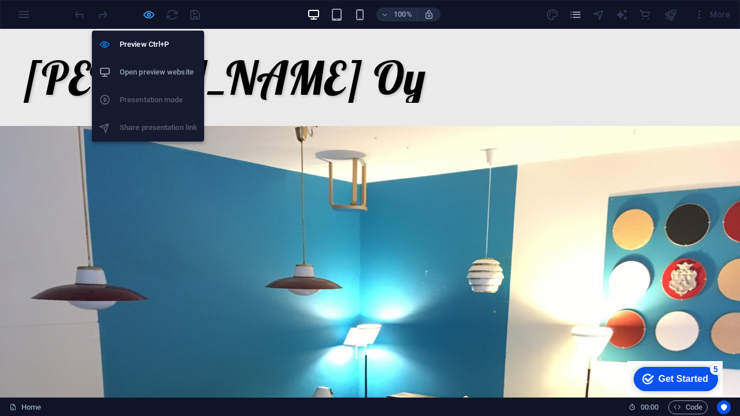
click at [145, 16] on icon "button" at bounding box center [148, 14] width 13 height 13
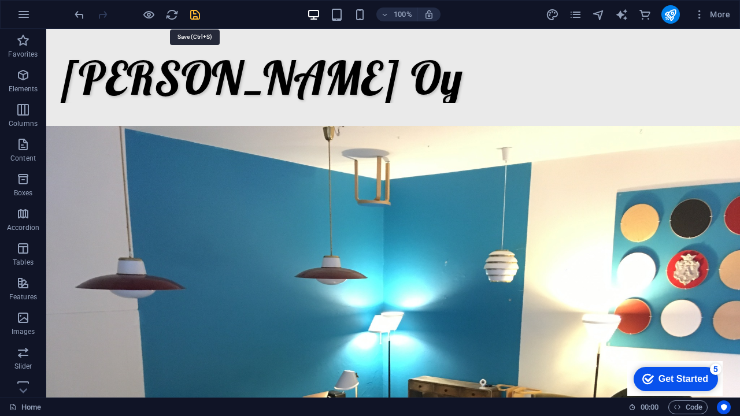
click at [193, 13] on icon "save" at bounding box center [194, 14] width 13 height 13
click at [599, 15] on icon "navigator" at bounding box center [598, 14] width 13 height 13
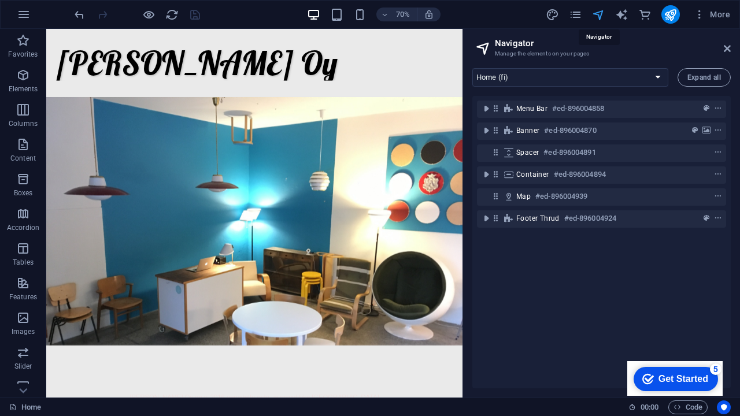
click at [599, 15] on icon "navigator" at bounding box center [598, 14] width 13 height 13
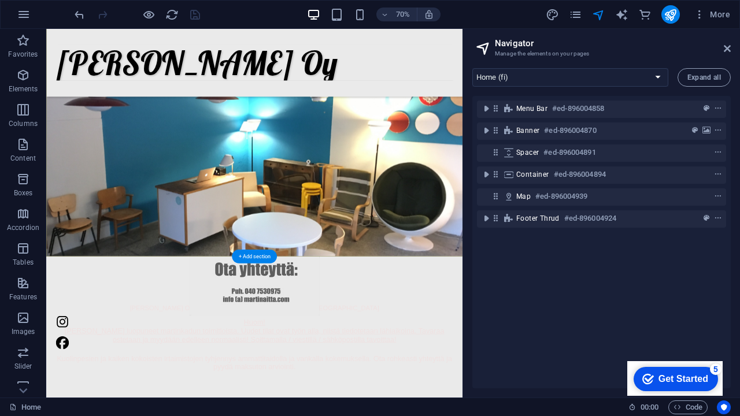
scroll to position [134, 0]
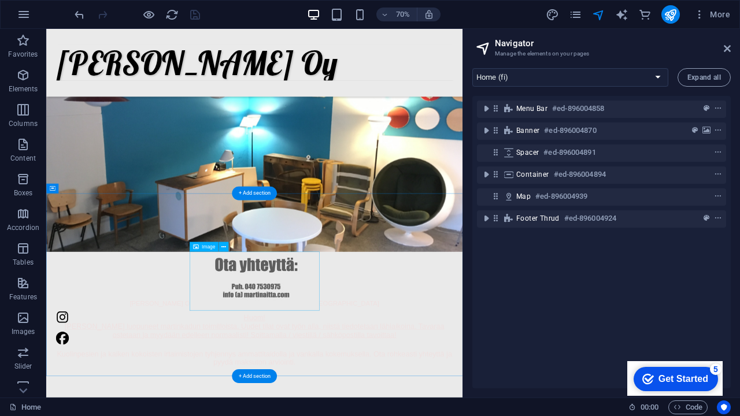
click at [353, 390] on figure at bounding box center [343, 389] width 567 height 84
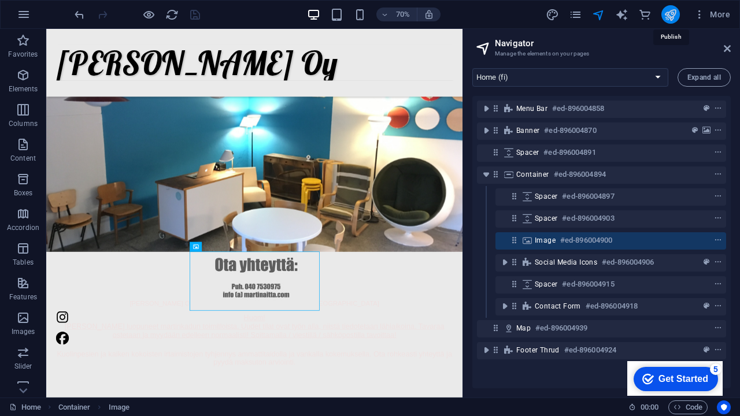
click at [670, 13] on icon "publish" at bounding box center [670, 14] width 13 height 13
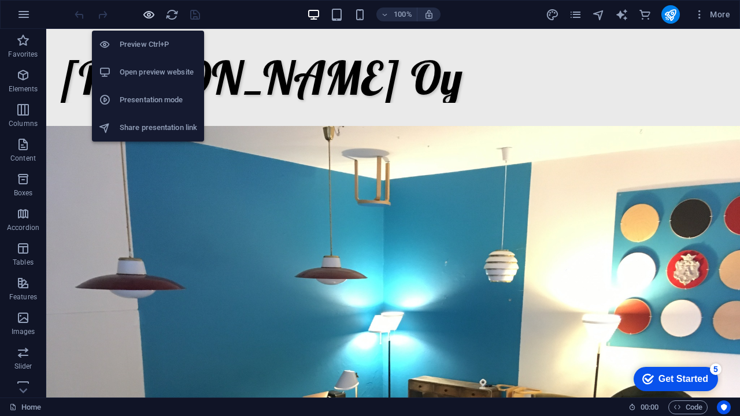
click at [145, 16] on icon "button" at bounding box center [148, 14] width 13 height 13
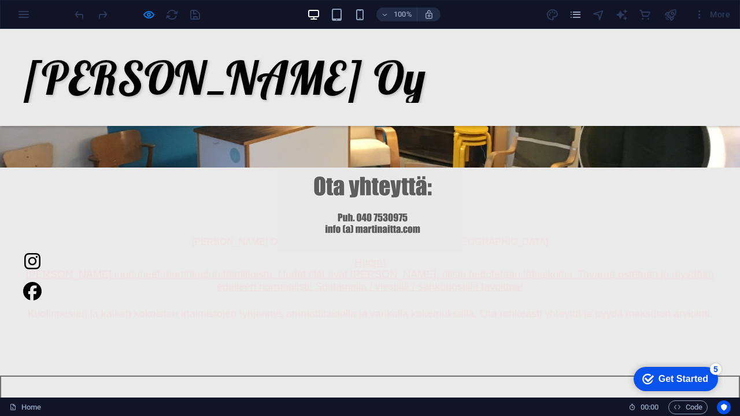
scroll to position [382, 0]
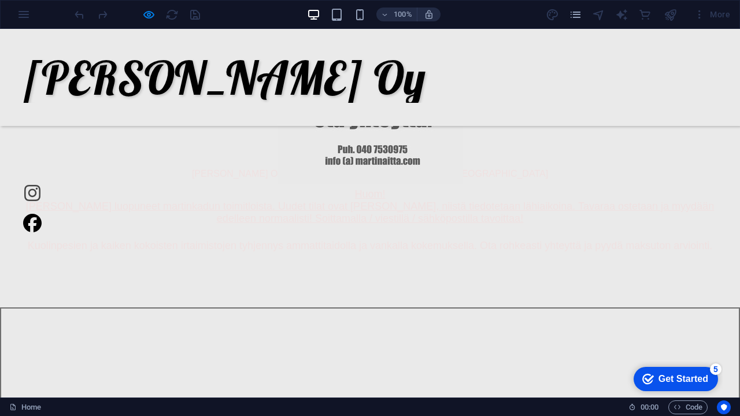
click at [42, 193] on icon at bounding box center [32, 193] width 19 height 19
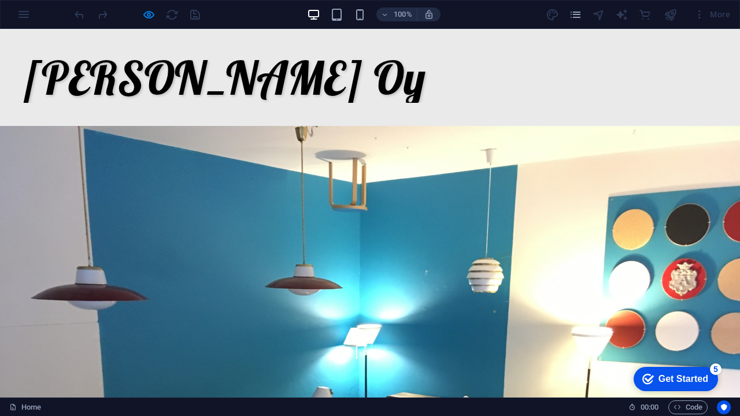
scroll to position [0, 0]
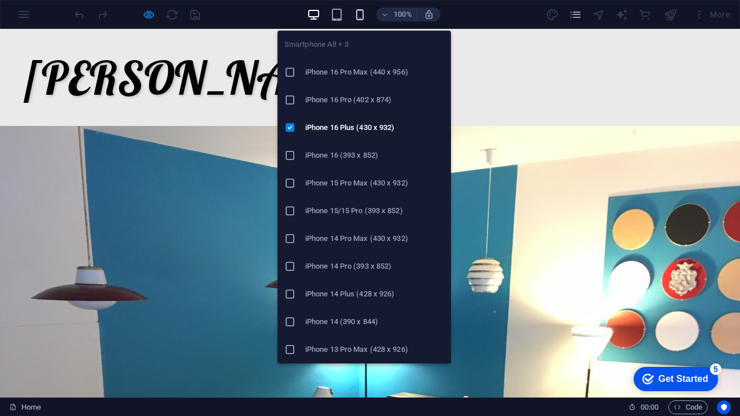
click at [363, 17] on icon "button" at bounding box center [359, 14] width 13 height 13
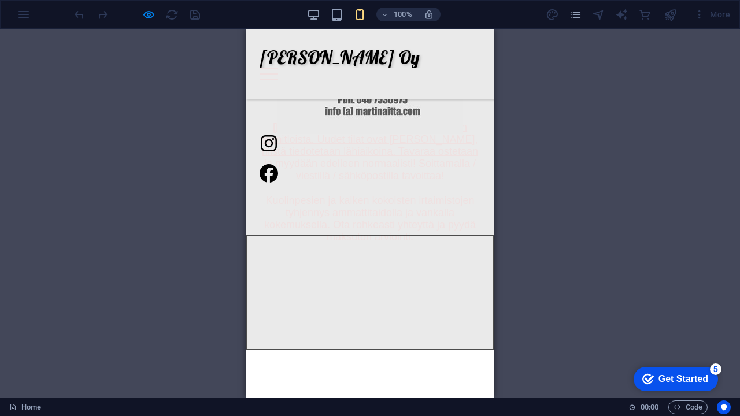
scroll to position [319, 0]
click at [278, 68] on div at bounding box center [269, 74] width 19 height 13
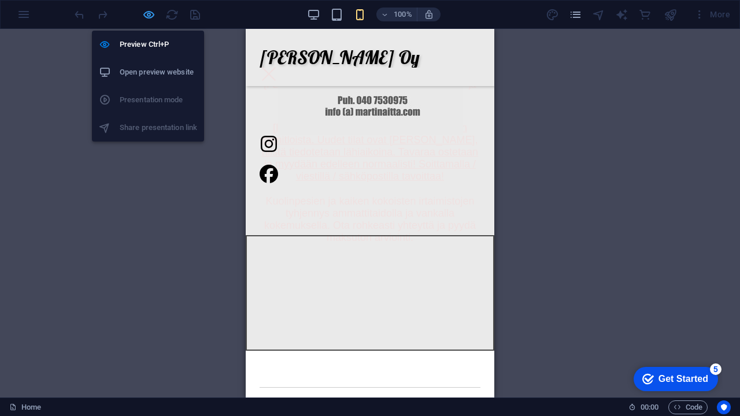
click at [150, 19] on icon "button" at bounding box center [148, 14] width 13 height 13
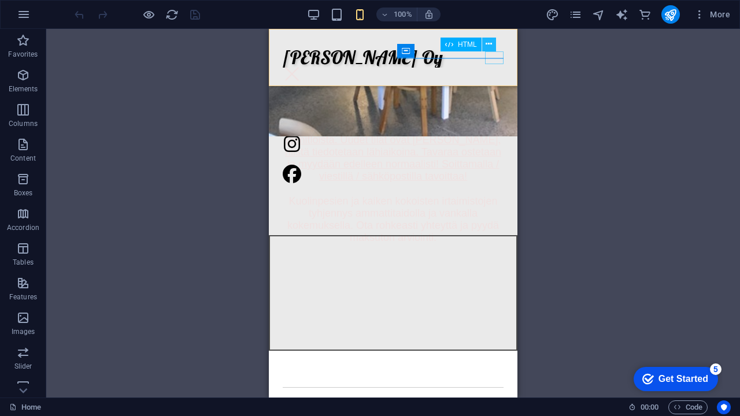
click at [490, 45] on icon at bounding box center [489, 44] width 6 height 12
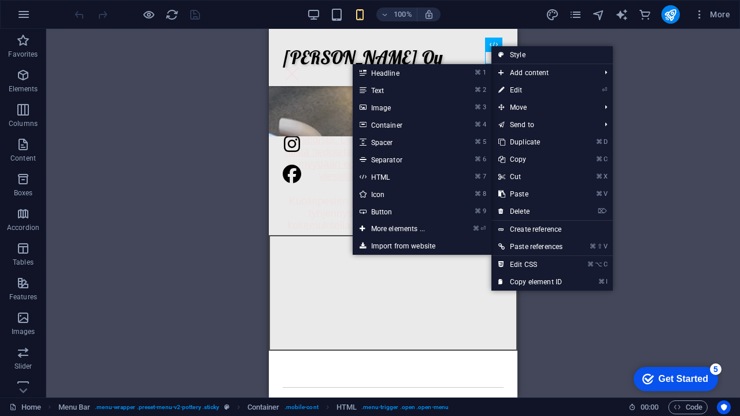
click at [667, 76] on div "Drag here to replace the existing content. Press “Ctrl” if you want to create a…" at bounding box center [393, 213] width 694 height 369
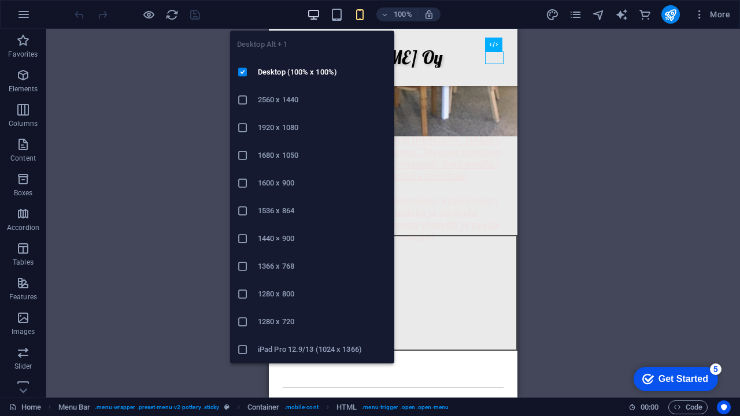
click at [312, 15] on icon "button" at bounding box center [313, 14] width 13 height 13
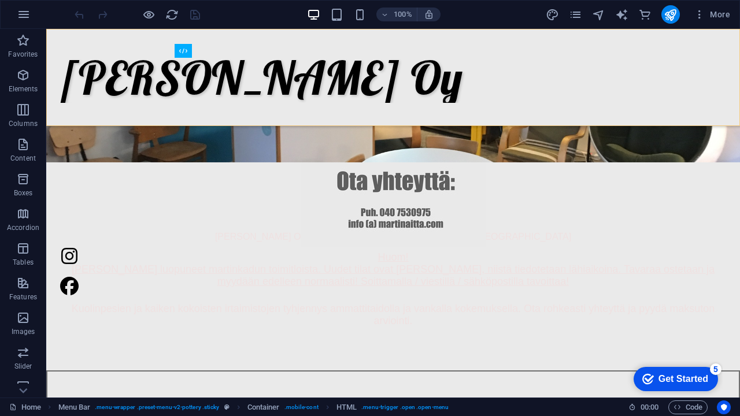
scroll to position [296, 0]
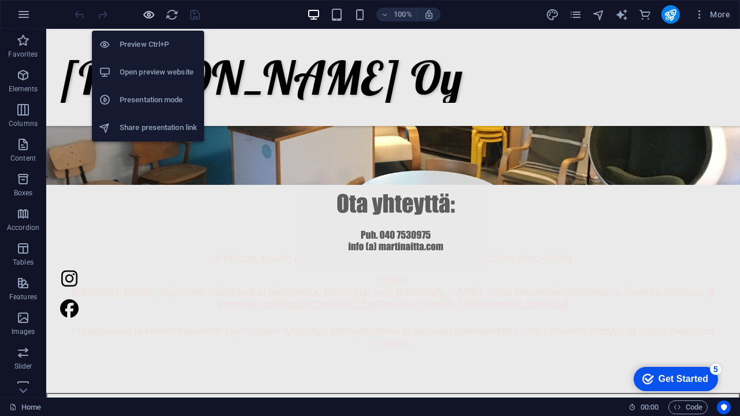
click at [144, 16] on icon "button" at bounding box center [148, 14] width 13 height 13
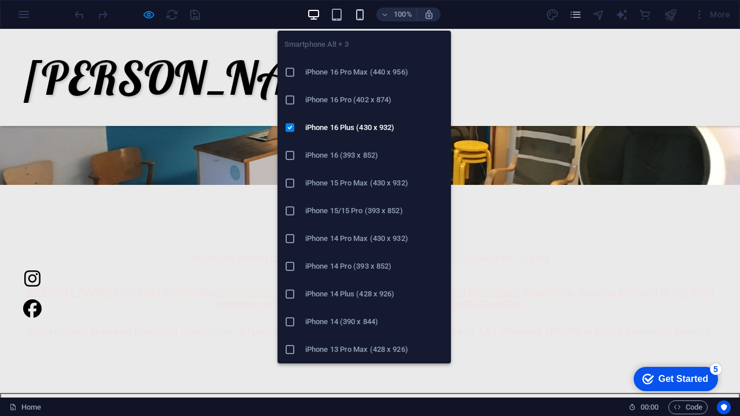
click at [361, 17] on icon "button" at bounding box center [359, 14] width 13 height 13
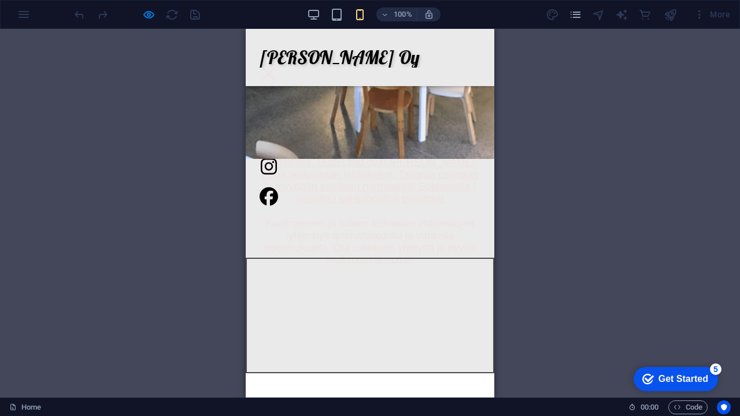
click at [278, 68] on div at bounding box center [269, 74] width 19 height 13
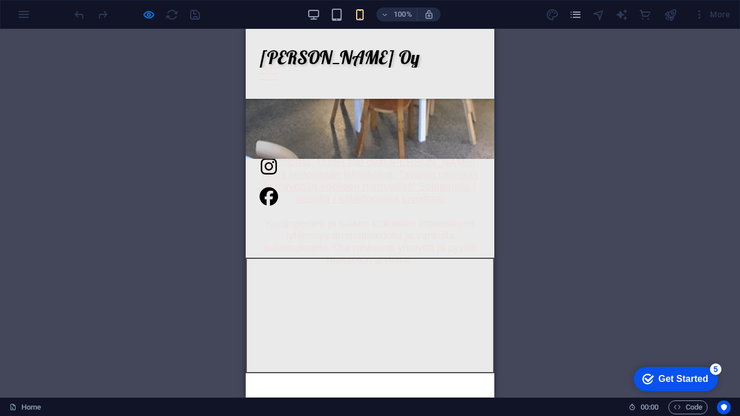
click at [278, 68] on div at bounding box center [269, 74] width 19 height 13
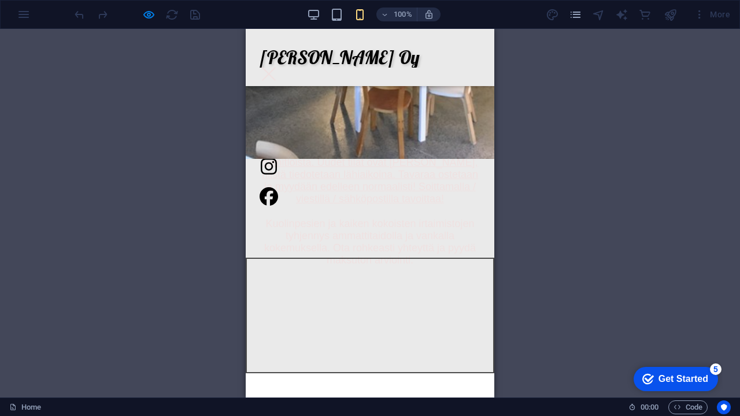
click at [278, 68] on div at bounding box center [269, 74] width 19 height 13
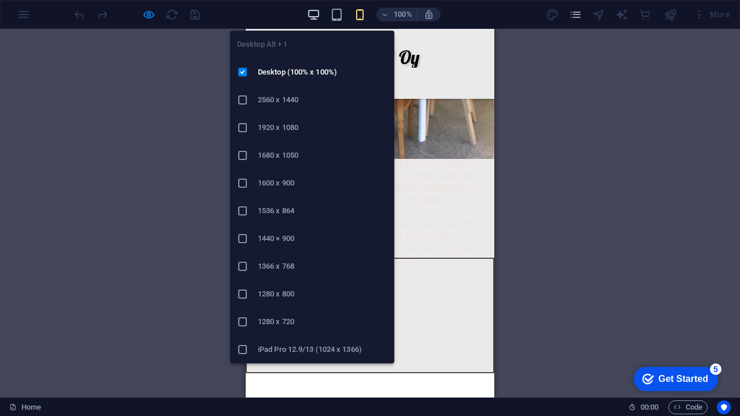
click at [317, 12] on icon "button" at bounding box center [313, 14] width 13 height 13
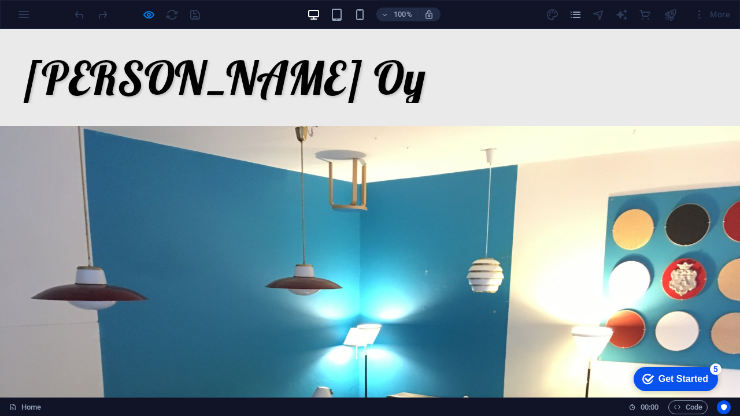
scroll to position [0, 0]
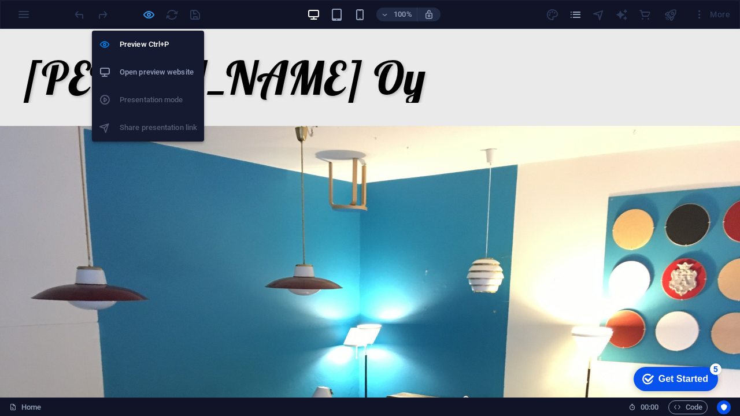
click at [151, 17] on icon "button" at bounding box center [148, 14] width 13 height 13
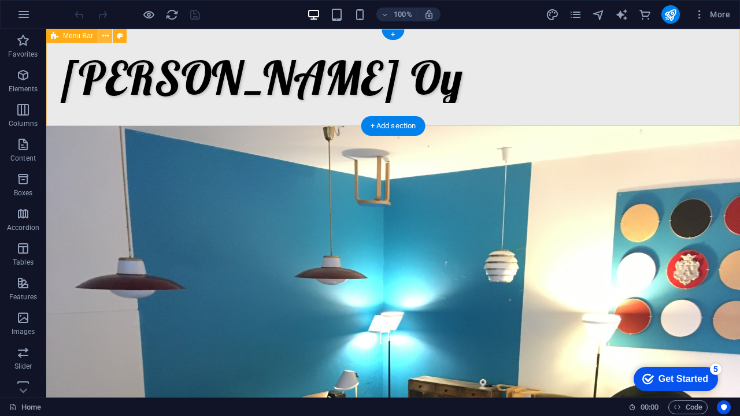
click at [108, 36] on icon at bounding box center [105, 36] width 6 height 12
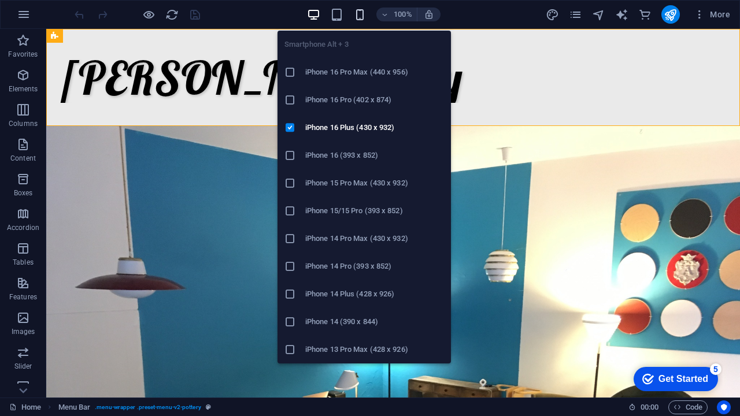
click at [363, 13] on icon "button" at bounding box center [359, 14] width 13 height 13
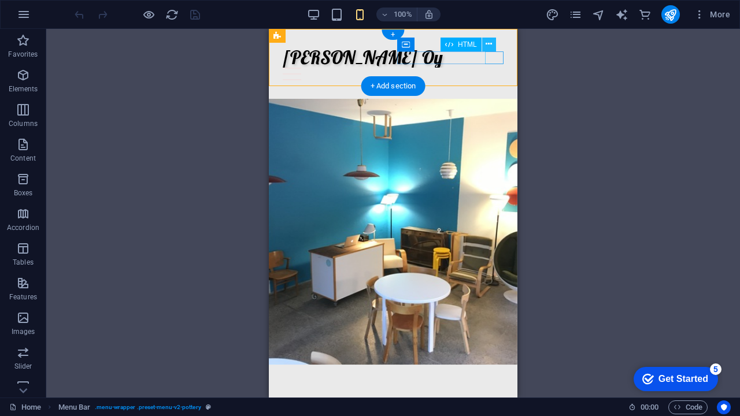
click at [490, 43] on icon at bounding box center [489, 44] width 6 height 12
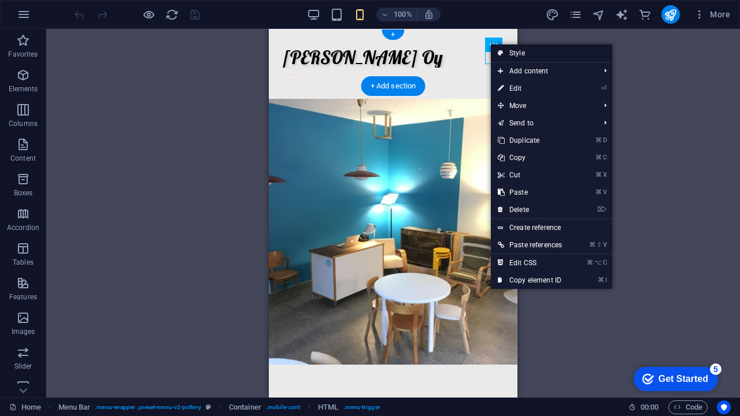
click at [506, 54] on link "Style" at bounding box center [551, 53] width 121 height 17
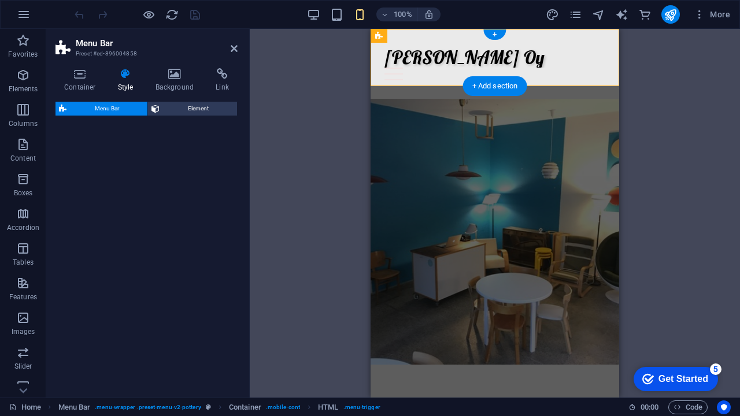
select select "rem"
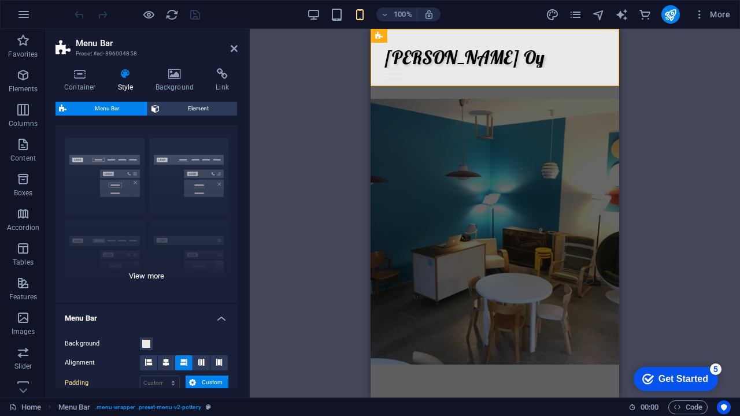
scroll to position [25, 0]
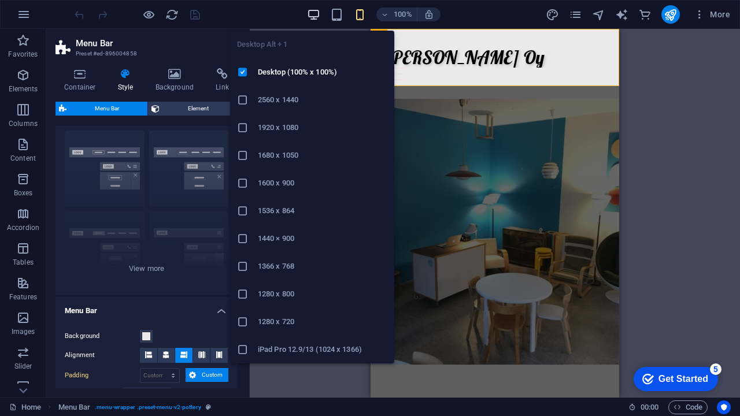
click at [317, 13] on icon "button" at bounding box center [313, 14] width 13 height 13
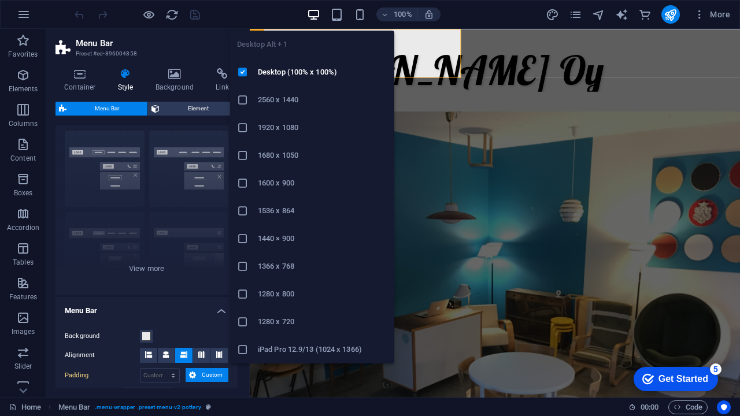
type input "2.5"
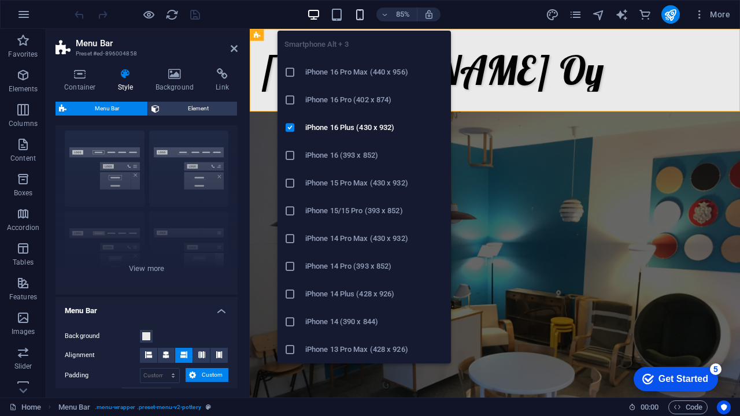
click at [359, 12] on icon "button" at bounding box center [359, 14] width 13 height 13
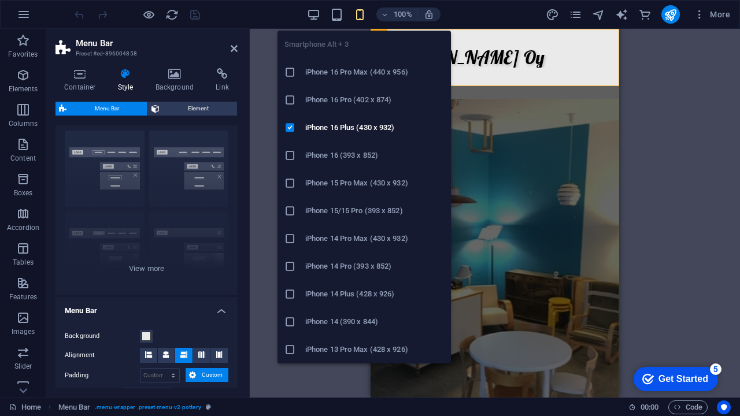
type input "2"
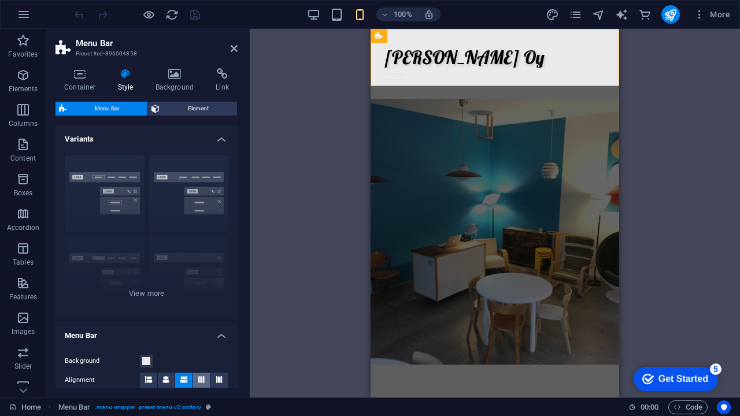
scroll to position [0, 0]
click at [151, 295] on div "Border Centered Default Fixed Loki Trigger Wide XXL" at bounding box center [147, 232] width 182 height 173
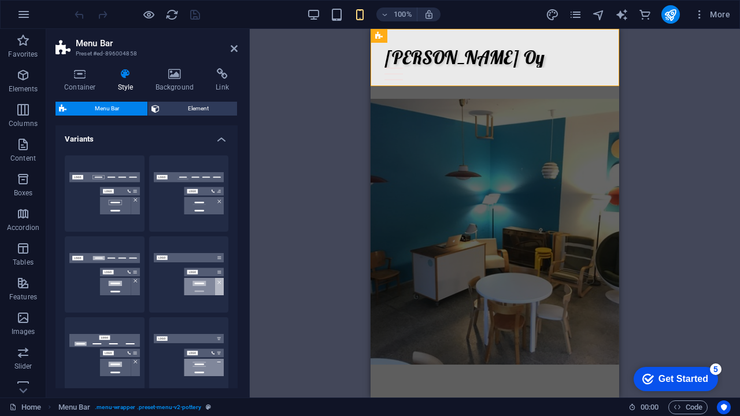
click at [214, 140] on h4 "Variants" at bounding box center [147, 135] width 182 height 21
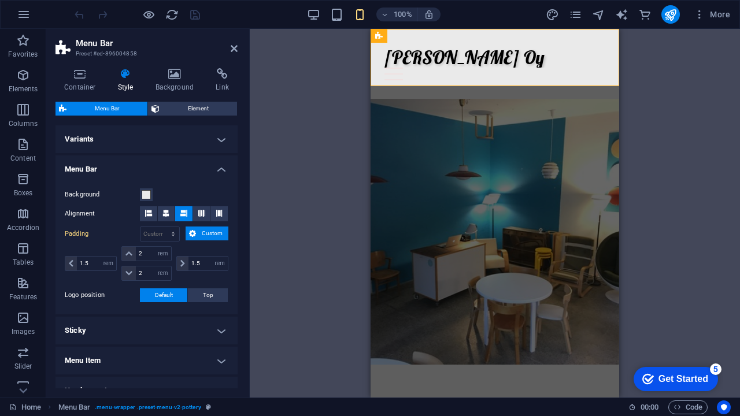
click at [221, 169] on h4 "Menu Bar" at bounding box center [147, 166] width 182 height 21
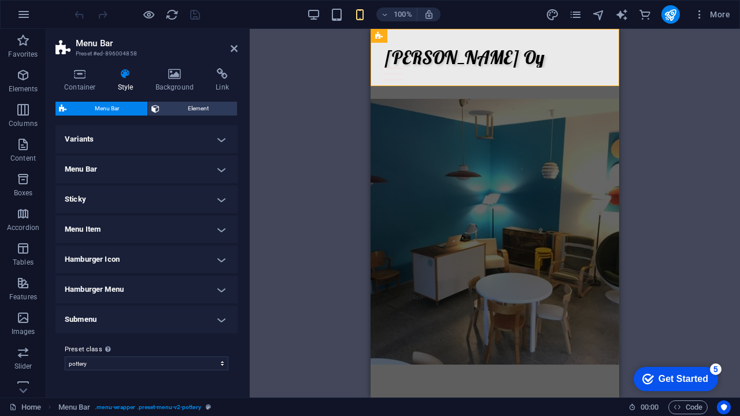
click at [221, 169] on h4 "Menu Bar" at bounding box center [147, 170] width 182 height 28
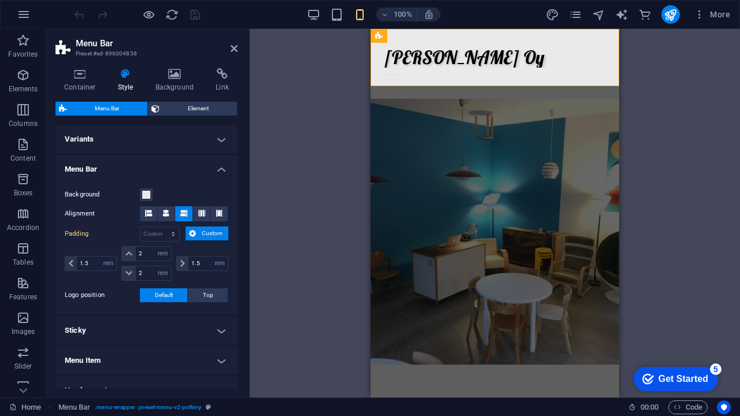
click at [218, 142] on h4 "Variants" at bounding box center [147, 139] width 182 height 28
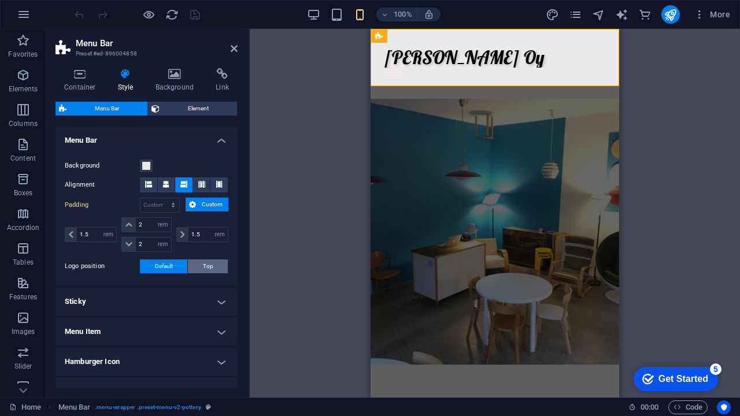
scroll to position [360, 0]
click at [216, 304] on h4 "Sticky" at bounding box center [147, 301] width 182 height 28
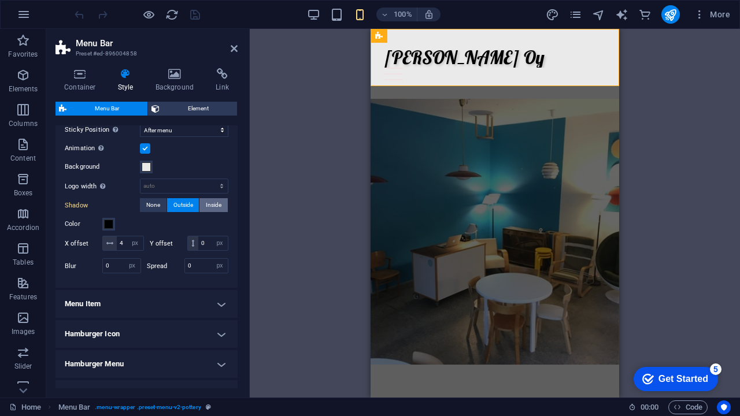
scroll to position [571, 0]
click at [216, 304] on h4 "Menu Item" at bounding box center [147, 304] width 182 height 28
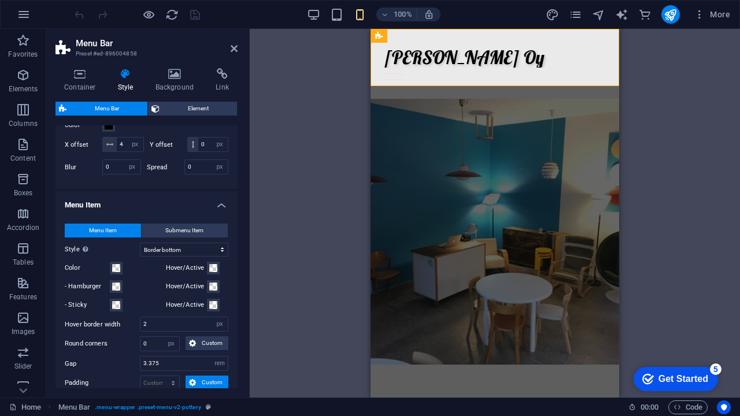
scroll to position [671, 0]
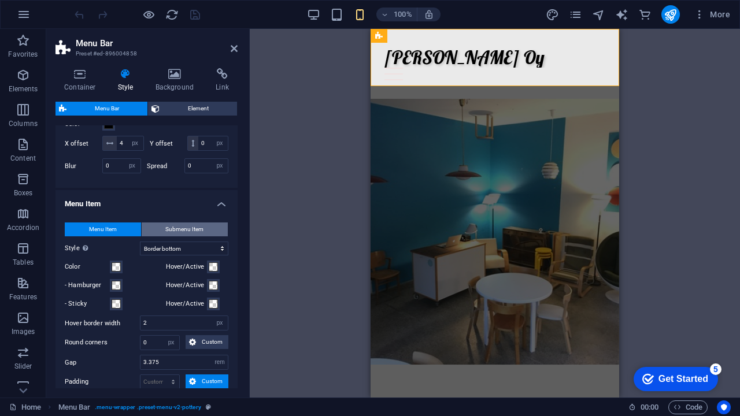
click at [202, 231] on button "Submenu Item" at bounding box center [185, 230] width 87 height 14
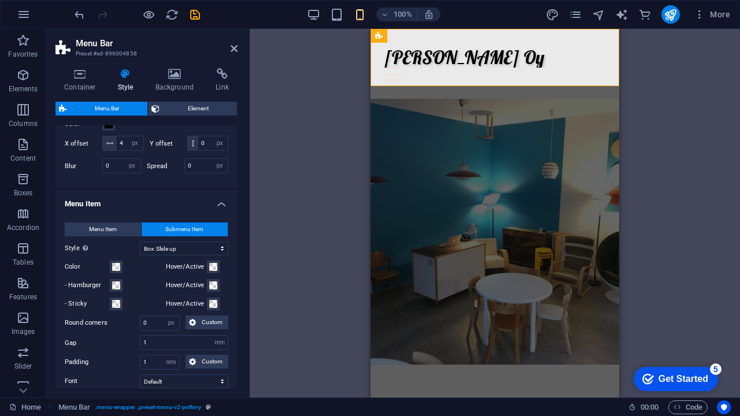
select select
click at [121, 226] on button "Menu Item" at bounding box center [103, 230] width 76 height 14
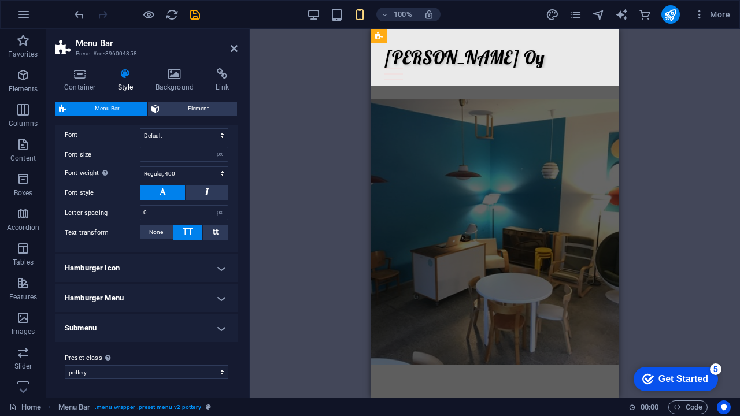
scroll to position [978, 0]
click at [123, 264] on h4 "Hamburger Icon" at bounding box center [147, 269] width 182 height 28
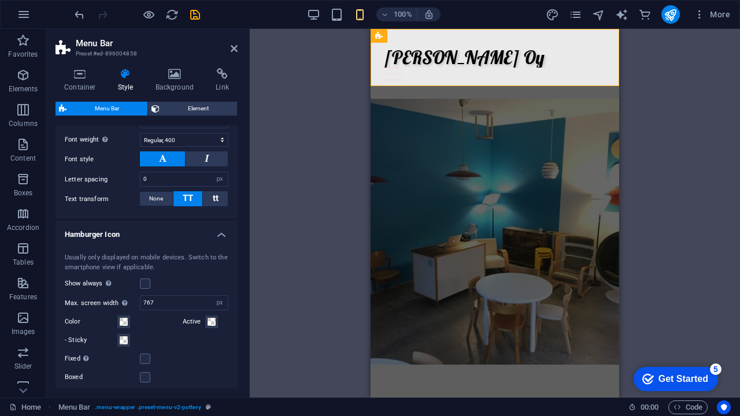
scroll to position [1014, 0]
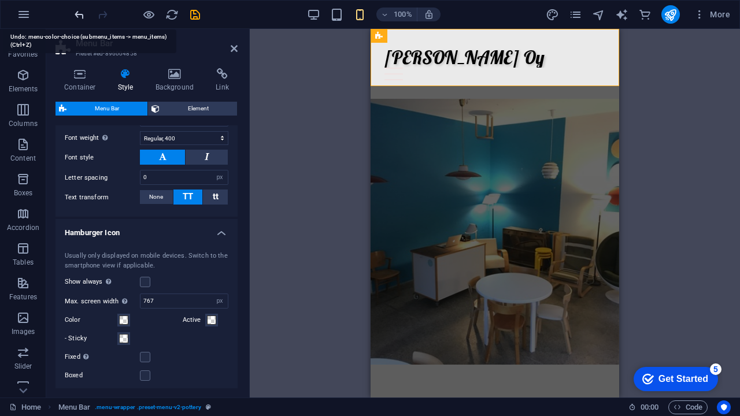
click at [82, 14] on icon "undo" at bounding box center [79, 14] width 13 height 13
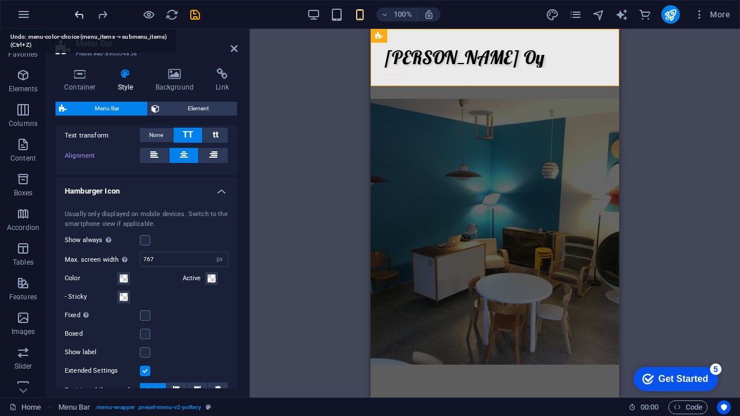
select select
click at [82, 14] on icon "undo" at bounding box center [79, 14] width 13 height 13
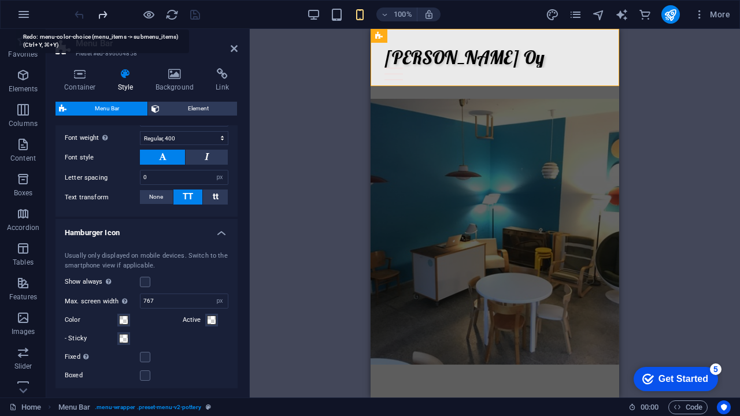
click at [102, 16] on icon "redo" at bounding box center [102, 14] width 13 height 13
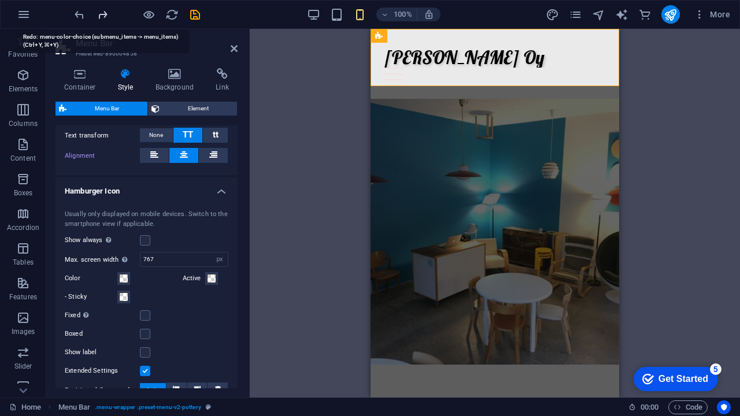
select select
click at [86, 14] on icon "undo" at bounding box center [79, 14] width 13 height 13
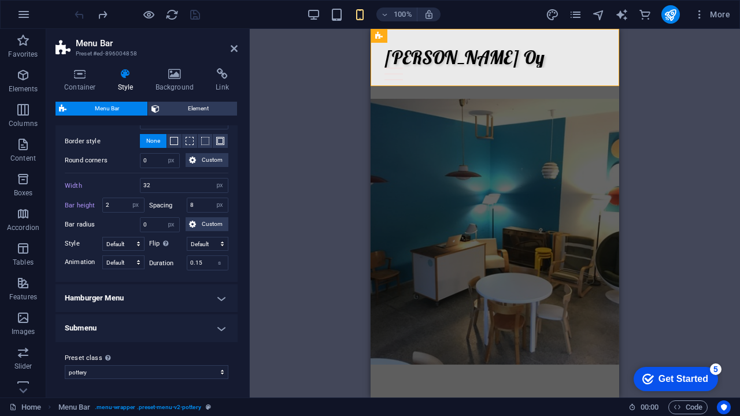
scroll to position [1343, 0]
click at [114, 299] on h4 "Hamburger Menu" at bounding box center [147, 300] width 182 height 28
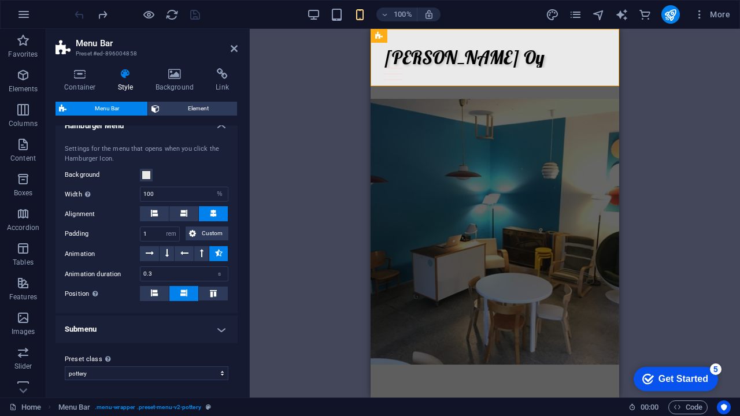
scroll to position [1516, 0]
click at [119, 332] on h4 "Submenu" at bounding box center [147, 330] width 182 height 28
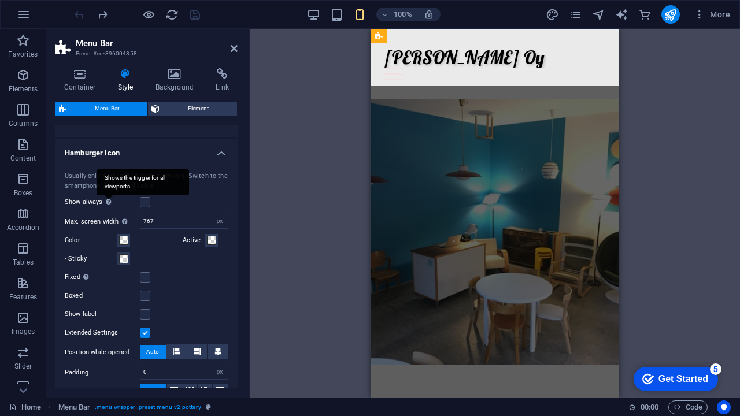
scroll to position [1092, 0]
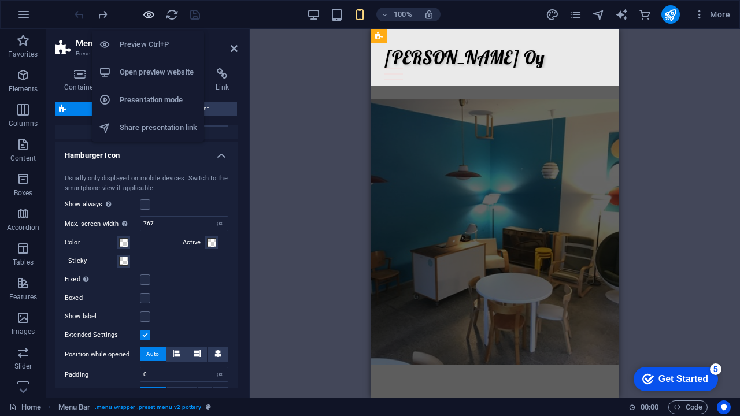
click at [145, 18] on icon "button" at bounding box center [148, 14] width 13 height 13
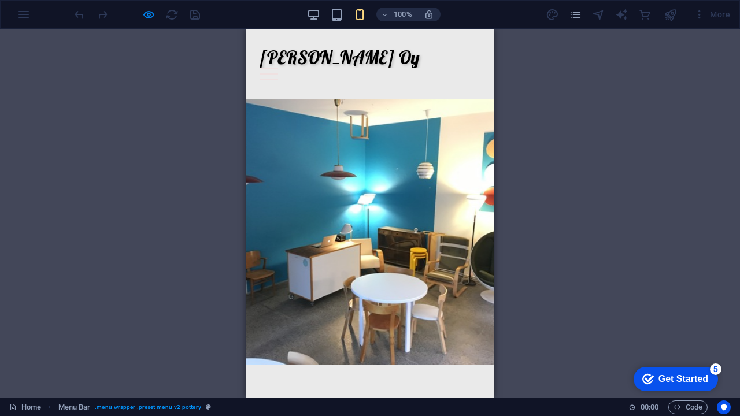
scroll to position [0, 0]
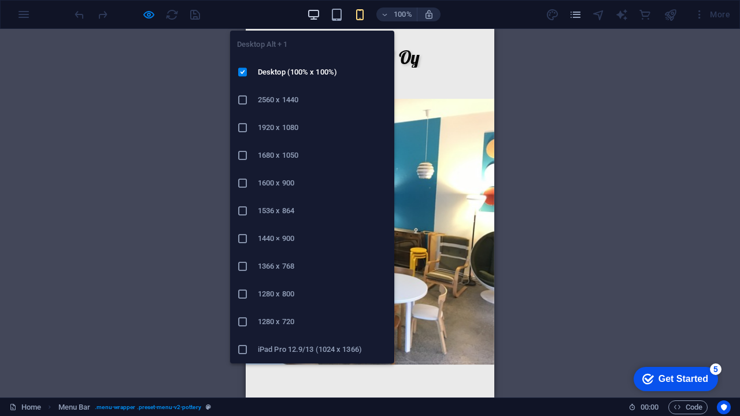
click at [315, 13] on icon "button" at bounding box center [313, 14] width 13 height 13
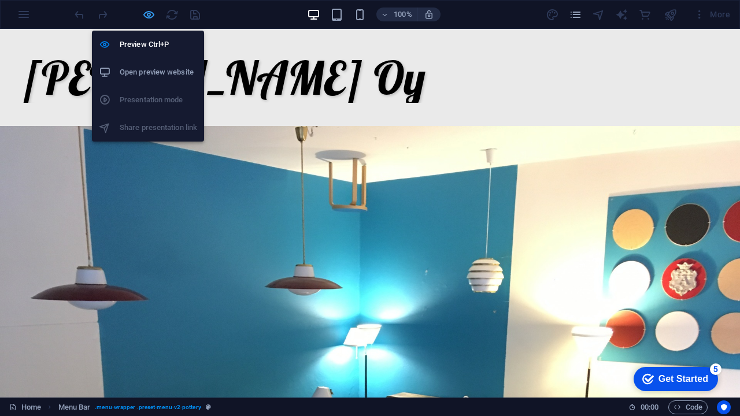
click at [148, 15] on icon "button" at bounding box center [148, 14] width 13 height 13
select select "rem"
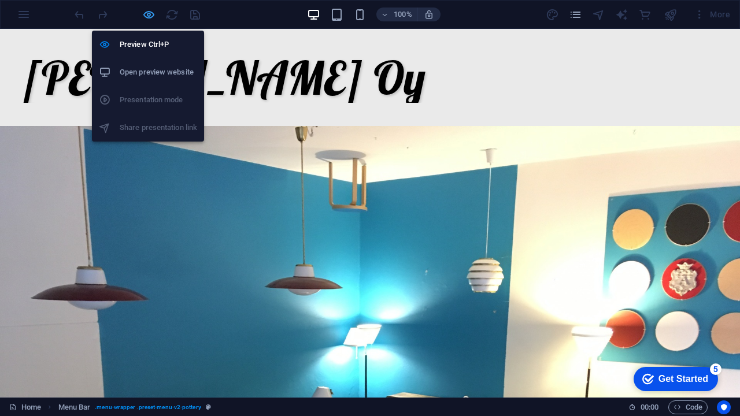
select select "sticky_menu"
select select "px"
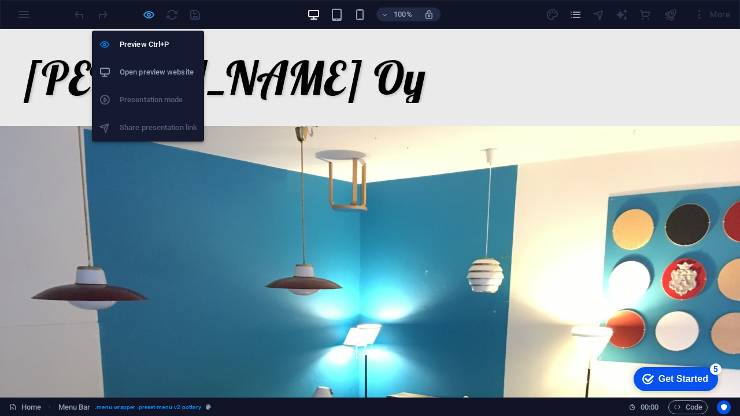
select select "hover_border_bottom"
select select "px"
select select "rem"
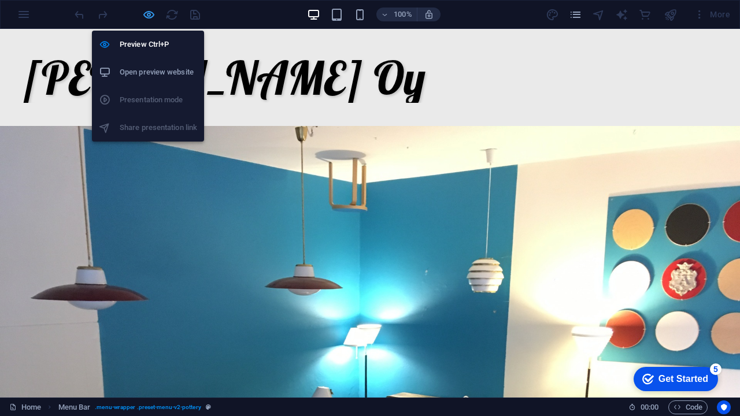
select select "rem"
select select "px"
select select "400"
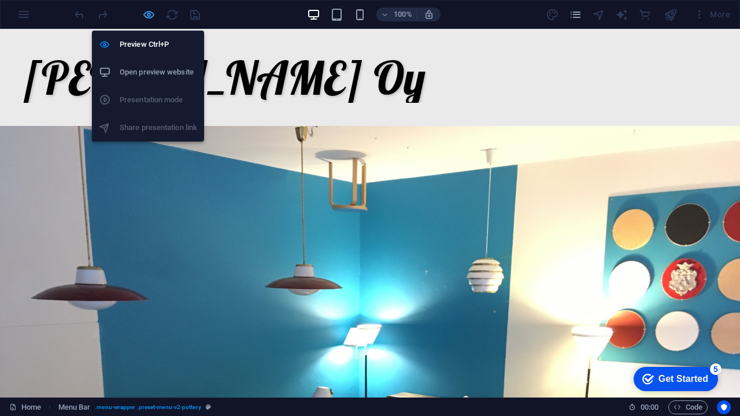
select select "px"
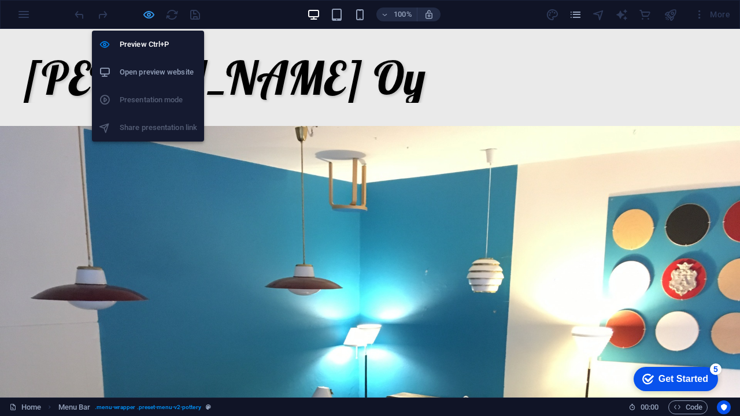
select select "px"
select select "%"
select select "rem"
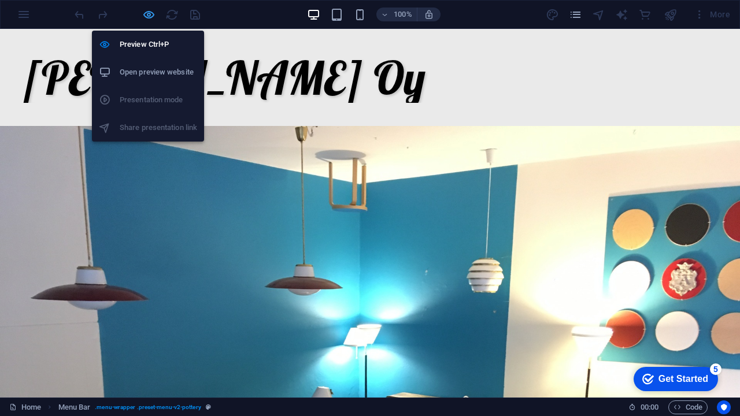
select select "rem"
select select "px"
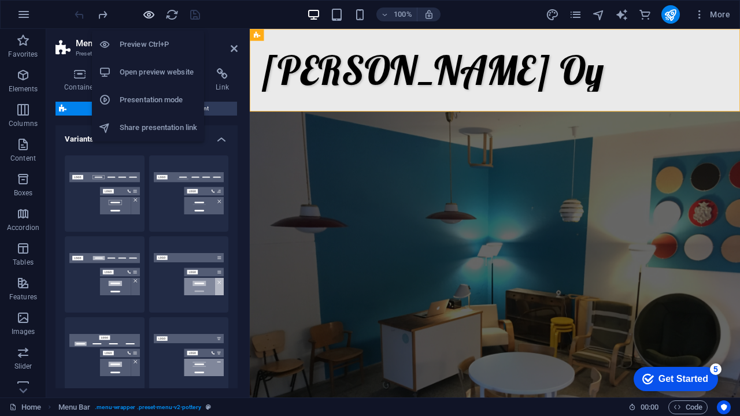
type input "2.5"
type input "2"
type input "30"
type input "3"
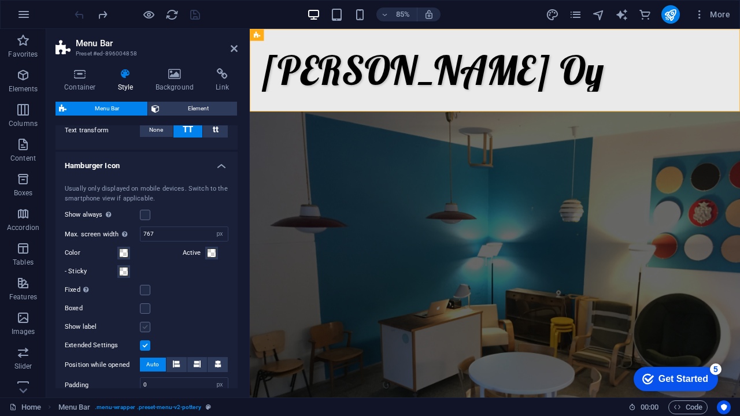
scroll to position [1047, 0]
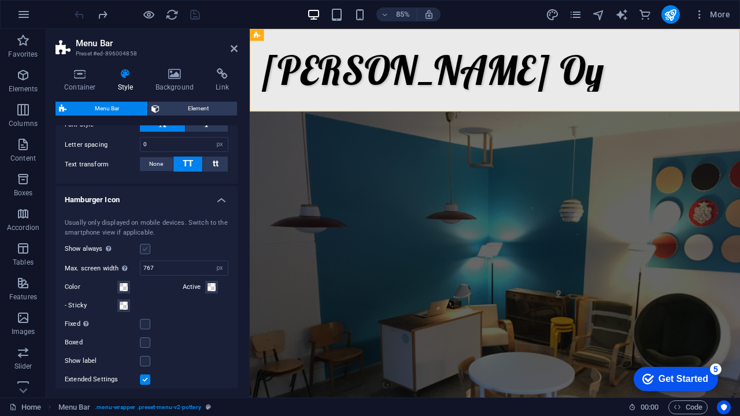
click at [146, 247] on label at bounding box center [145, 249] width 10 height 10
click at [0, 0] on input "Show always Shows the trigger for all viewports." at bounding box center [0, 0] width 0 height 0
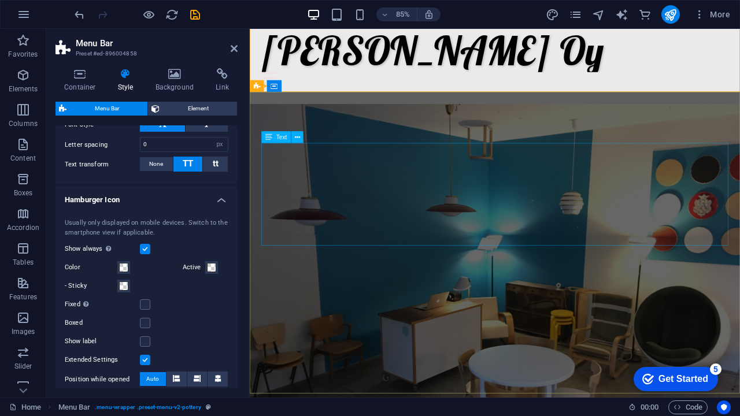
scroll to position [0, 0]
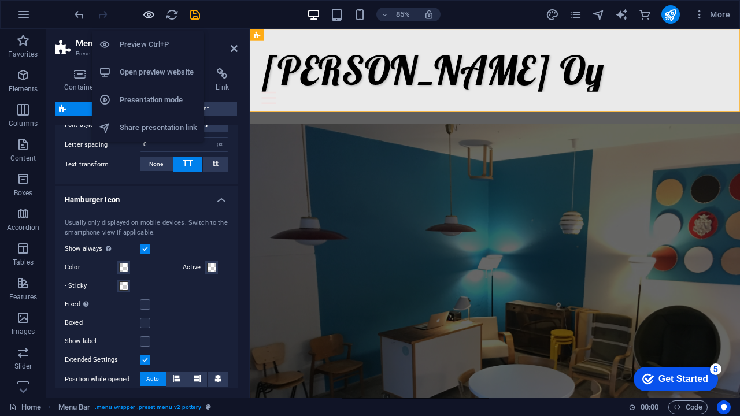
click at [150, 14] on icon "button" at bounding box center [148, 14] width 13 height 13
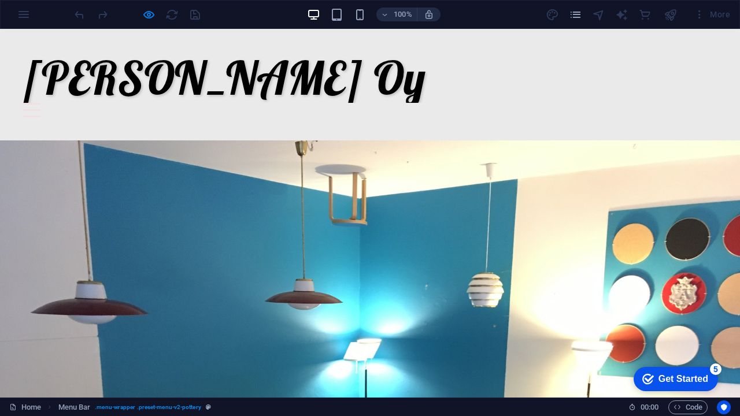
scroll to position [9, 0]
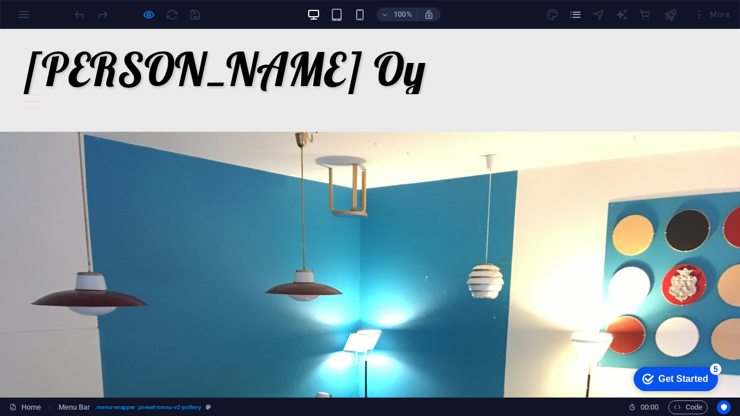
click at [40, 94] on div at bounding box center [31, 101] width 17 height 14
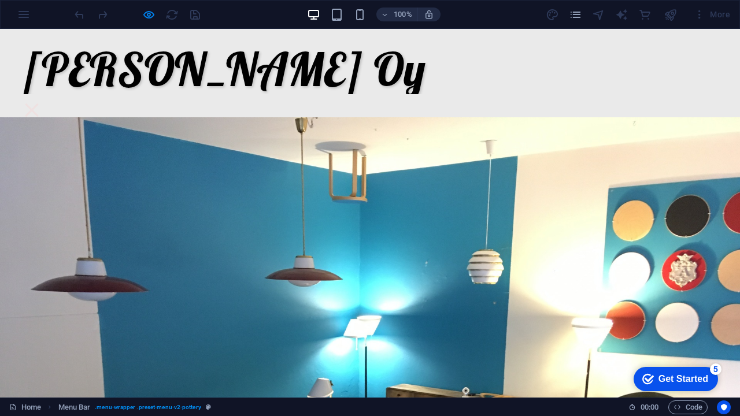
click at [716, 68] on header "[PERSON_NAME] Oy" at bounding box center [370, 68] width 722 height 97
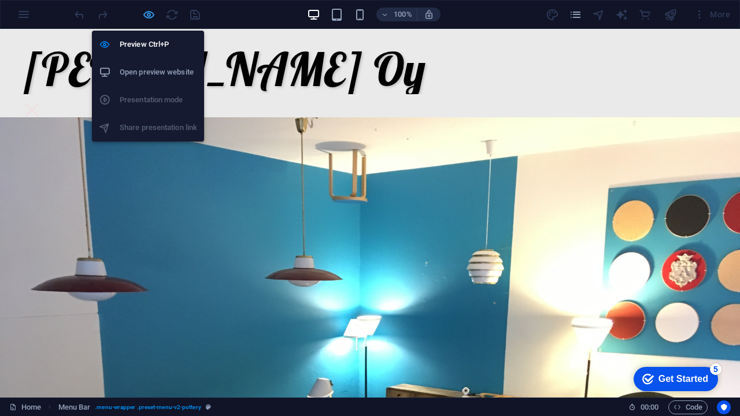
click at [151, 16] on icon "button" at bounding box center [148, 14] width 13 height 13
select select "rem"
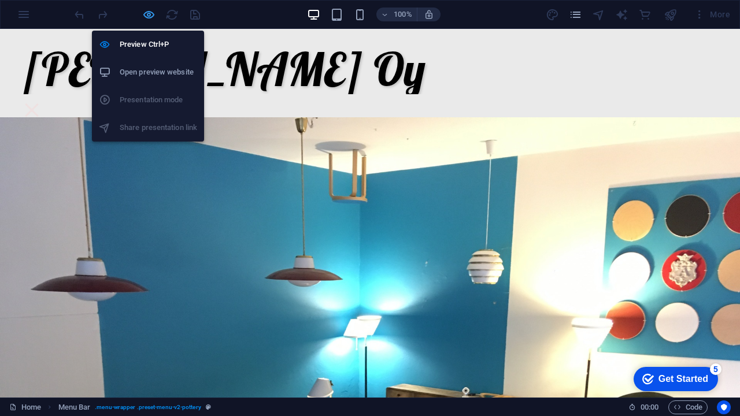
select select "sticky_menu"
select select "px"
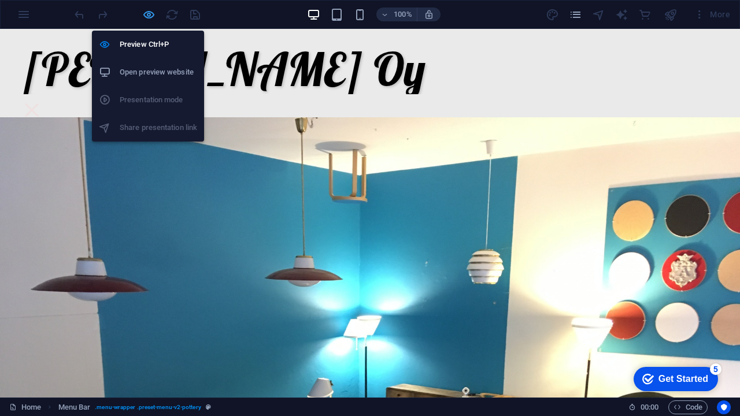
select select "hover_border_bottom"
select select "px"
select select "rem"
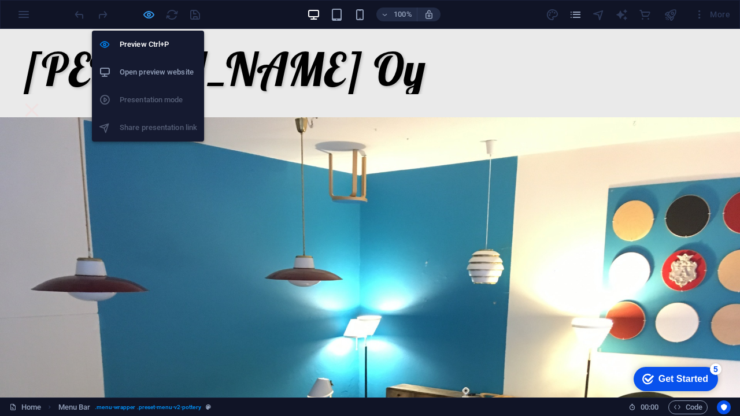
select select "rem"
select select "px"
select select "400"
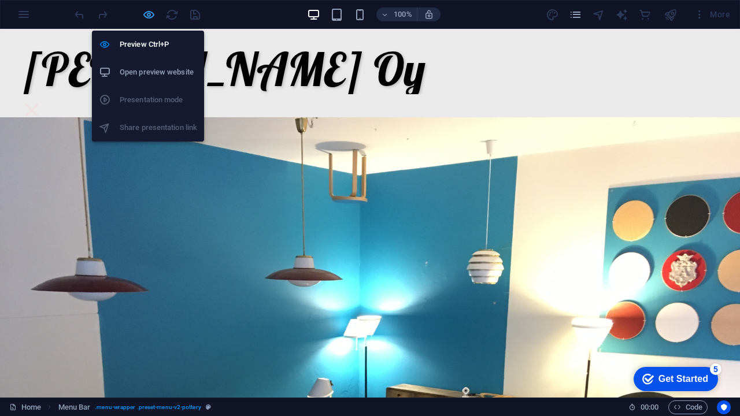
select select "px"
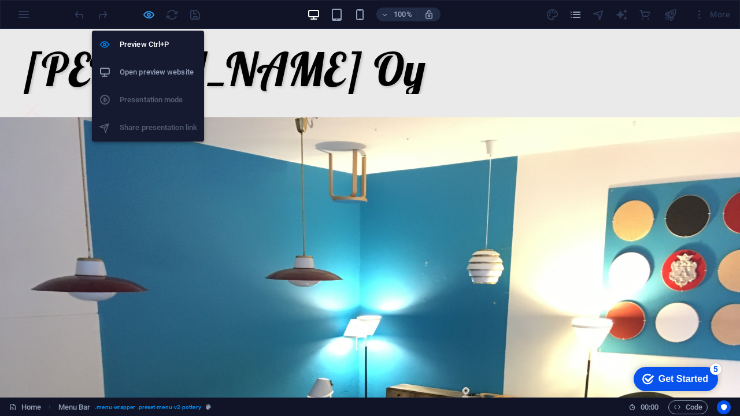
select select "px"
select select "%"
select select "rem"
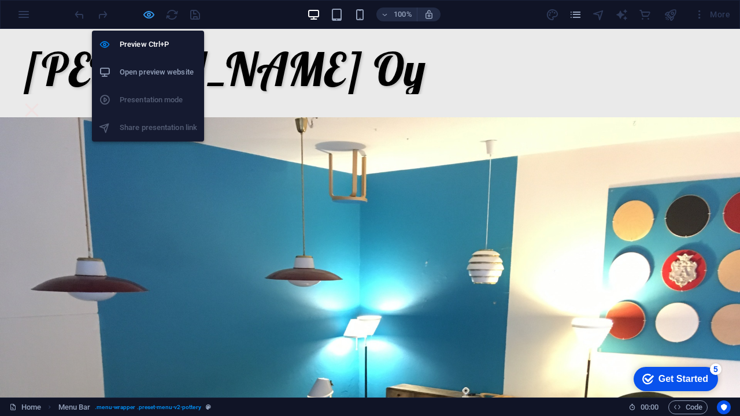
select select "px"
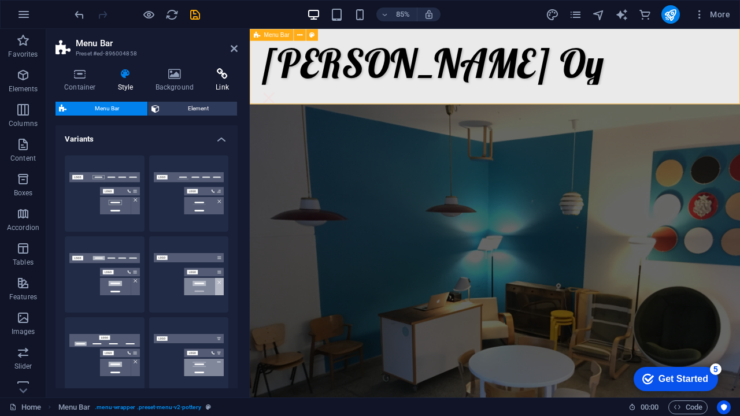
click at [221, 82] on h4 "Link" at bounding box center [222, 80] width 31 height 24
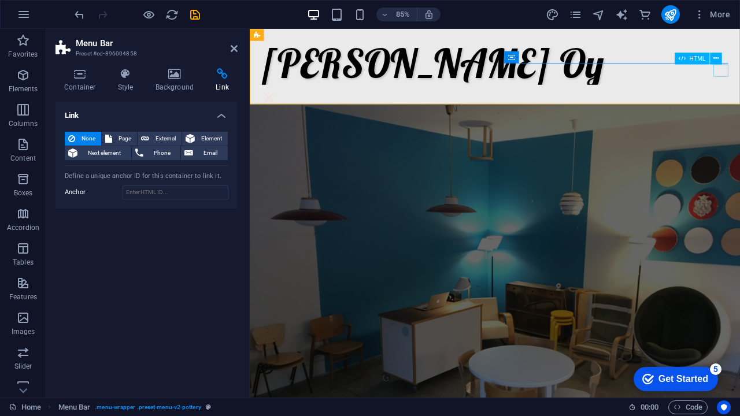
click at [281, 103] on div at bounding box center [272, 110] width 17 height 14
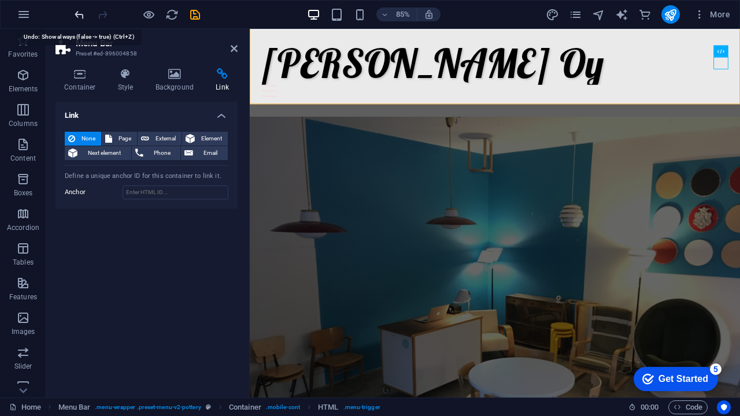
click at [75, 16] on icon "undo" at bounding box center [79, 14] width 13 height 13
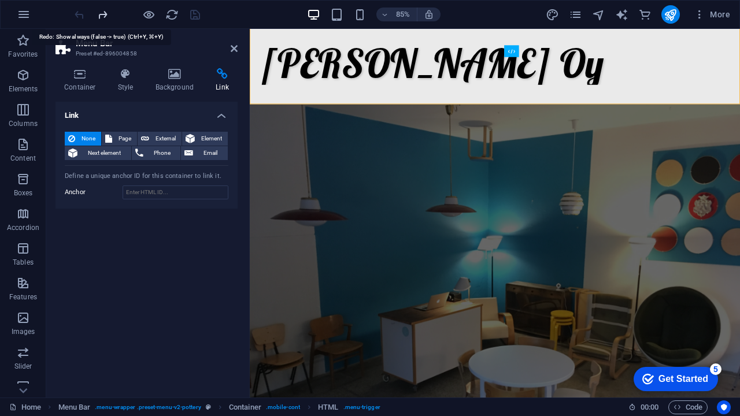
click at [109, 16] on icon "redo" at bounding box center [102, 14] width 13 height 13
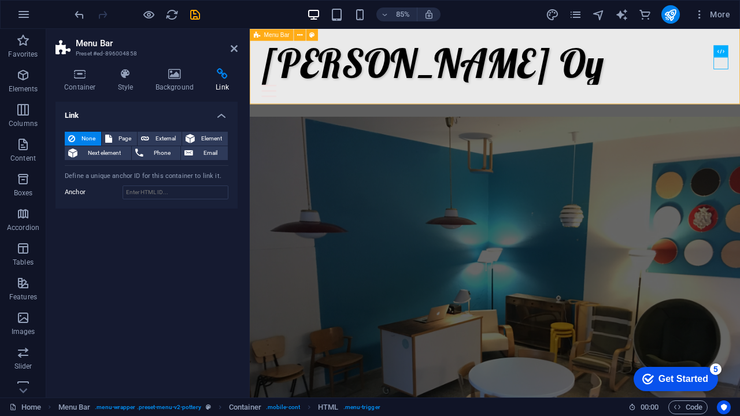
click at [498, 110] on div "[PERSON_NAME] Oy" at bounding box center [538, 76] width 577 height 112
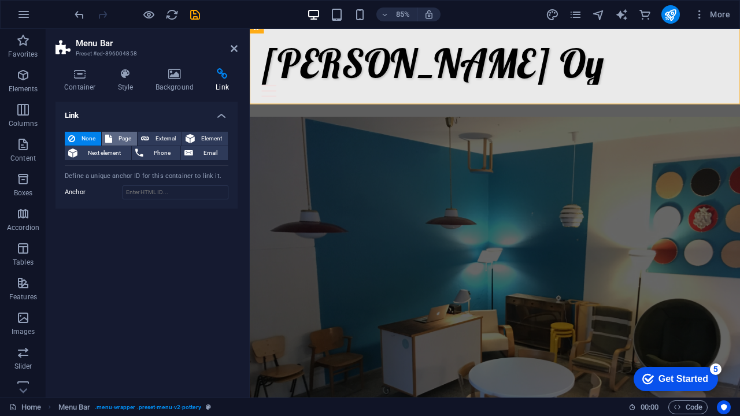
click at [123, 132] on span "Page" at bounding box center [125, 139] width 18 height 14
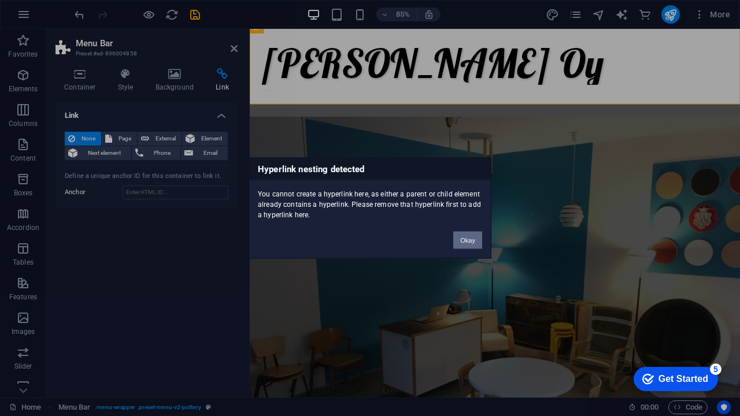
click at [468, 243] on button "Okay" at bounding box center [467, 240] width 29 height 17
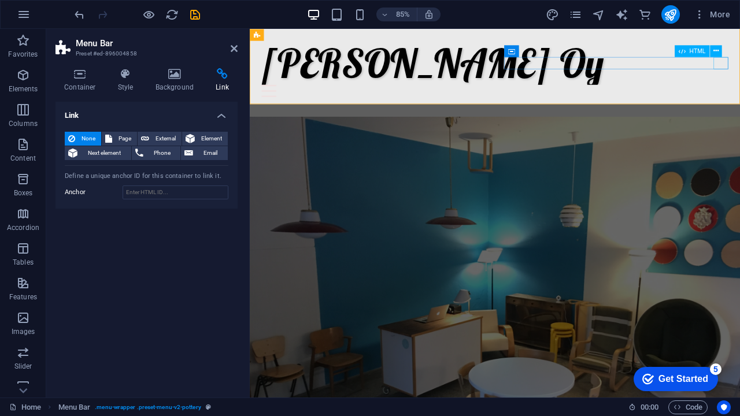
click at [739, 94] on div at bounding box center [538, 101] width 549 height 14
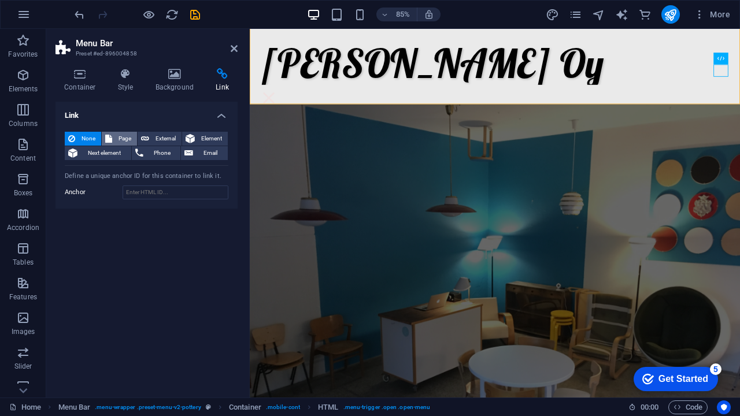
click at [120, 142] on span "Page" at bounding box center [125, 139] width 18 height 14
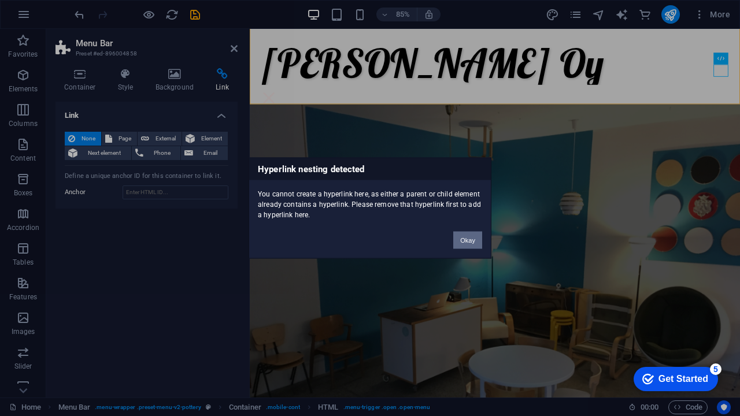
click at [463, 235] on button "Okay" at bounding box center [467, 240] width 29 height 17
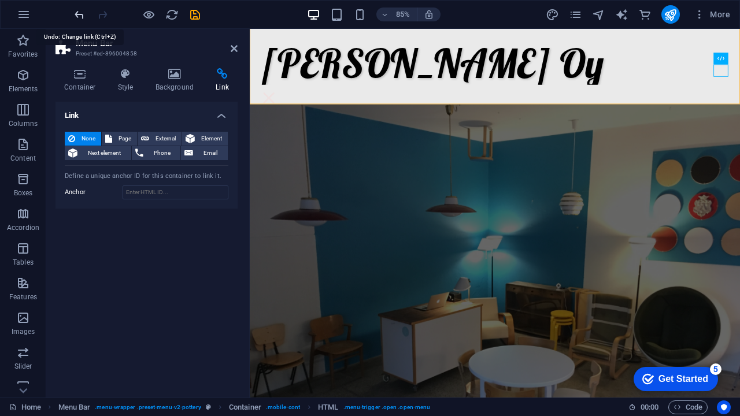
click at [79, 19] on icon "undo" at bounding box center [79, 14] width 13 height 13
click at [80, 16] on icon "undo" at bounding box center [79, 14] width 13 height 13
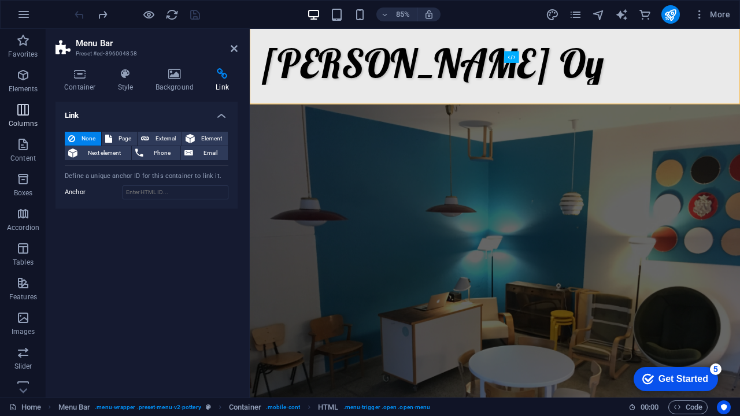
click at [29, 117] on span "Columns" at bounding box center [23, 117] width 46 height 28
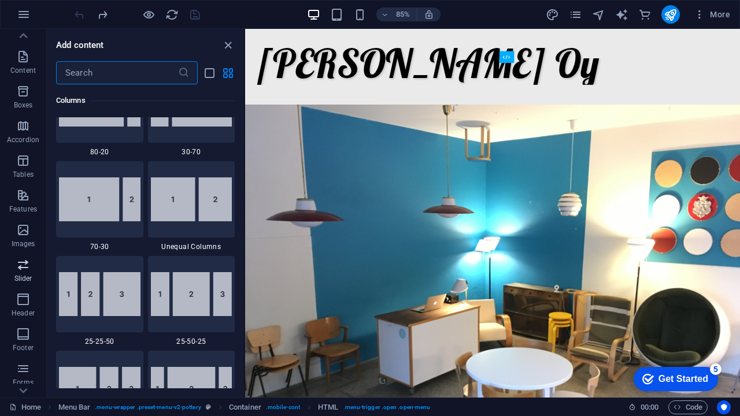
scroll to position [88, 0]
click at [21, 166] on icon "button" at bounding box center [23, 161] width 14 height 14
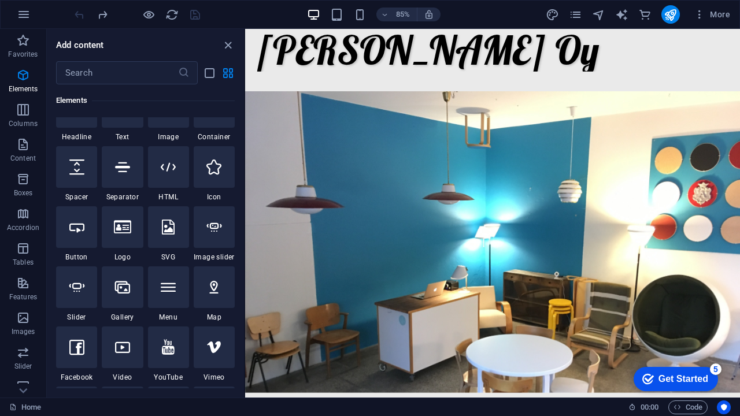
scroll to position [269, 0]
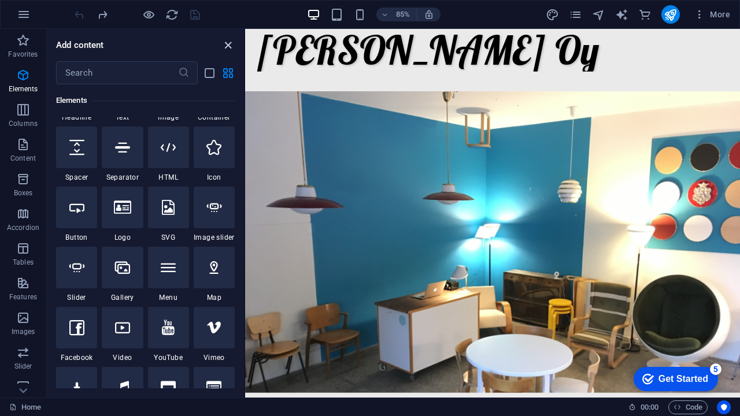
click at [226, 44] on icon "close panel" at bounding box center [227, 45] width 13 height 13
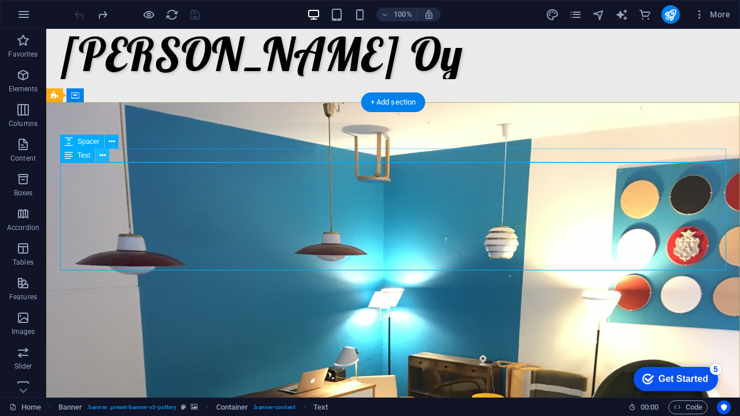
click at [107, 155] on button at bounding box center [102, 156] width 14 height 14
drag, startPoint x: 503, startPoint y: 228, endPoint x: 380, endPoint y: 221, distance: 122.8
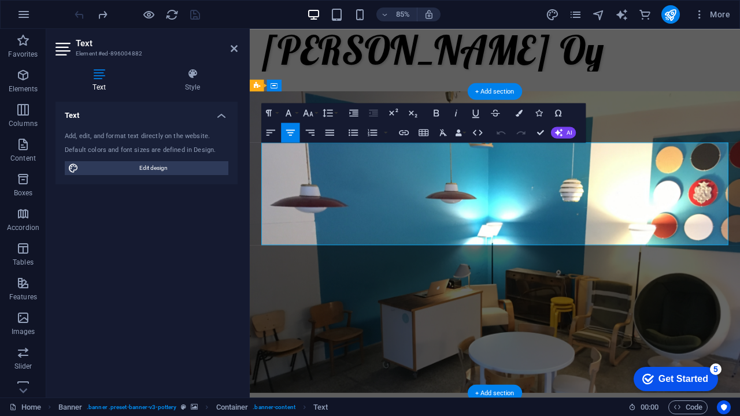
drag, startPoint x: 708, startPoint y: 223, endPoint x: 277, endPoint y: 205, distance: 431.7
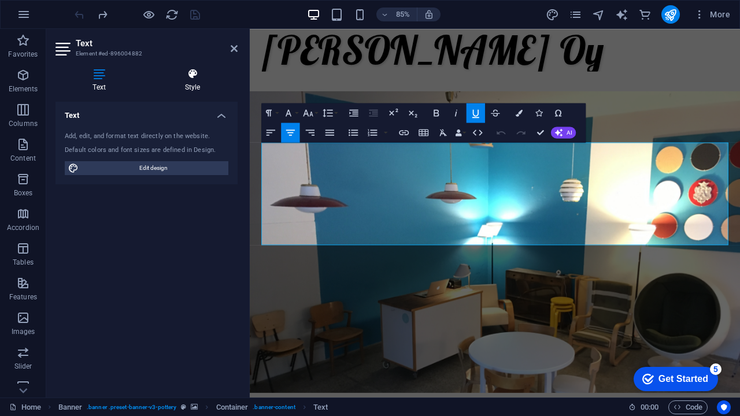
click at [187, 70] on icon at bounding box center [192, 74] width 90 height 12
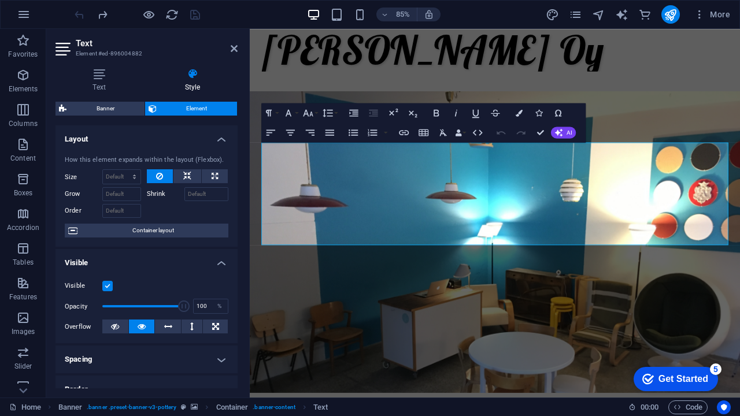
scroll to position [0, 0]
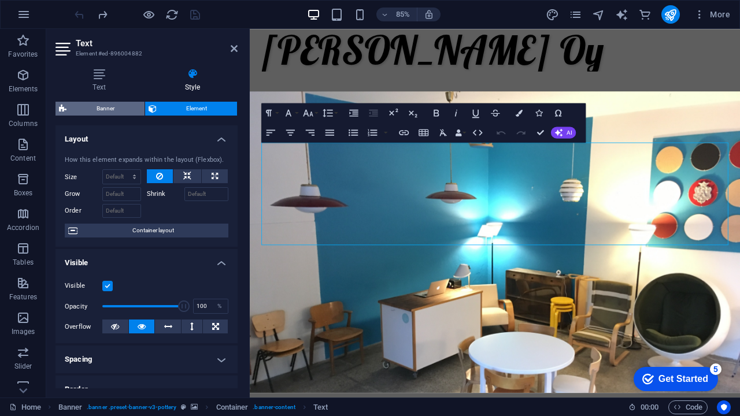
click at [112, 109] on span "Banner" at bounding box center [105, 109] width 71 height 14
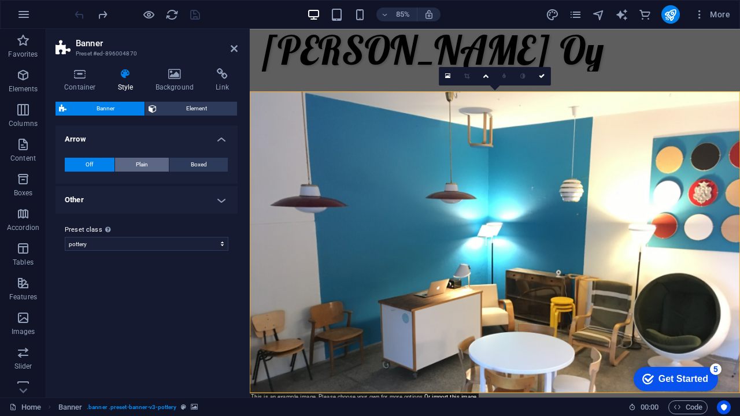
click at [142, 162] on span "Plain" at bounding box center [142, 165] width 12 height 14
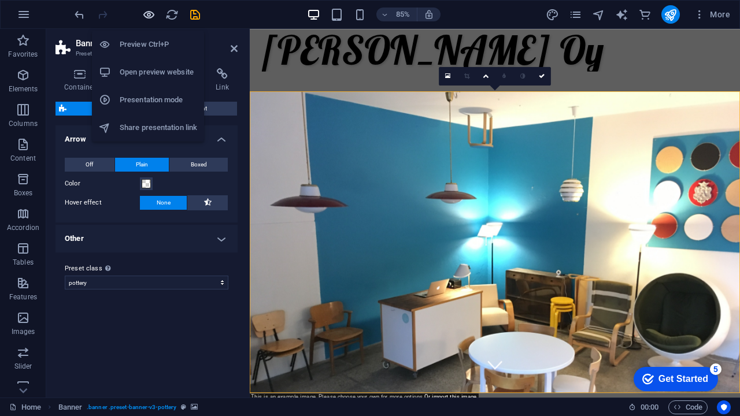
click at [151, 13] on icon "button" at bounding box center [148, 14] width 13 height 13
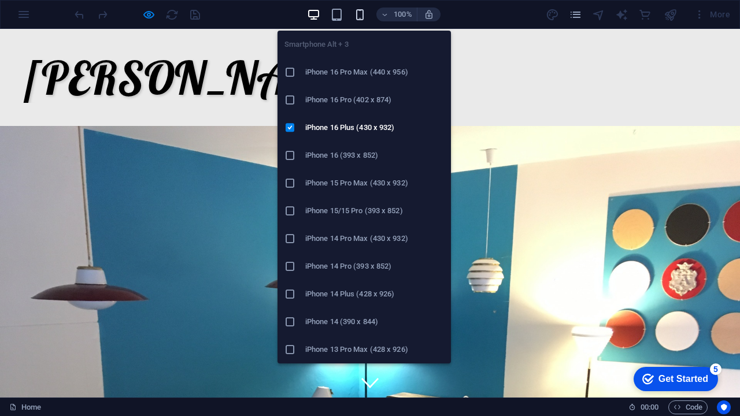
click at [358, 13] on icon "button" at bounding box center [359, 14] width 13 height 13
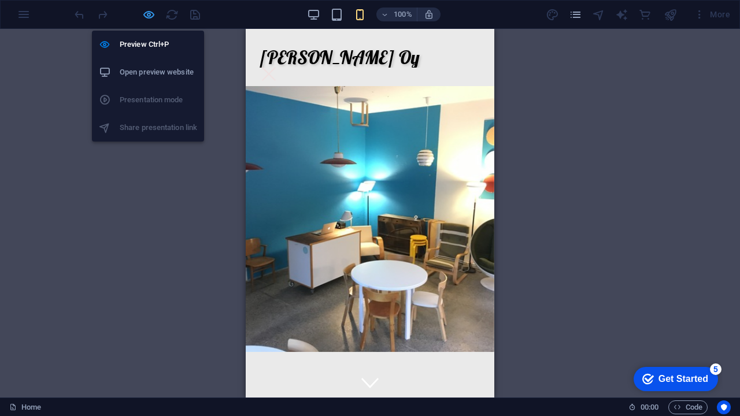
click at [149, 15] on icon "button" at bounding box center [148, 14] width 13 height 13
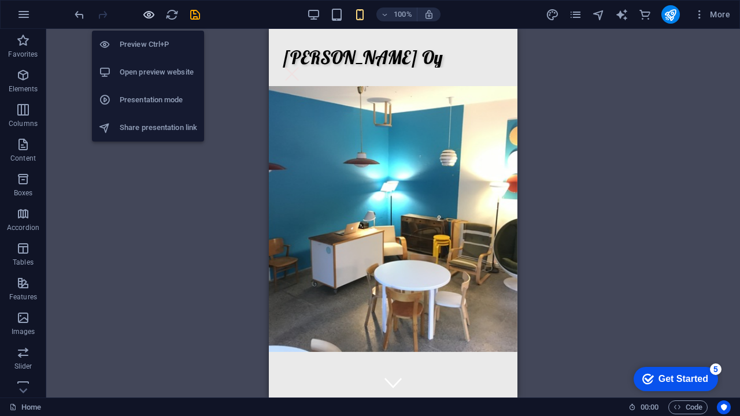
click at [154, 16] on icon "button" at bounding box center [148, 14] width 13 height 13
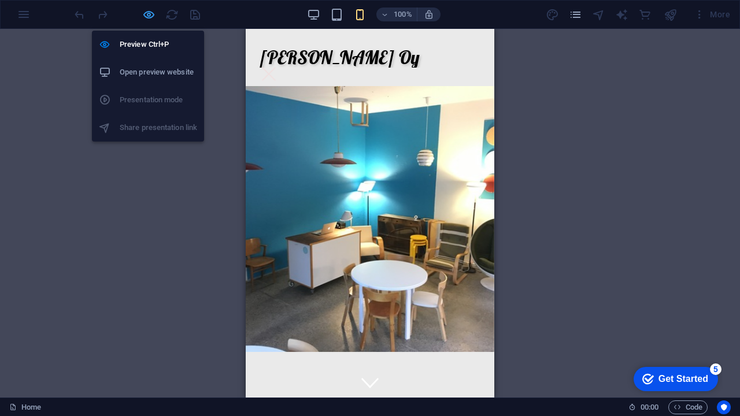
click at [154, 16] on icon "button" at bounding box center [148, 14] width 13 height 13
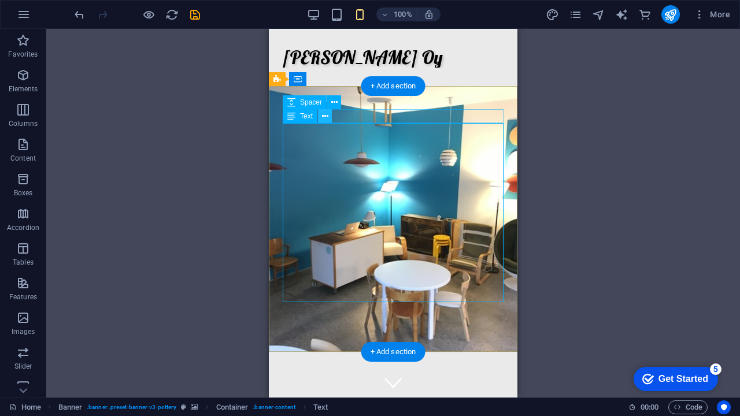
click at [329, 117] on button at bounding box center [325, 116] width 14 height 14
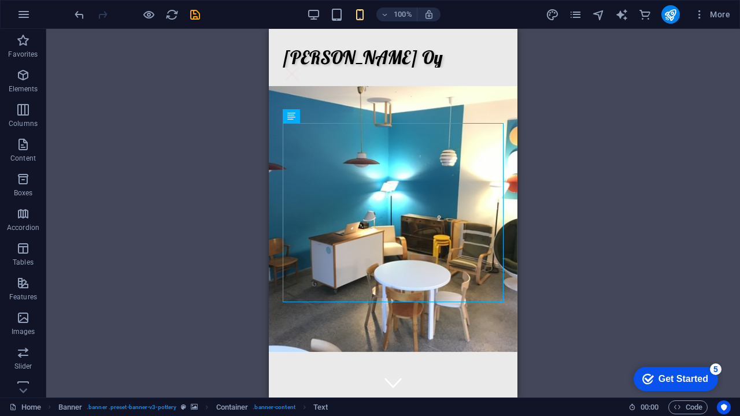
click at [201, 142] on div "Drag here to replace the existing content. Press “Ctrl” if you want to create a…" at bounding box center [393, 213] width 694 height 369
click at [75, 13] on icon "undo" at bounding box center [79, 14] width 13 height 13
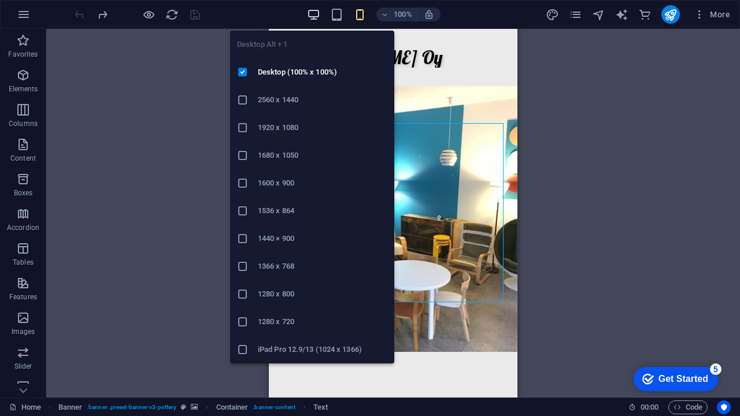
click at [315, 13] on icon "button" at bounding box center [313, 14] width 13 height 13
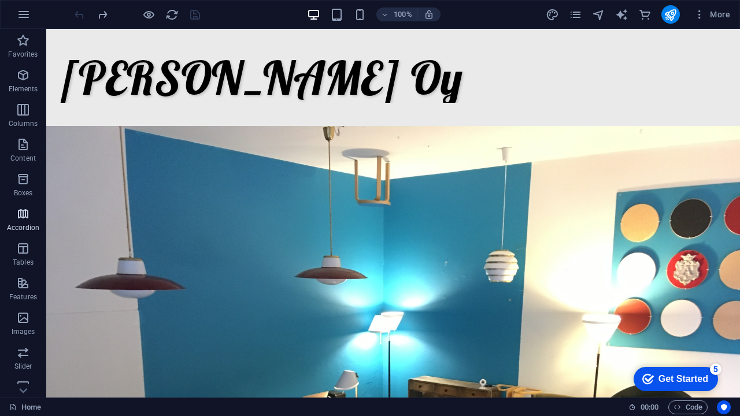
click at [24, 214] on icon "button" at bounding box center [23, 214] width 14 height 14
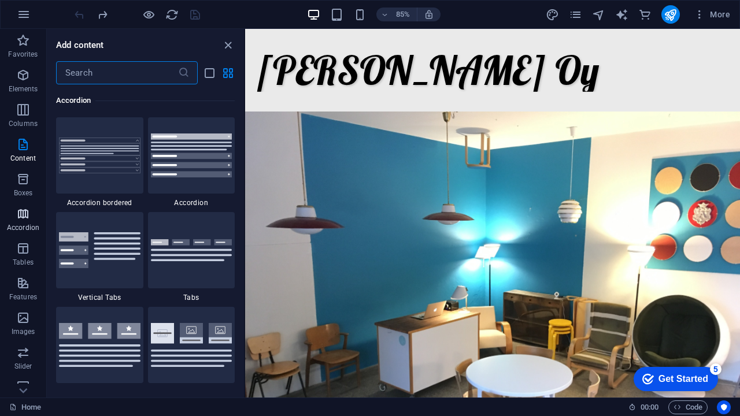
scroll to position [3, 0]
click at [228, 42] on icon "close panel" at bounding box center [227, 45] width 13 height 13
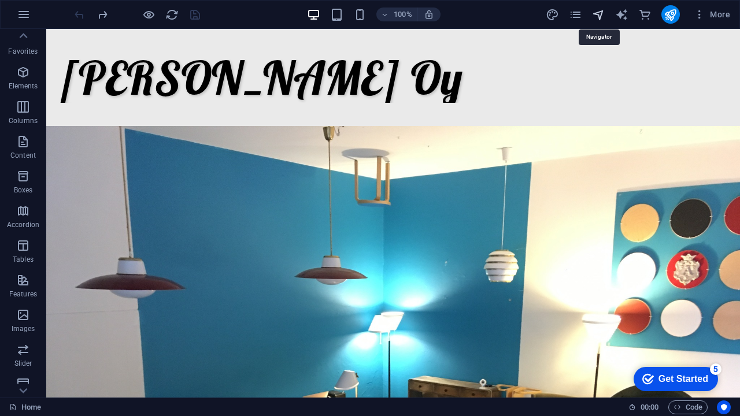
click at [602, 16] on icon "navigator" at bounding box center [598, 14] width 13 height 13
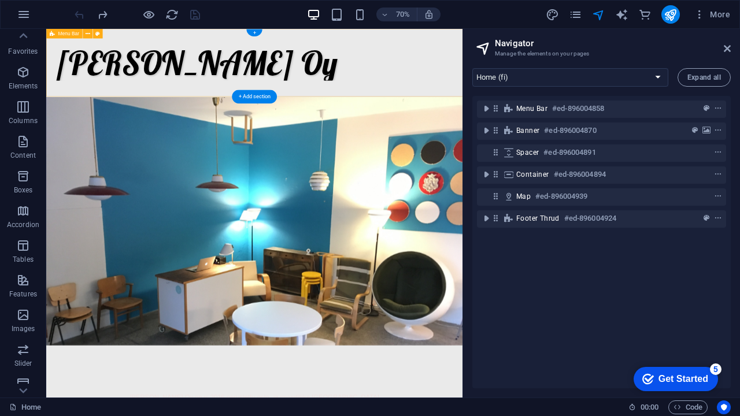
click at [597, 79] on div "[PERSON_NAME] Oy" at bounding box center [343, 77] width 595 height 97
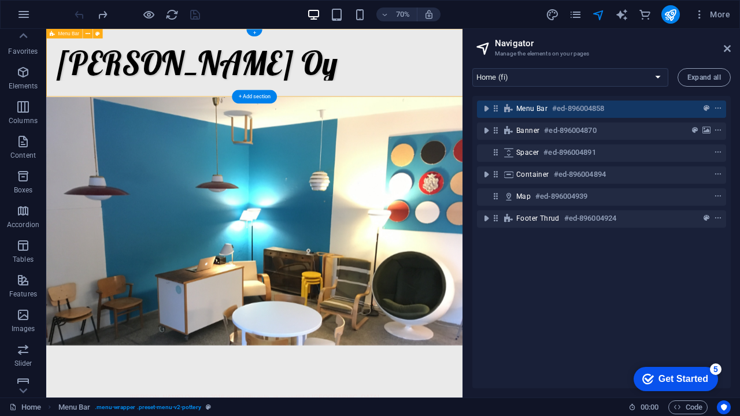
click at [611, 75] on div "[PERSON_NAME] Oy" at bounding box center [343, 77] width 595 height 97
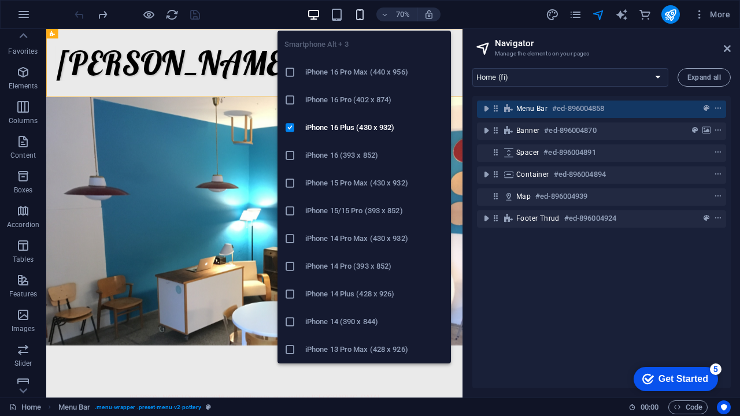
click at [364, 12] on icon "button" at bounding box center [359, 14] width 13 height 13
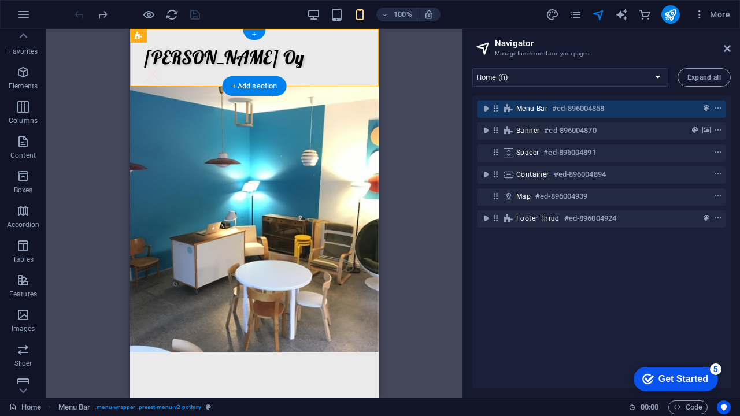
click at [162, 68] on div at bounding box center [153, 74] width 19 height 13
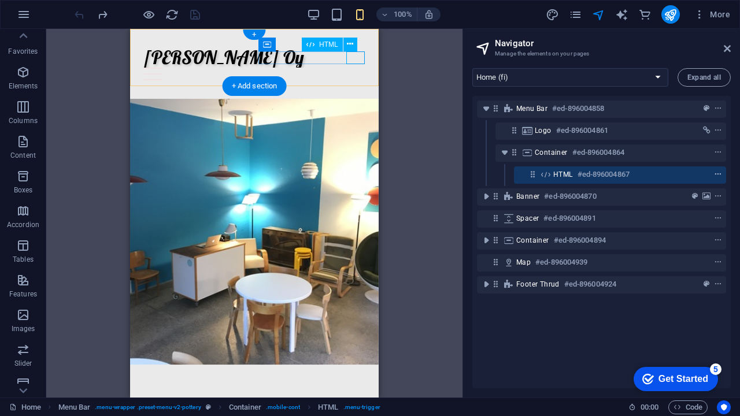
click at [718, 175] on icon "context-menu" at bounding box center [718, 175] width 8 height 8
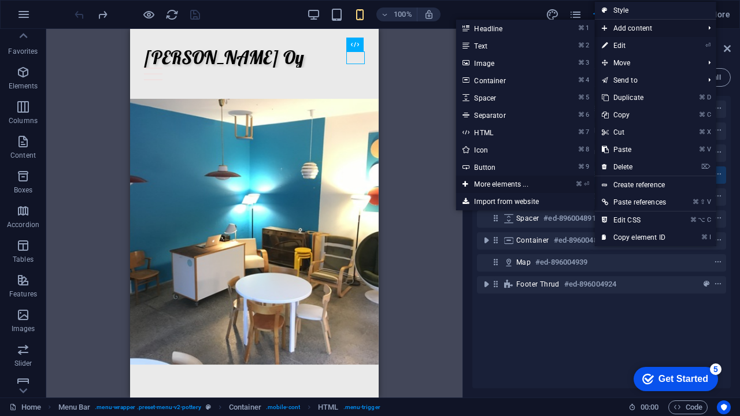
click at [499, 185] on link "⌘ ⏎ More elements ..." at bounding box center [503, 184] width 95 height 17
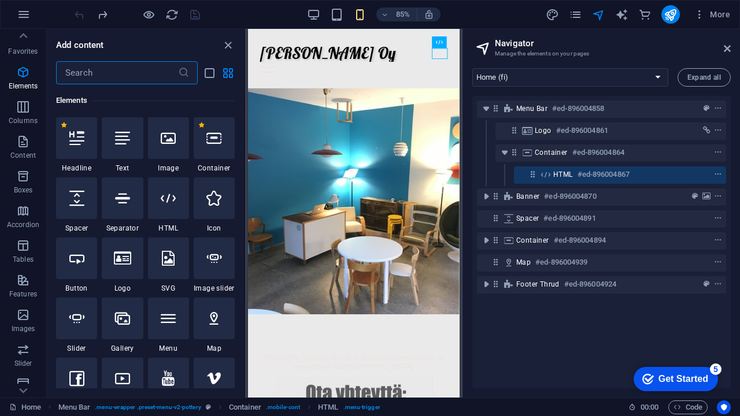
scroll to position [218, 0]
click at [213, 69] on icon "list-view" at bounding box center [209, 72] width 13 height 13
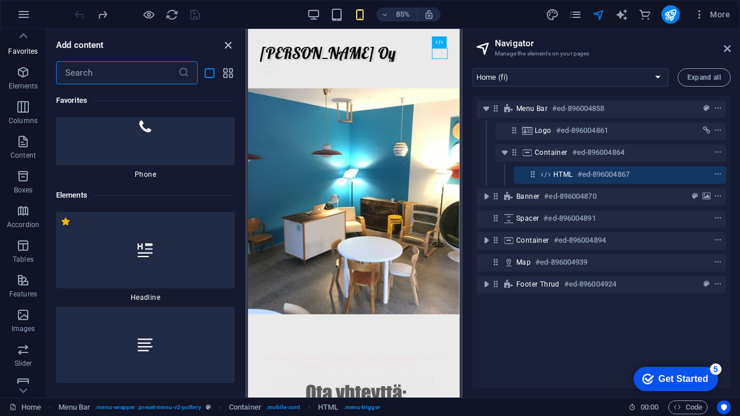
click at [228, 42] on icon "close panel" at bounding box center [227, 45] width 13 height 13
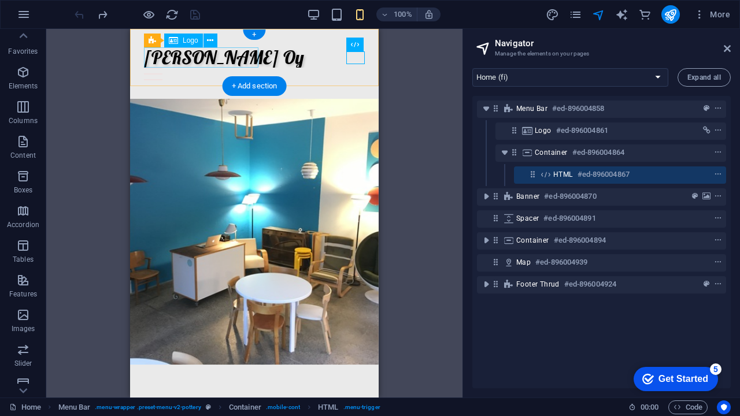
click at [235, 56] on div "[PERSON_NAME] Oy" at bounding box center [254, 57] width 221 height 20
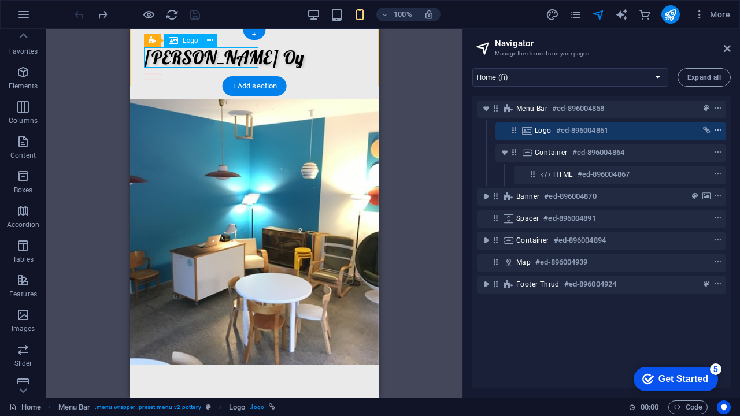
scroll to position [0, 0]
click at [714, 133] on icon "context-menu" at bounding box center [718, 131] width 8 height 8
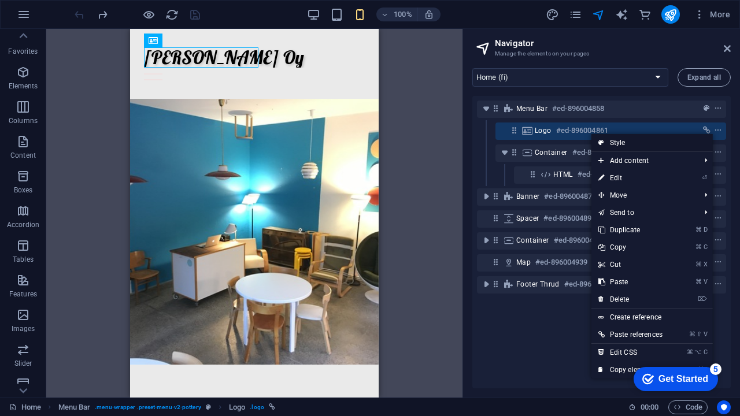
click at [694, 145] on link "Style" at bounding box center [651, 142] width 121 height 17
select select "rem"
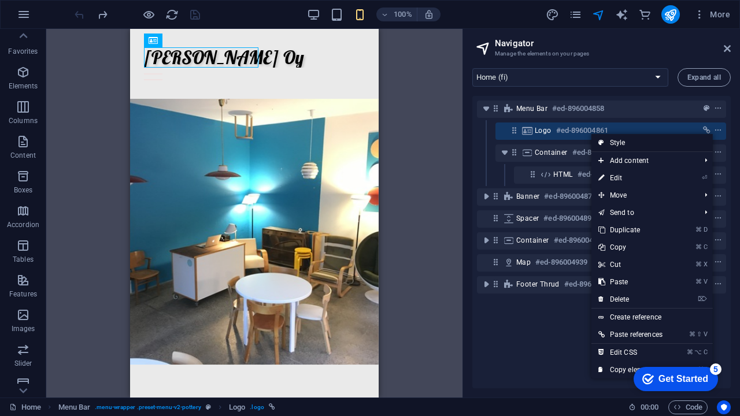
select select "sticky_menu"
select select "px"
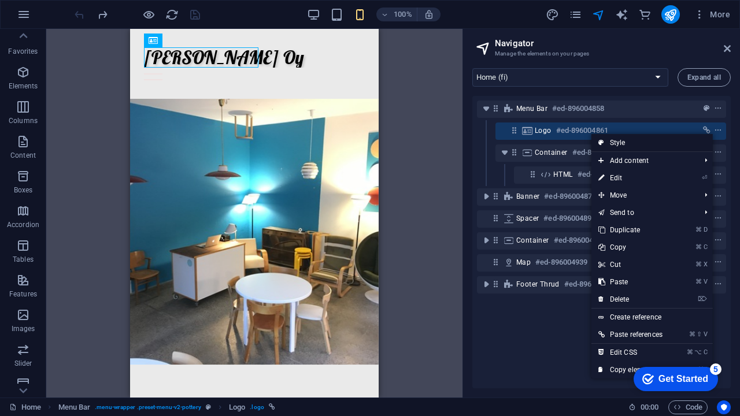
select select "hover_border_bottom"
select select "px"
select select "rem"
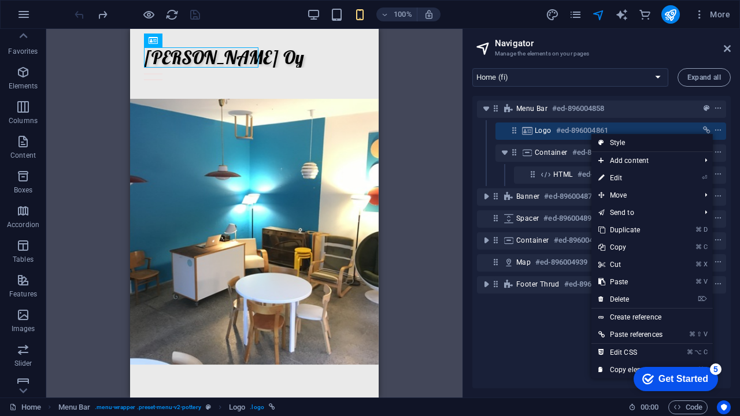
select select "rem"
select select "px"
select select "400"
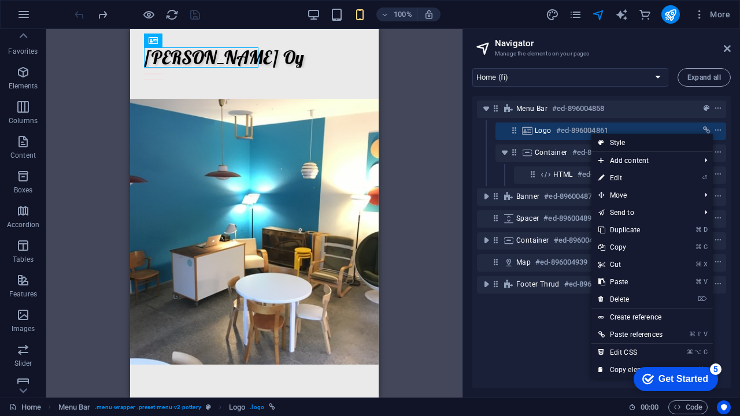
select select "px"
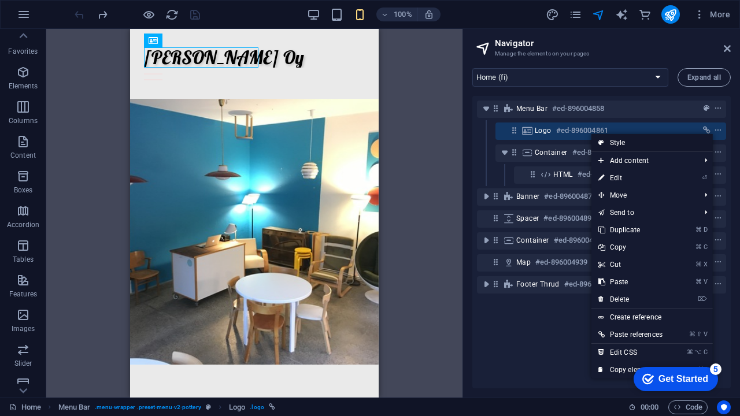
select select "px"
select select "%"
select select "rem"
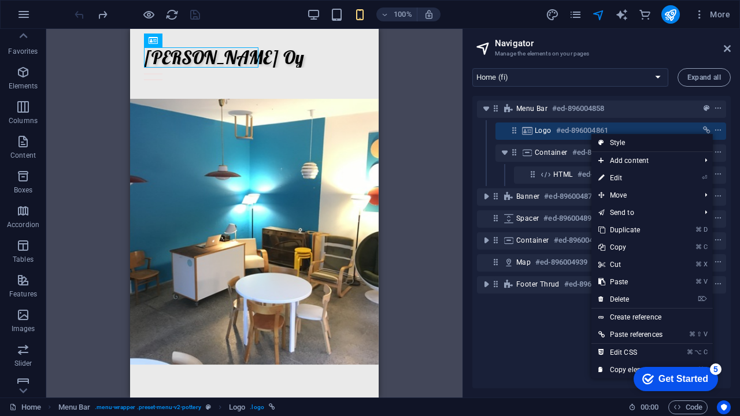
select select "rem"
select select "px"
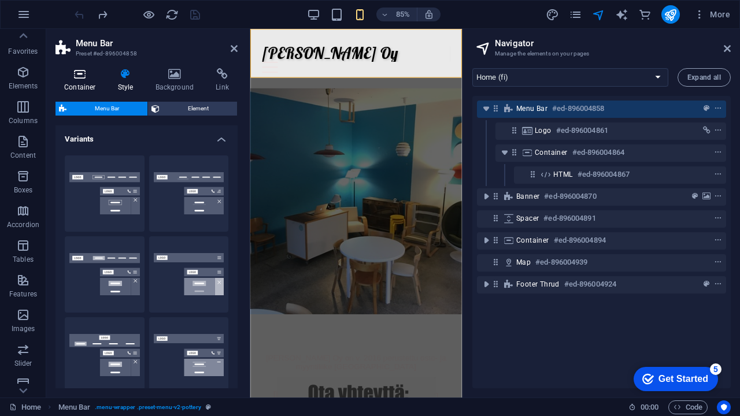
click at [100, 83] on h4 "Container" at bounding box center [83, 80] width 54 height 24
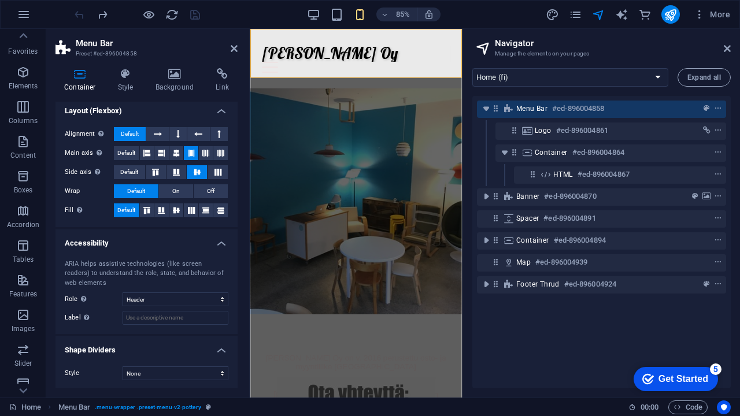
scroll to position [160, 0]
click at [126, 79] on icon at bounding box center [125, 74] width 33 height 12
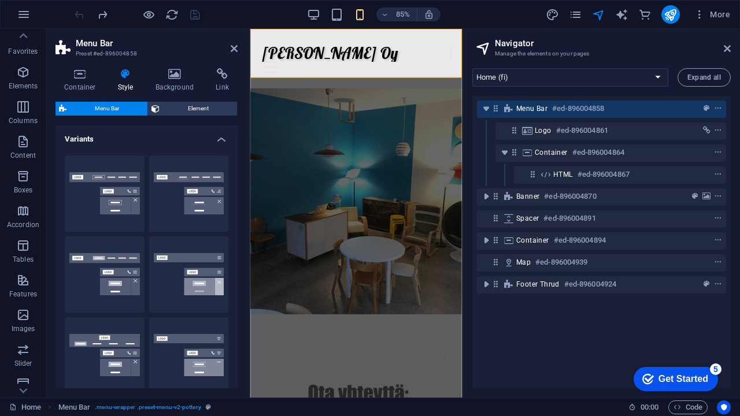
scroll to position [0, 0]
click at [173, 106] on span "Element" at bounding box center [198, 109] width 71 height 14
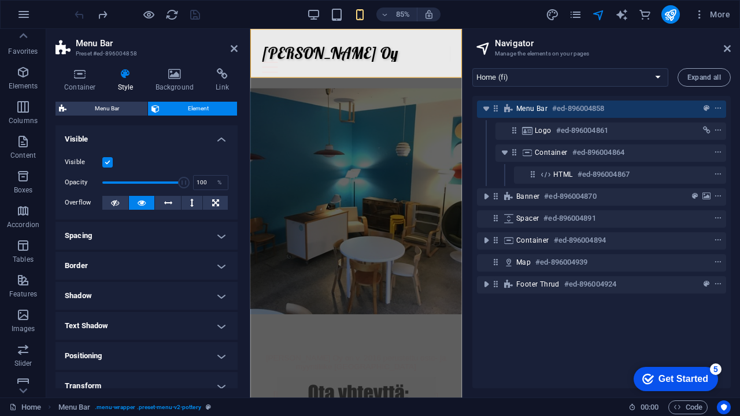
scroll to position [11, 0]
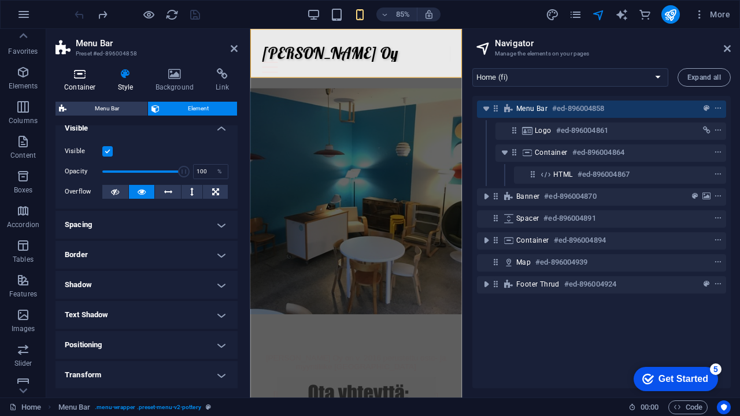
click at [75, 83] on h4 "Container" at bounding box center [83, 80] width 54 height 24
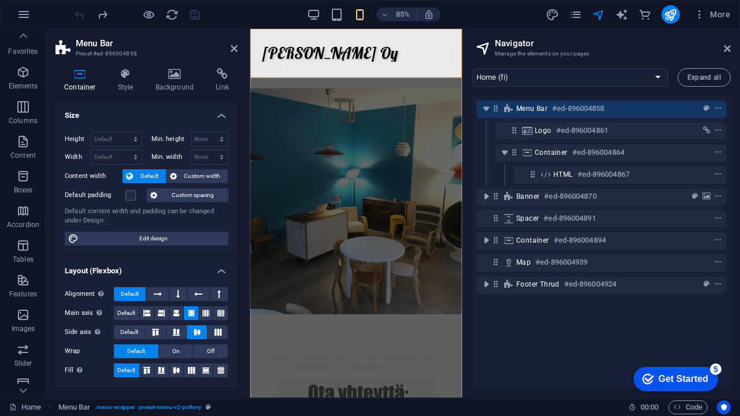
scroll to position [0, 0]
click at [117, 239] on span "Edit design" at bounding box center [153, 239] width 143 height 14
select select "rem"
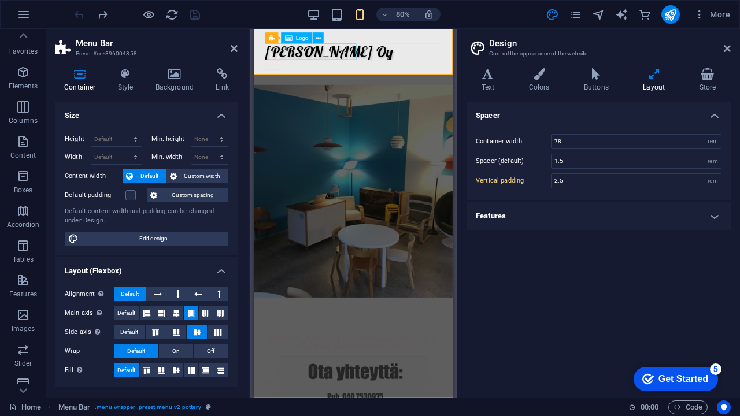
click at [350, 60] on div "[PERSON_NAME] Oy" at bounding box center [378, 57] width 221 height 20
click at [319, 34] on icon at bounding box center [318, 39] width 5 height 10
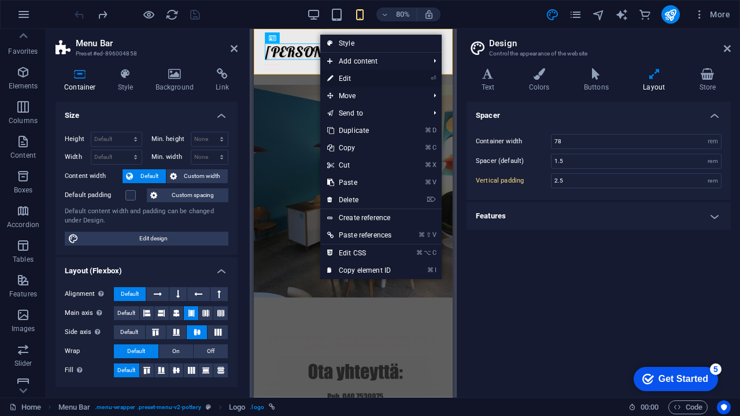
click at [338, 81] on link "⏎ Edit" at bounding box center [359, 78] width 78 height 17
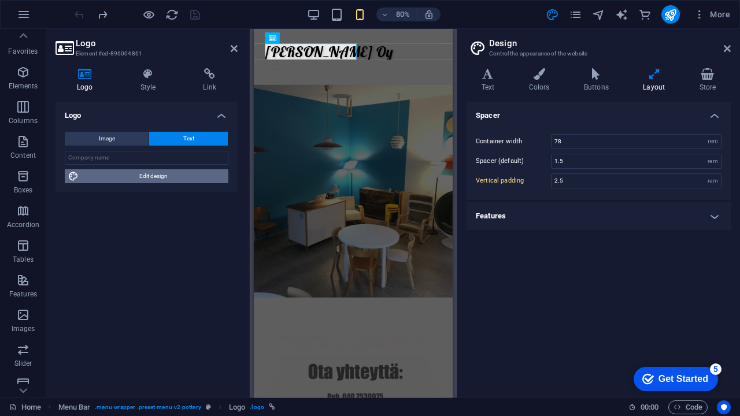
click at [176, 175] on span "Edit design" at bounding box center [153, 176] width 143 height 14
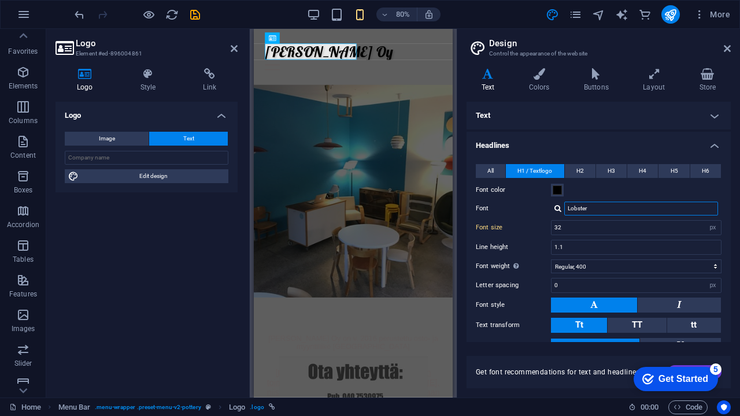
click at [628, 210] on input "Lobster" at bounding box center [641, 209] width 154 height 14
type input "L"
type input "i"
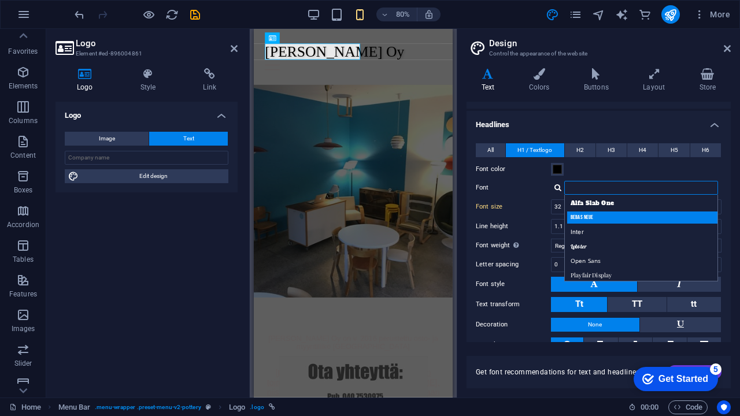
scroll to position [23, 0]
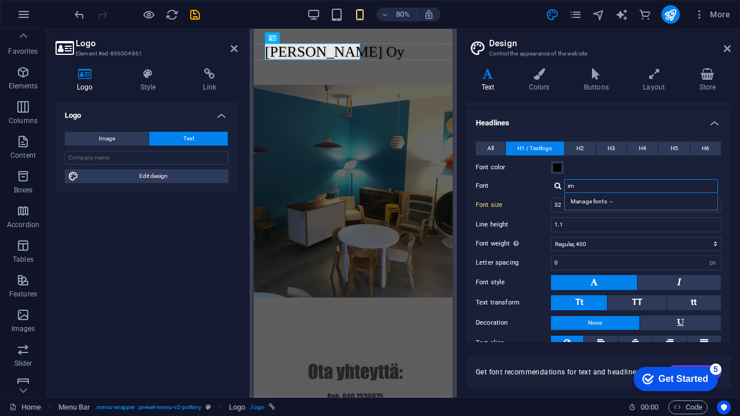
type input "i"
click at [567, 108] on ul "Text Standard Bold Links Font color Font Lobster Font size 14 rem px Line heigh…" at bounding box center [599, 231] width 264 height 304
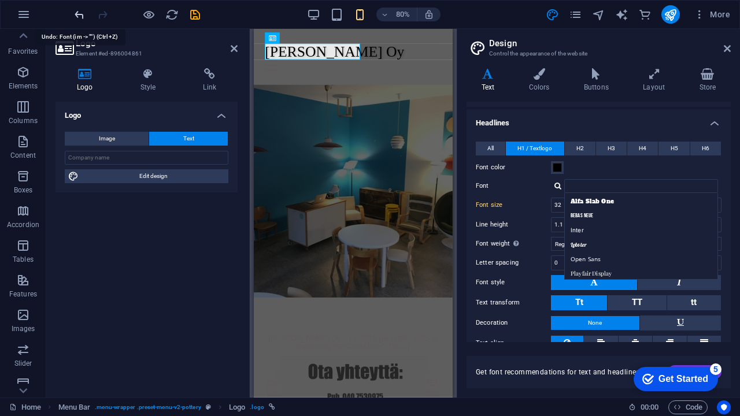
click at [83, 16] on icon "undo" at bounding box center [79, 14] width 13 height 13
type input "i"
click at [83, 16] on icon "undo" at bounding box center [79, 14] width 13 height 13
click at [82, 16] on icon "undo" at bounding box center [79, 14] width 13 height 13
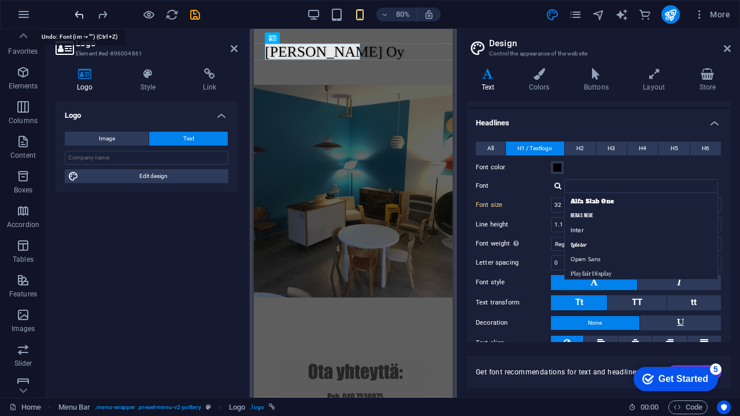
type input "im"
click at [82, 16] on icon "undo" at bounding box center [79, 14] width 13 height 13
type input "Lobster"
click at [82, 16] on icon "undo" at bounding box center [79, 14] width 13 height 13
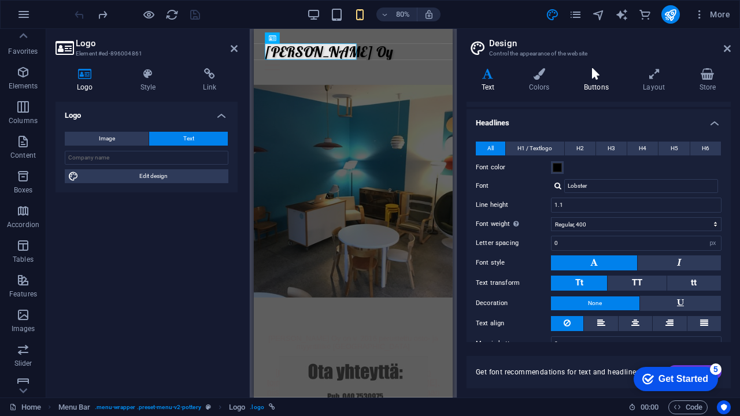
click at [600, 79] on icon at bounding box center [596, 74] width 54 height 12
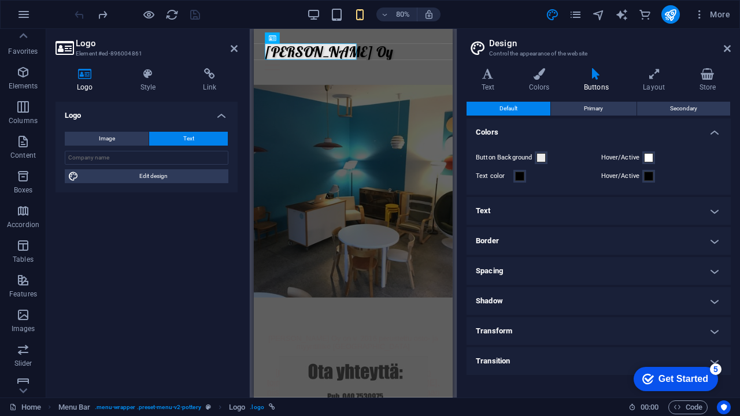
click at [594, 204] on h4 "Text" at bounding box center [599, 211] width 264 height 28
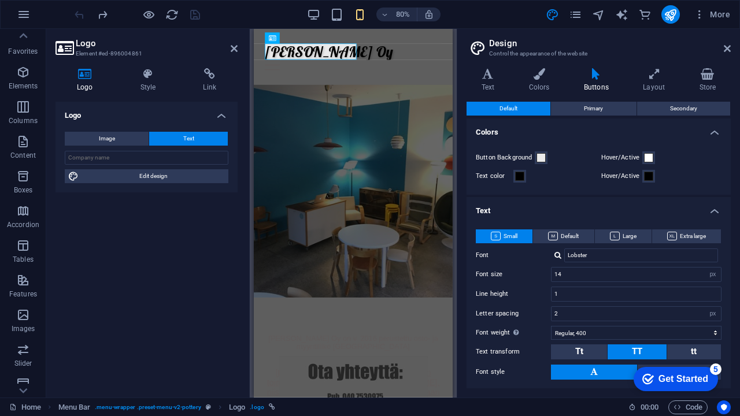
click at [594, 204] on h4 "Text" at bounding box center [599, 207] width 264 height 21
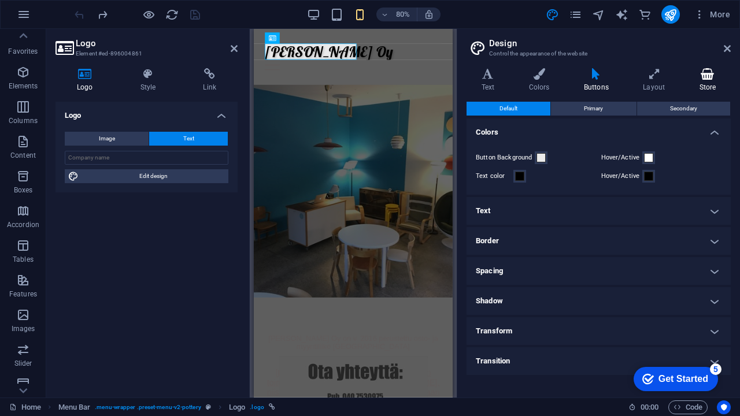
click at [706, 80] on h4 "Store" at bounding box center [708, 80] width 46 height 24
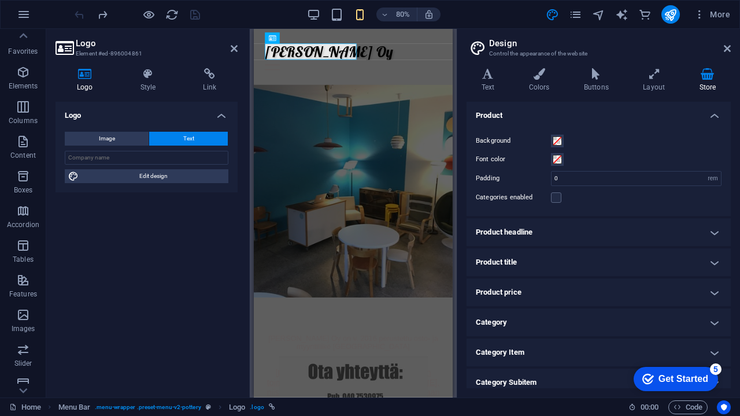
click at [653, 235] on h4 "Product headline" at bounding box center [599, 233] width 264 height 28
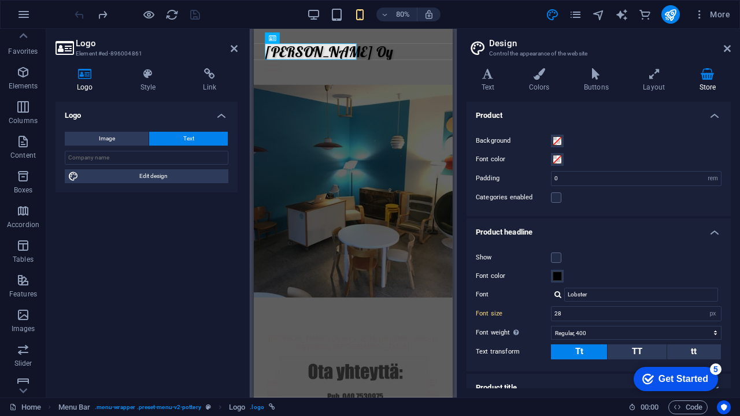
click at [653, 235] on h4 "Product headline" at bounding box center [599, 229] width 264 height 21
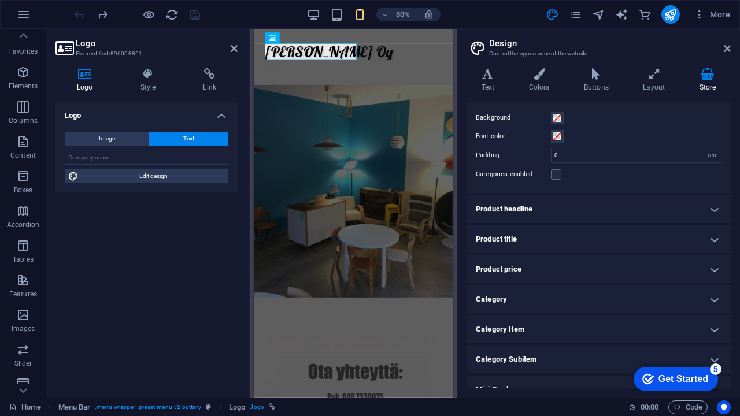
scroll to position [24, 0]
click at [554, 174] on label at bounding box center [556, 174] width 10 height 10
click at [0, 0] on input "Categories enabled" at bounding box center [0, 0] width 0 height 0
click at [554, 174] on label at bounding box center [556, 174] width 10 height 10
click at [0, 0] on input "Categories enabled" at bounding box center [0, 0] width 0 height 0
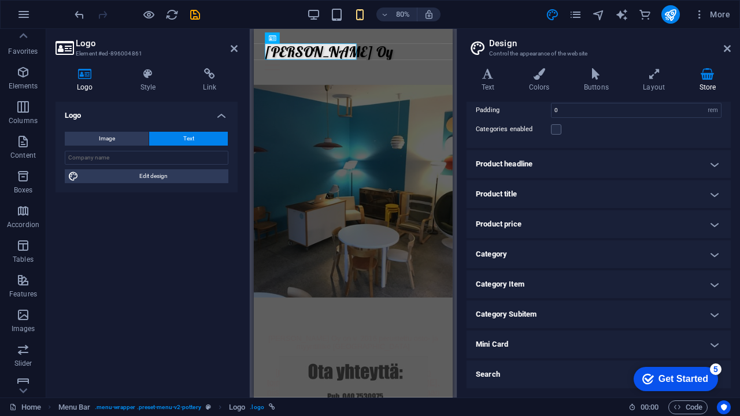
scroll to position [68, 0]
click at [554, 174] on h4 "Product headline" at bounding box center [599, 165] width 264 height 28
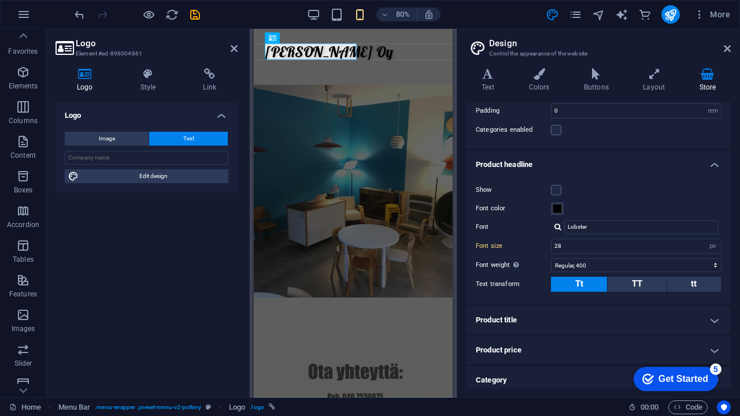
click at [554, 174] on div "Show Font color Font Lobster Font size 28 rem px em % Font weight To display th…" at bounding box center [598, 238] width 269 height 132
click at [553, 165] on h4 "Product headline" at bounding box center [599, 161] width 264 height 21
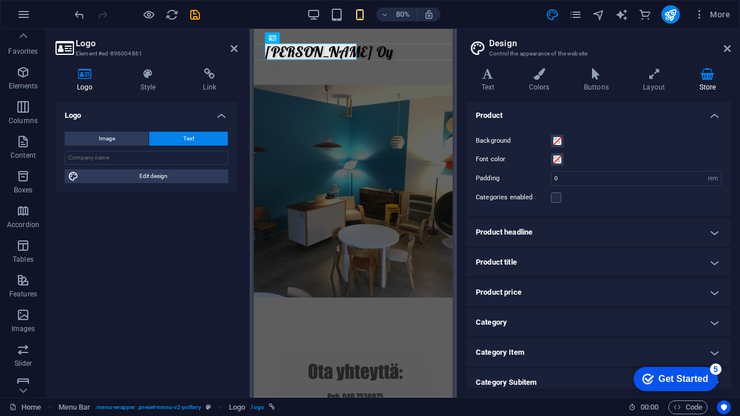
scroll to position [0, 0]
click at [726, 48] on icon at bounding box center [727, 48] width 7 height 9
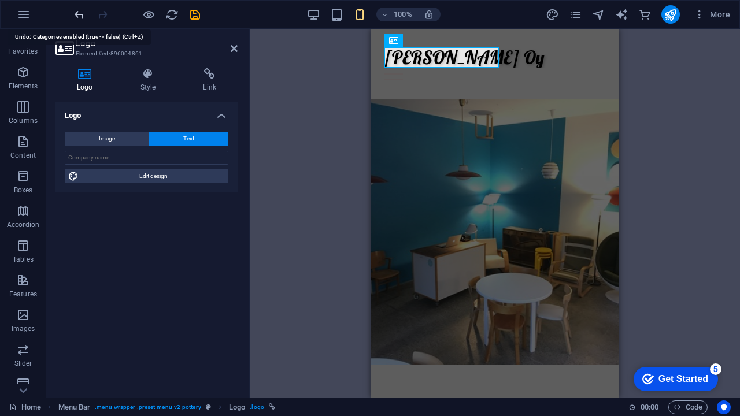
click at [82, 19] on icon "undo" at bounding box center [79, 14] width 13 height 13
click at [234, 52] on icon at bounding box center [234, 48] width 7 height 9
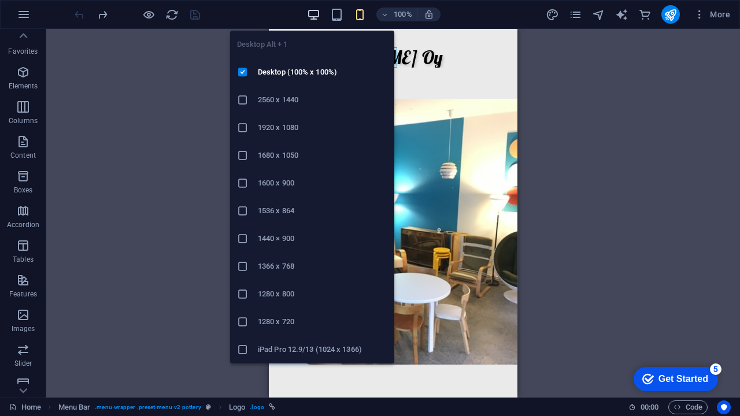
click at [313, 14] on icon "button" at bounding box center [313, 14] width 13 height 13
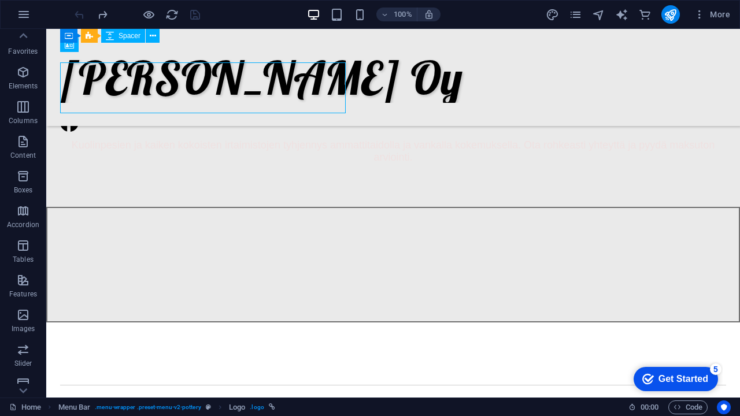
scroll to position [482, 0]
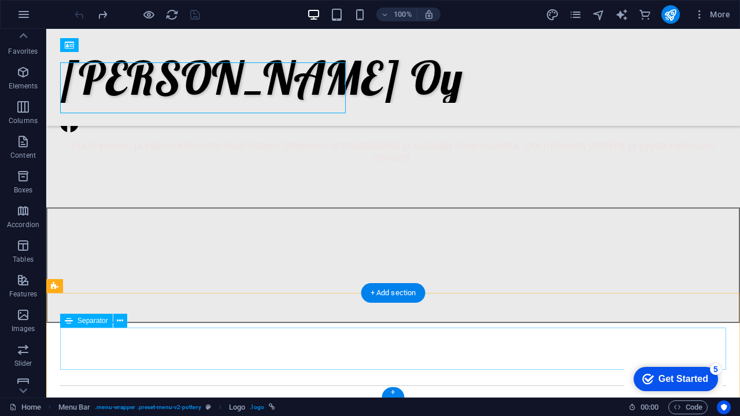
click at [687, 378] on div "Get Started" at bounding box center [684, 379] width 50 height 10
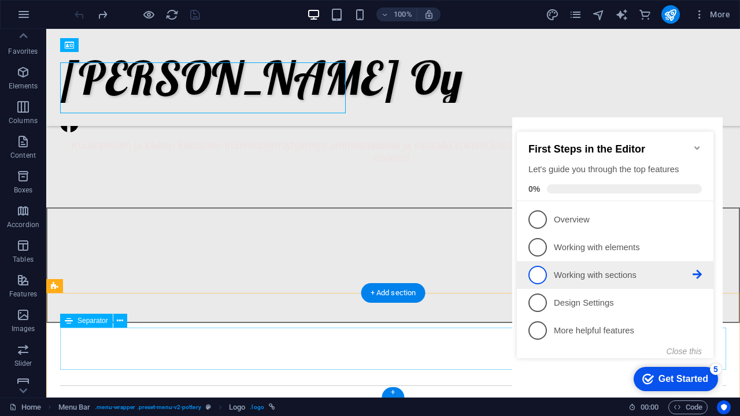
click at [607, 272] on p "Working with sections - incomplete" at bounding box center [623, 275] width 139 height 12
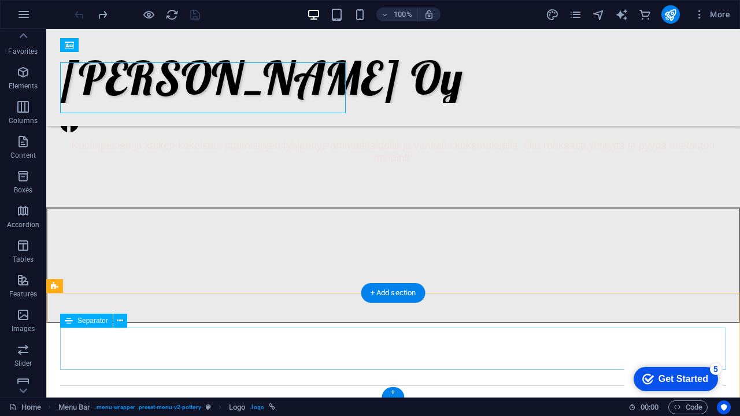
scroll to position [0, 0]
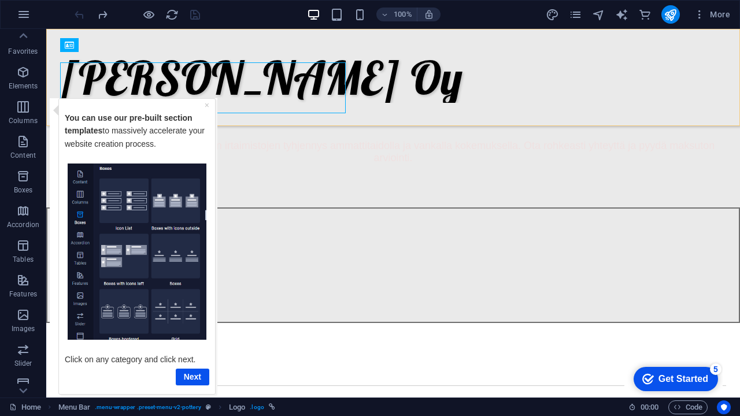
click at [656, 93] on div "[PERSON_NAME] Oy" at bounding box center [393, 77] width 694 height 97
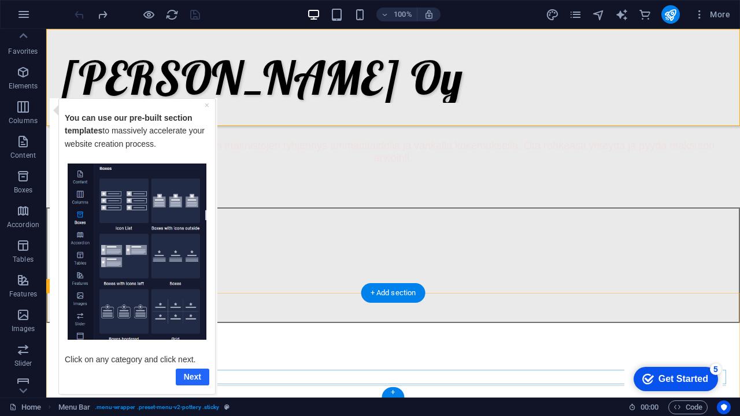
click at [198, 379] on link "Next" at bounding box center [193, 376] width 34 height 17
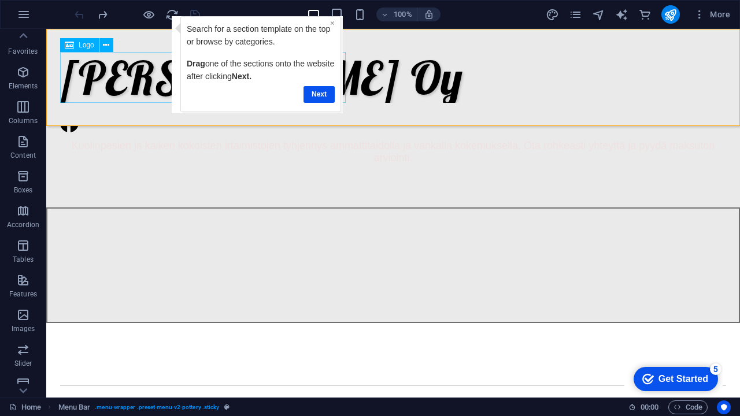
click at [330, 23] on link "×" at bounding box center [332, 23] width 5 height 9
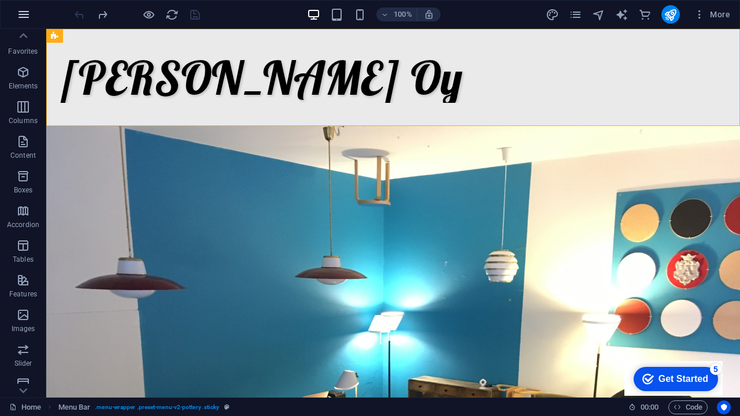
click at [22, 16] on icon "button" at bounding box center [24, 15] width 14 height 14
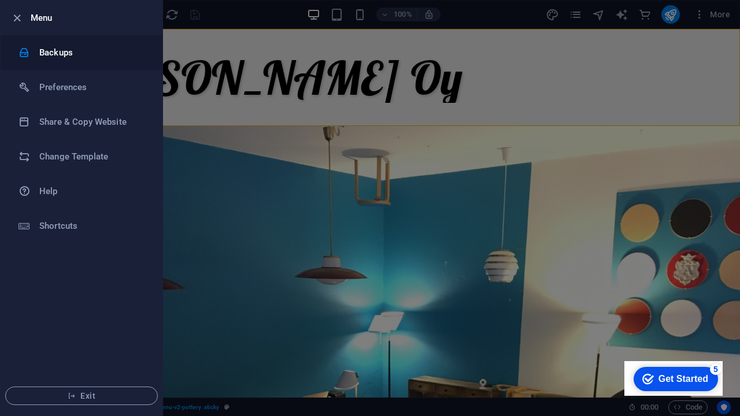
click at [35, 62] on li "Backups" at bounding box center [82, 52] width 162 height 35
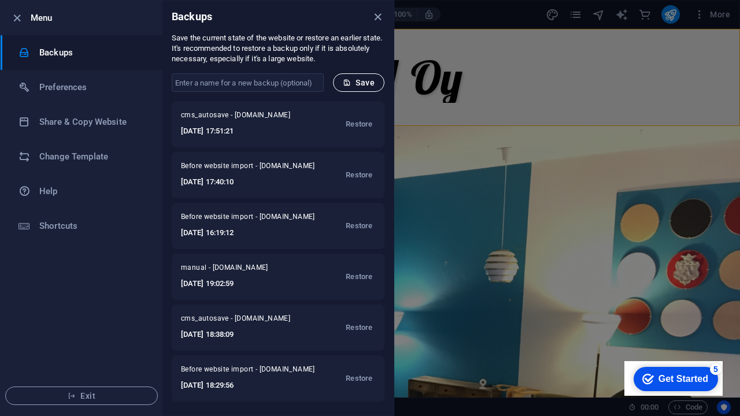
click at [358, 82] on span "Save" at bounding box center [359, 82] width 32 height 9
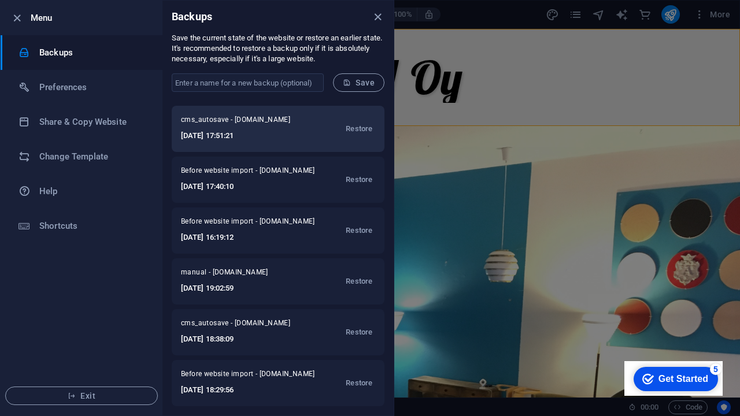
scroll to position [46, 0]
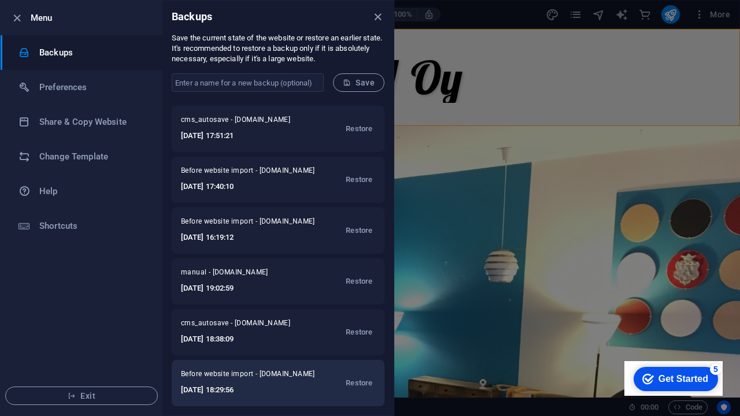
click at [204, 385] on h6 "[DATE] 18:29:56" at bounding box center [249, 390] width 136 height 14
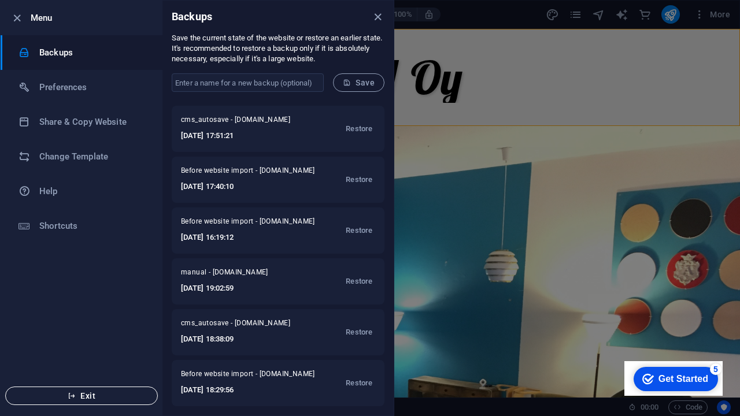
click at [91, 394] on span "Exit" at bounding box center [81, 395] width 133 height 9
